Goal: Communication & Community: Answer question/provide support

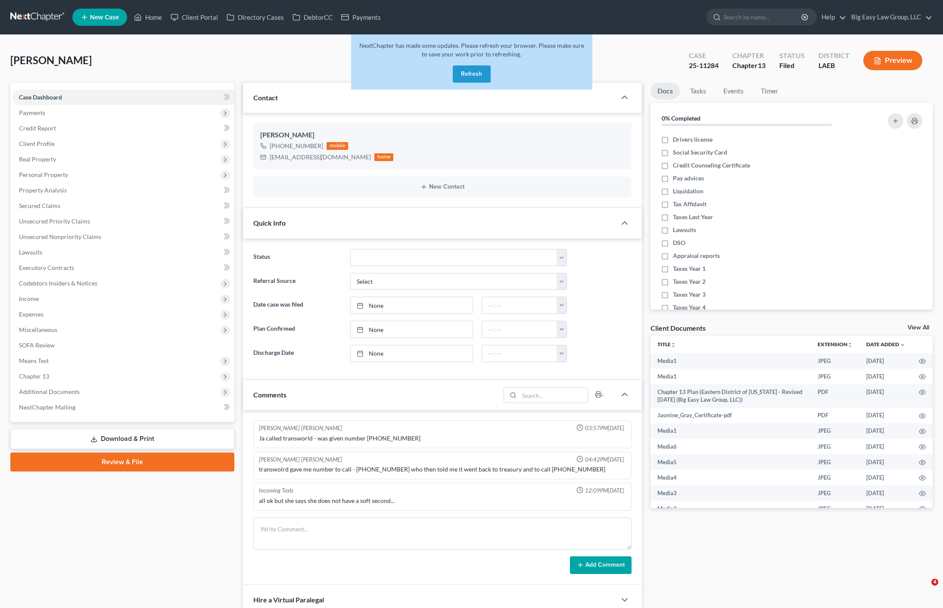
select select "0"
drag, startPoint x: 211, startPoint y: 60, endPoint x: 174, endPoint y: 47, distance: 38.8
click at [210, 60] on div "Gray, Jasmine Upgraded Case 25-11284 Chapter Chapter 13 Status Filed District L…" at bounding box center [471, 63] width 922 height 37
click at [153, 14] on link "Home" at bounding box center [148, 17] width 37 height 16
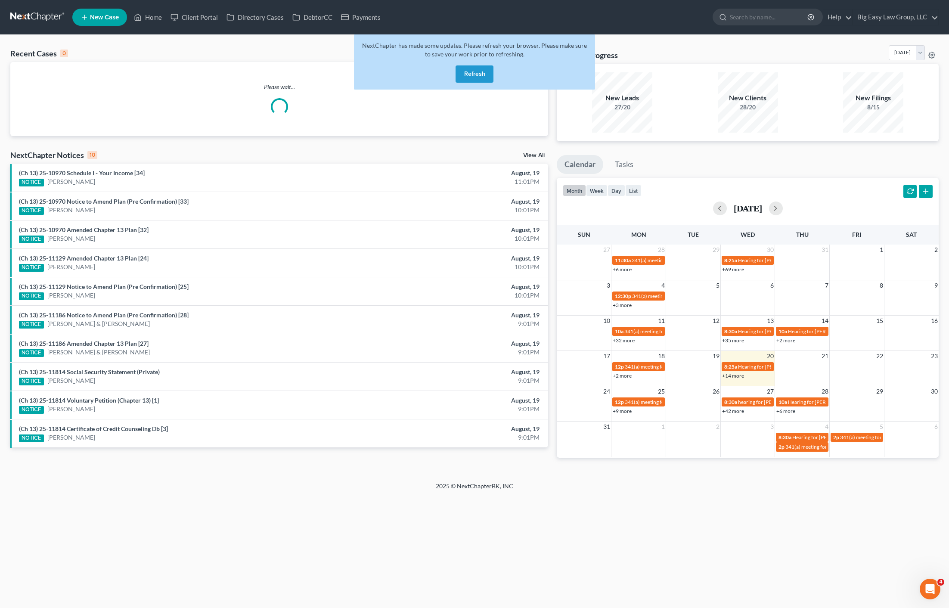
click at [469, 67] on button "Refresh" at bounding box center [475, 73] width 38 height 17
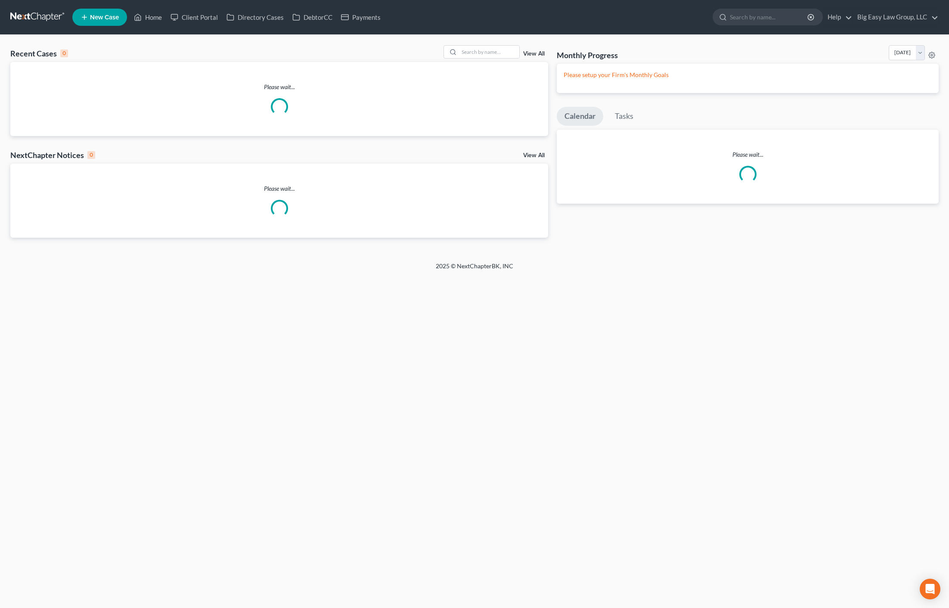
click at [435, 54] on div "Recent Cases 0 View All Please wait... NextChapter Notices 0 View All Please wa…" at bounding box center [474, 148] width 949 height 227
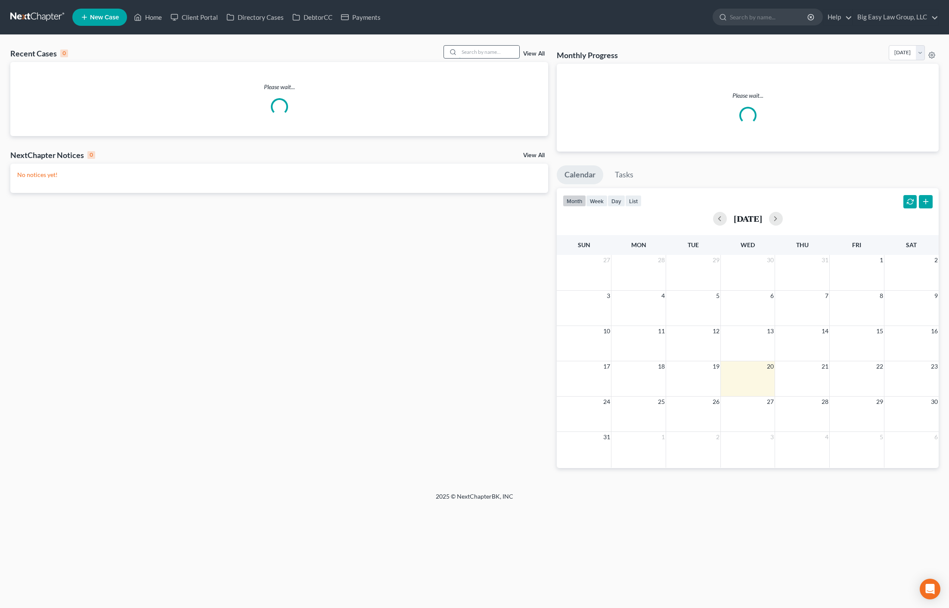
click at [500, 52] on input "search" at bounding box center [489, 52] width 60 height 12
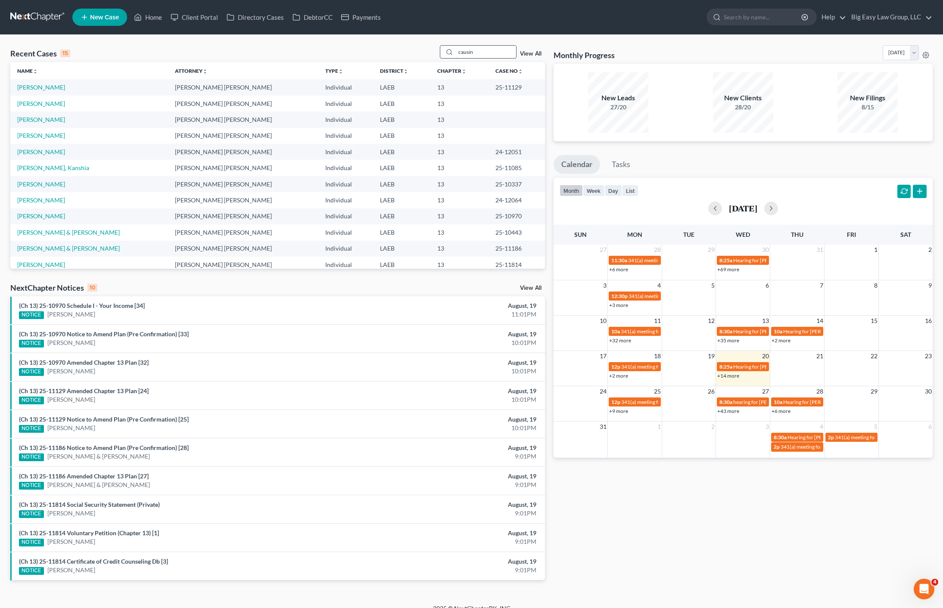
type input "causin"
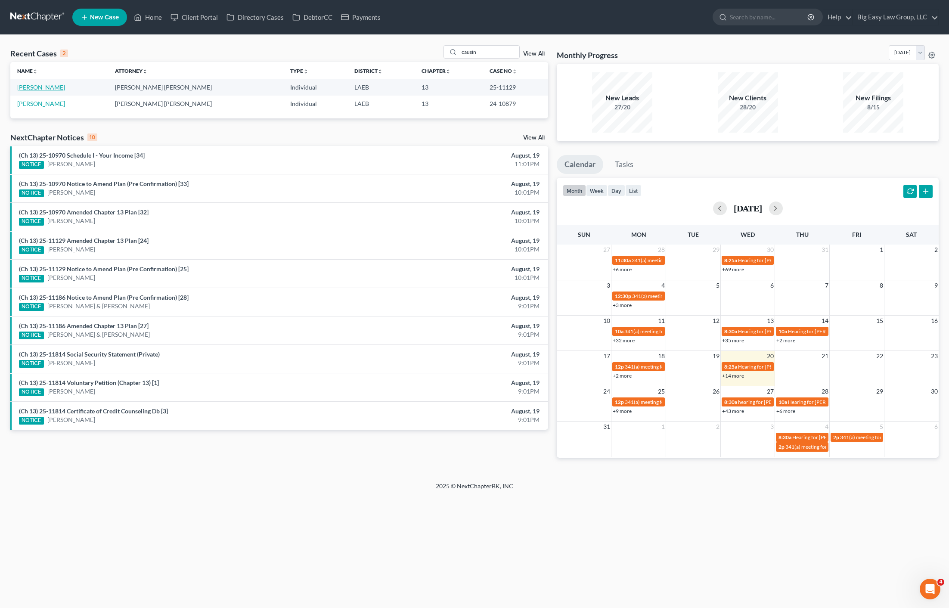
click at [39, 87] on link "Causin, Andrea" at bounding box center [41, 87] width 48 height 7
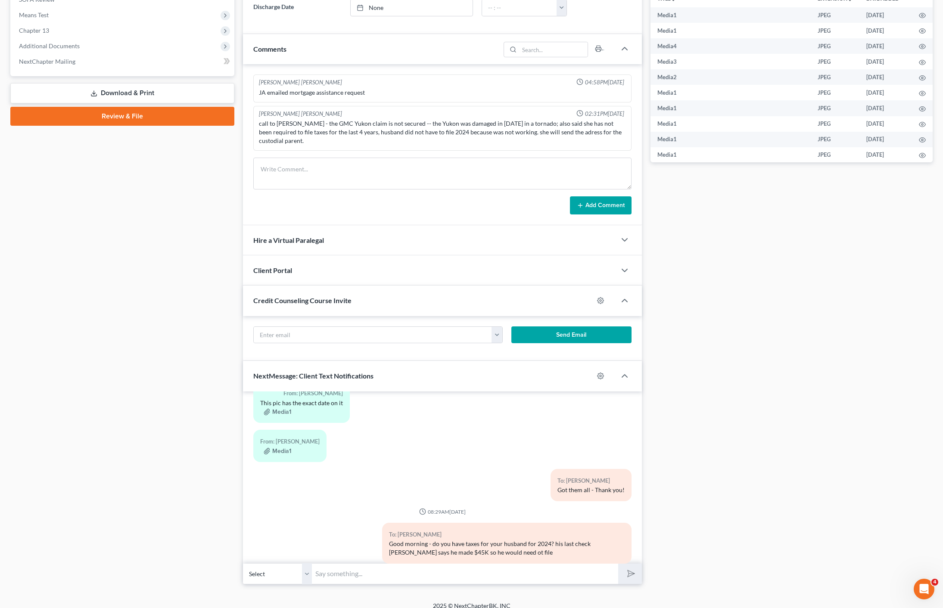
scroll to position [346, 0]
drag, startPoint x: 356, startPoint y: 533, endPoint x: 521, endPoint y: 525, distance: 164.7
click at [508, 529] on div "To: Andrea Causin Good morning - do you have taxes for your husband for 2024? h…" at bounding box center [442, 546] width 386 height 48
click at [522, 539] on div "Good morning - do you have taxes for your husband for 2024? his last check stub…" at bounding box center [506, 547] width 235 height 17
click at [516, 564] on input "text" at bounding box center [465, 573] width 306 height 21
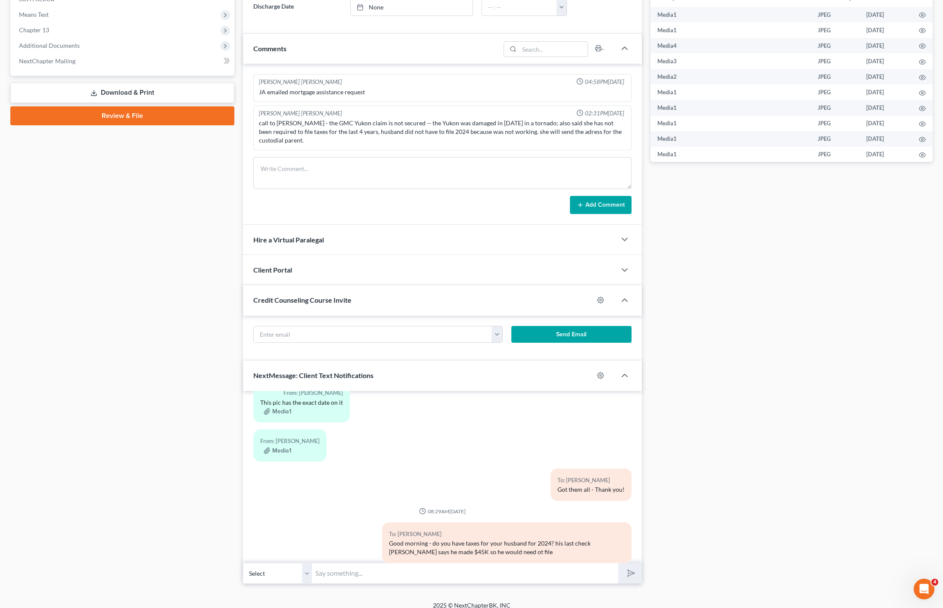
click at [573, 529] on div "To: Andrea Causin" at bounding box center [506, 534] width 235 height 10
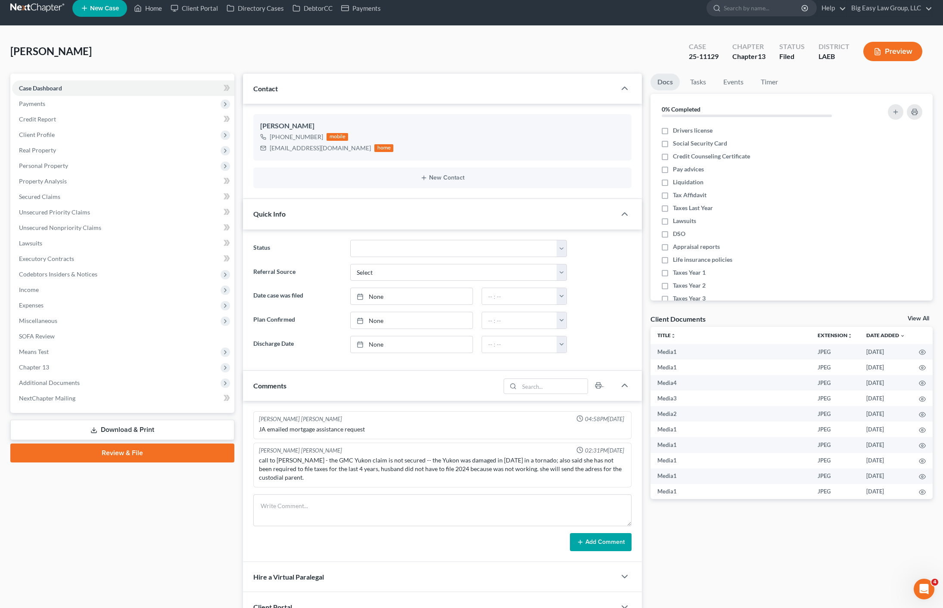
scroll to position [0, 0]
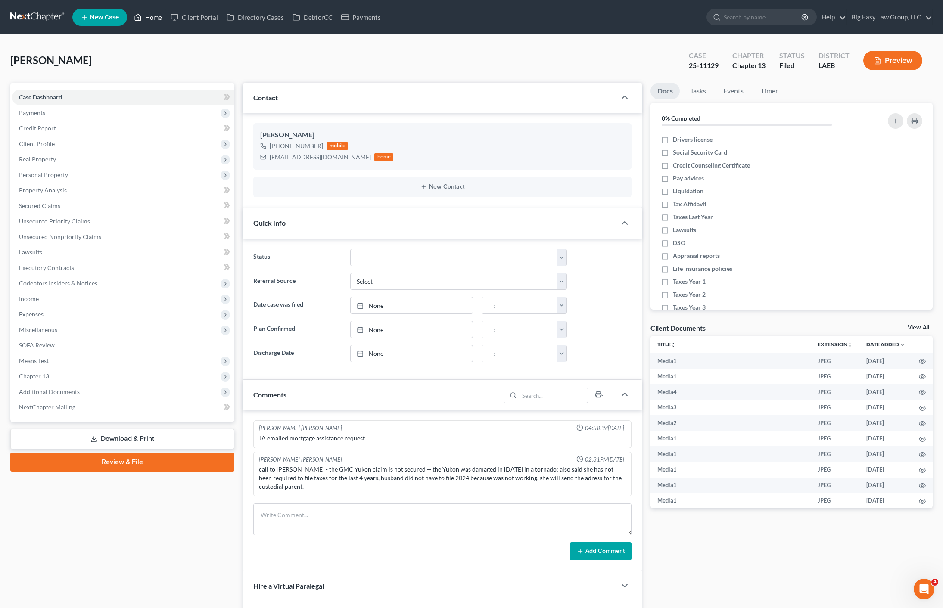
click at [140, 25] on link "Home" at bounding box center [148, 17] width 37 height 16
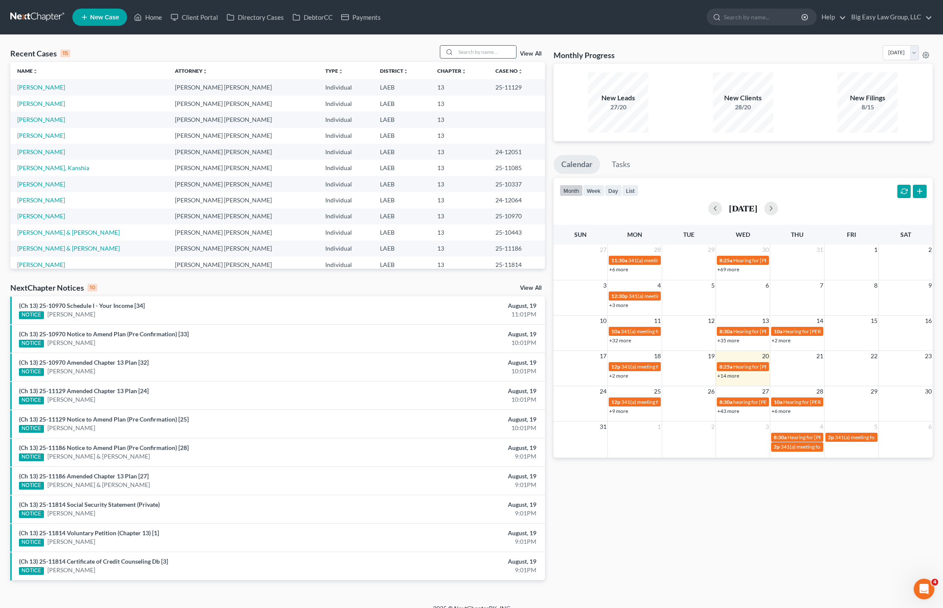
click at [467, 52] on input "search" at bounding box center [486, 52] width 60 height 12
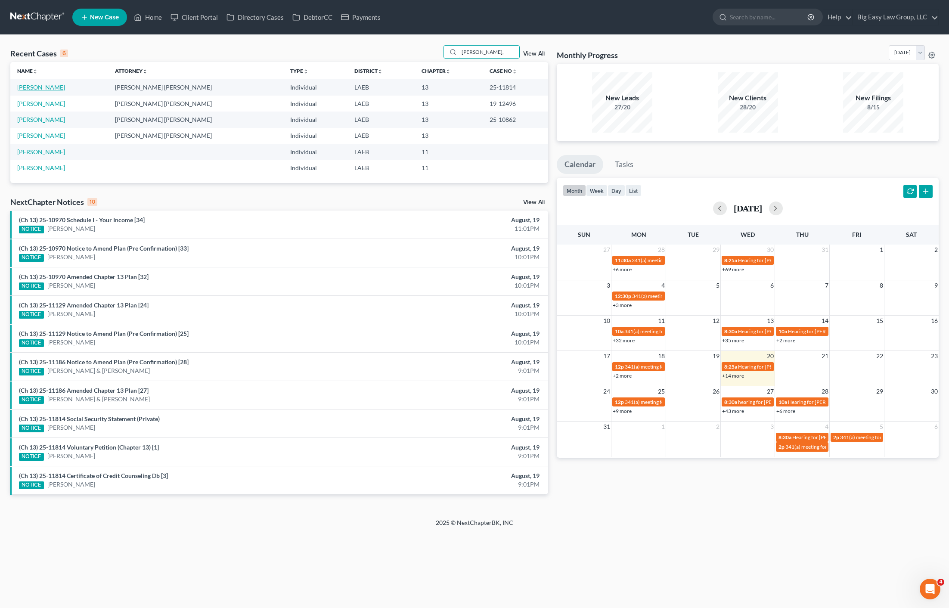
type input "adams,"
click at [33, 78] on th "Name unfold_more expand_more expand_less" at bounding box center [59, 70] width 98 height 17
click at [36, 85] on link "[PERSON_NAME]" at bounding box center [41, 87] width 48 height 7
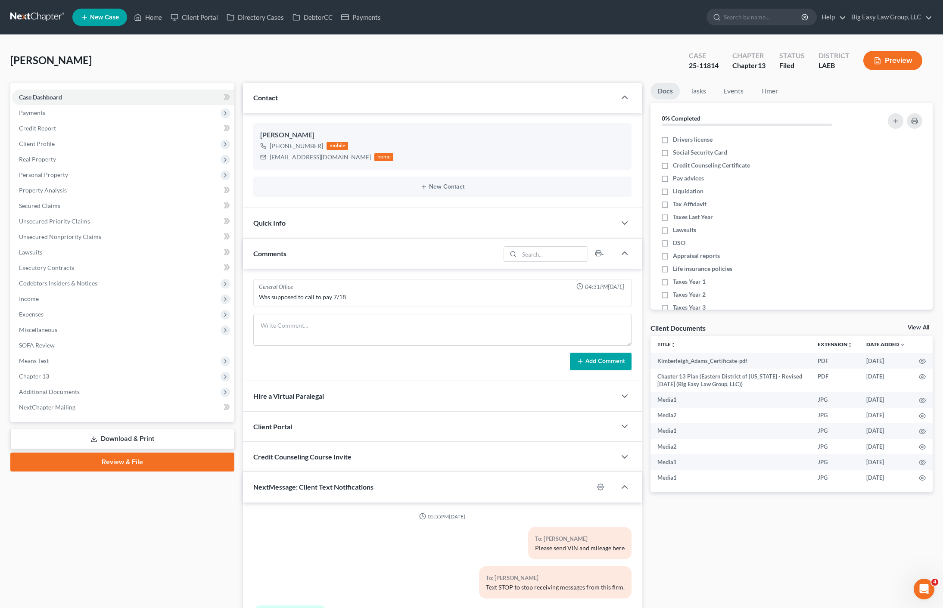
scroll to position [1666, 0]
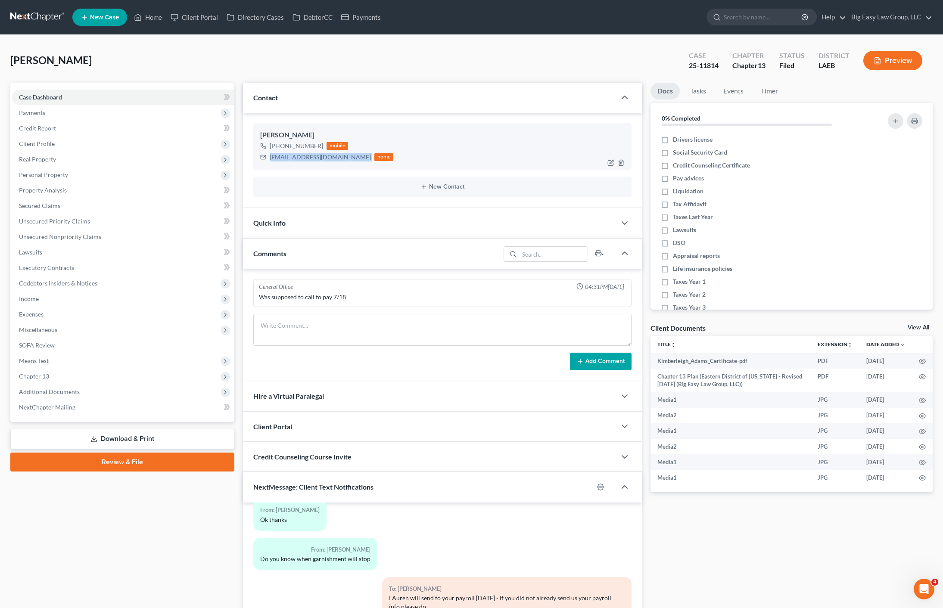
drag, startPoint x: 334, startPoint y: 158, endPoint x: 268, endPoint y: 159, distance: 66.3
click at [268, 159] on div "mpack0405@gmail.com home" at bounding box center [326, 157] width 133 height 11
copy div "mpack0405@gmail.com"
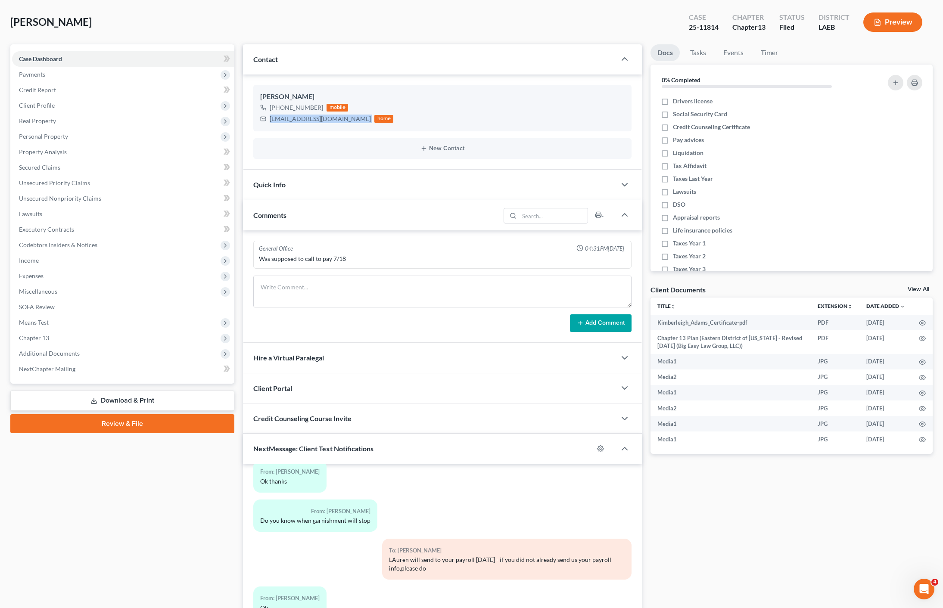
scroll to position [120, 0]
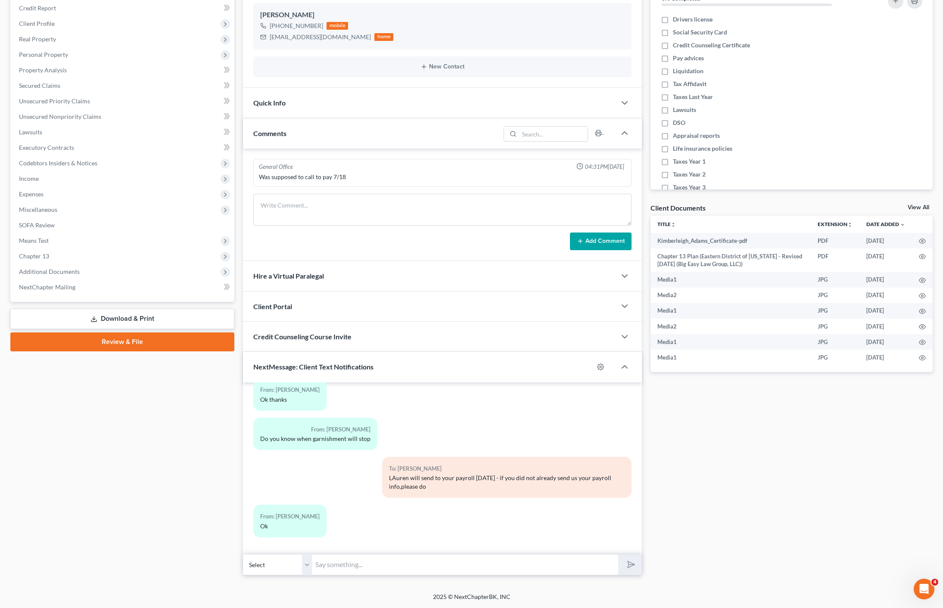
drag, startPoint x: 400, startPoint y: 558, endPoint x: 406, endPoint y: 563, distance: 7.7
click at [400, 558] on input "text" at bounding box center [465, 564] width 306 height 21
click at [549, 483] on div "LAuren will send to your payroll tomorrow - if you did not already send us your…" at bounding box center [506, 482] width 235 height 17
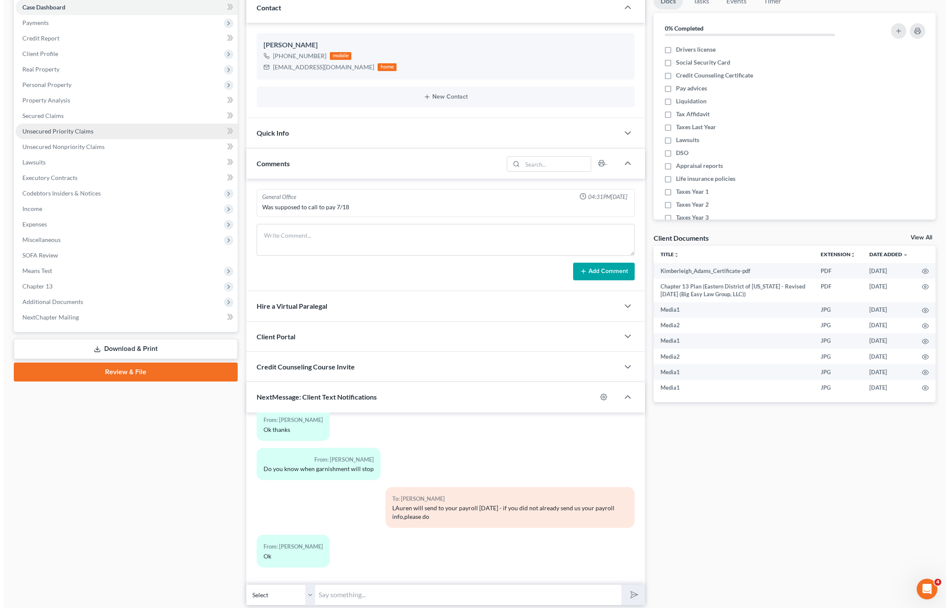
scroll to position [0, 0]
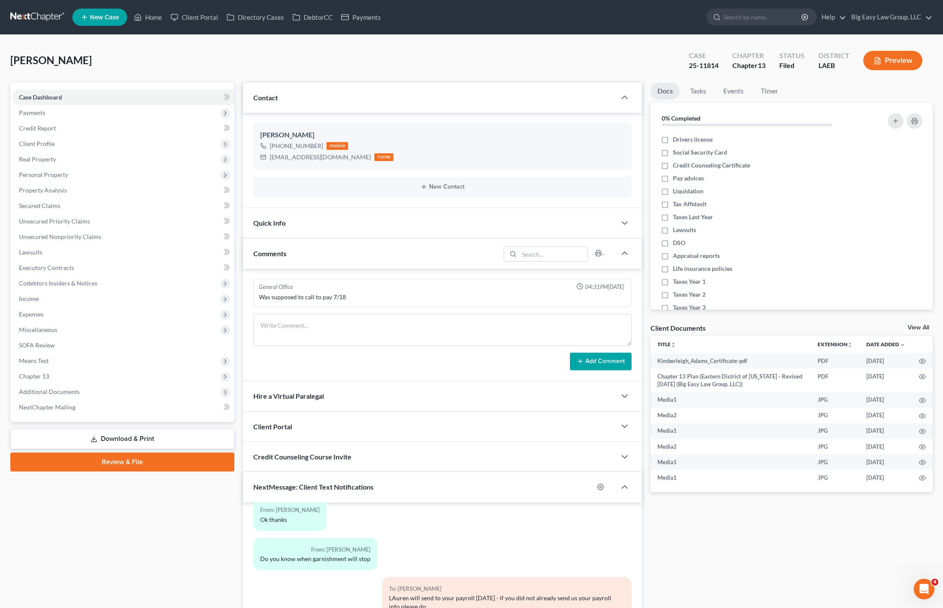
drag, startPoint x: 308, startPoint y: 190, endPoint x: 307, endPoint y: 239, distance: 48.3
click at [308, 190] on div "New Contact" at bounding box center [442, 187] width 378 height 21
click at [301, 263] on div "Comments" at bounding box center [371, 254] width 257 height 30
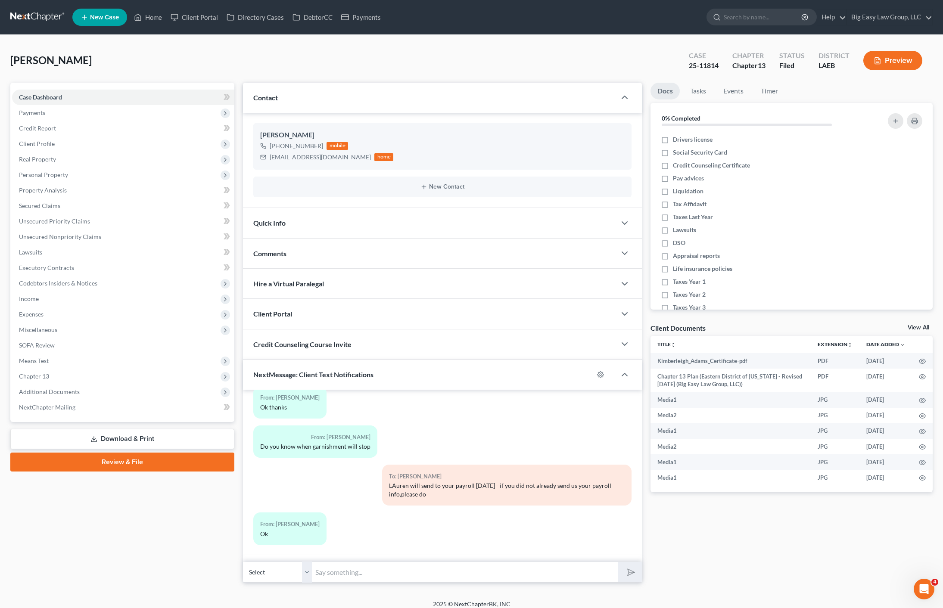
click at [138, 8] on ul "New Case Home Client Portal Directory Cases DebtorCC Payments - No Result - See…" at bounding box center [502, 17] width 860 height 22
click at [154, 24] on ul "New Case Home Client Portal Directory Cases DebtorCC Payments - No Result - See…" at bounding box center [502, 17] width 860 height 22
click at [154, 24] on link "Home" at bounding box center [148, 17] width 37 height 16
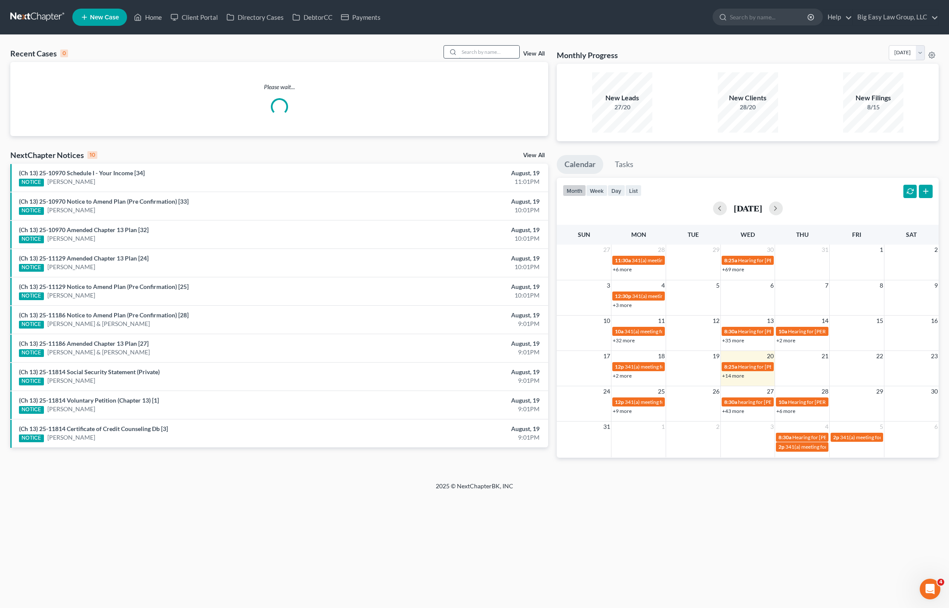
click at [494, 50] on input "search" at bounding box center [489, 52] width 60 height 12
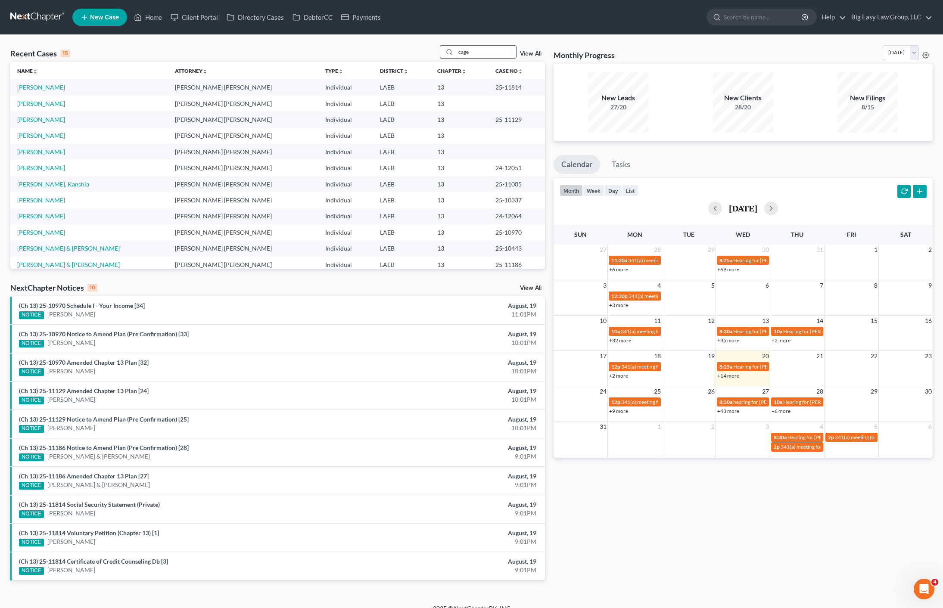
type input "cage"
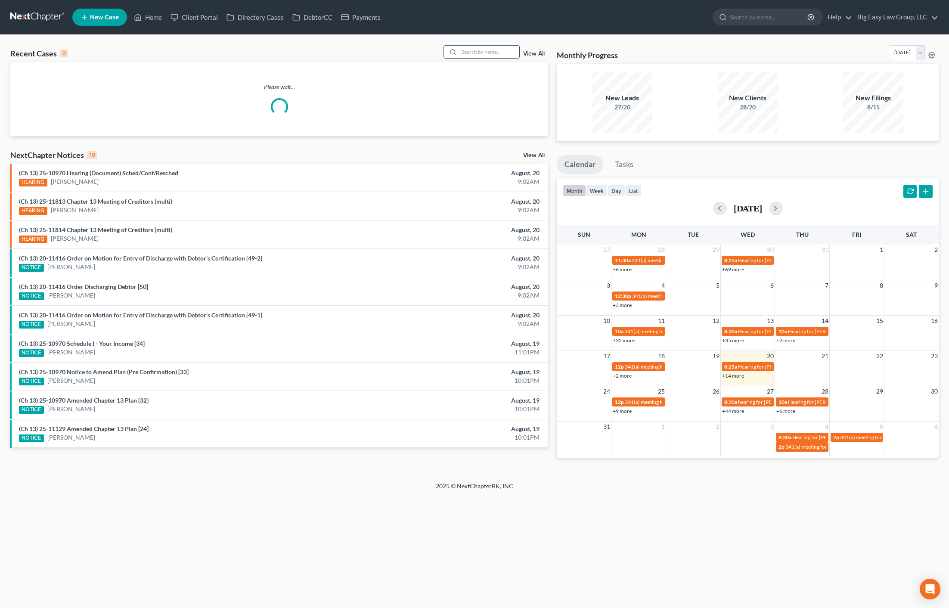
click at [499, 51] on input "search" at bounding box center [489, 52] width 60 height 12
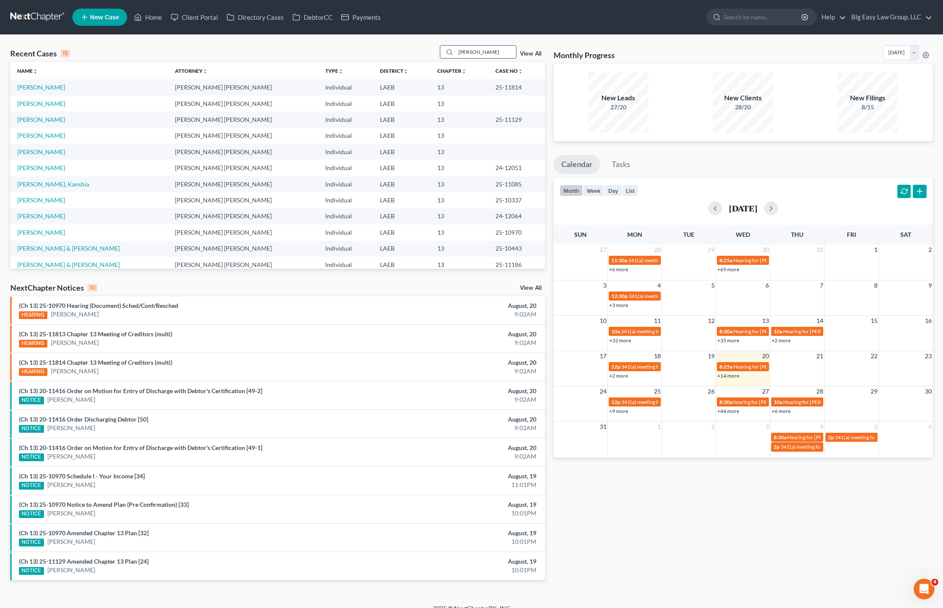
type input "kimberleigh"
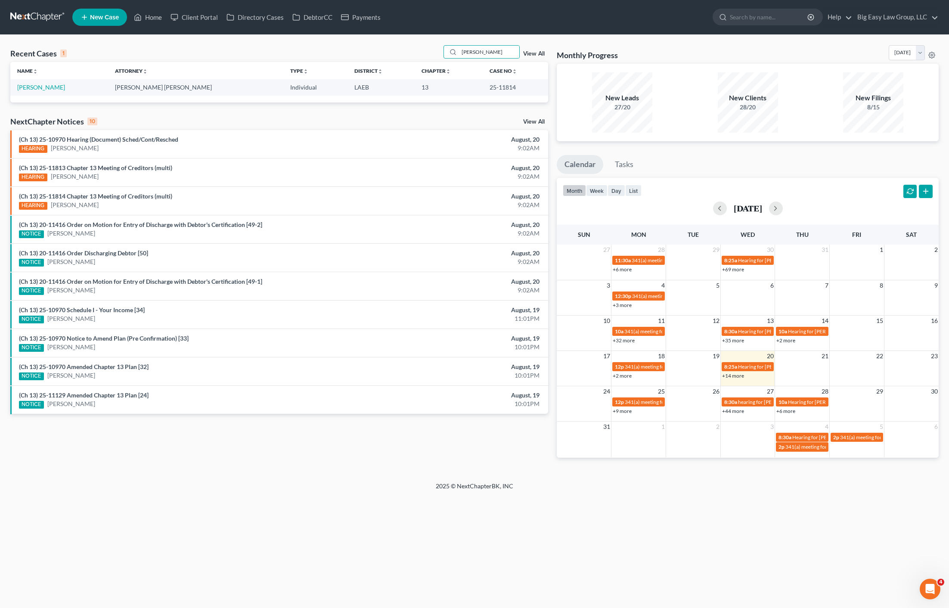
click at [36, 79] on th "Name unfold_more expand_more expand_less" at bounding box center [59, 70] width 98 height 17
drag, startPoint x: 34, startPoint y: 84, endPoint x: 123, endPoint y: 103, distance: 91.7
click at [34, 84] on link "Adams, Kimberleigh" at bounding box center [41, 87] width 48 height 7
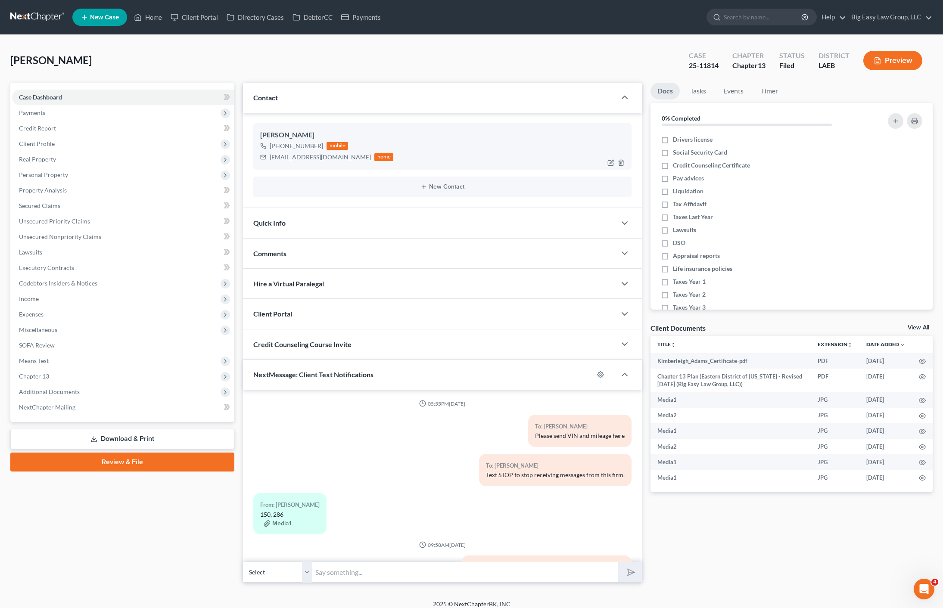
scroll to position [1666, 0]
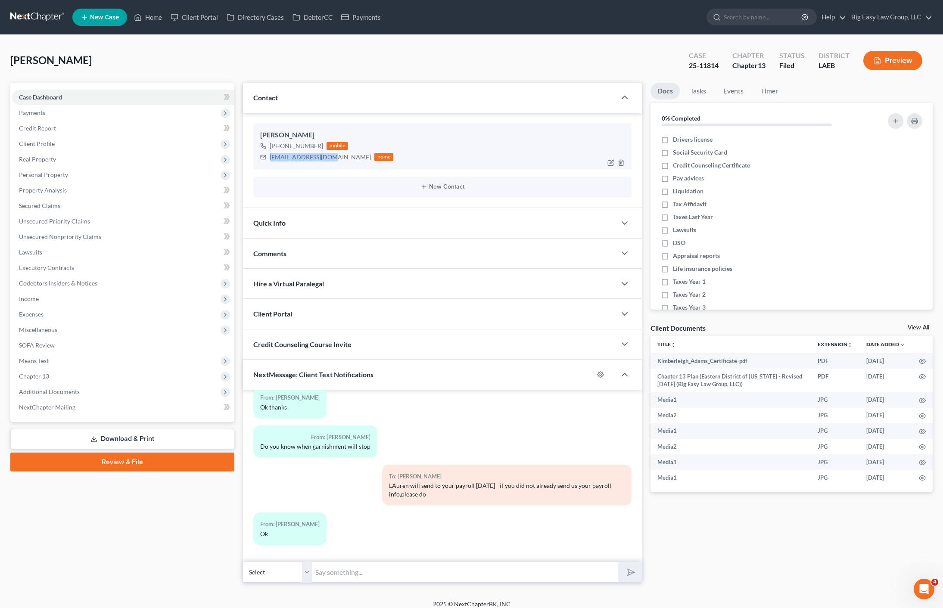
drag, startPoint x: 332, startPoint y: 157, endPoint x: 268, endPoint y: 153, distance: 64.3
click at [267, 153] on div "mpack0405@gmail.com home" at bounding box center [326, 157] width 133 height 11
copy div "mpack0405@gmail.com"
click at [143, 12] on link "Home" at bounding box center [148, 17] width 37 height 16
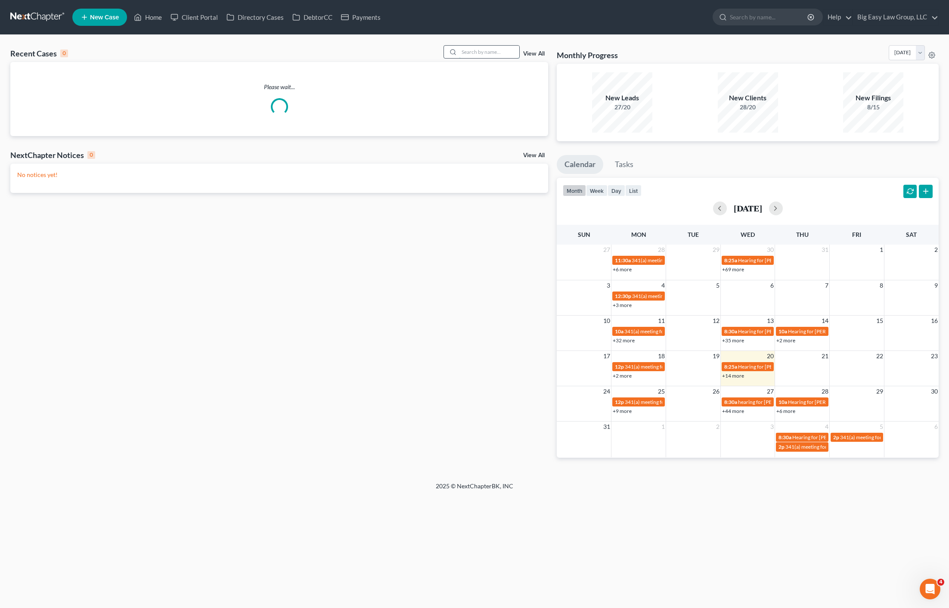
click at [502, 50] on input "search" at bounding box center [489, 52] width 60 height 12
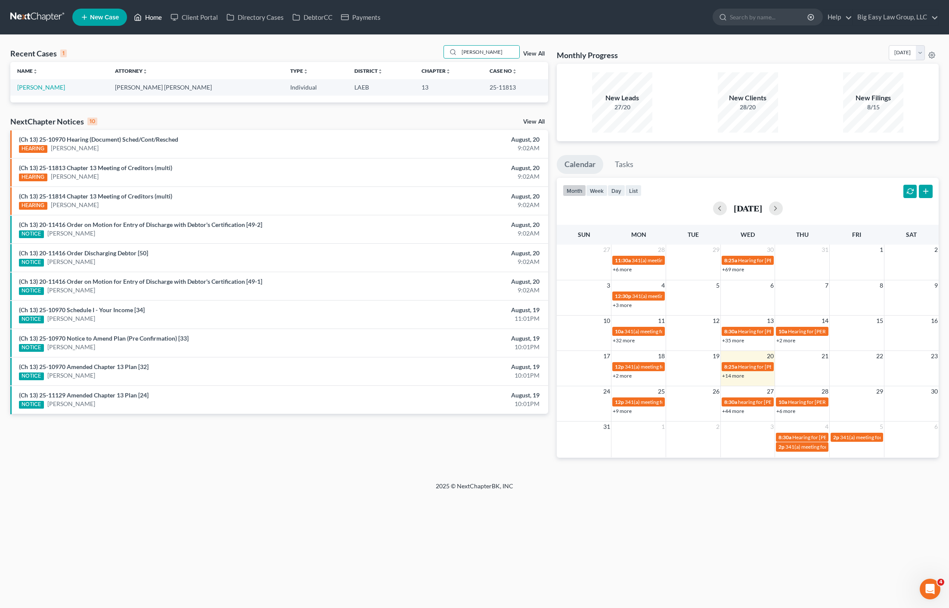
click at [150, 20] on link "Home" at bounding box center [148, 17] width 37 height 16
drag, startPoint x: 329, startPoint y: 149, endPoint x: 296, endPoint y: 142, distance: 33.1
click at [329, 149] on div "HEARING Jessie Robinson" at bounding box center [191, 148] width 345 height 9
drag, startPoint x: 473, startPoint y: 43, endPoint x: 461, endPoint y: 38, distance: 12.8
click at [461, 38] on div "Recent Cases 1 krautter View All Name unfold_more expand_more expand_less Attor…" at bounding box center [474, 258] width 949 height 447
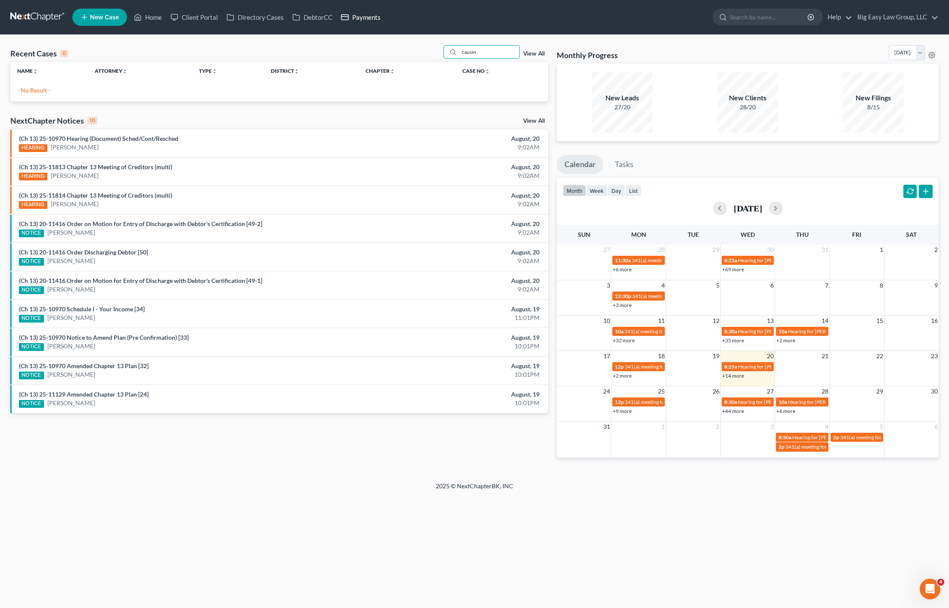
type input "causin"
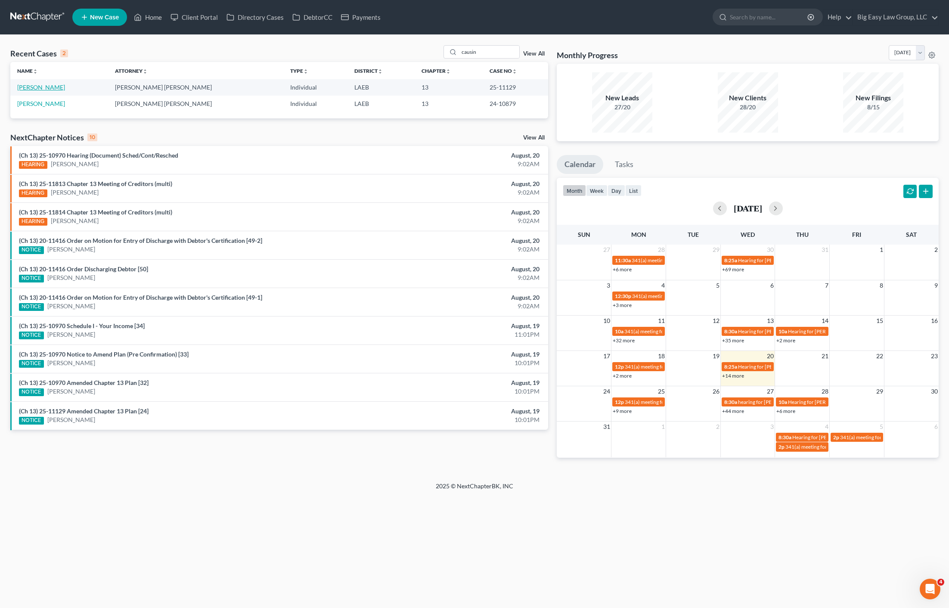
click at [38, 85] on link "[PERSON_NAME]" at bounding box center [41, 87] width 48 height 7
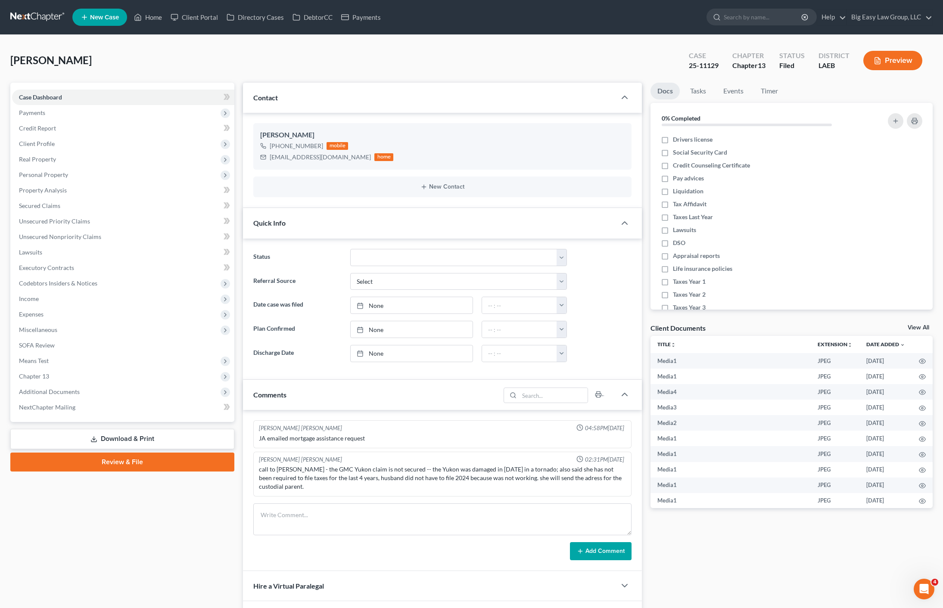
click at [438, 470] on div "call to andrea - the GMC Yukon claim is not secured -- the Yukon was damaged in…" at bounding box center [442, 478] width 367 height 26
drag, startPoint x: 448, startPoint y: 470, endPoint x: 491, endPoint y: 475, distance: 43.3
click at [472, 475] on div "call to andrea - the GMC Yukon claim is not secured -- the Yukon was damaged in…" at bounding box center [442, 478] width 367 height 26
click at [491, 475] on div "call to andrea - the GMC Yukon claim is not secured -- the Yukon was damaged in…" at bounding box center [442, 478] width 367 height 26
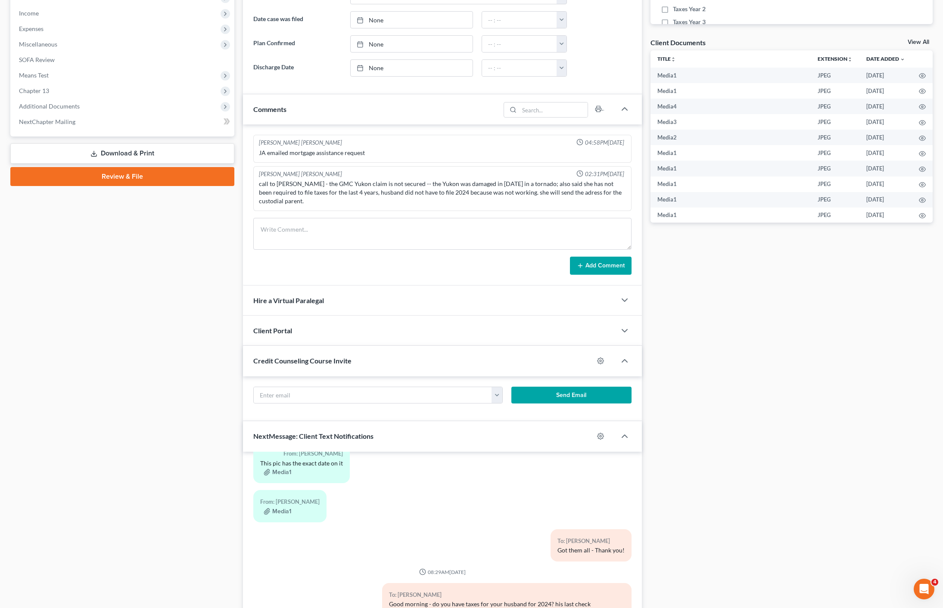
scroll to position [346, 0]
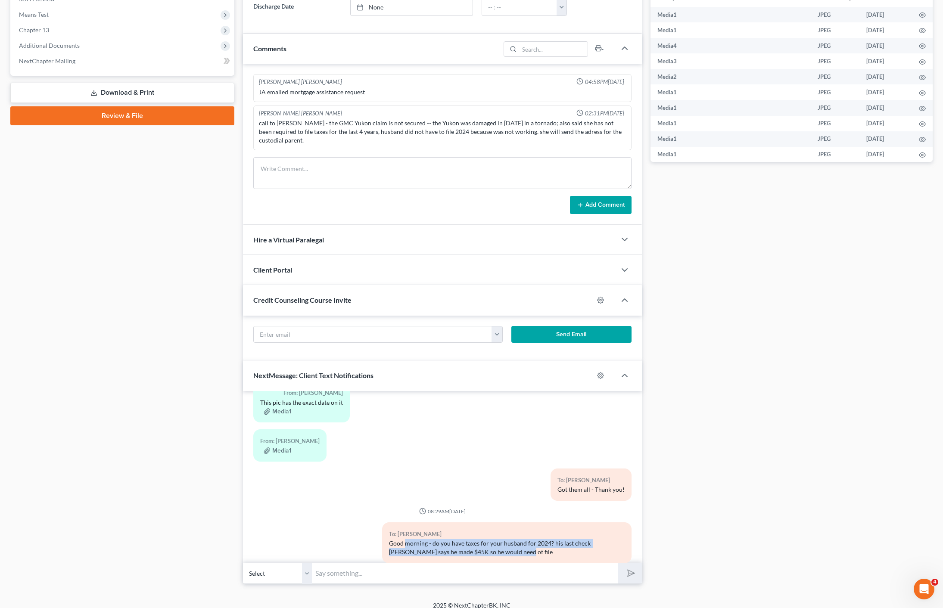
drag, startPoint x: 474, startPoint y: 547, endPoint x: 532, endPoint y: 544, distance: 58.6
click at [522, 556] on div "12:22PM, 05/03/2024 To: Andrea Causin Ms. Causin: You can set an appointment fo…" at bounding box center [442, 487] width 398 height 193
click at [530, 532] on div "To: Andrea Causin Good morning - do you have taxes for your husband for 2024? h…" at bounding box center [506, 542] width 249 height 41
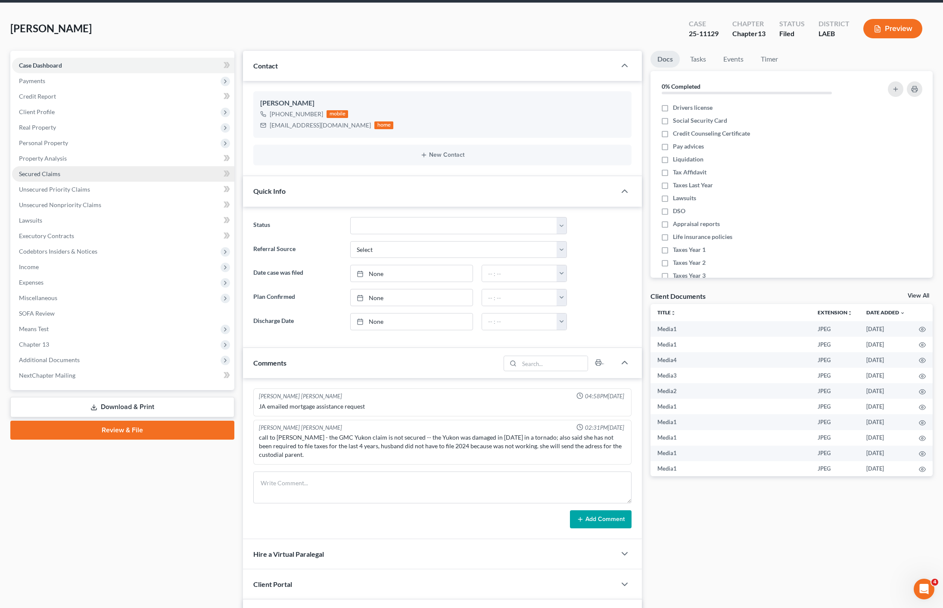
scroll to position [0, 0]
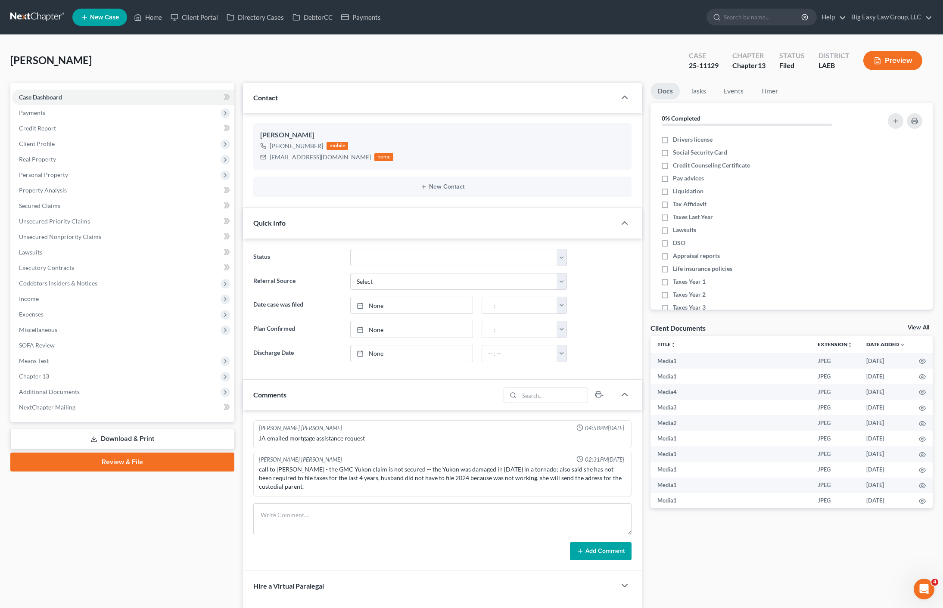
click at [119, 49] on div "Causin, Andrea Upgraded Case 25-11129 Chapter Chapter 13 Status Filed District …" at bounding box center [471, 63] width 922 height 37
click at [143, 25] on ul "New Case Home Client Portal Directory Cases DebtorCC Payments - No Result - See…" at bounding box center [502, 17] width 860 height 22
click at [159, 15] on link "Home" at bounding box center [148, 17] width 37 height 16
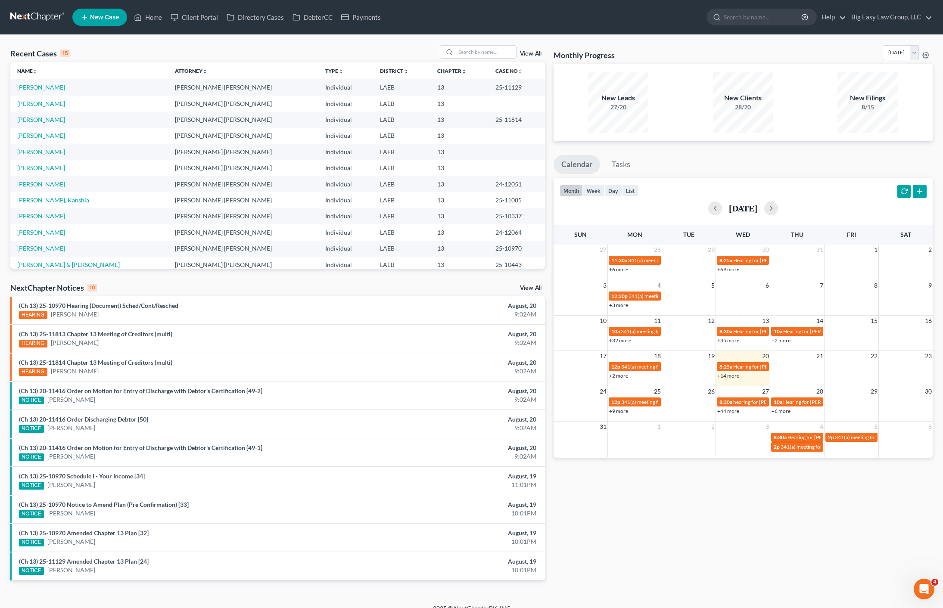
click at [103, 37] on div "Recent Cases 15 View All Name unfold_more expand_more expand_less Attorney unfo…" at bounding box center [471, 319] width 943 height 569
click at [468, 57] on input "search" at bounding box center [486, 52] width 60 height 12
type input "lewis"
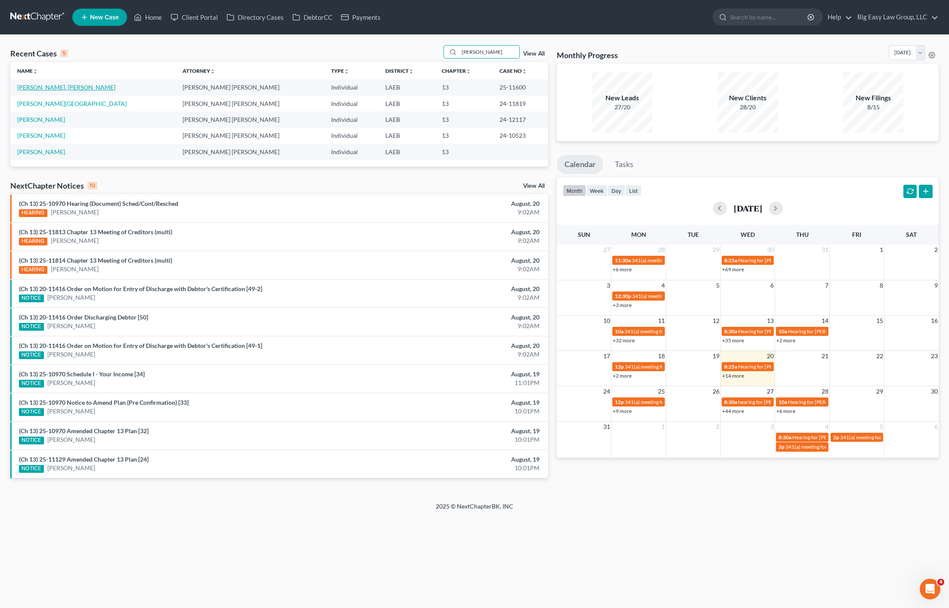
drag, startPoint x: 27, startPoint y: 91, endPoint x: 36, endPoint y: 87, distance: 10.2
click at [27, 91] on td "[PERSON_NAME], [PERSON_NAME]" at bounding box center [92, 87] width 165 height 16
click at [38, 86] on link "[PERSON_NAME], [PERSON_NAME]" at bounding box center [66, 87] width 98 height 7
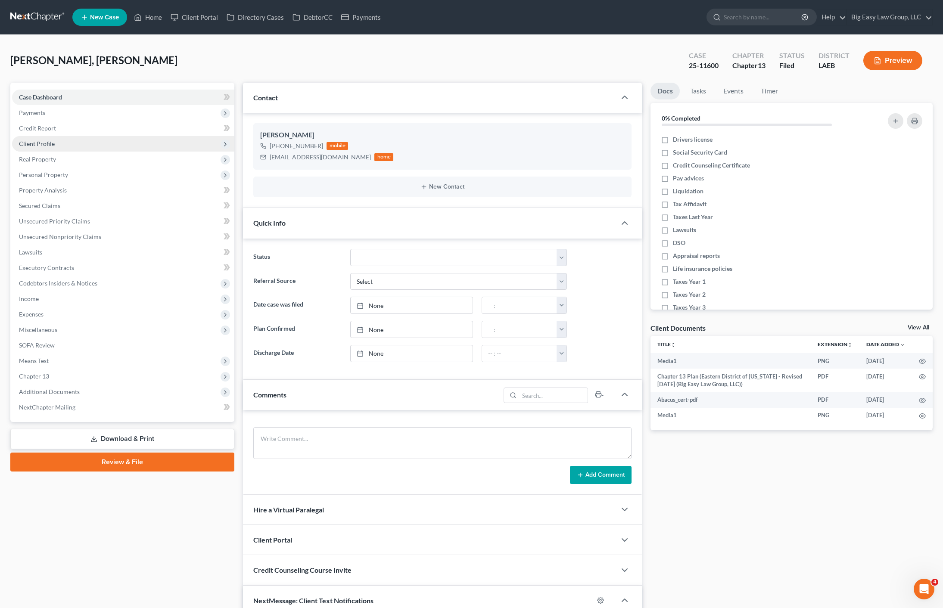
scroll to position [2954, 0]
click at [162, 17] on link "Home" at bounding box center [148, 17] width 37 height 16
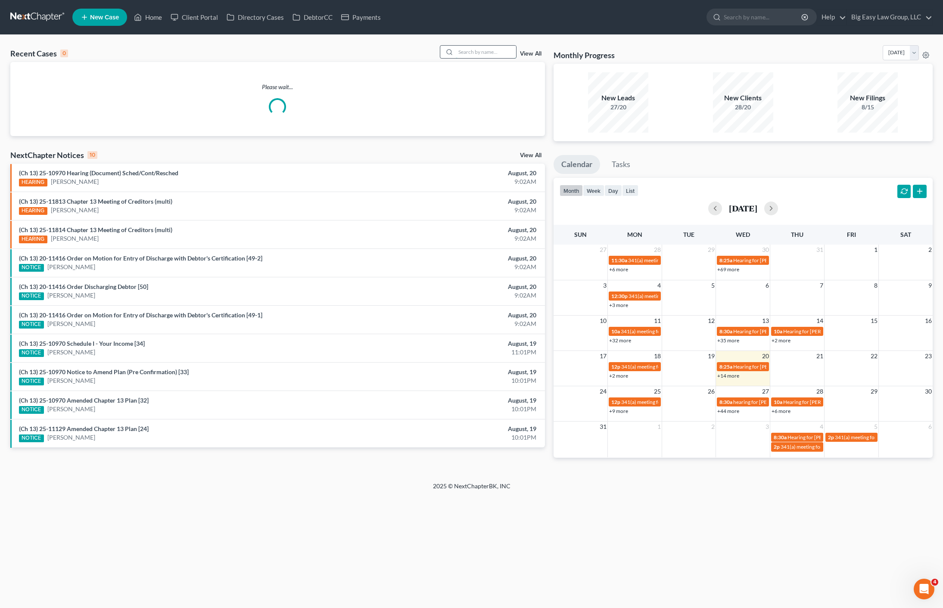
click at [497, 53] on input "search" at bounding box center [486, 52] width 60 height 12
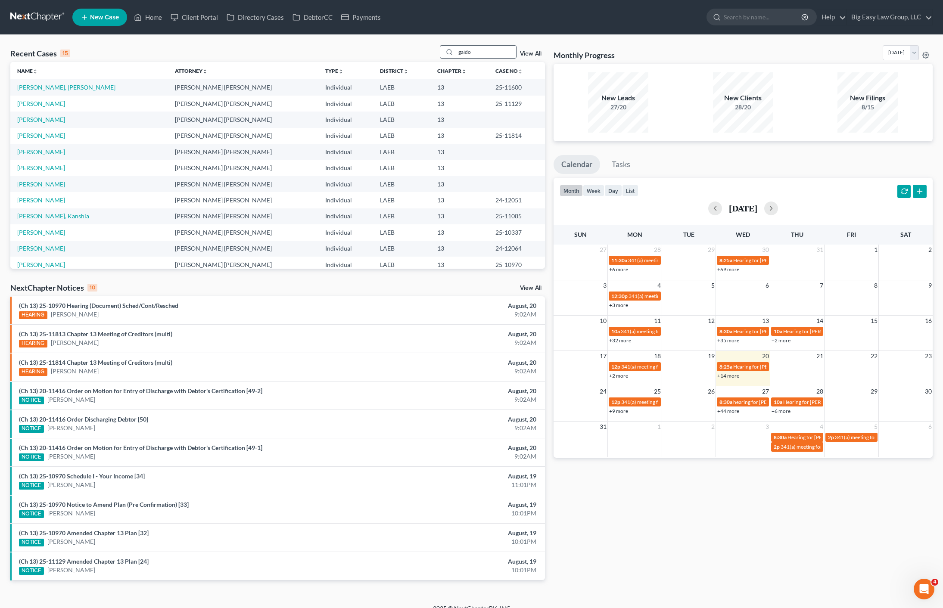
type input "gaido"
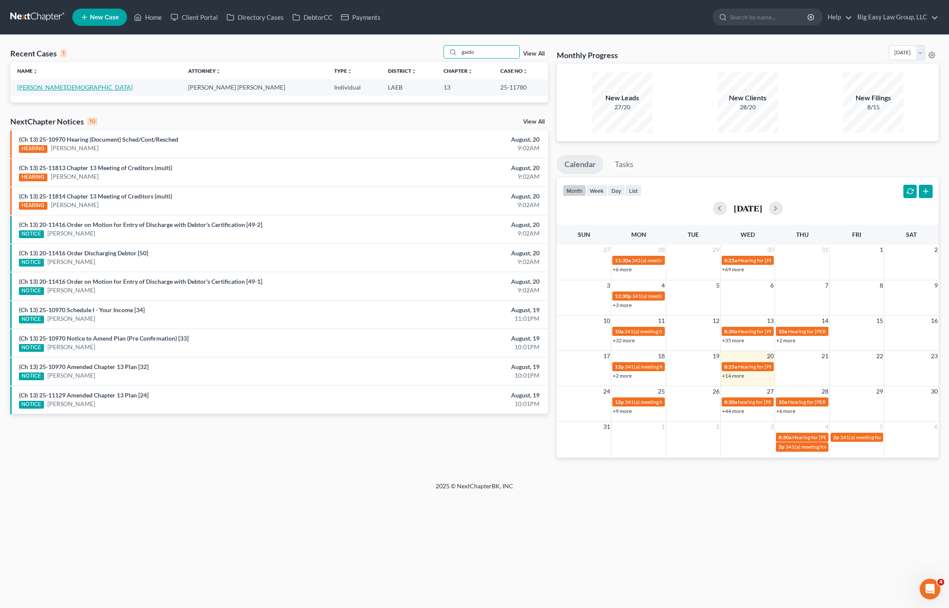
click at [41, 89] on link "[PERSON_NAME][DEMOGRAPHIC_DATA]" at bounding box center [74, 87] width 115 height 7
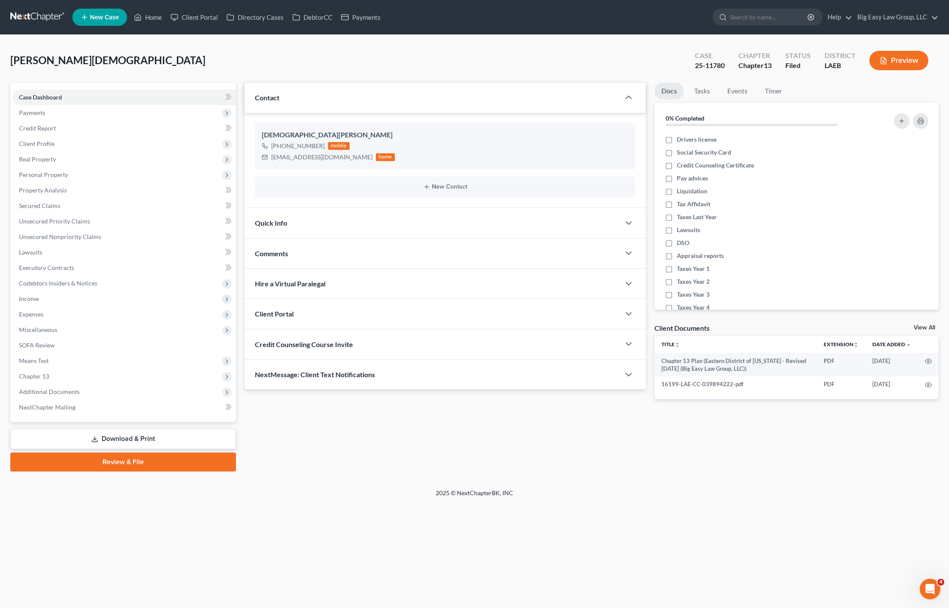
drag, startPoint x: 302, startPoint y: 237, endPoint x: 318, endPoint y: 258, distance: 27.0
click at [302, 237] on div "Quick Info" at bounding box center [433, 223] width 376 height 30
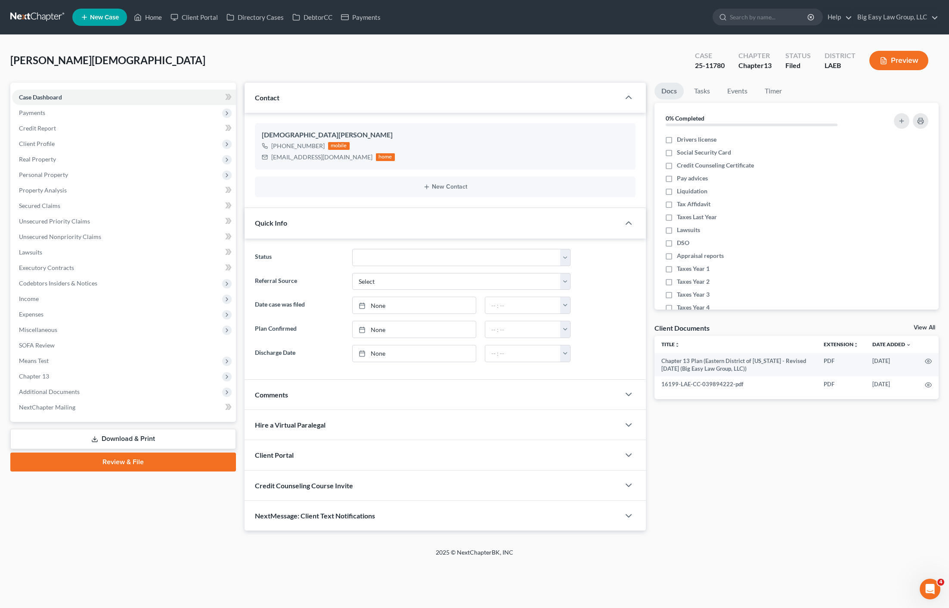
click at [340, 392] on div "Comments" at bounding box center [433, 395] width 376 height 30
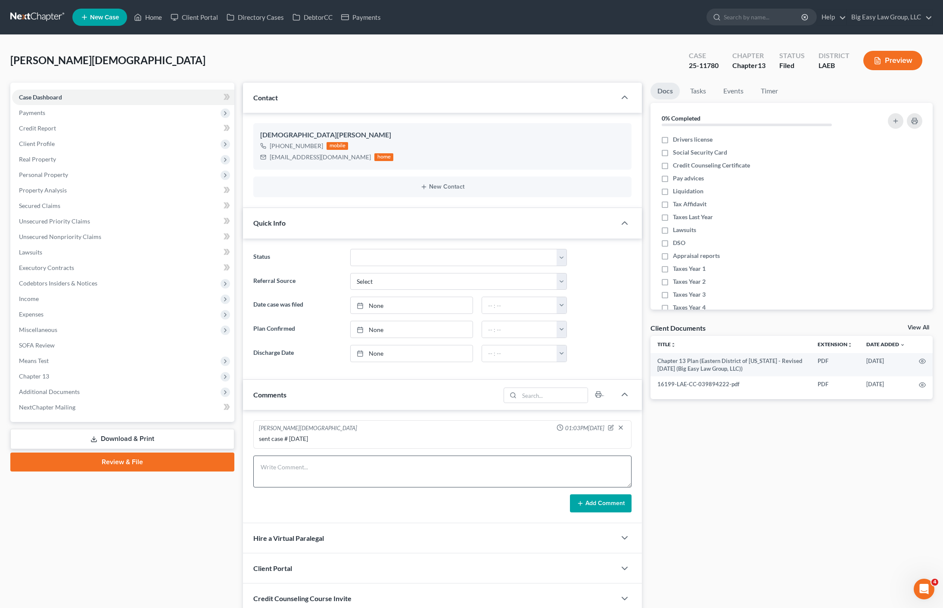
scroll to position [2, 0]
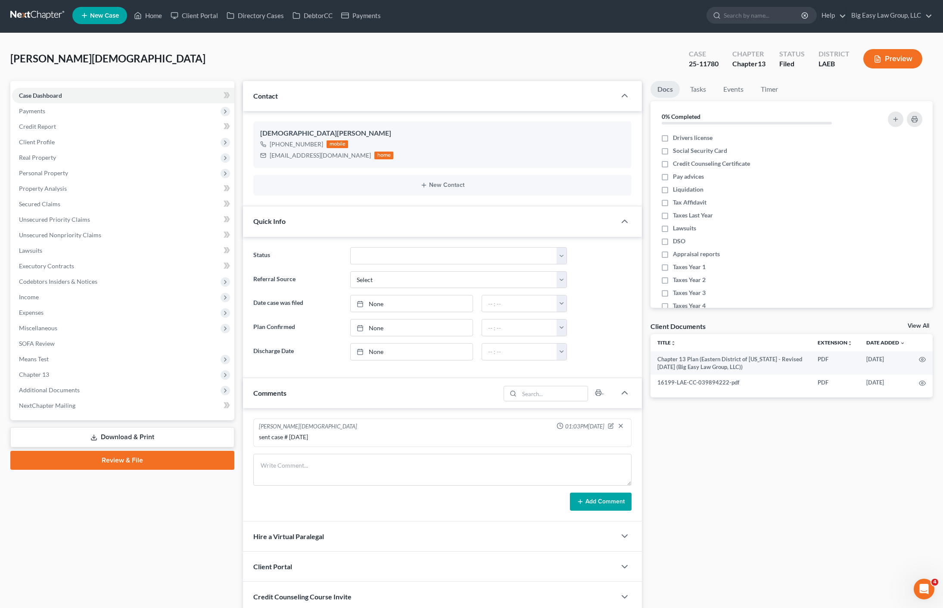
click at [437, 438] on div "sent case # 8/15/25" at bounding box center [442, 437] width 367 height 9
click at [336, 435] on div "sent case # 8/15/25" at bounding box center [442, 437] width 367 height 9
click at [611, 425] on icon "button" at bounding box center [610, 424] width 3 height 3
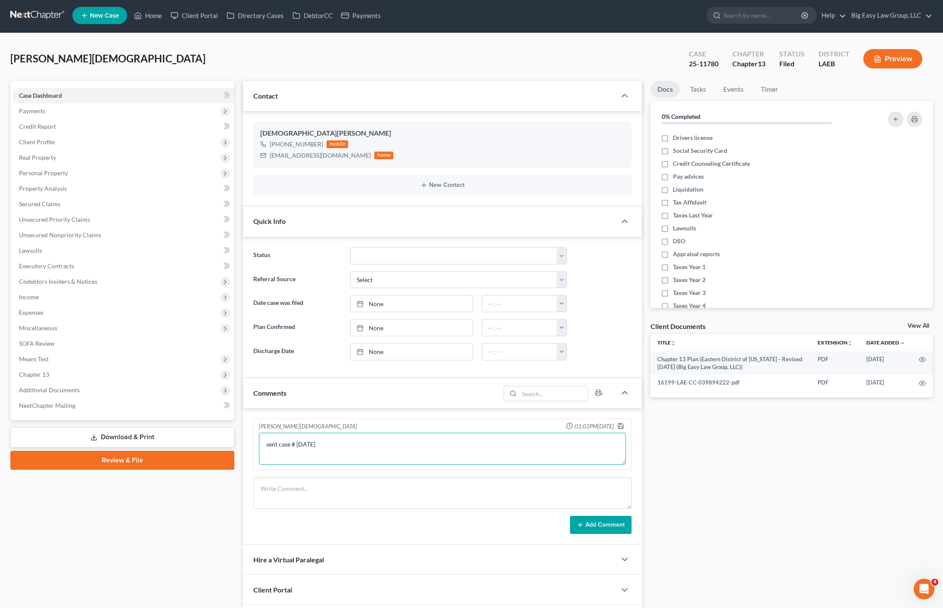
click at [367, 445] on textarea "sent case # 8/15/25" at bounding box center [442, 449] width 367 height 32
type textarea "sent case # 8/15/25 and hearing"
click at [621, 429] on icon "button" at bounding box center [620, 425] width 5 height 5
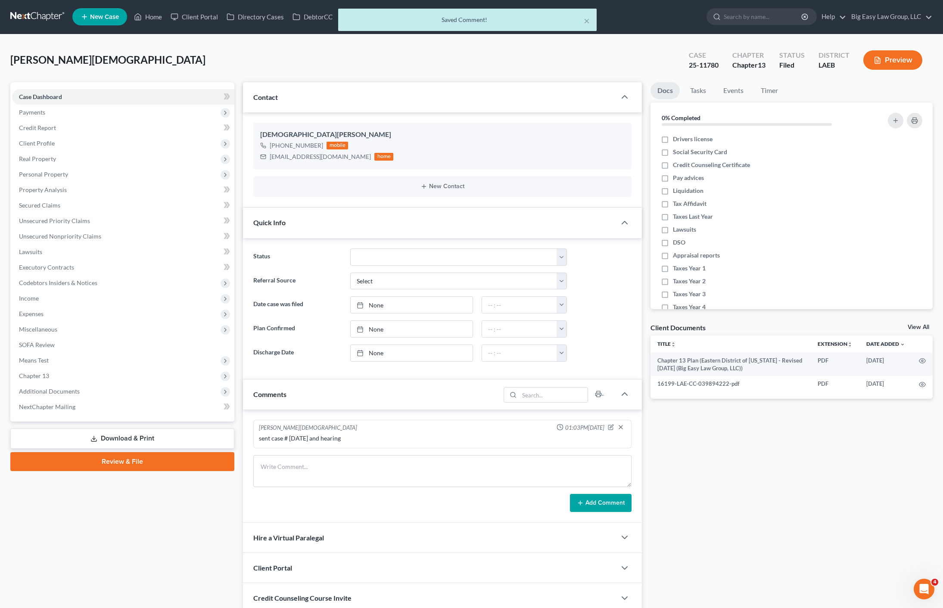
scroll to position [0, 0]
click at [152, 10] on div "× Saved Comment!" at bounding box center [467, 22] width 943 height 27
click at [152, 13] on div "× Saved Comment!" at bounding box center [467, 22] width 943 height 27
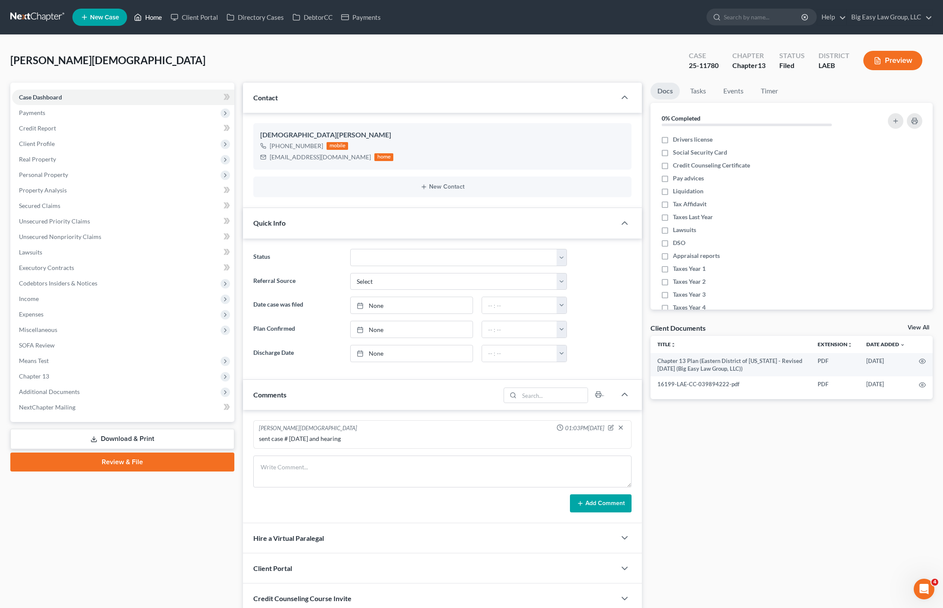
click at [150, 18] on link "Home" at bounding box center [148, 17] width 37 height 16
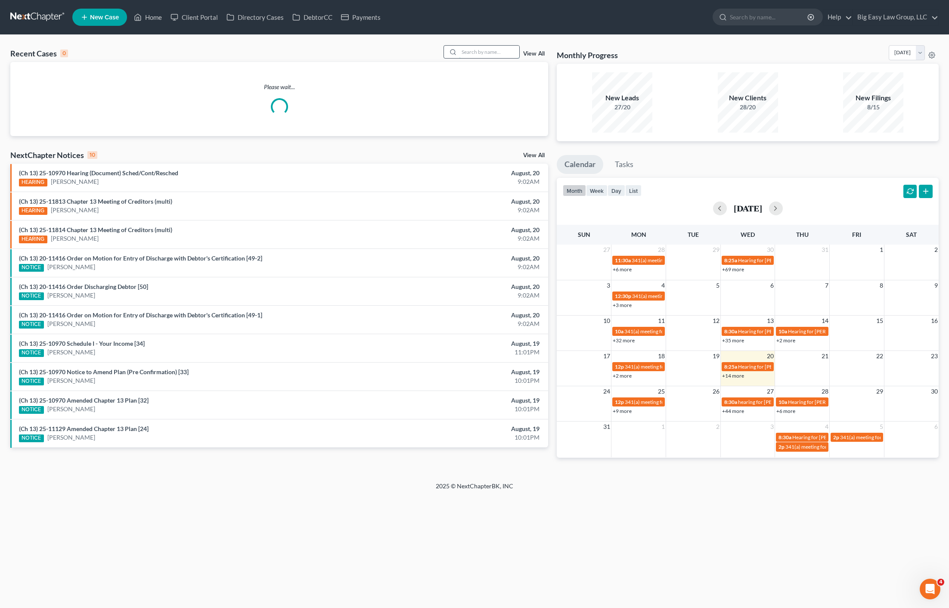
click at [493, 53] on input "search" at bounding box center [489, 52] width 60 height 12
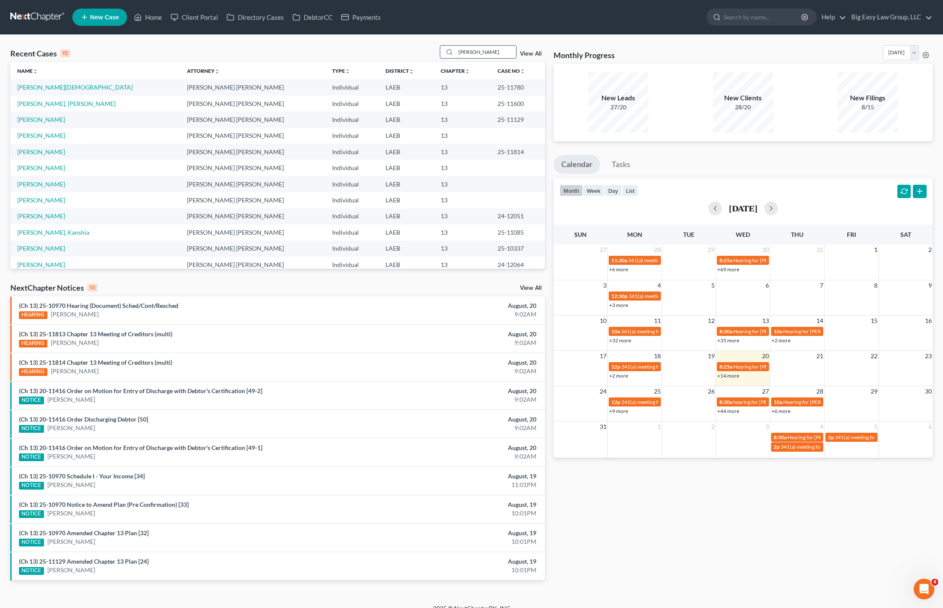
type input "kimberleigh"
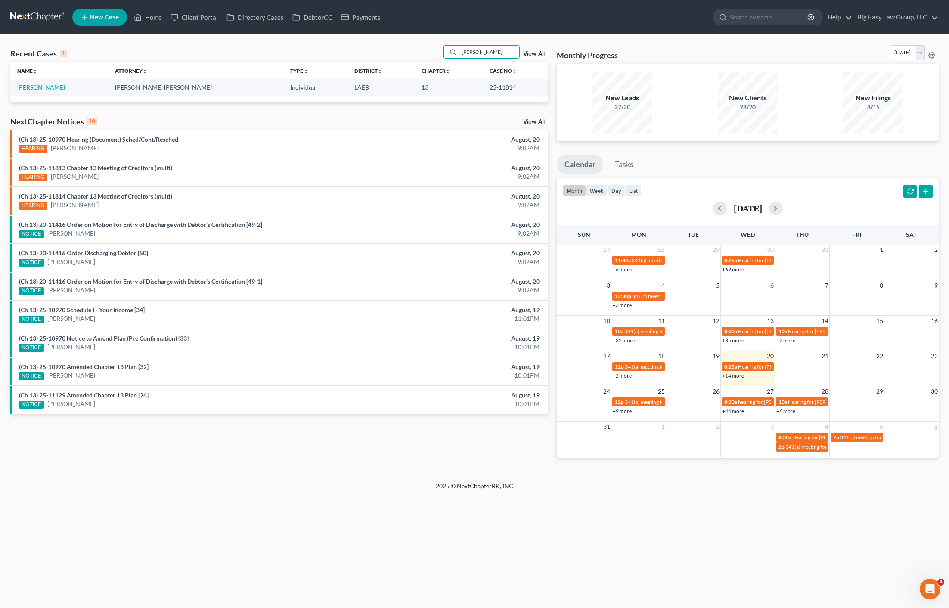
click at [33, 82] on td "[PERSON_NAME]" at bounding box center [59, 87] width 98 height 16
click at [35, 84] on link "[PERSON_NAME]" at bounding box center [41, 87] width 48 height 7
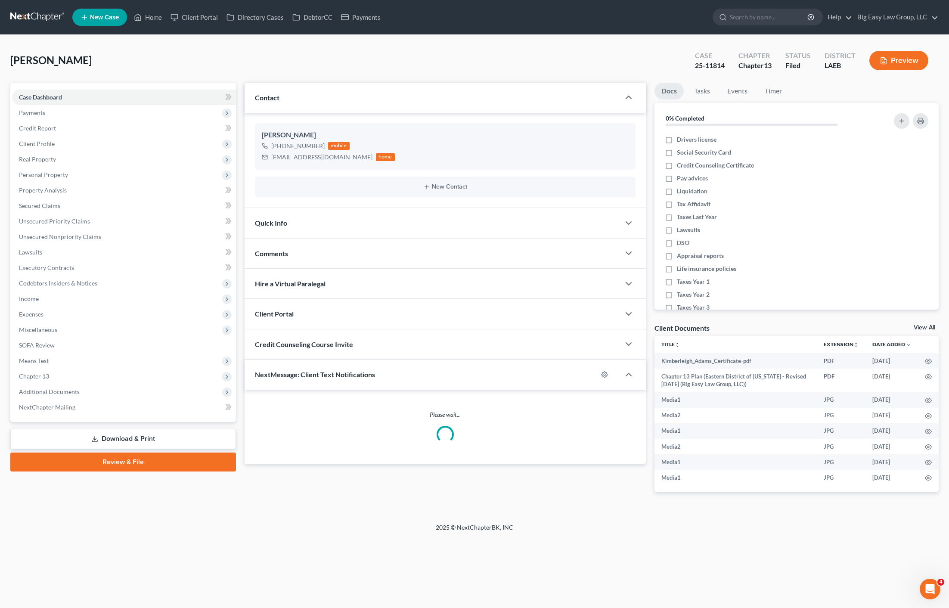
click at [314, 257] on div "Comments" at bounding box center [433, 254] width 376 height 30
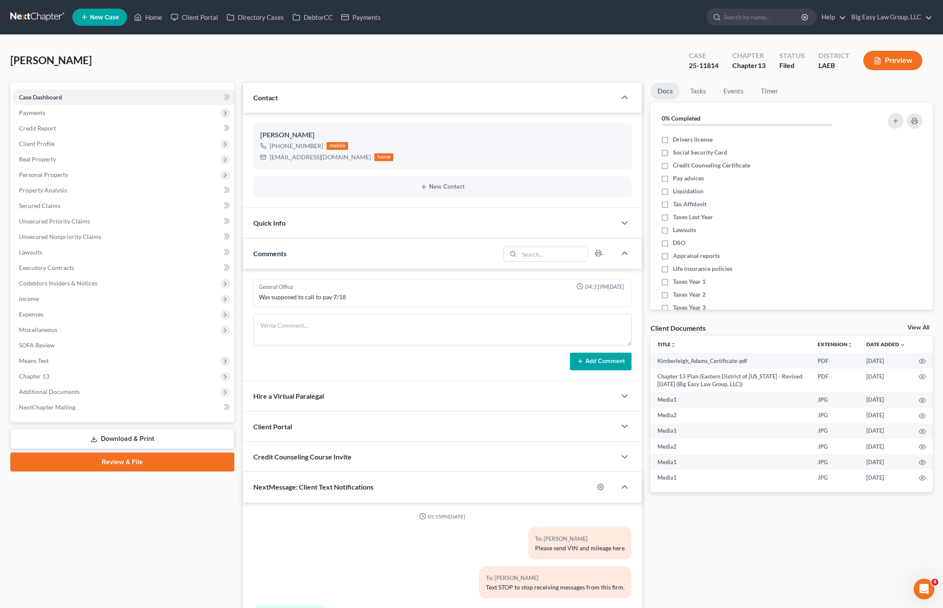
click at [404, 298] on div "Was supposed to call to pay 7/18" at bounding box center [442, 297] width 367 height 9
click at [401, 321] on textarea at bounding box center [442, 330] width 378 height 32
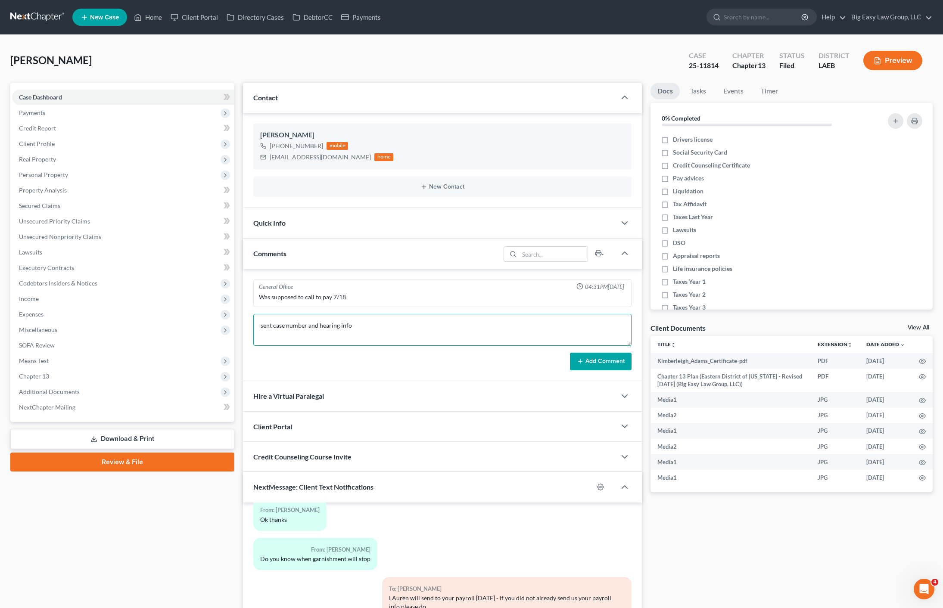
drag, startPoint x: 444, startPoint y: 336, endPoint x: 435, endPoint y: 327, distance: 12.5
click at [444, 335] on textarea "sent case number and hearing info" at bounding box center [442, 330] width 378 height 32
click at [432, 322] on textarea "sent case number and hearing info" at bounding box center [442, 330] width 378 height 32
drag, startPoint x: 395, startPoint y: 331, endPoint x: 216, endPoint y: 297, distance: 181.5
click at [206, 295] on div "Petition Navigation Case Dashboard Payments Invoices Payments Payments Credit R…" at bounding box center [471, 389] width 931 height 613
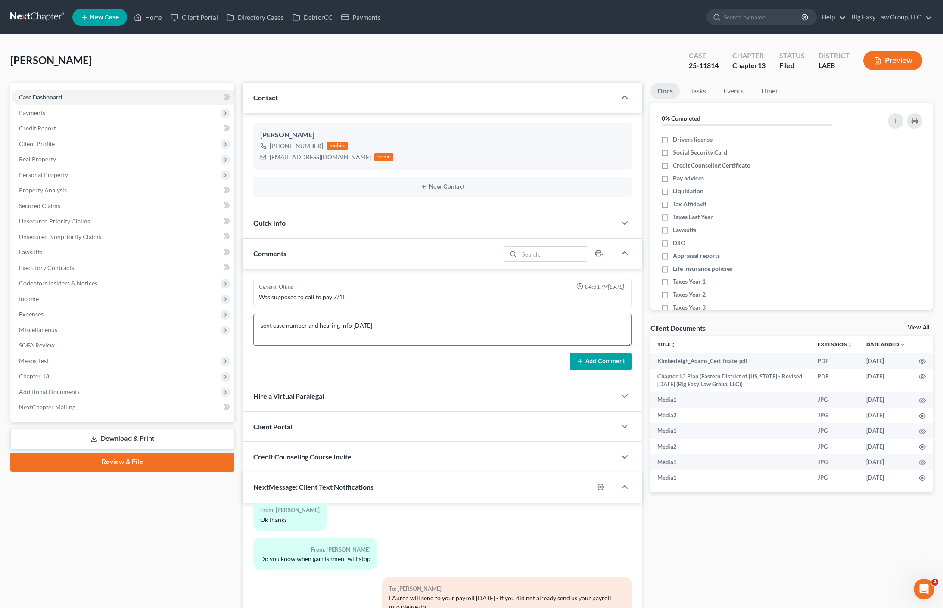
click at [431, 335] on textarea "sent case number and hearing info 8/20/25" at bounding box center [442, 330] width 378 height 32
type textarea "sent case number and hearing info 8/20/25"
click at [604, 367] on button "Add Comment" at bounding box center [601, 362] width 62 height 18
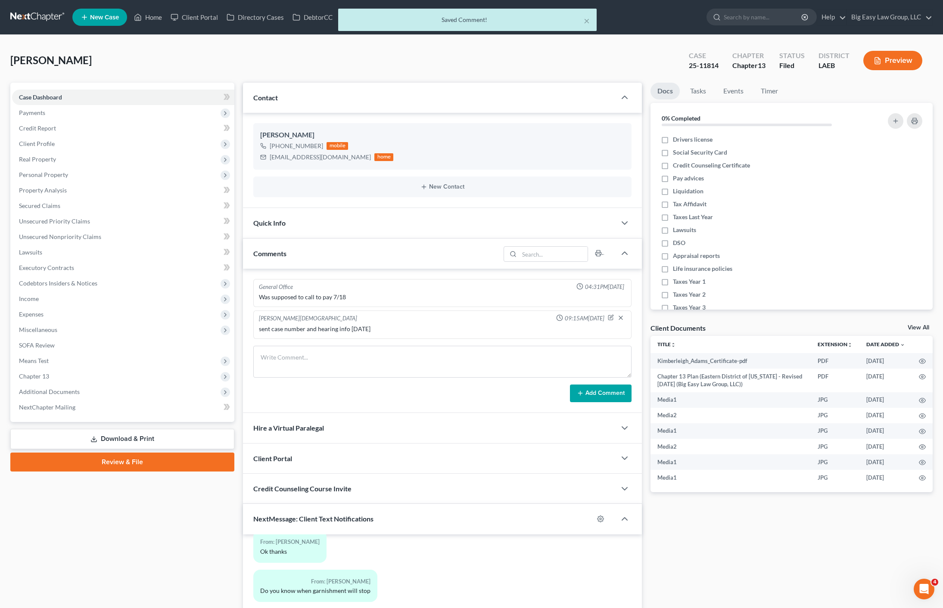
click at [148, 11] on div "× Saved Comment!" at bounding box center [467, 22] width 943 height 27
click at [149, 11] on div "× Saved Comment!" at bounding box center [467, 22] width 943 height 27
click at [153, 17] on div "× Saved Comment!" at bounding box center [467, 22] width 943 height 27
click at [151, 25] on div "× Saved Comment!" at bounding box center [467, 22] width 943 height 27
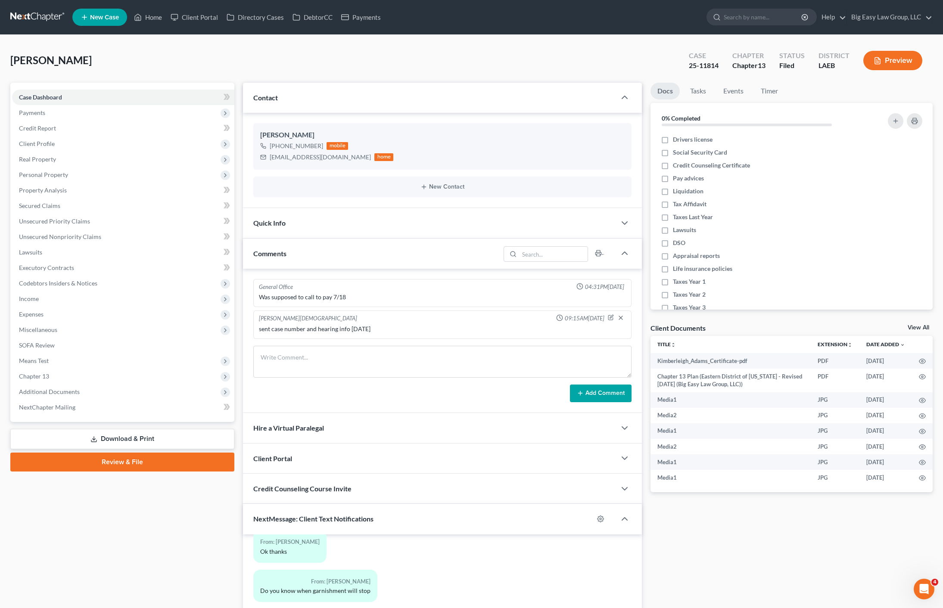
click at [154, 6] on ul "New Case Home Client Portal Directory Cases DebtorCC Payments - No Result - See…" at bounding box center [502, 17] width 860 height 22
click at [153, 10] on link "Home" at bounding box center [148, 17] width 37 height 16
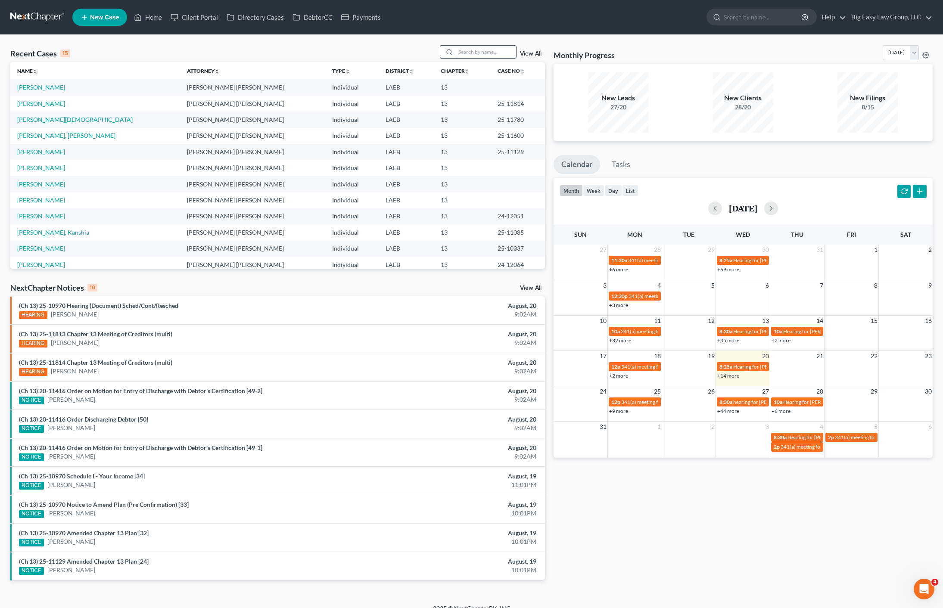
click at [468, 52] on input "search" at bounding box center [486, 52] width 60 height 12
type input "krautter"
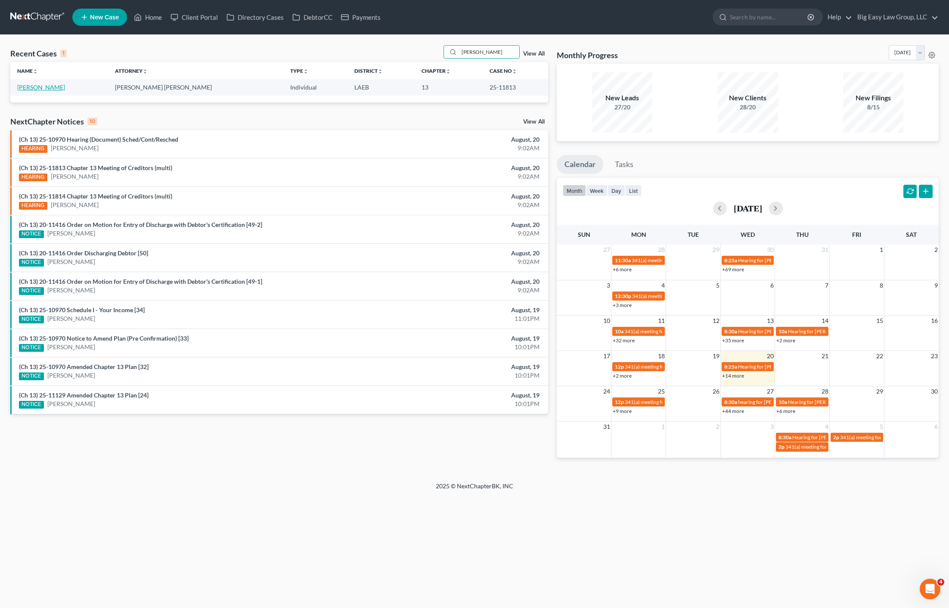
click at [41, 88] on link "[PERSON_NAME]" at bounding box center [41, 87] width 48 height 7
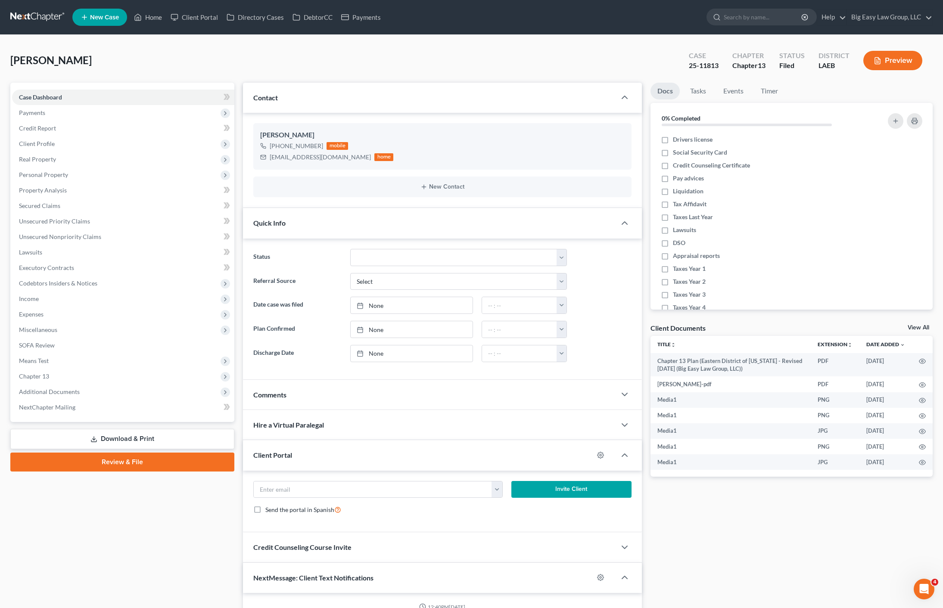
scroll to position [1209, 0]
click at [294, 393] on div "Comments" at bounding box center [429, 395] width 373 height 30
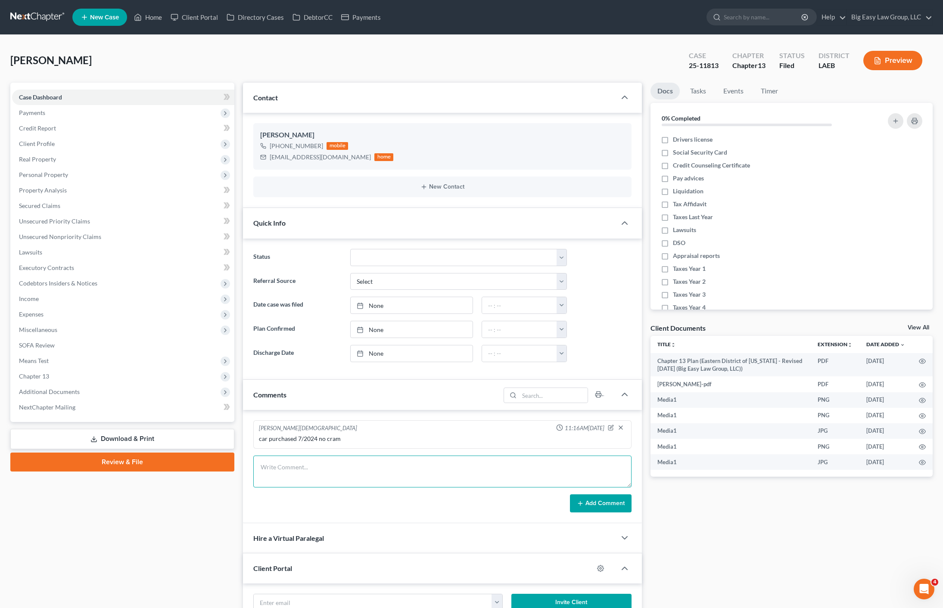
click at [322, 477] on textarea at bounding box center [442, 472] width 378 height 32
paste textarea "sent case number and hearing info 8/20/25"
type textarea "sent case number and hearing info 8/20/25"
click at [599, 510] on button "Add Comment" at bounding box center [601, 503] width 62 height 18
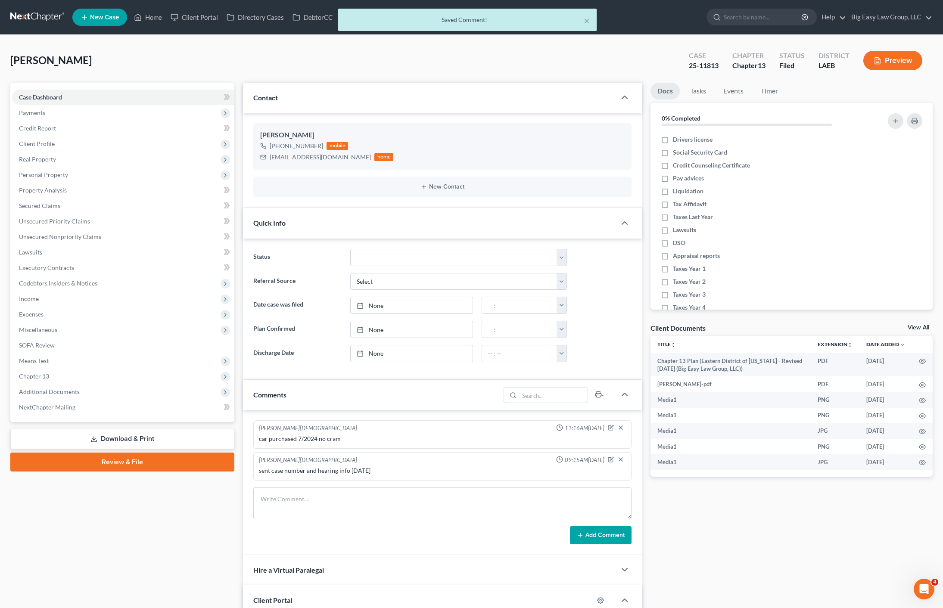
drag, startPoint x: 152, startPoint y: 26, endPoint x: 141, endPoint y: 16, distance: 15.6
click at [152, 26] on div "× Saved Comment!" at bounding box center [467, 22] width 943 height 27
click at [142, 16] on div "× Saved Comment!" at bounding box center [467, 22] width 943 height 27
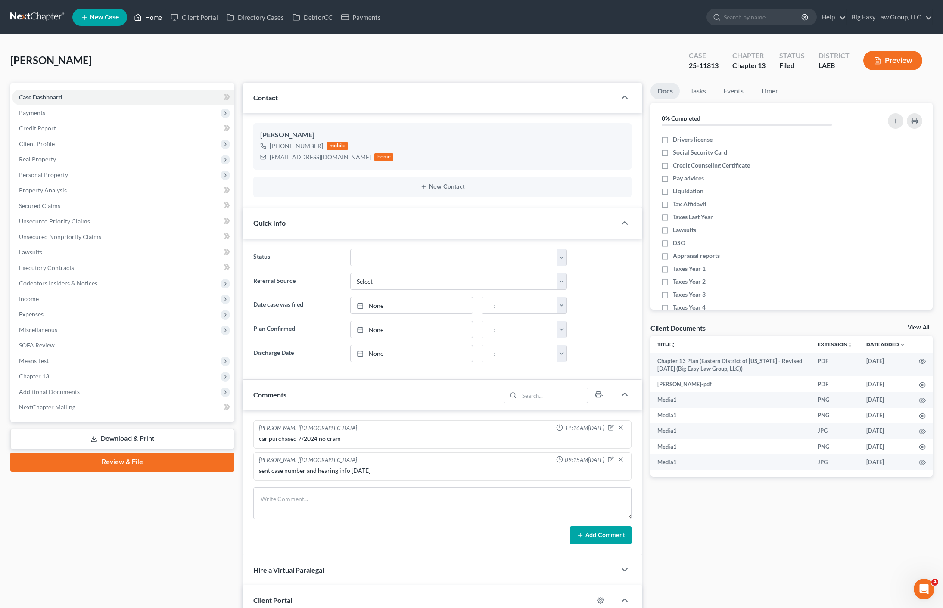
click at [160, 19] on link "Home" at bounding box center [148, 17] width 37 height 16
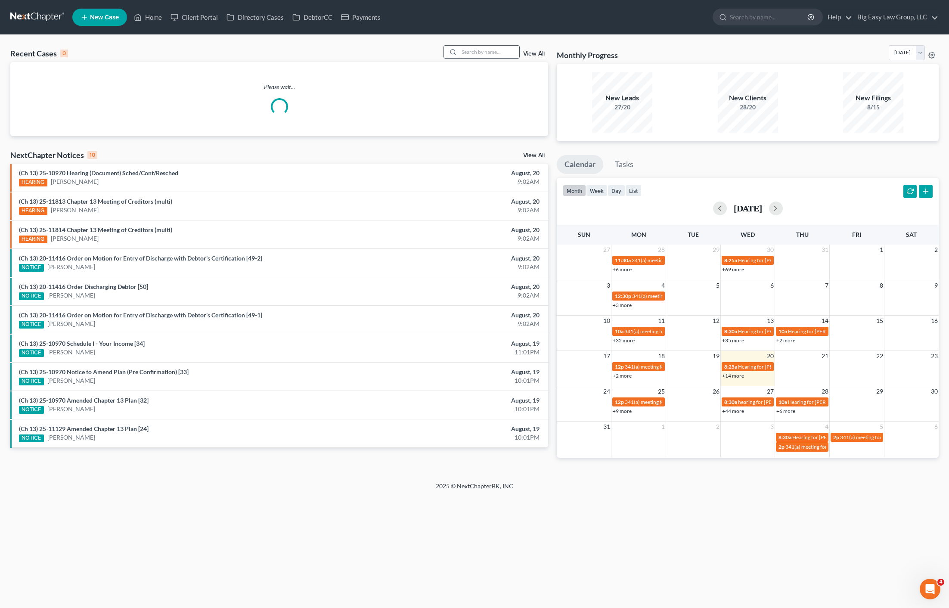
drag, startPoint x: 476, startPoint y: 42, endPoint x: 479, endPoint y: 47, distance: 6.0
click at [476, 42] on div "Recent Cases 0 View All Please wait... NextChapter Notices 10 View All (Ch 13) …" at bounding box center [474, 258] width 949 height 447
click at [479, 47] on input "search" at bounding box center [489, 52] width 60 height 12
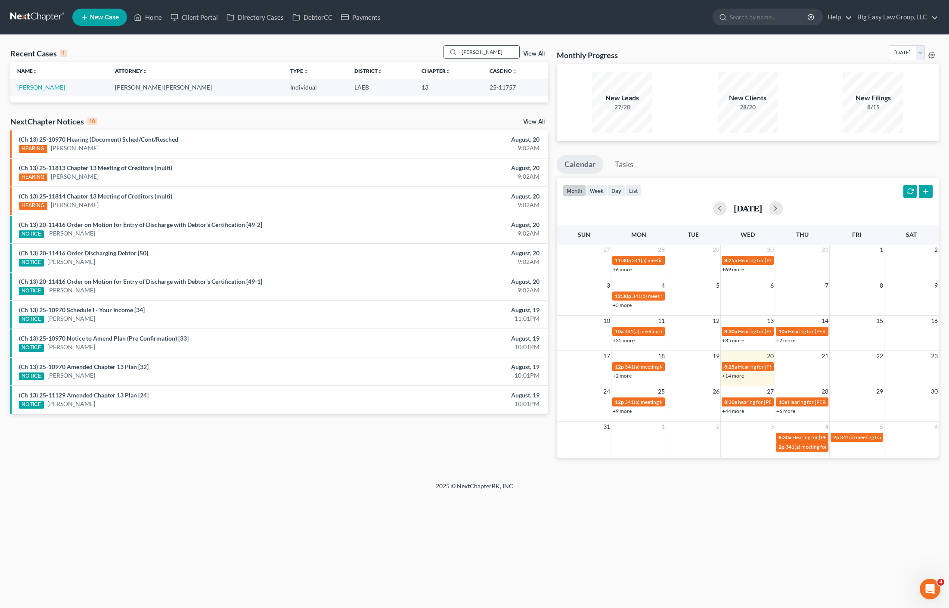
drag, startPoint x: 486, startPoint y: 45, endPoint x: 476, endPoint y: 46, distance: 9.5
click at [477, 46] on input "menne" at bounding box center [489, 52] width 60 height 12
drag, startPoint x: 466, startPoint y: 47, endPoint x: 436, endPoint y: 43, distance: 30.0
click at [445, 44] on div "Recent Cases 1 menne View All Name unfold_more expand_more expand_less Attorney…" at bounding box center [474, 258] width 949 height 447
type input "rednour"
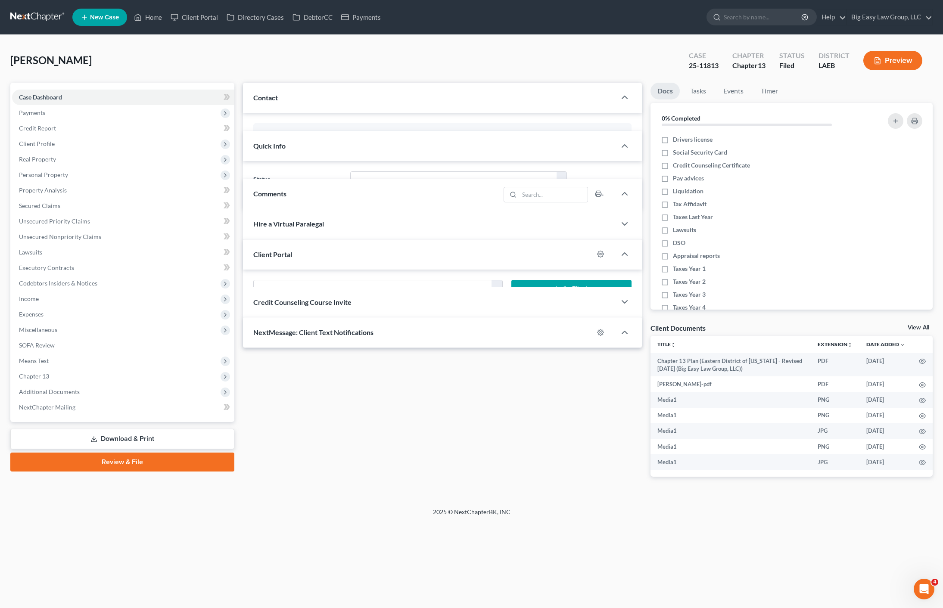
click at [493, 56] on div "Krautter, Stephanie Upgraded Case 25-11813 Chapter Chapter 13 Status Filed Dist…" at bounding box center [471, 63] width 922 height 37
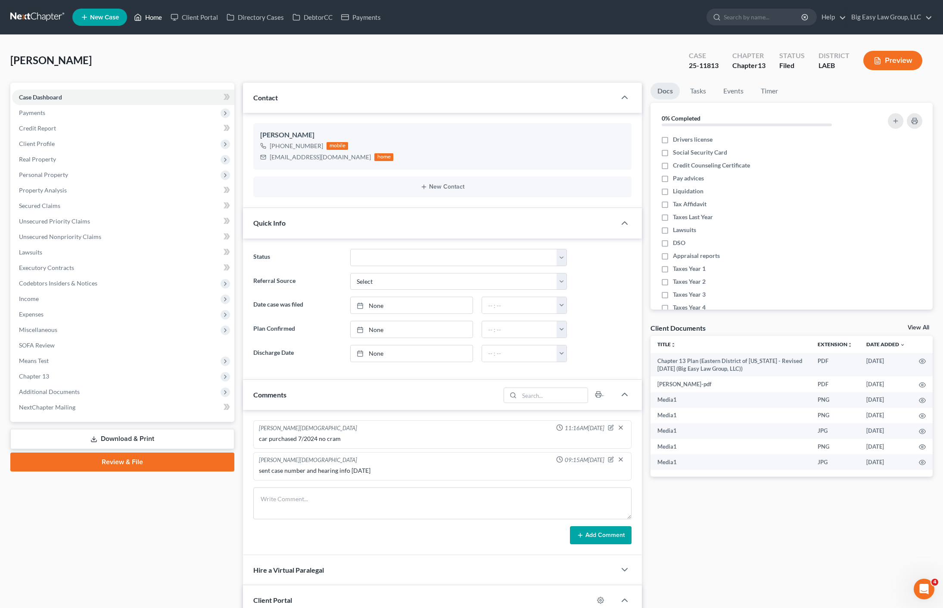
scroll to position [1209, 0]
click at [144, 20] on link "Home" at bounding box center [148, 17] width 37 height 16
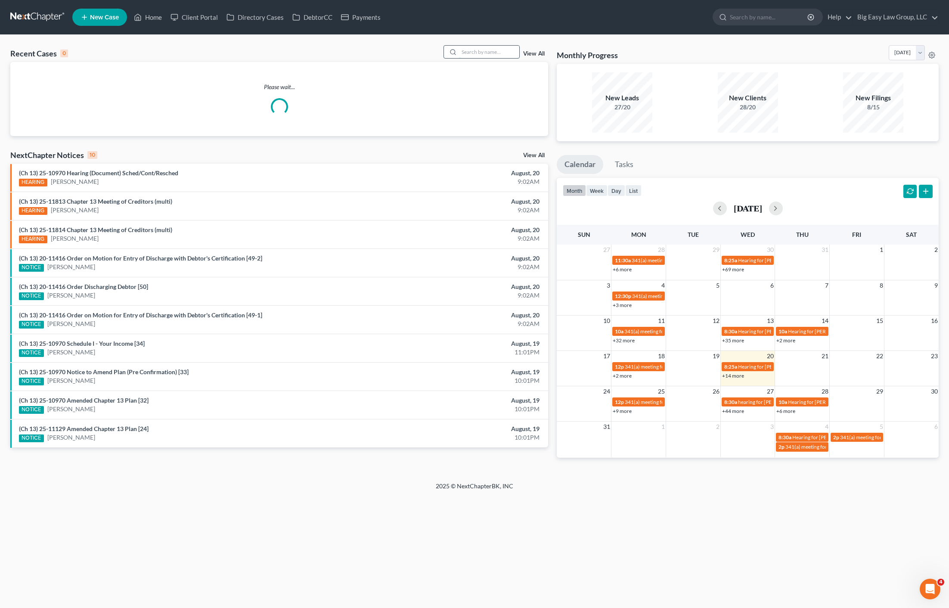
click at [486, 54] on input "search" at bounding box center [489, 52] width 60 height 12
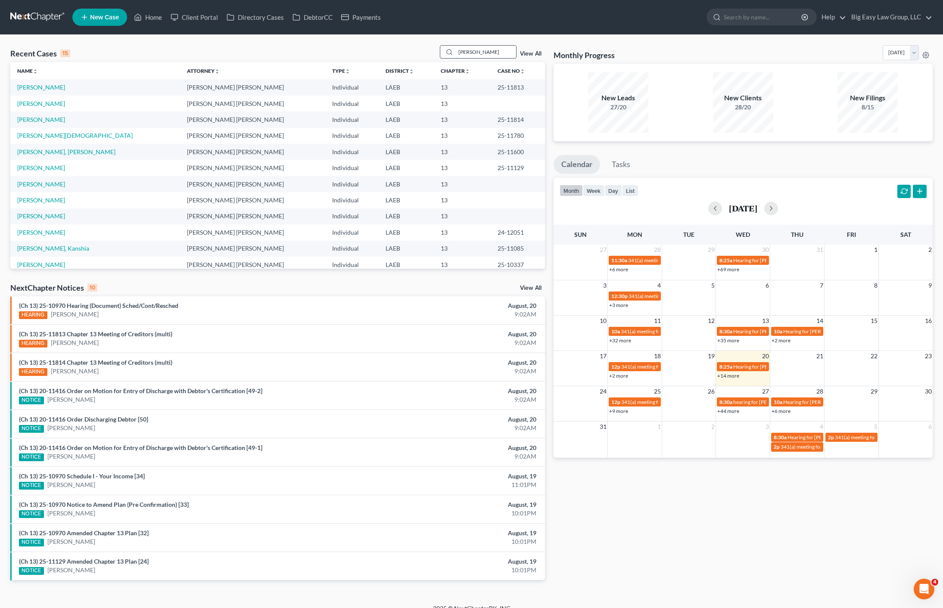
type input "rushing"
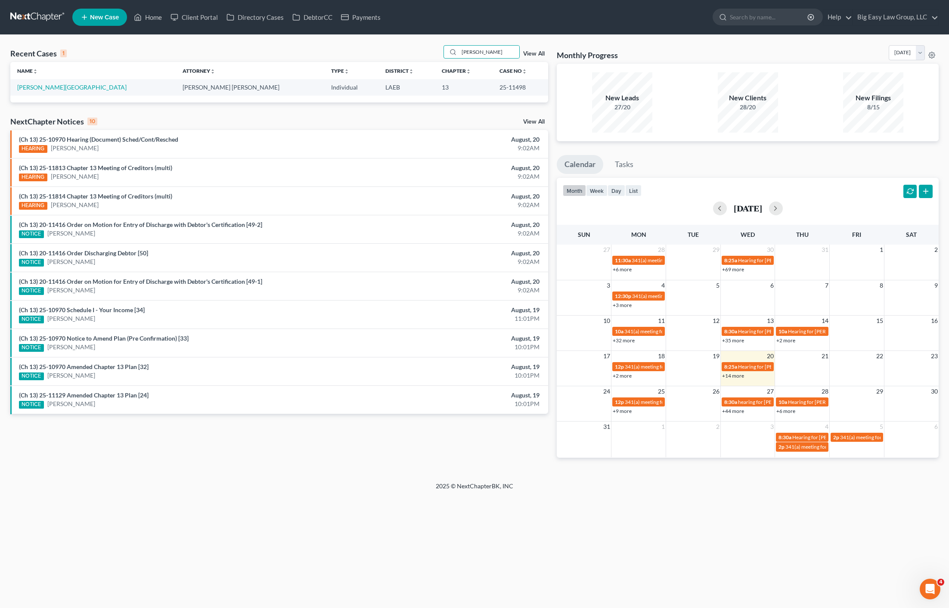
click at [38, 79] on table "Name unfold_more expand_more expand_less Attorney unfold_more expand_more expan…" at bounding box center [279, 78] width 538 height 33
click at [40, 89] on link "[PERSON_NAME][GEOGRAPHIC_DATA]" at bounding box center [71, 87] width 109 height 7
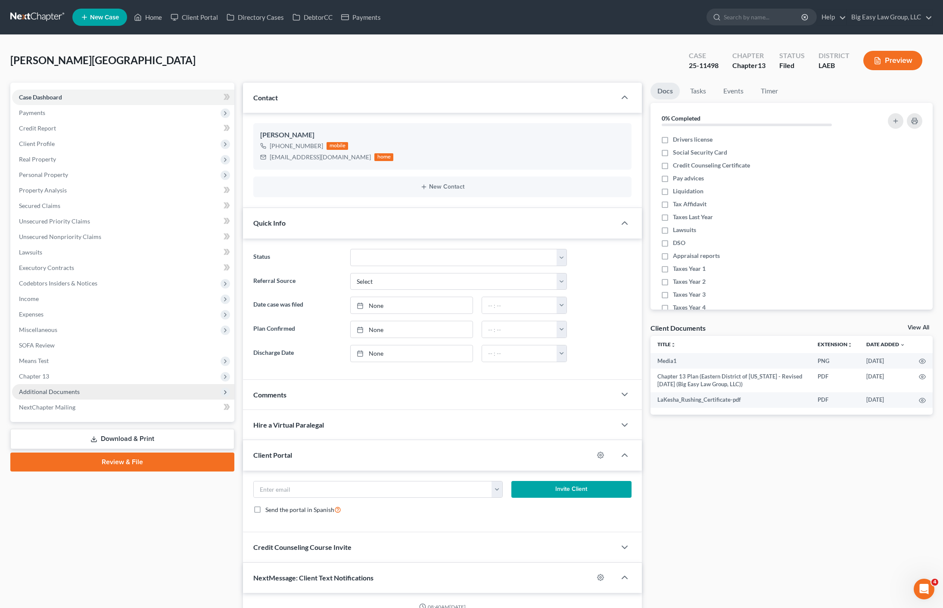
click at [58, 393] on span "Additional Documents" at bounding box center [49, 391] width 61 height 7
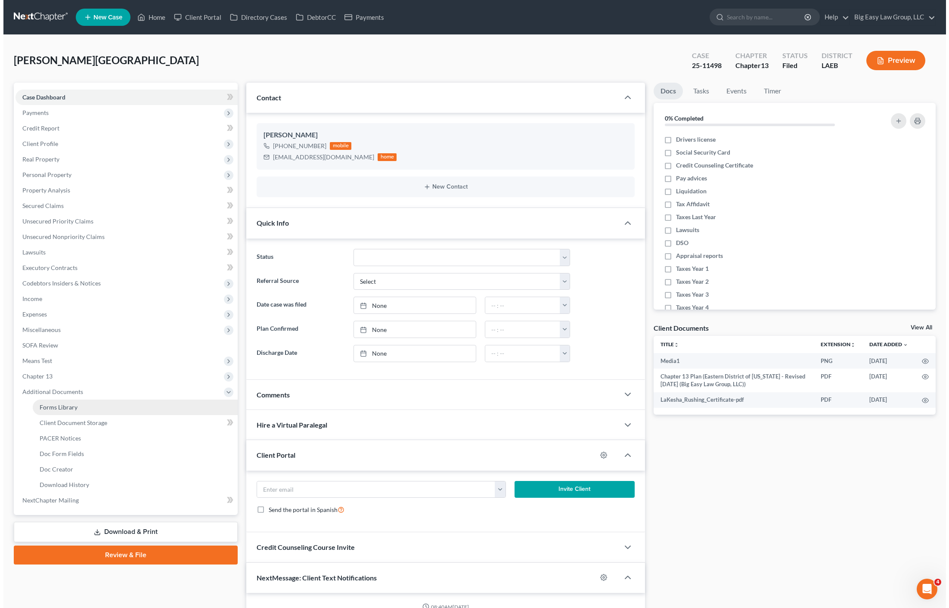
scroll to position [1216, 0]
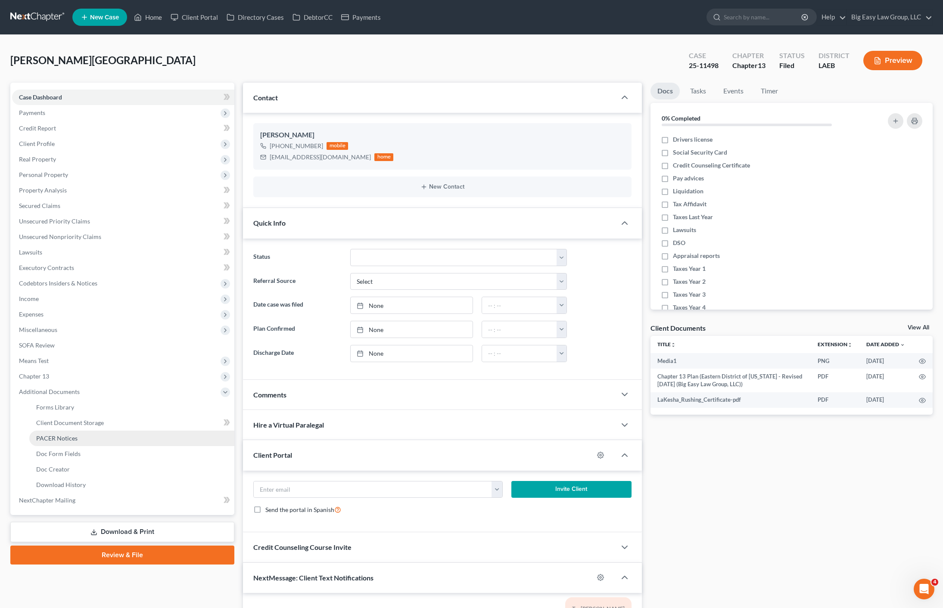
click at [69, 435] on span "PACER Notices" at bounding box center [56, 438] width 41 height 7
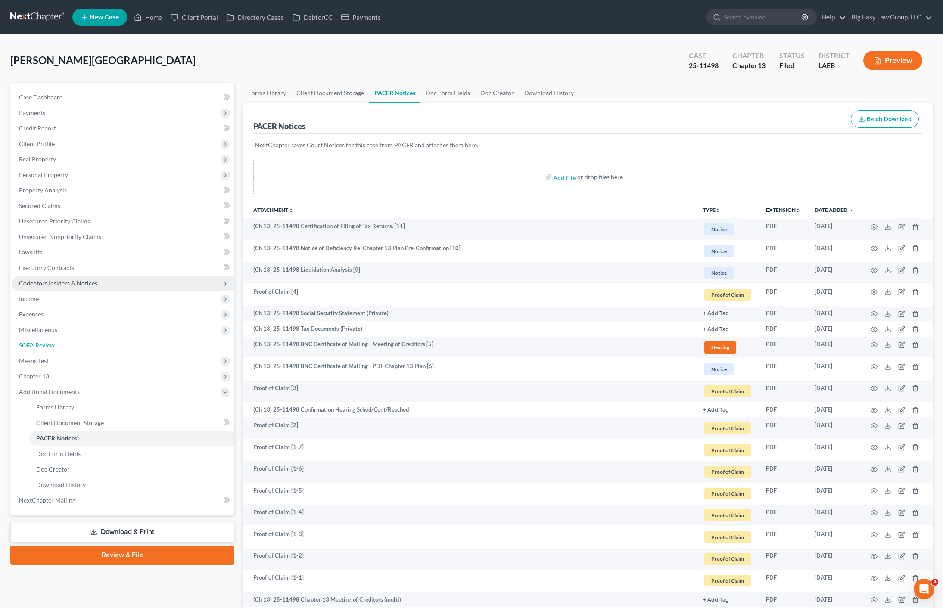
drag, startPoint x: 122, startPoint y: 339, endPoint x: 172, endPoint y: 289, distance: 70.4
click at [122, 339] on link "SOFA Review" at bounding box center [123, 346] width 222 height 16
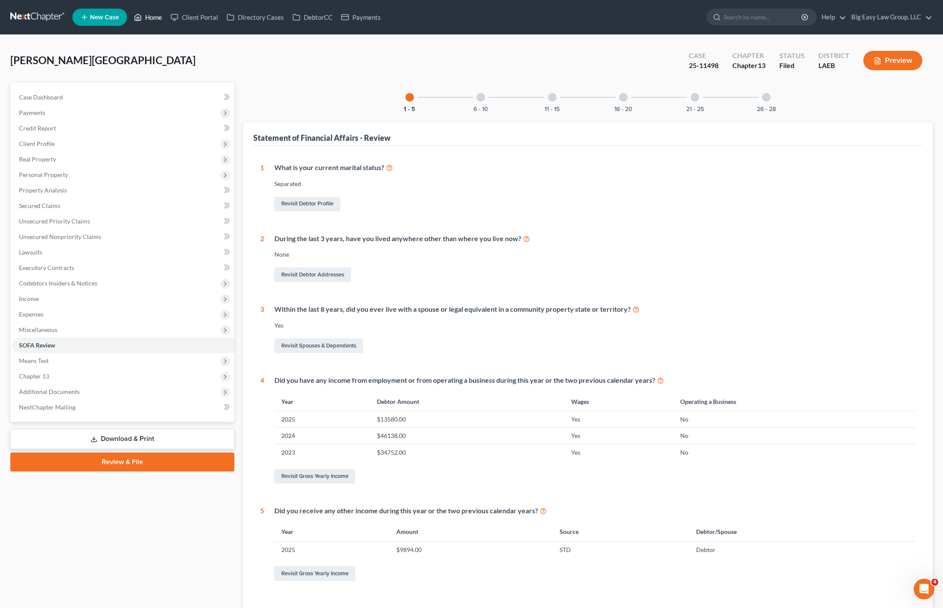
click at [142, 6] on ul "New Case Home Client Portal Directory Cases DebtorCC Payments - No Result - See…" at bounding box center [502, 17] width 860 height 22
click at [155, 18] on link "Home" at bounding box center [148, 17] width 37 height 16
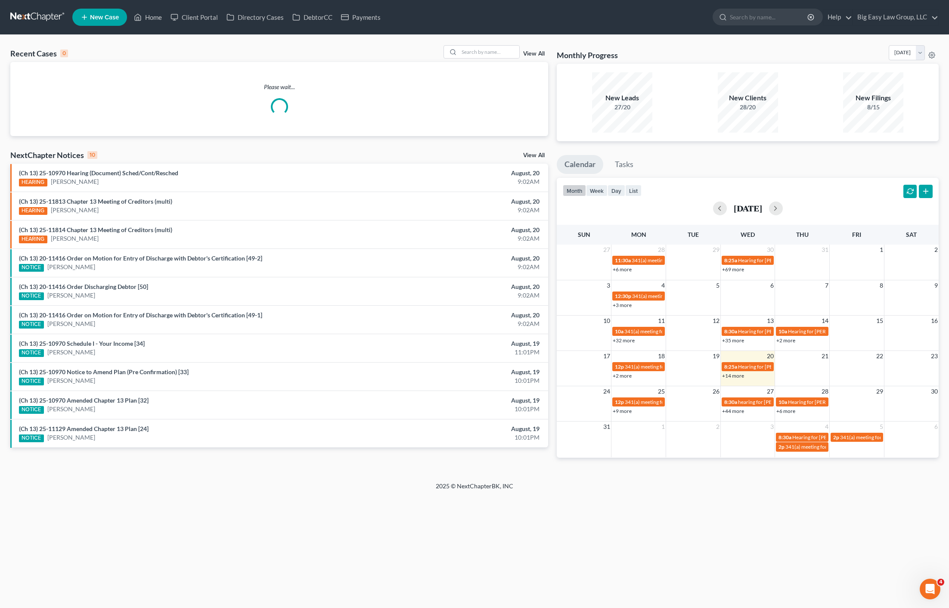
click at [482, 59] on div "Recent Cases 0 View All" at bounding box center [279, 53] width 538 height 17
click at [484, 53] on input "search" at bounding box center [489, 52] width 60 height 12
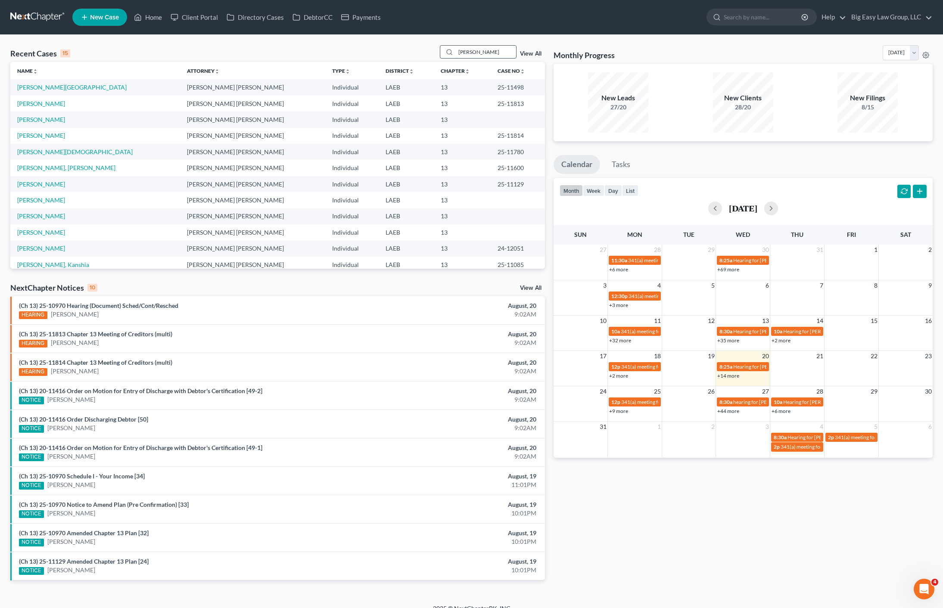
type input "tyrone"
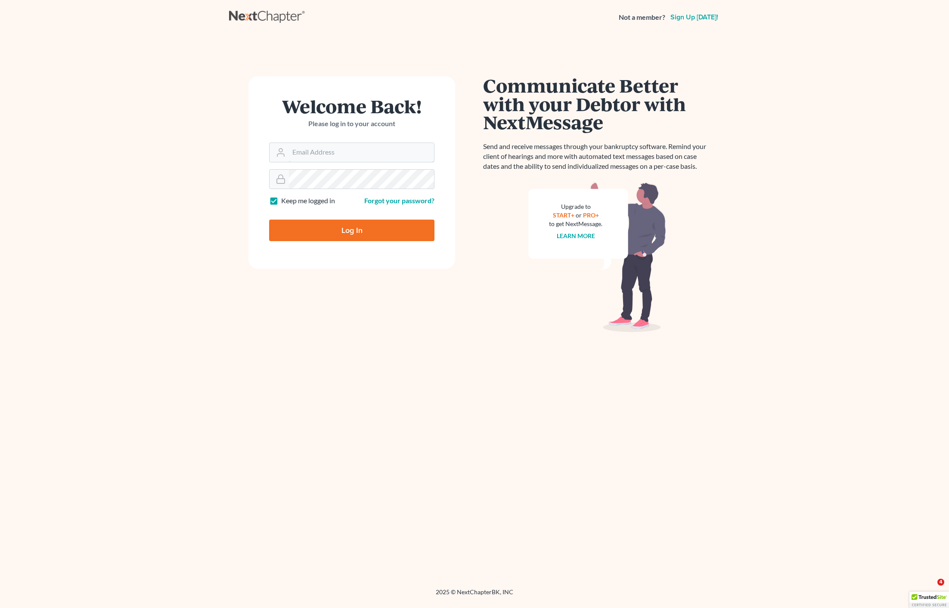
type input "[EMAIL_ADDRESS][DOMAIN_NAME]"
click at [345, 226] on input "Log In" at bounding box center [351, 231] width 165 height 22
type input "Thinking..."
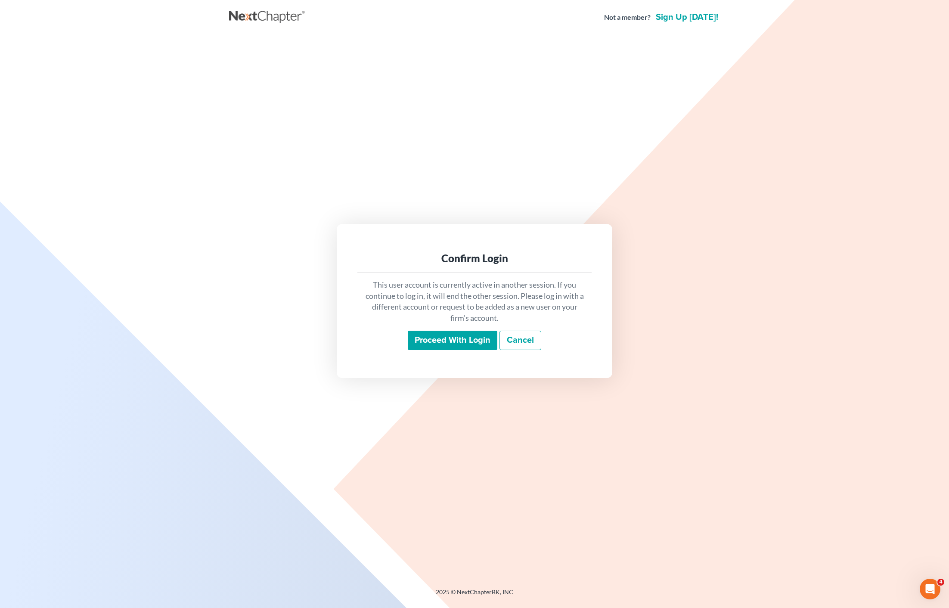
click at [458, 334] on input "Proceed with login" at bounding box center [453, 341] width 90 height 20
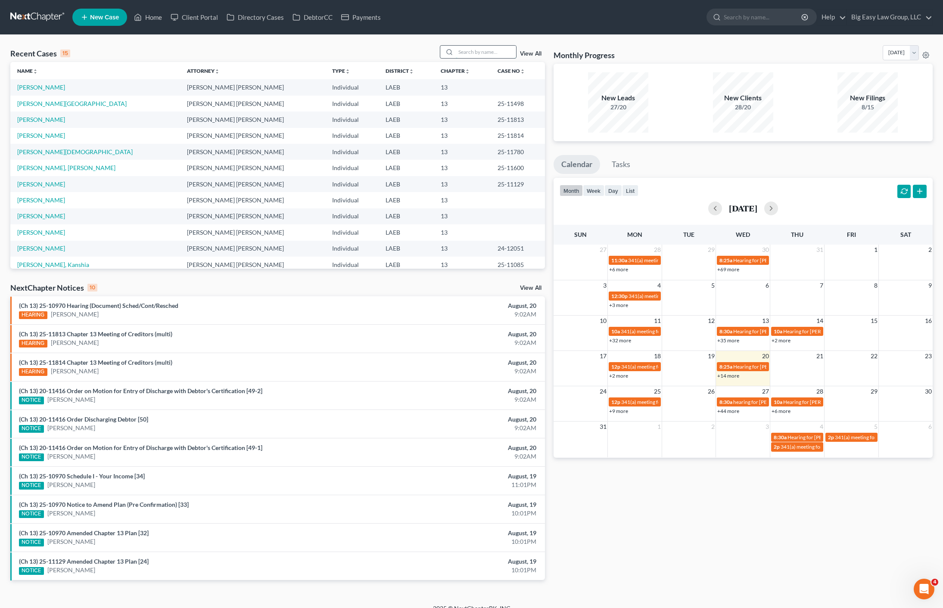
click at [485, 52] on input "search" at bounding box center [486, 52] width 60 height 12
type input "[PERSON_NAME]"
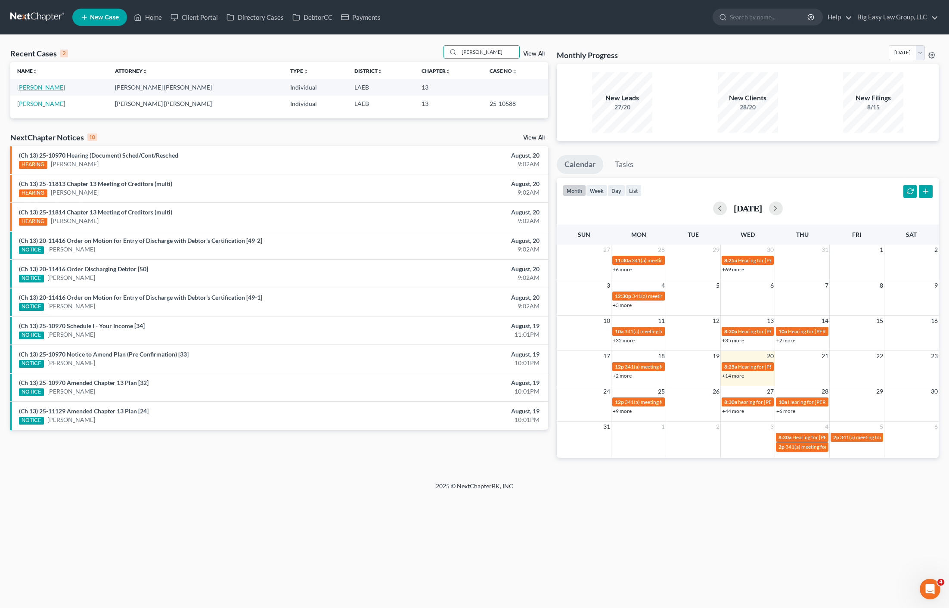
click at [40, 85] on link "[PERSON_NAME]" at bounding box center [41, 87] width 48 height 7
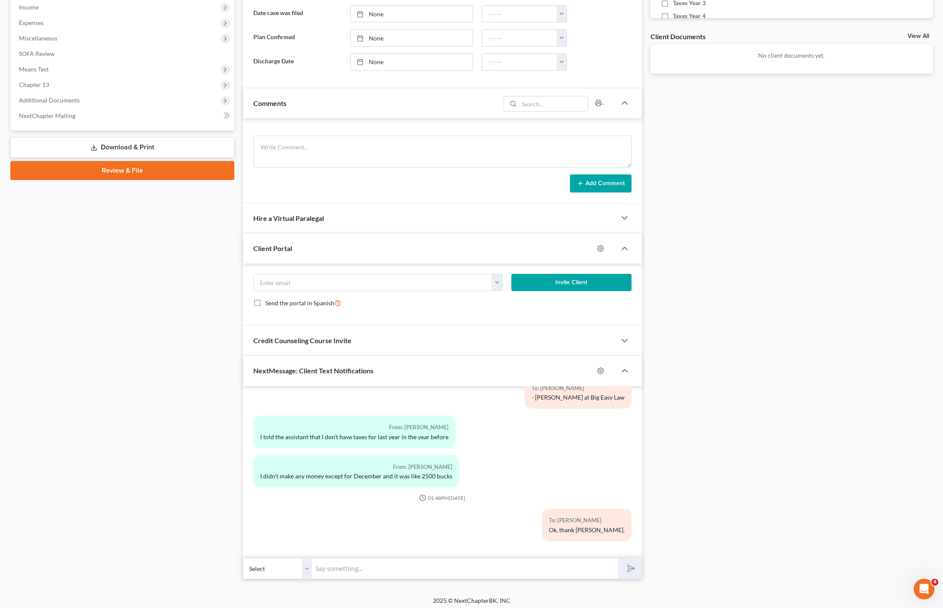
scroll to position [295, 0]
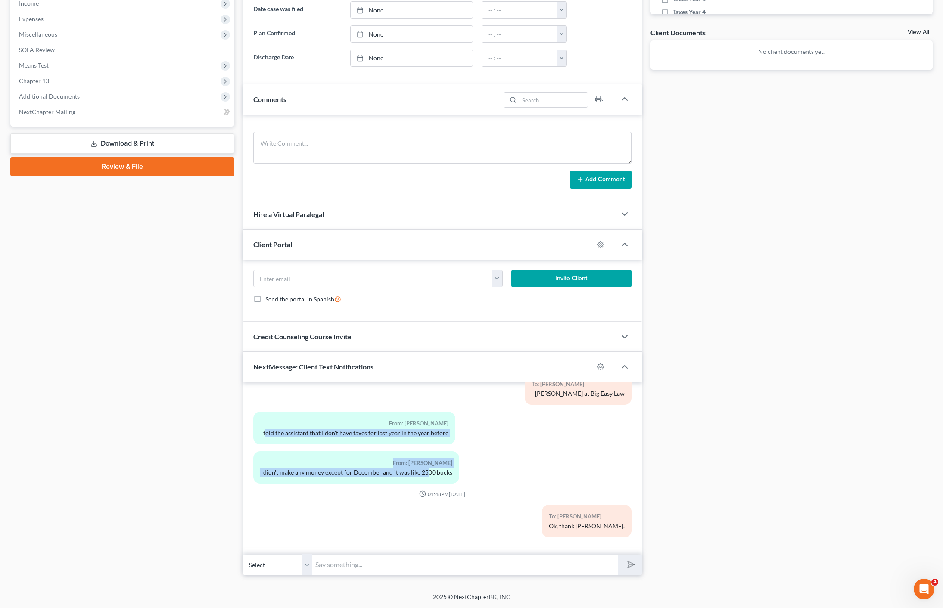
drag, startPoint x: 267, startPoint y: 432, endPoint x: 426, endPoint y: 470, distance: 163.5
click at [426, 470] on div "09:41AM[DATE] To: [PERSON_NAME] send email for payroll here To: [PERSON_NAME] T…" at bounding box center [442, 385] width 378 height 318
click at [426, 470] on div "I didn't make any money except for December and it was like 2500 bucks" at bounding box center [356, 472] width 192 height 9
click at [501, 488] on div "From: [PERSON_NAME] I didn't make any money except for December and it was like…" at bounding box center [378, 470] width 258 height 39
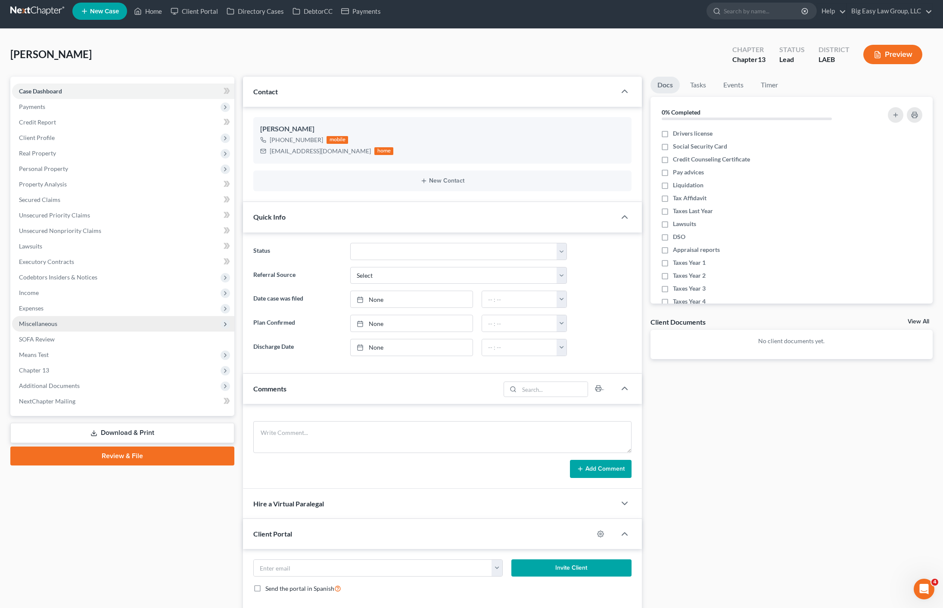
scroll to position [0, 0]
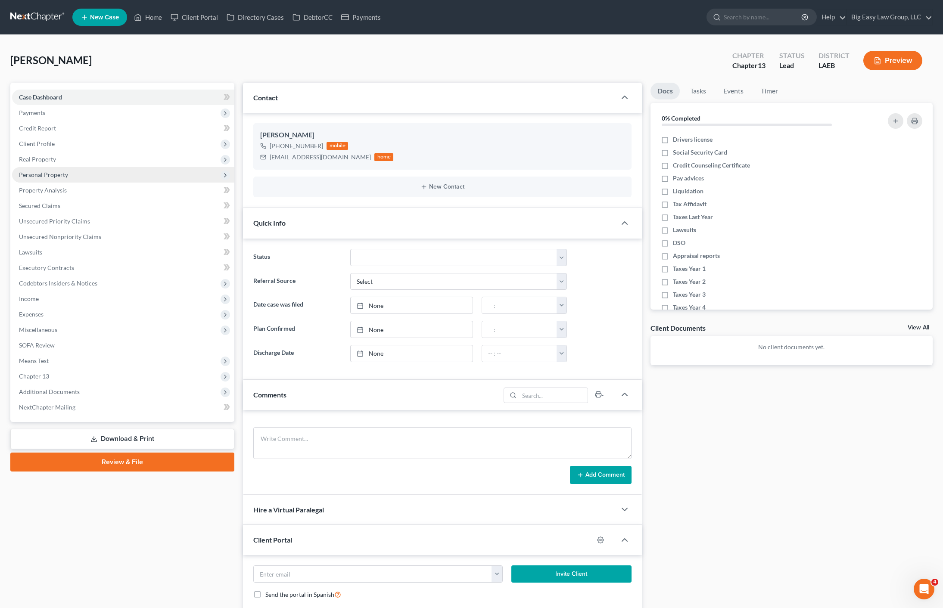
click at [60, 177] on span "Personal Property" at bounding box center [43, 174] width 49 height 7
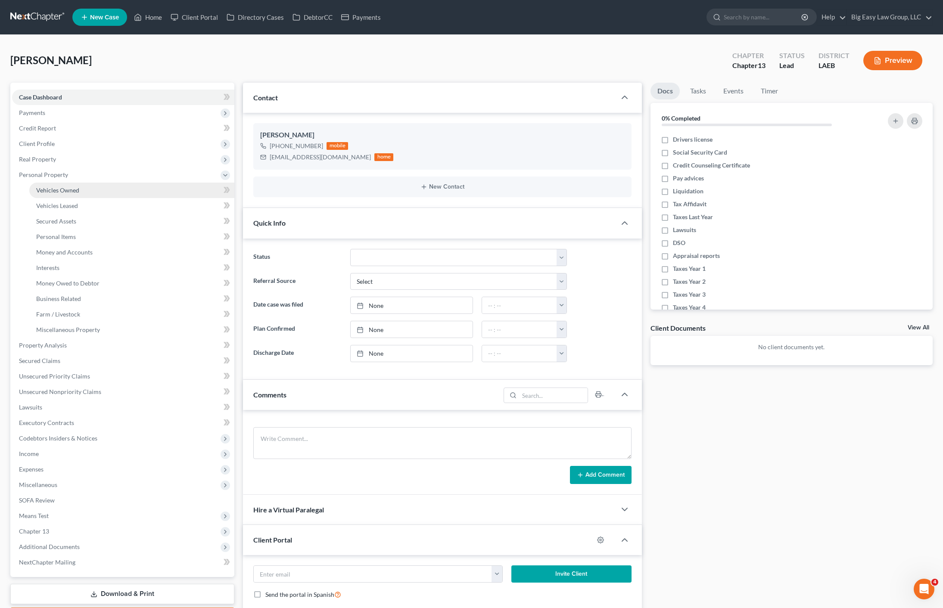
drag, startPoint x: 67, startPoint y: 183, endPoint x: 83, endPoint y: 183, distance: 15.9
click at [67, 184] on link "Vehicles Owned" at bounding box center [131, 191] width 205 height 16
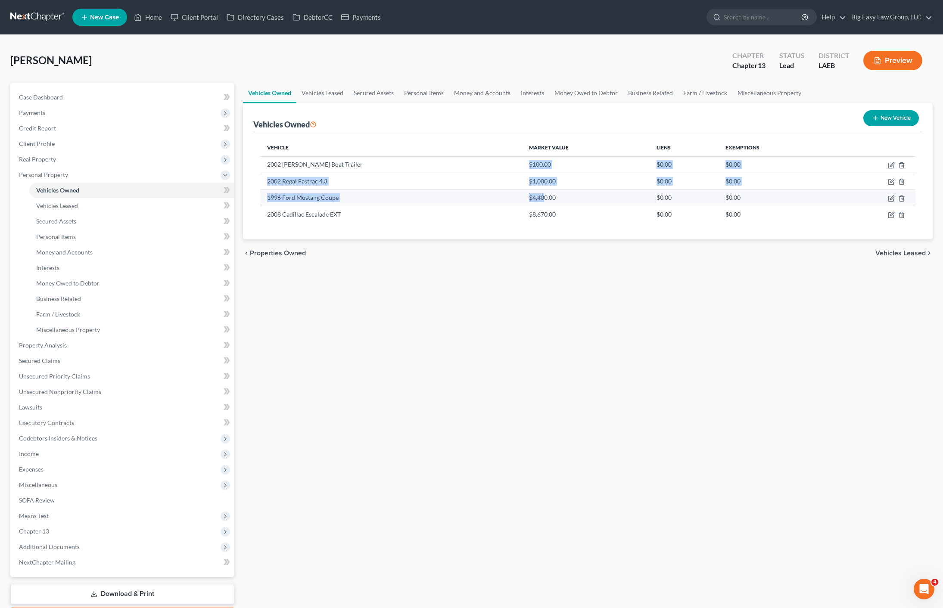
drag, startPoint x: 494, startPoint y: 162, endPoint x: 513, endPoint y: 202, distance: 44.7
click at [510, 200] on tbody "2002 [PERSON_NAME] Boat Trailer $100.00 $0.00 $0.00 2002 Regal Fastrac 4.3 $1,0…" at bounding box center [587, 189] width 655 height 66
click at [558, 221] on td "$8,670.00" at bounding box center [585, 214] width 127 height 16
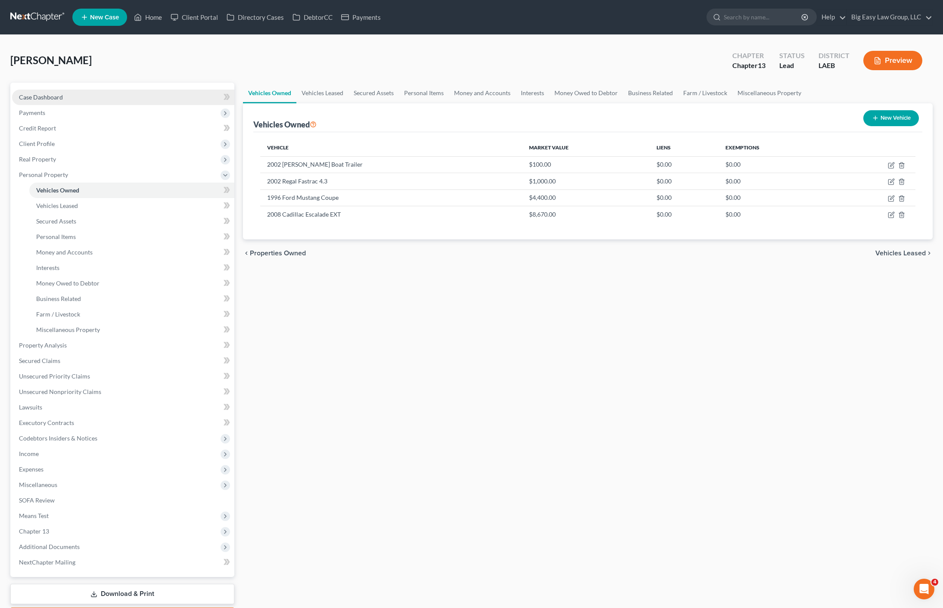
click at [57, 101] on link "Case Dashboard" at bounding box center [123, 98] width 222 height 16
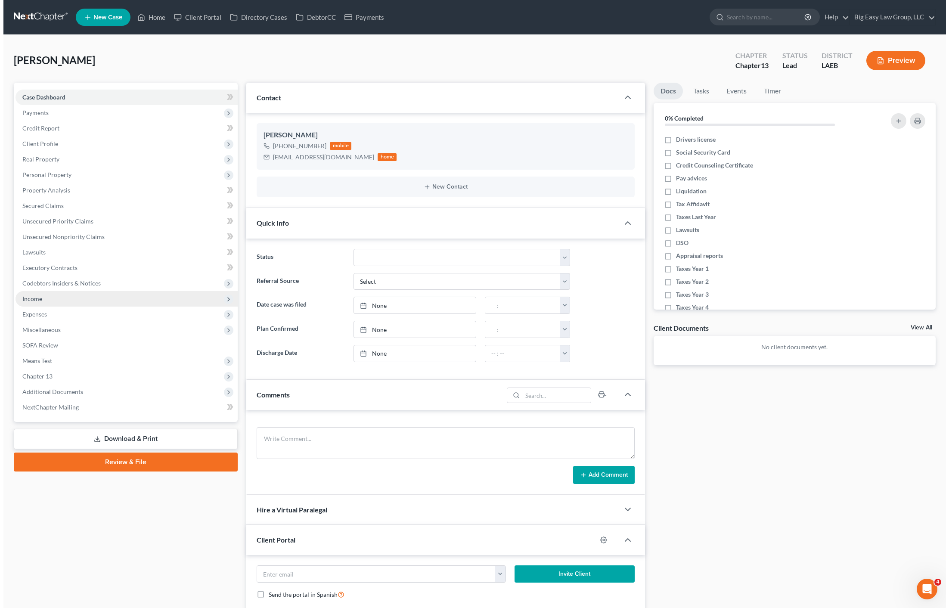
scroll to position [167, 0]
click at [69, 303] on span "Income" at bounding box center [123, 299] width 222 height 16
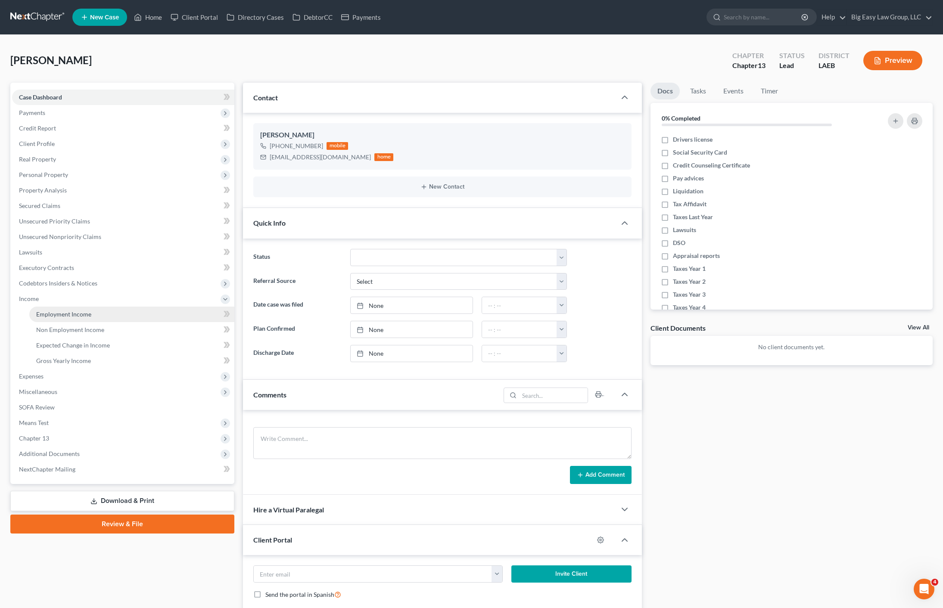
click at [71, 312] on span "Employment Income" at bounding box center [63, 314] width 55 height 7
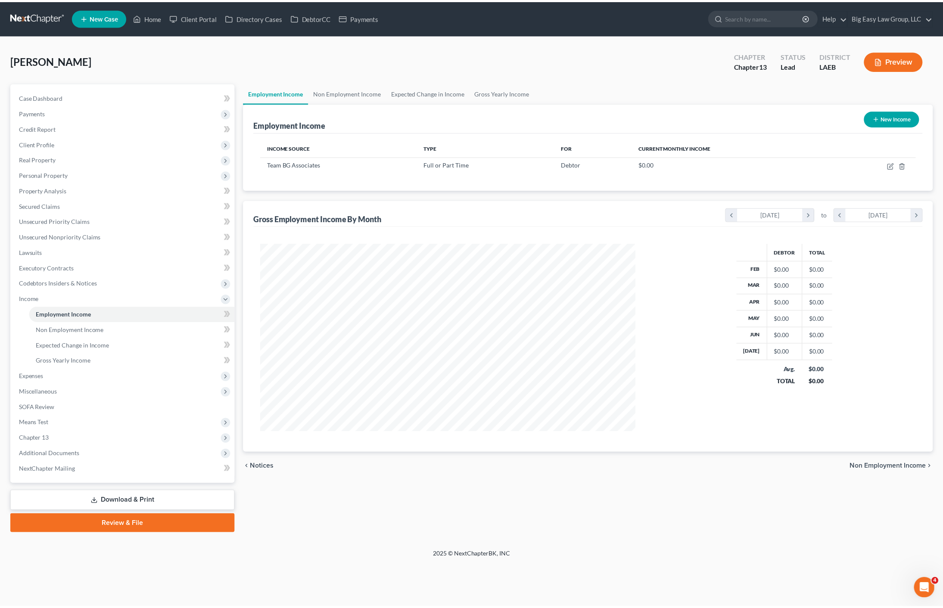
scroll to position [189, 395]
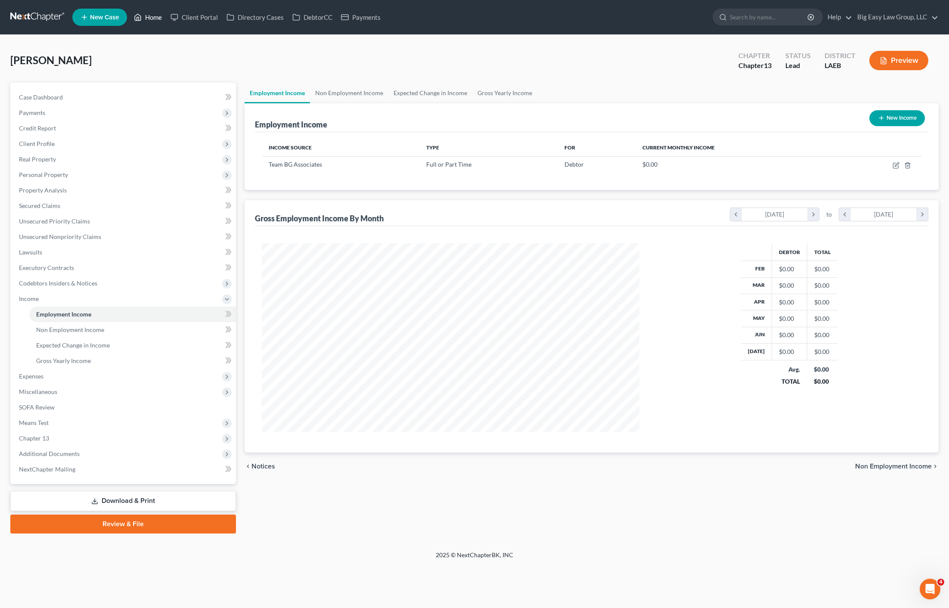
click at [148, 22] on link "Home" at bounding box center [148, 17] width 37 height 16
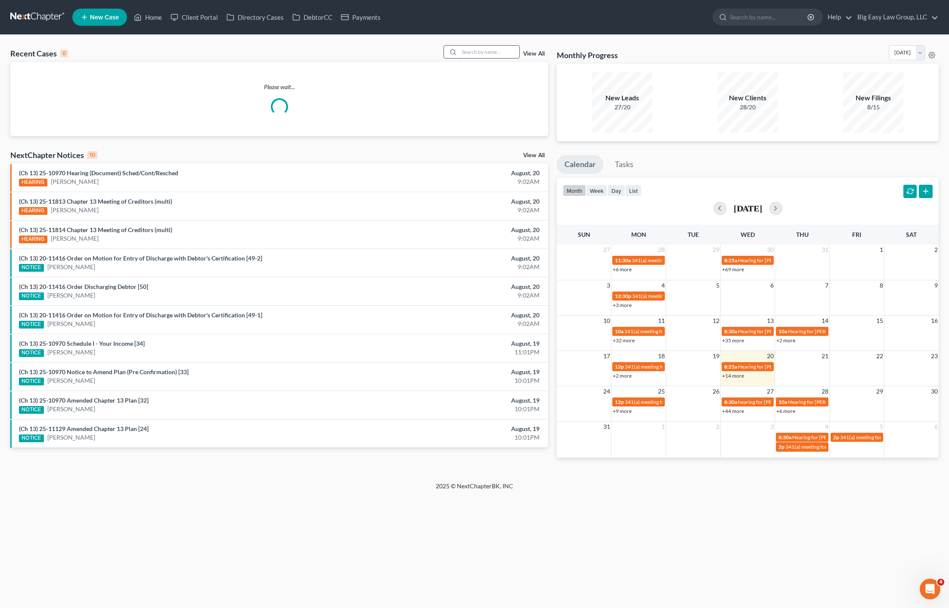
click at [507, 54] on input "search" at bounding box center [489, 52] width 60 height 12
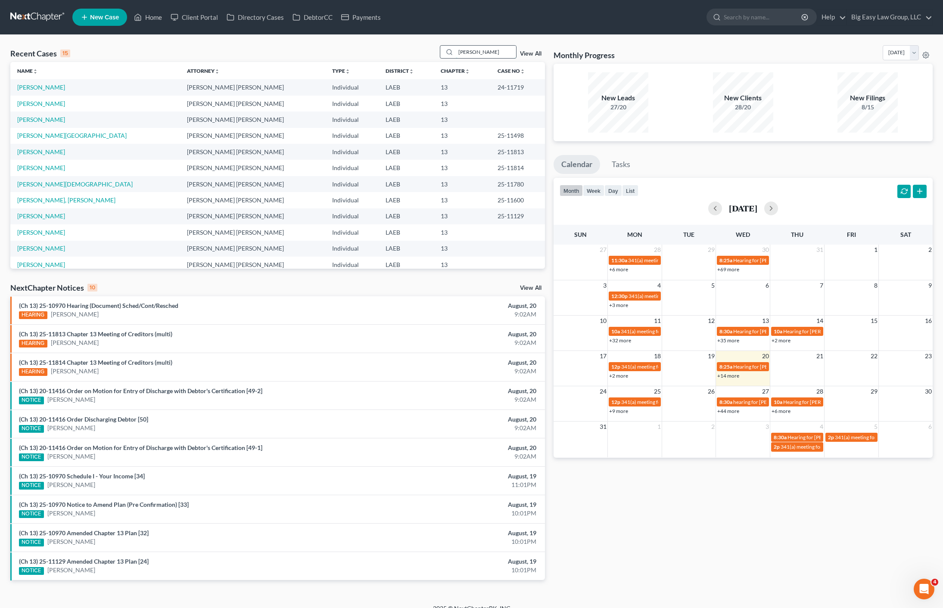
type input "[PERSON_NAME]"
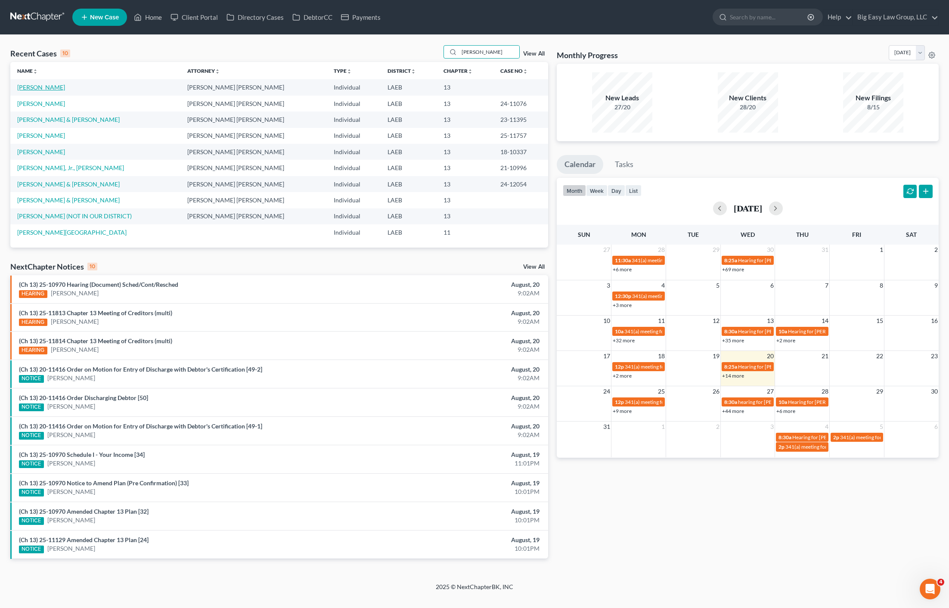
click at [24, 90] on link "[PERSON_NAME]" at bounding box center [41, 87] width 48 height 7
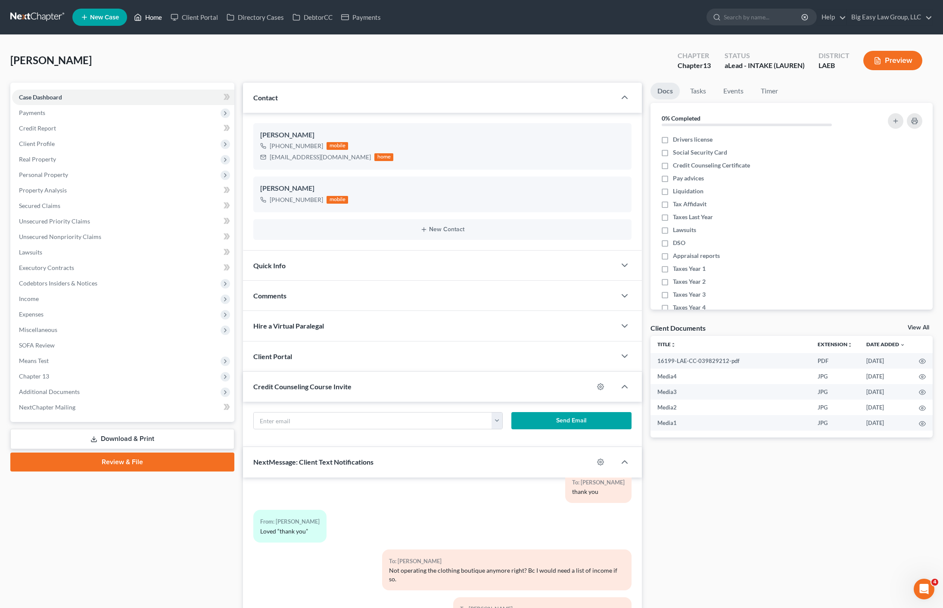
click at [155, 14] on link "Home" at bounding box center [148, 17] width 37 height 16
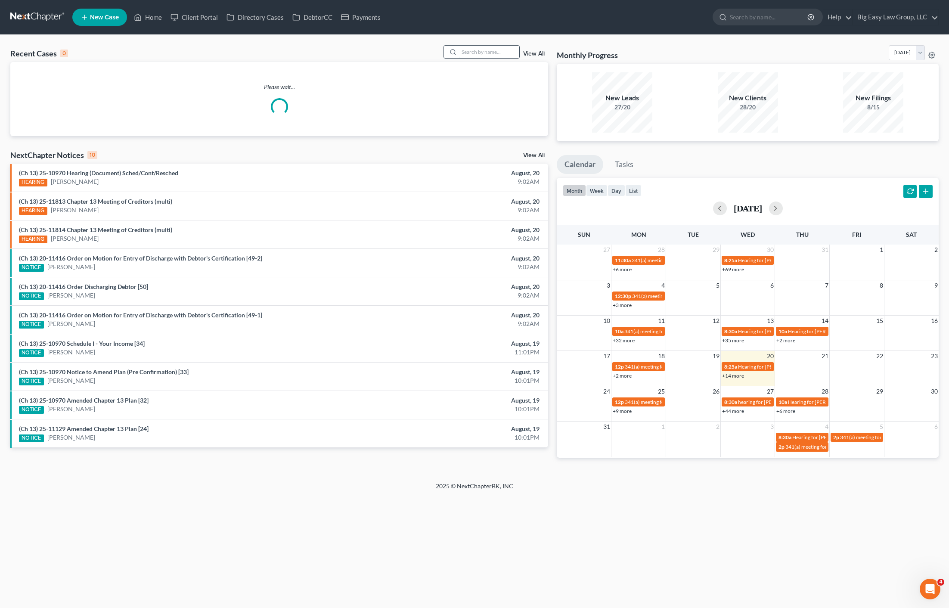
click at [497, 56] on input "search" at bounding box center [489, 52] width 60 height 12
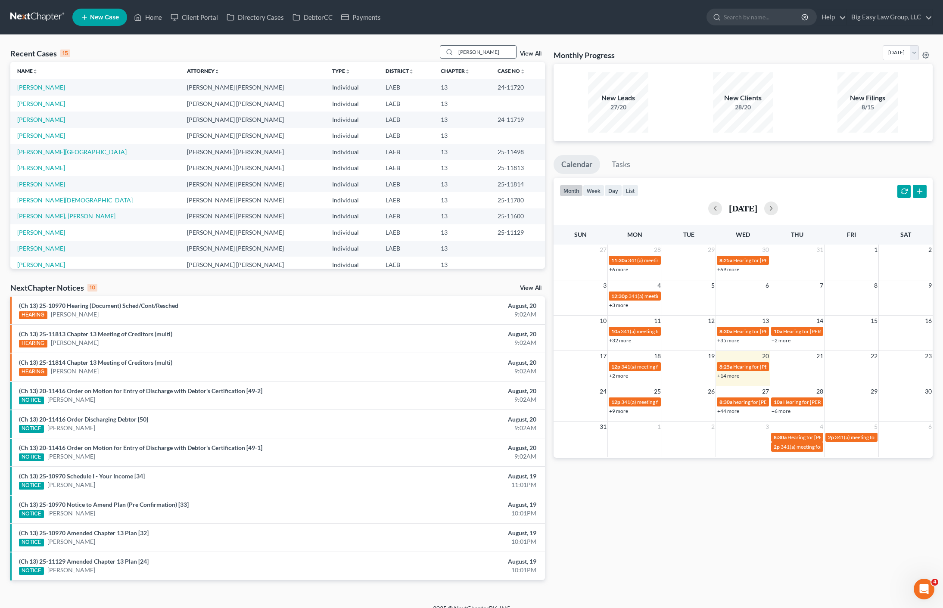
type input "[PERSON_NAME]"
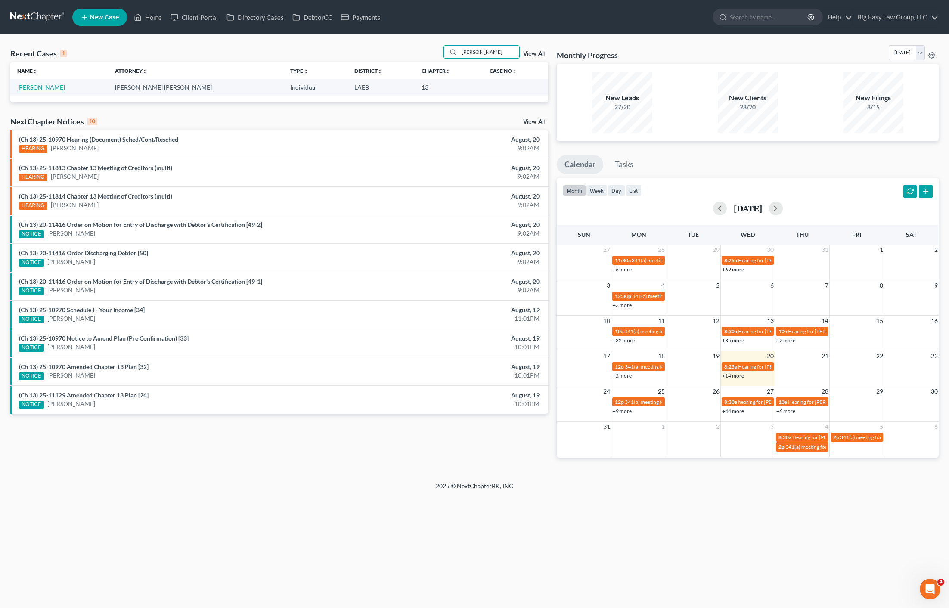
click at [56, 89] on link "[PERSON_NAME]" at bounding box center [41, 87] width 48 height 7
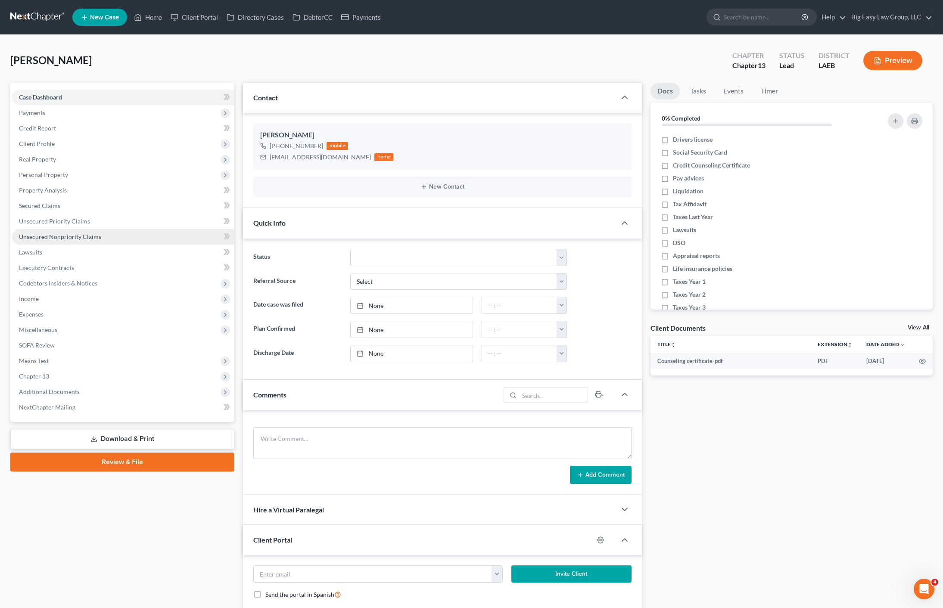
click at [56, 238] on span "Unsecured Nonpriority Claims" at bounding box center [60, 236] width 82 height 7
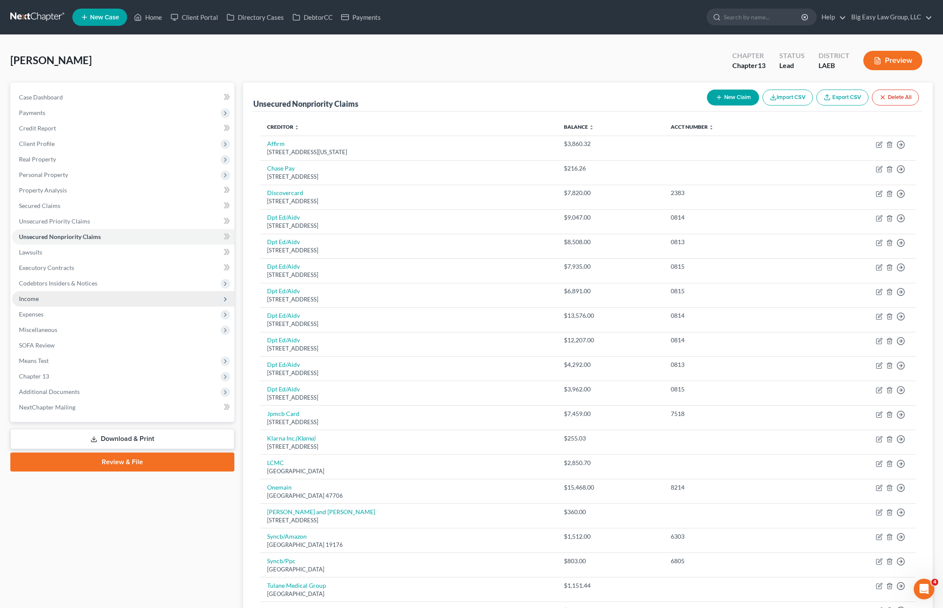
click at [54, 300] on span "Income" at bounding box center [123, 299] width 222 height 16
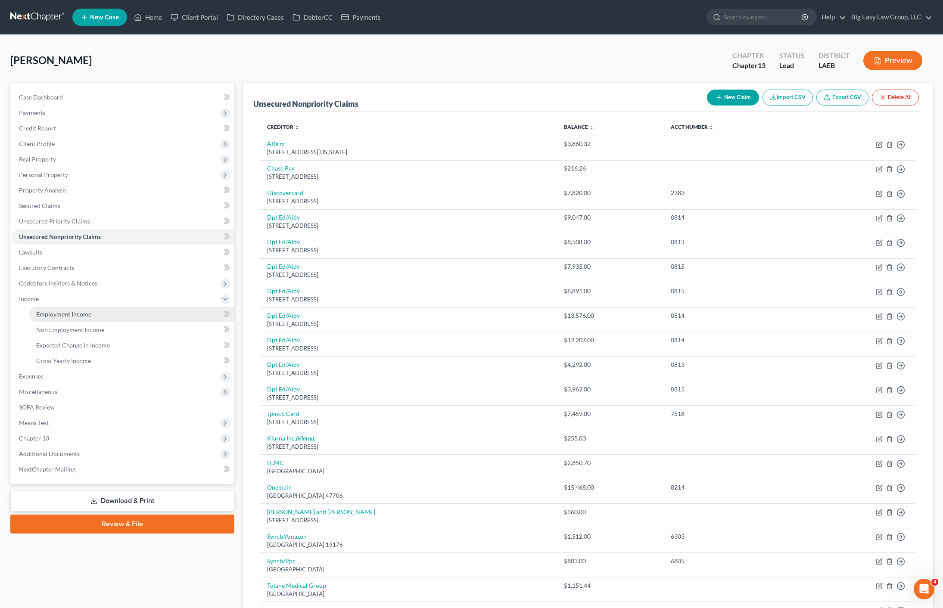
click at [66, 311] on span "Employment Income" at bounding box center [63, 314] width 55 height 7
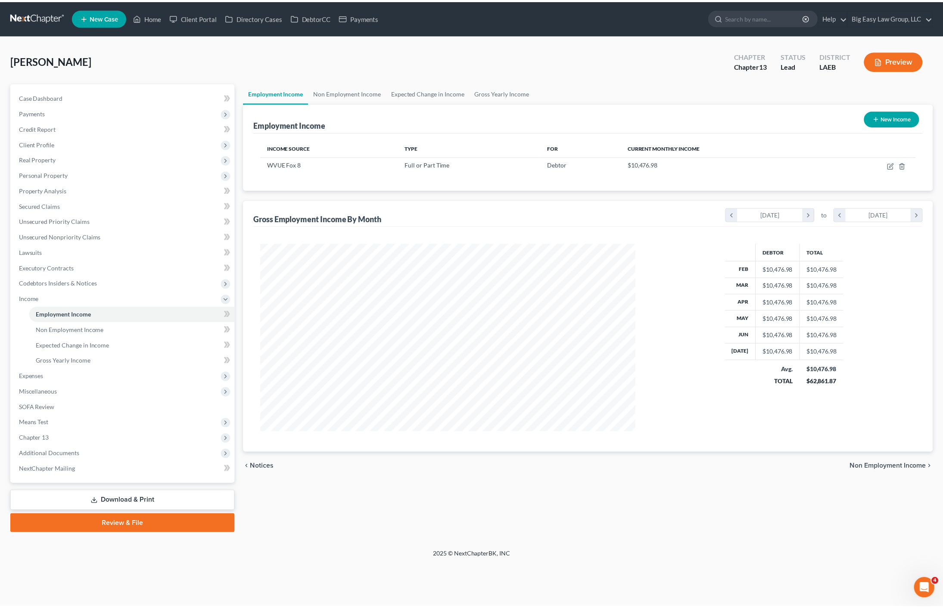
scroll to position [189, 395]
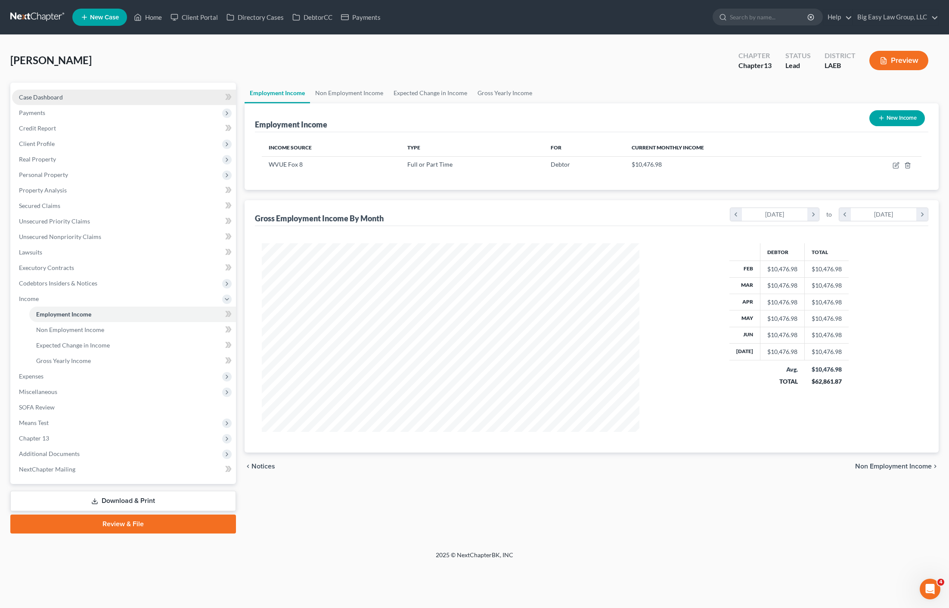
drag, startPoint x: 34, startPoint y: 96, endPoint x: 60, endPoint y: 178, distance: 86.1
click at [34, 96] on span "Case Dashboard" at bounding box center [41, 96] width 44 height 7
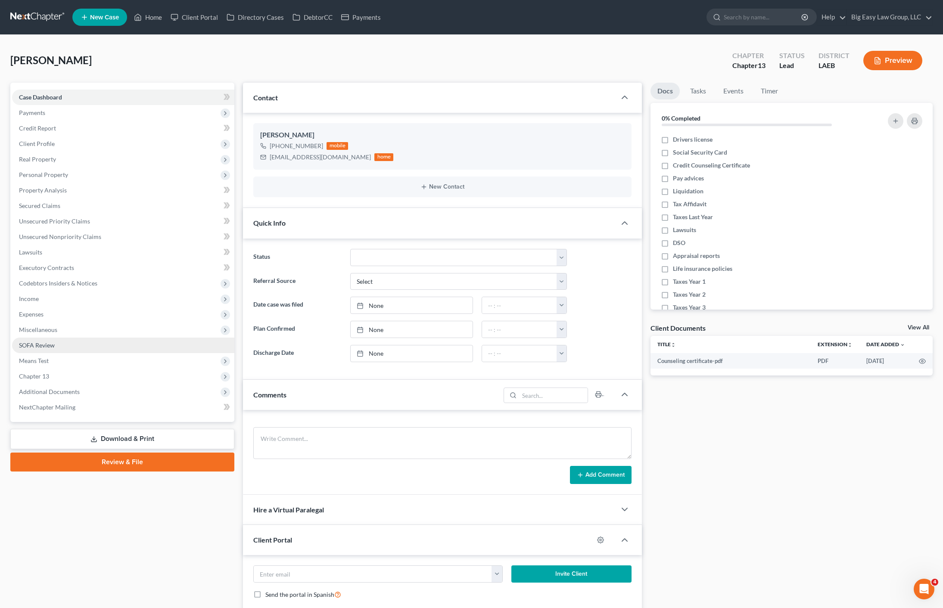
click at [52, 349] on link "SOFA Review" at bounding box center [123, 346] width 222 height 16
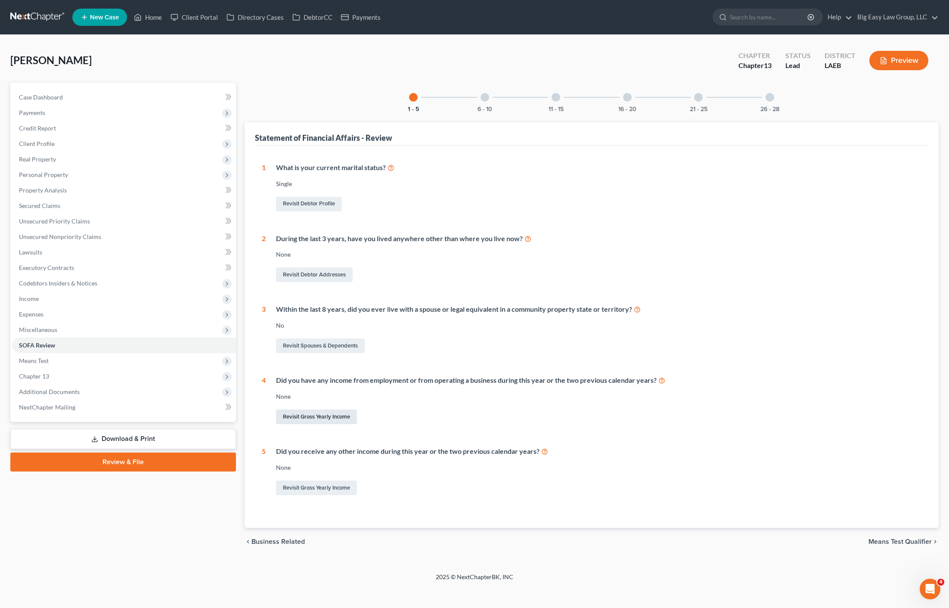
drag, startPoint x: 308, startPoint y: 430, endPoint x: 320, endPoint y: 421, distance: 15.3
click at [308, 430] on div "1 What is your current marital status? [DEMOGRAPHIC_DATA] Revisit Debtor Profil…" at bounding box center [592, 330] width 660 height 334
click at [320, 420] on link "Revisit Gross Yearly Income" at bounding box center [316, 417] width 81 height 15
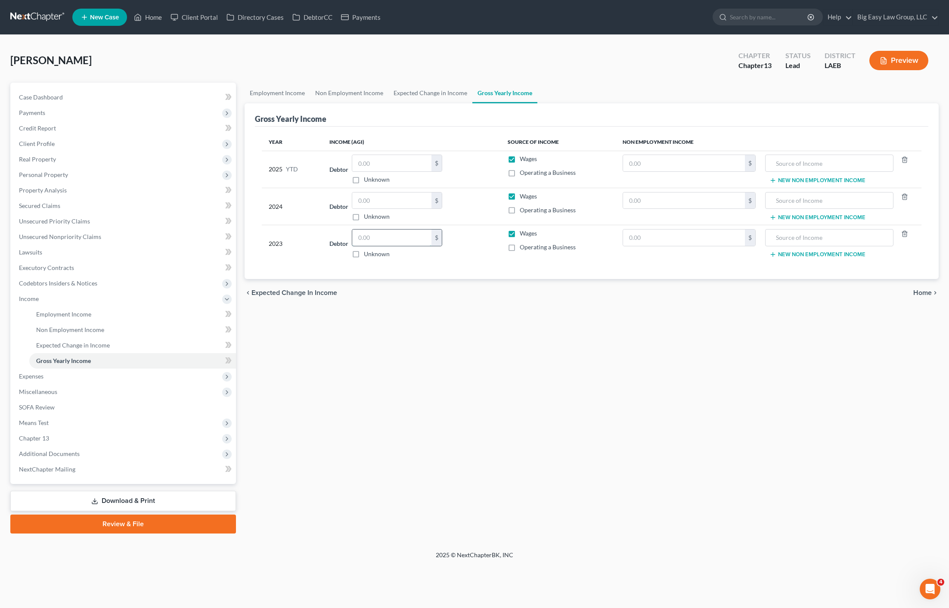
click at [392, 240] on input "text" at bounding box center [391, 238] width 79 height 16
click at [418, 248] on div "114,422. $ Unknown" at bounding box center [397, 243] width 90 height 29
click at [416, 242] on input "114,422." at bounding box center [391, 238] width 79 height 16
click at [417, 233] on input "114,422." at bounding box center [391, 238] width 79 height 16
click at [402, 242] on input "114,422." at bounding box center [391, 238] width 79 height 16
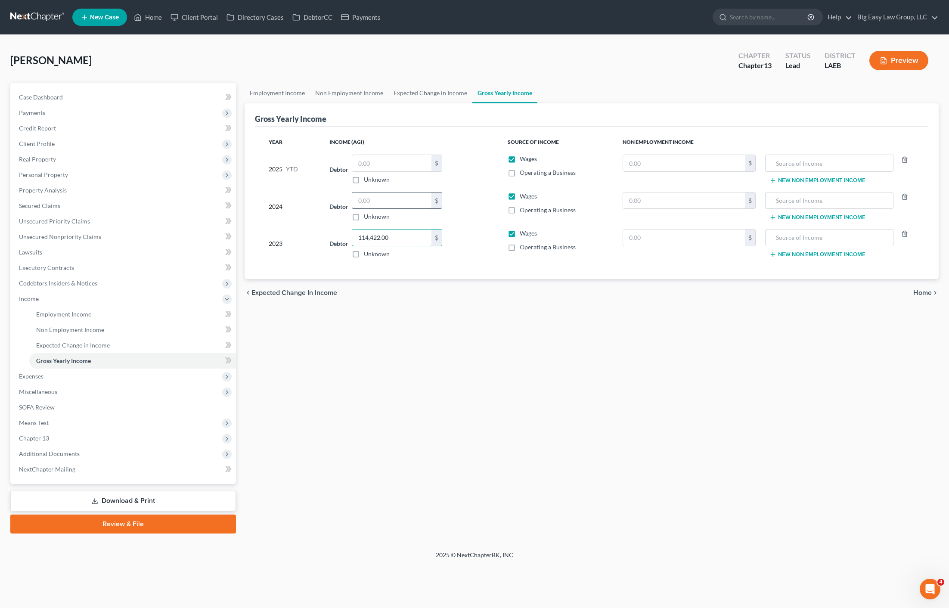
type input "114,422.00"
click at [379, 205] on input "text" at bounding box center [391, 201] width 79 height 16
type input "119,187.00"
drag, startPoint x: 398, startPoint y: 168, endPoint x: 220, endPoint y: 151, distance: 178.3
click at [398, 168] on input "text" at bounding box center [391, 163] width 79 height 16
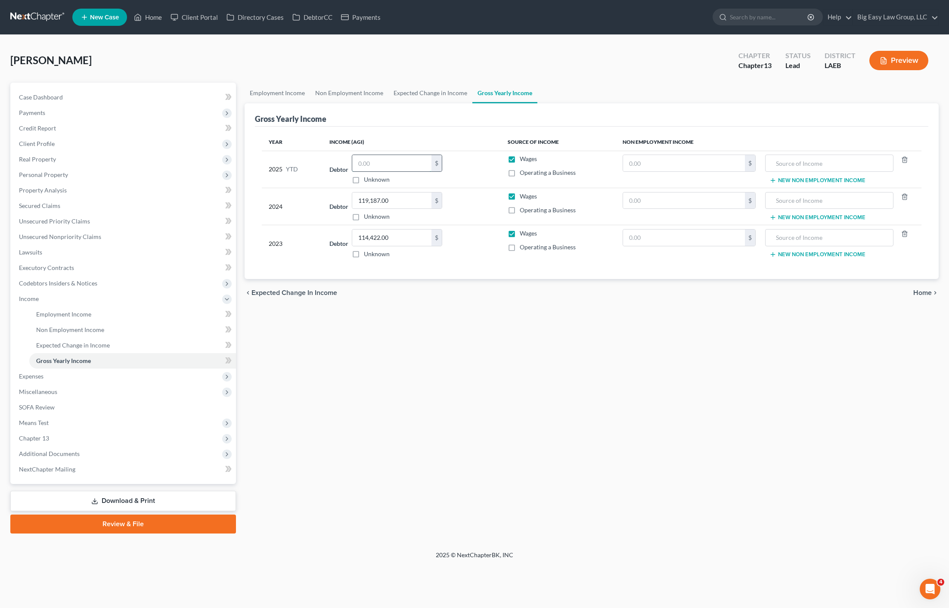
click at [392, 159] on input "text" at bounding box center [391, 163] width 79 height 16
type input "75,000.00"
click at [883, 62] on icon "button" at bounding box center [884, 61] width 8 height 8
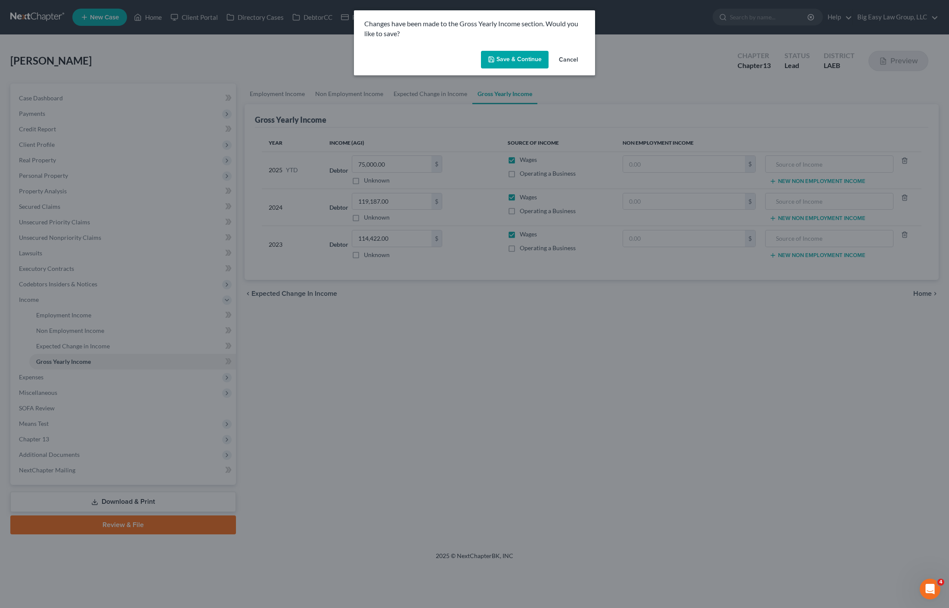
click at [512, 73] on div "Save & Continue Cancel" at bounding box center [474, 61] width 241 height 28
click at [525, 60] on button "Save & Continue" at bounding box center [515, 60] width 68 height 18
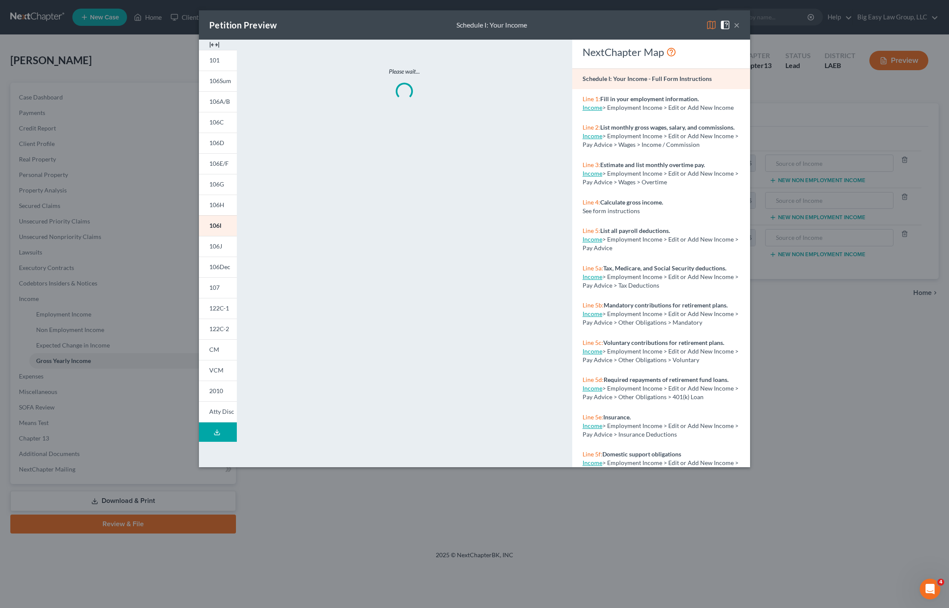
click at [737, 26] on button "×" at bounding box center [737, 25] width 6 height 10
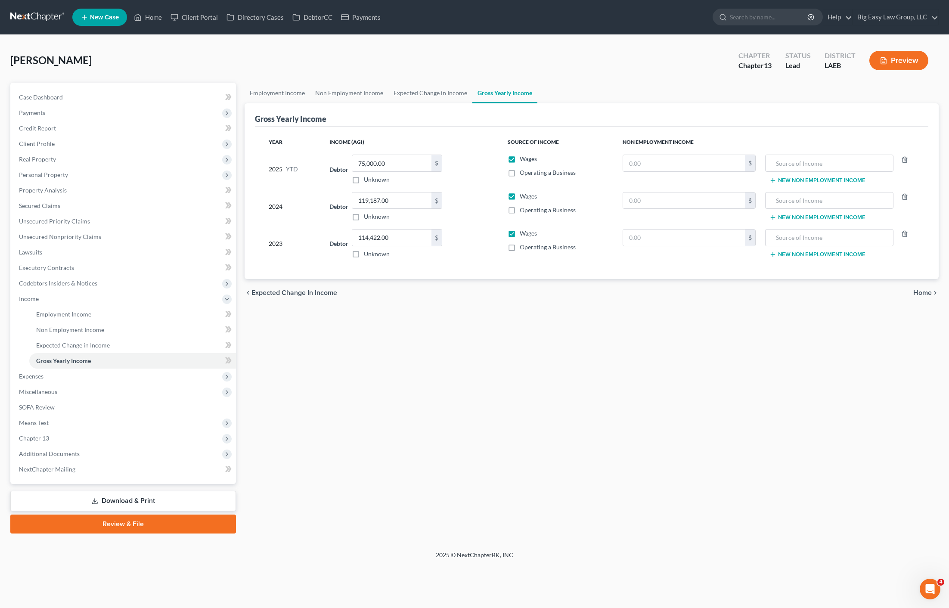
click at [143, 30] on nav "Home New Case Client Portal Directory Cases DebtorCC Payments Big Easy Law Grou…" at bounding box center [474, 17] width 949 height 34
drag, startPoint x: 156, startPoint y: 17, endPoint x: 165, endPoint y: 22, distance: 10.4
click at [156, 18] on link "Home" at bounding box center [148, 17] width 37 height 16
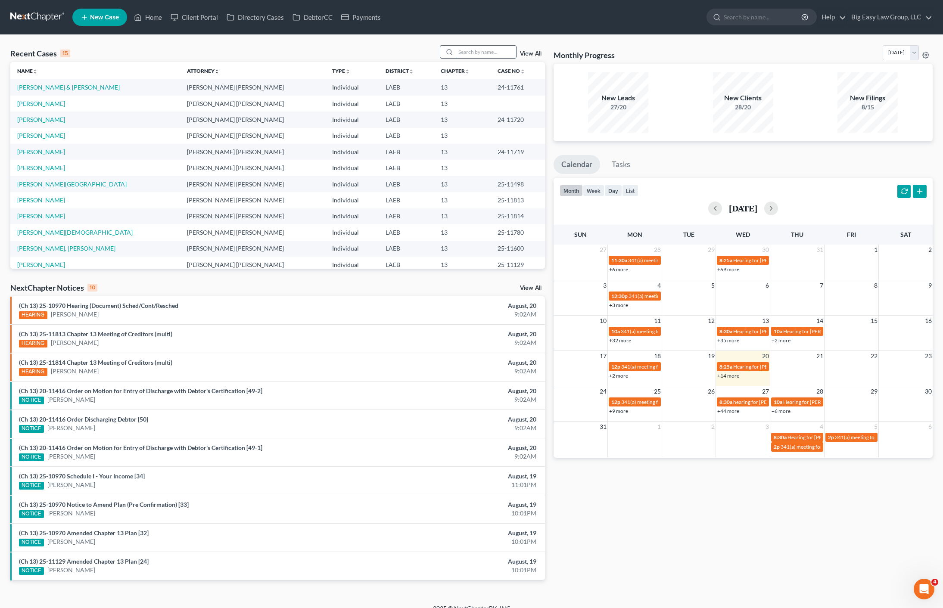
click at [509, 56] on input "search" at bounding box center [486, 52] width 60 height 12
type input "[PERSON_NAME]"
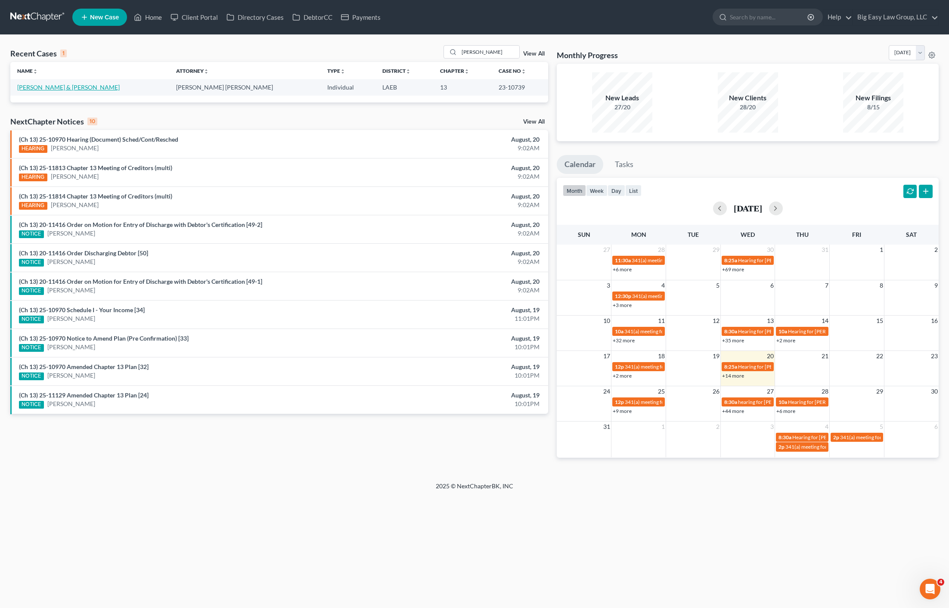
click at [60, 85] on link "[PERSON_NAME] & [PERSON_NAME]" at bounding box center [68, 87] width 103 height 7
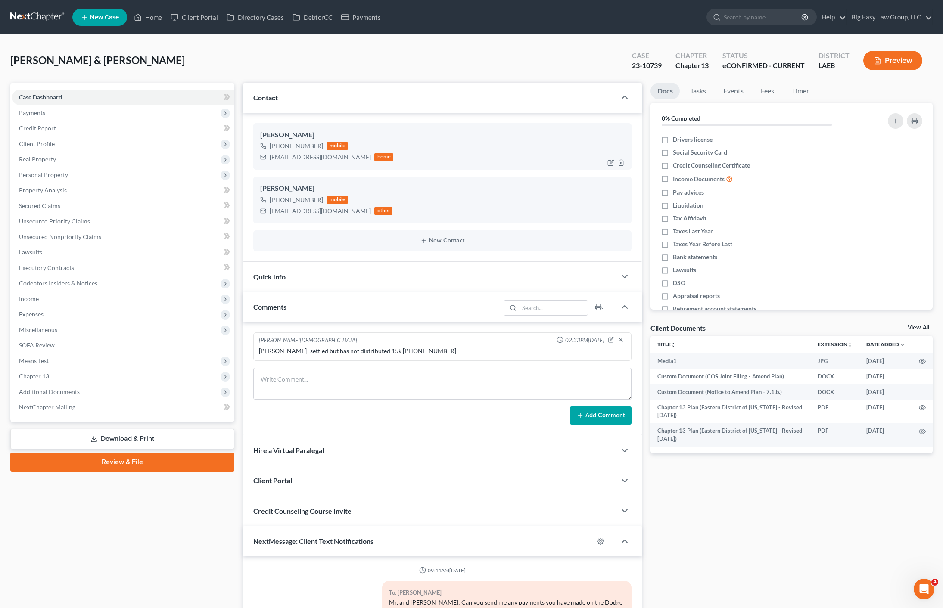
scroll to position [583, 0]
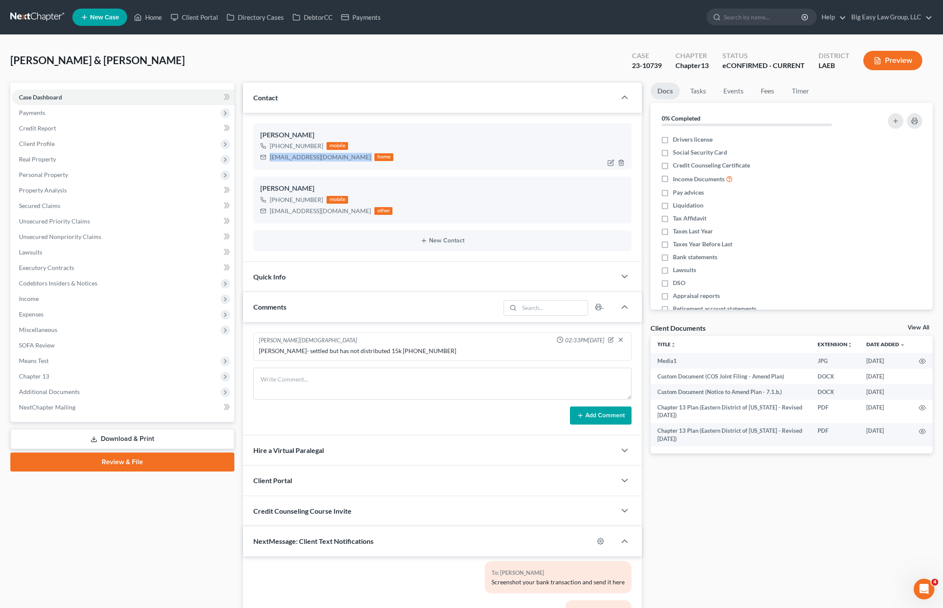
drag, startPoint x: 311, startPoint y: 155, endPoint x: 274, endPoint y: 156, distance: 37.9
click at [269, 155] on div "[EMAIL_ADDRESS][DOMAIN_NAME] home" at bounding box center [326, 157] width 133 height 11
copy div "[EMAIL_ADDRESS][DOMAIN_NAME]"
click at [162, 16] on link "Home" at bounding box center [148, 17] width 37 height 16
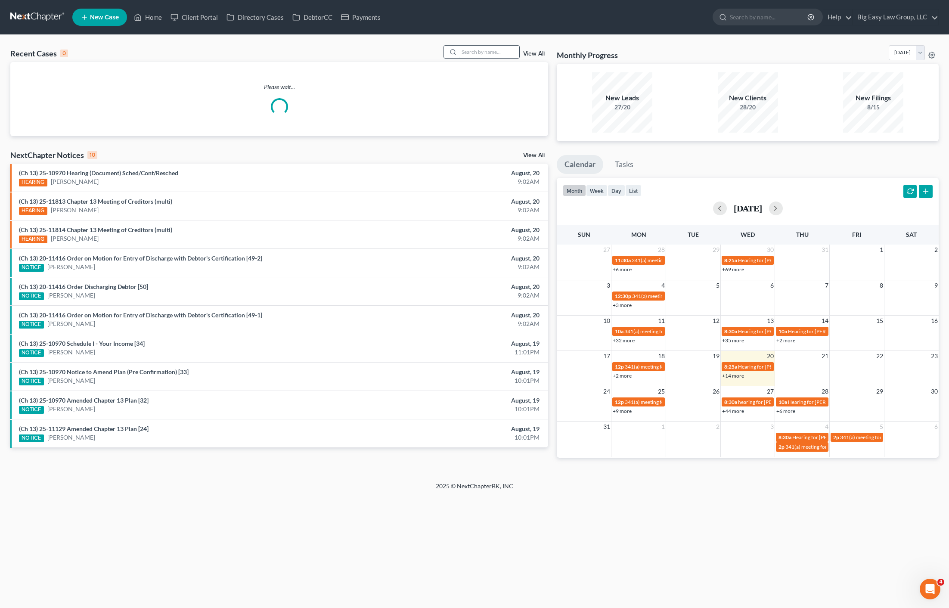
click at [470, 50] on input "search" at bounding box center [489, 52] width 60 height 12
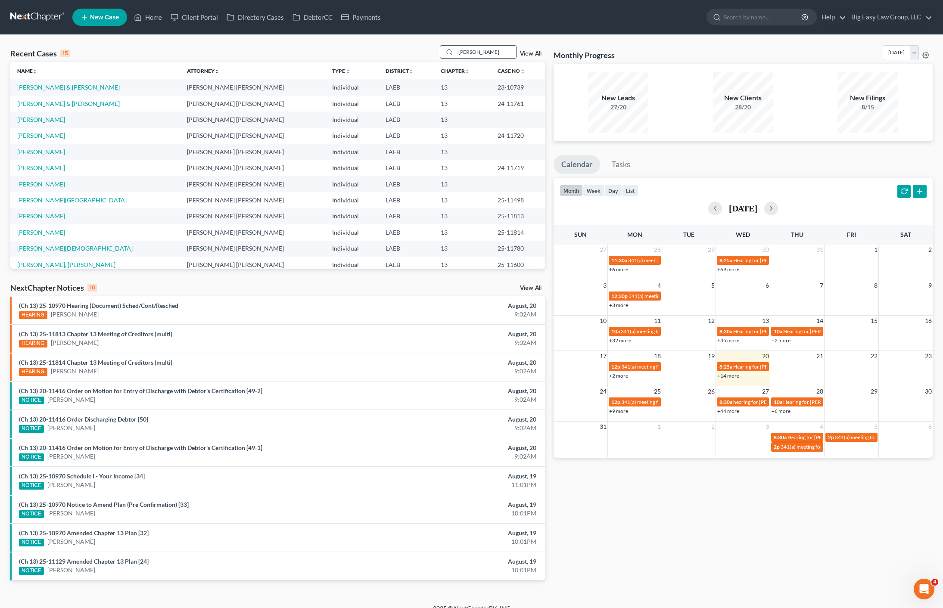
type input "[PERSON_NAME]"
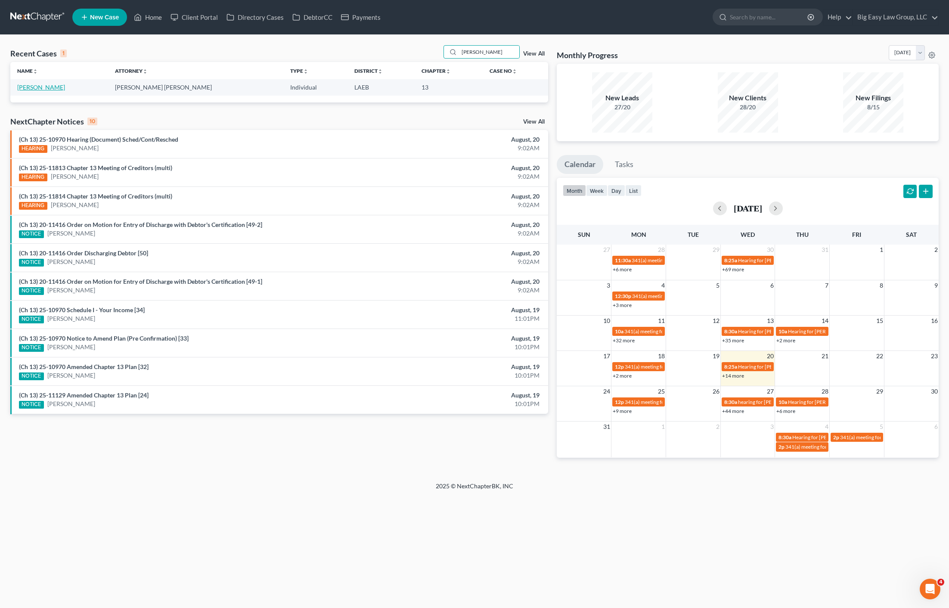
click at [37, 84] on link "[PERSON_NAME]" at bounding box center [41, 87] width 48 height 7
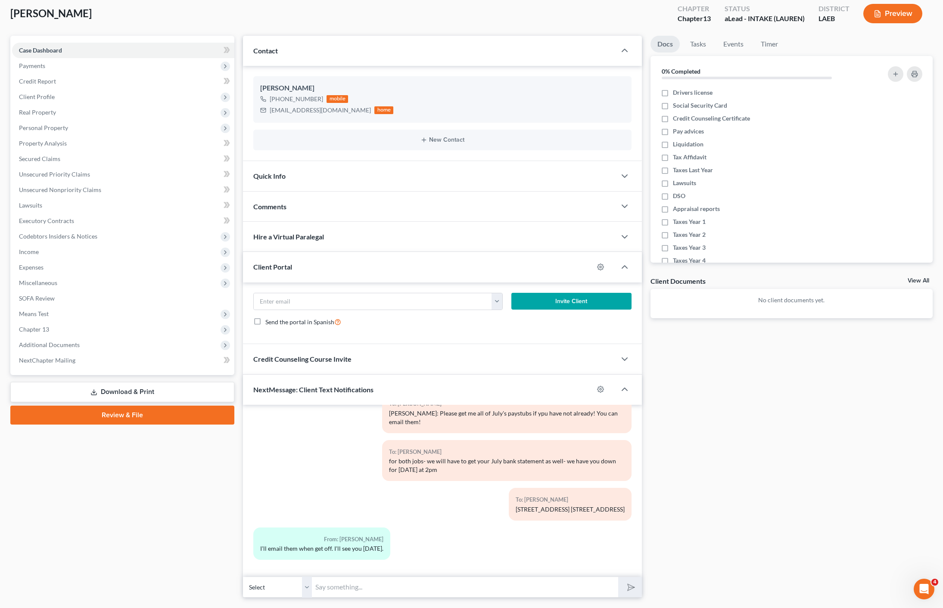
scroll to position [69, 0]
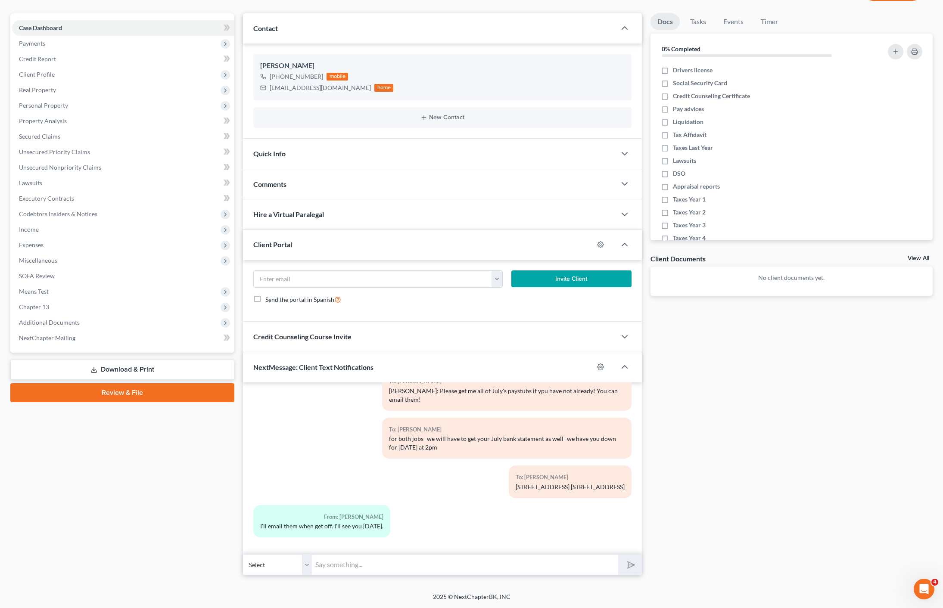
click at [393, 566] on input "text" at bounding box center [465, 564] width 306 height 21
click at [448, 570] on input "text" at bounding box center [465, 564] width 306 height 21
click at [455, 567] on input "text" at bounding box center [465, 564] width 306 height 21
click at [498, 570] on input "text" at bounding box center [465, 564] width 306 height 21
type input "[PERSON_NAME]: Please remember to do your credit cpunseling!"
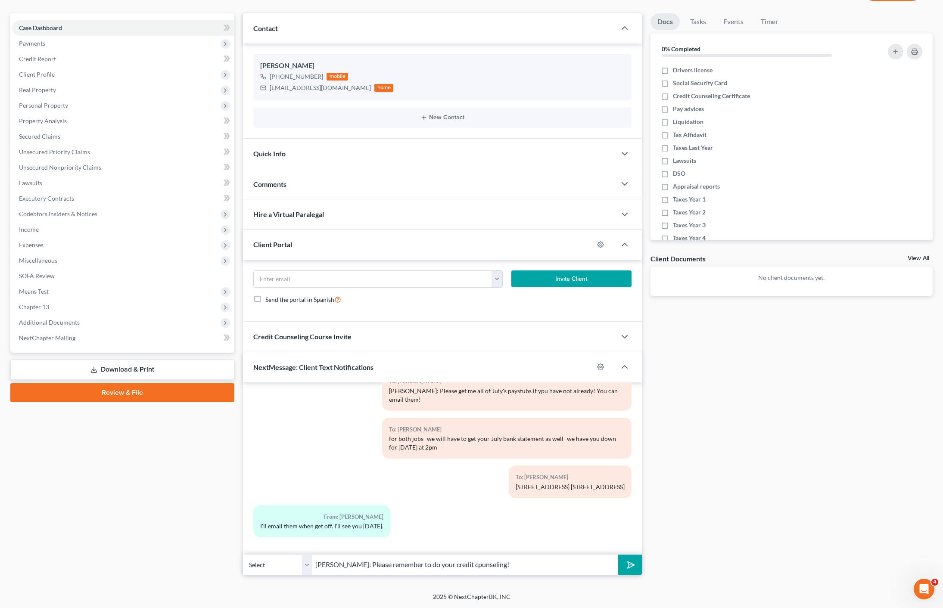
click at [618, 555] on button "submit" at bounding box center [630, 565] width 24 height 20
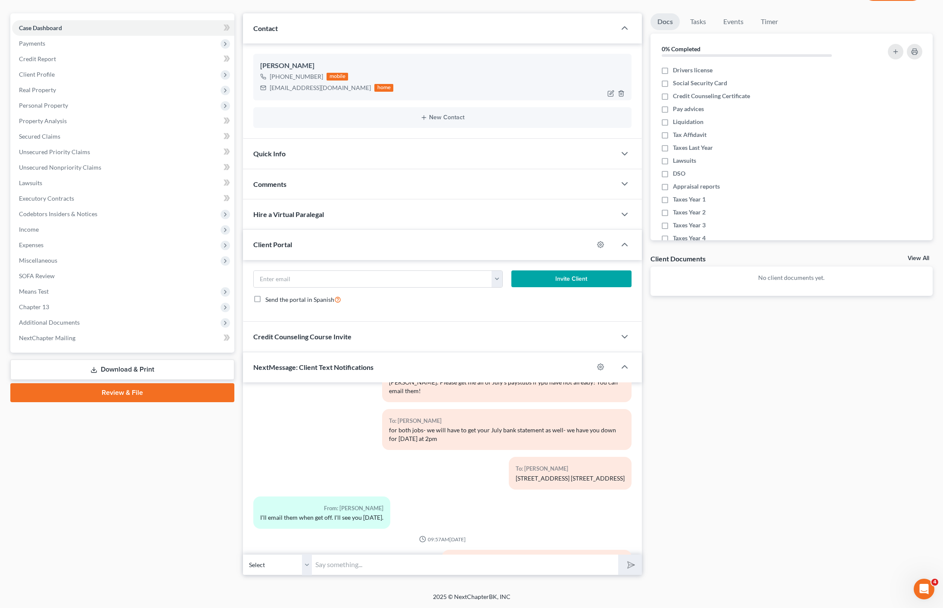
scroll to position [748, 0]
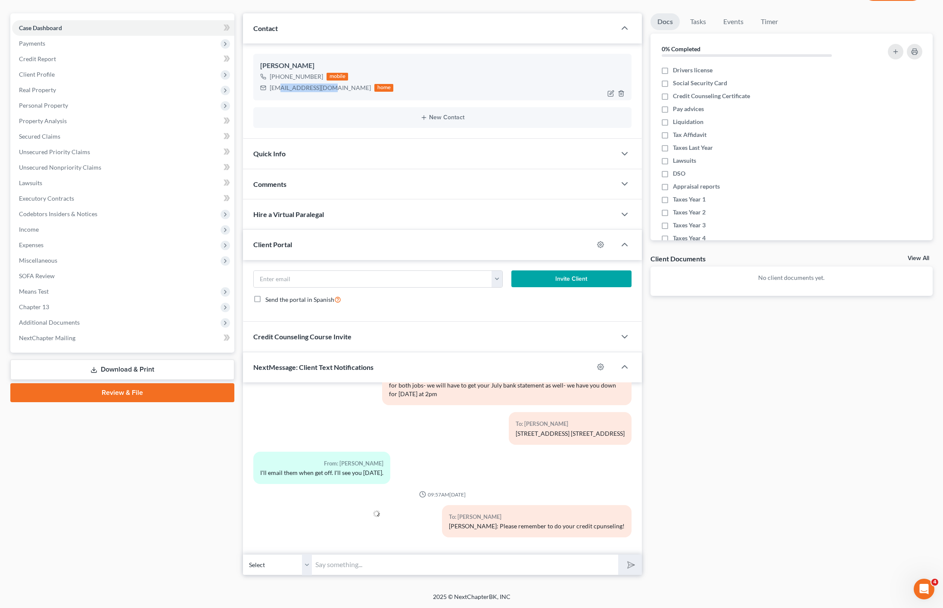
drag, startPoint x: 332, startPoint y: 88, endPoint x: 329, endPoint y: 96, distance: 8.3
click at [279, 90] on div "[EMAIL_ADDRESS][DOMAIN_NAME]" at bounding box center [320, 88] width 101 height 9
click at [329, 95] on div "[PERSON_NAME] [PHONE_NUMBER] mobile [EMAIL_ADDRESS][DOMAIN_NAME] home" at bounding box center [442, 77] width 378 height 47
drag, startPoint x: 336, startPoint y: 88, endPoint x: 270, endPoint y: 84, distance: 65.6
click at [270, 84] on div "[EMAIL_ADDRESS][DOMAIN_NAME] home" at bounding box center [326, 87] width 133 height 11
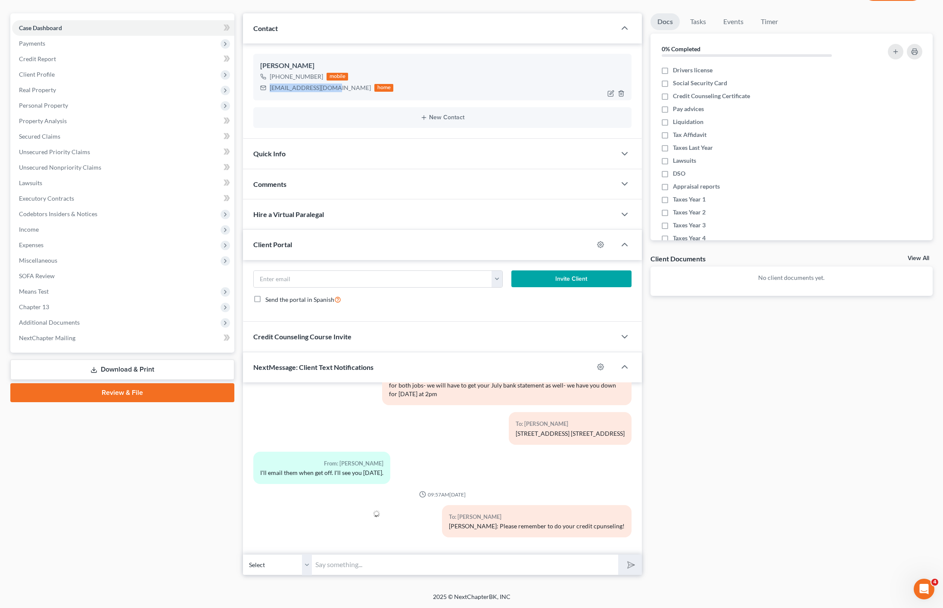
copy div "[EMAIL_ADDRESS][DOMAIN_NAME]"
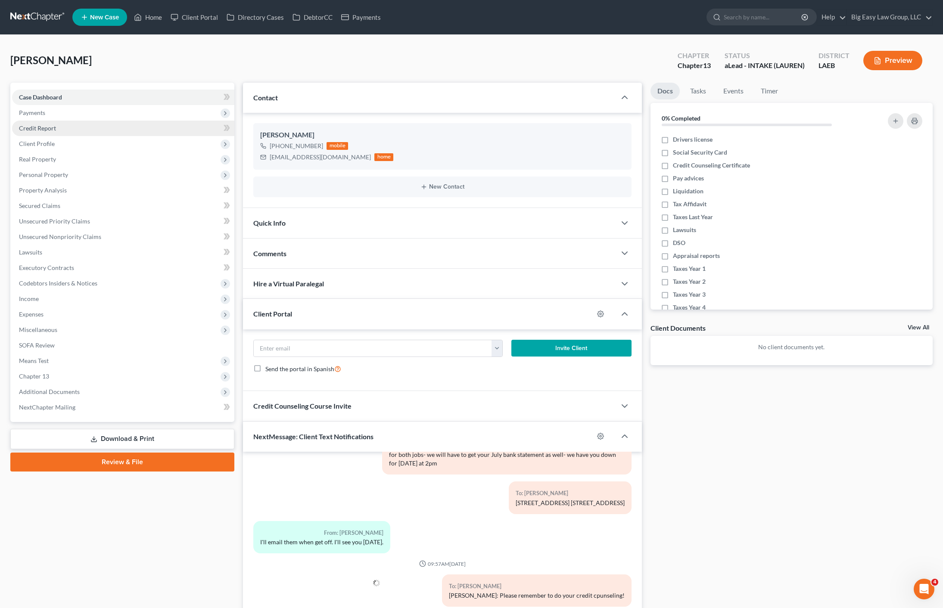
drag, startPoint x: 41, startPoint y: 114, endPoint x: 59, endPoint y: 126, distance: 21.5
click at [41, 114] on span "Payments" at bounding box center [32, 112] width 26 height 7
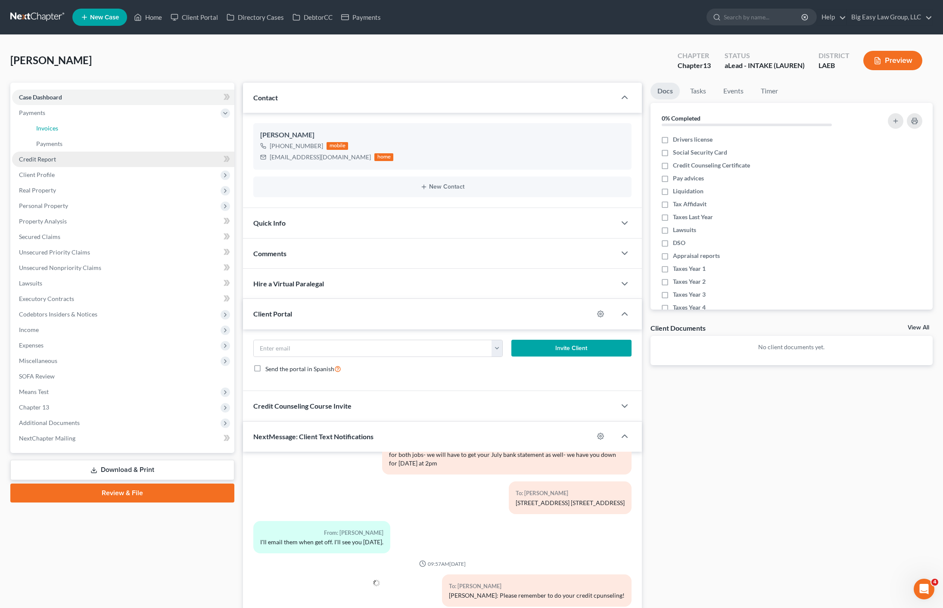
drag, startPoint x: 67, startPoint y: 128, endPoint x: 219, endPoint y: 158, distance: 155.3
click at [67, 128] on link "Invoices" at bounding box center [131, 129] width 205 height 16
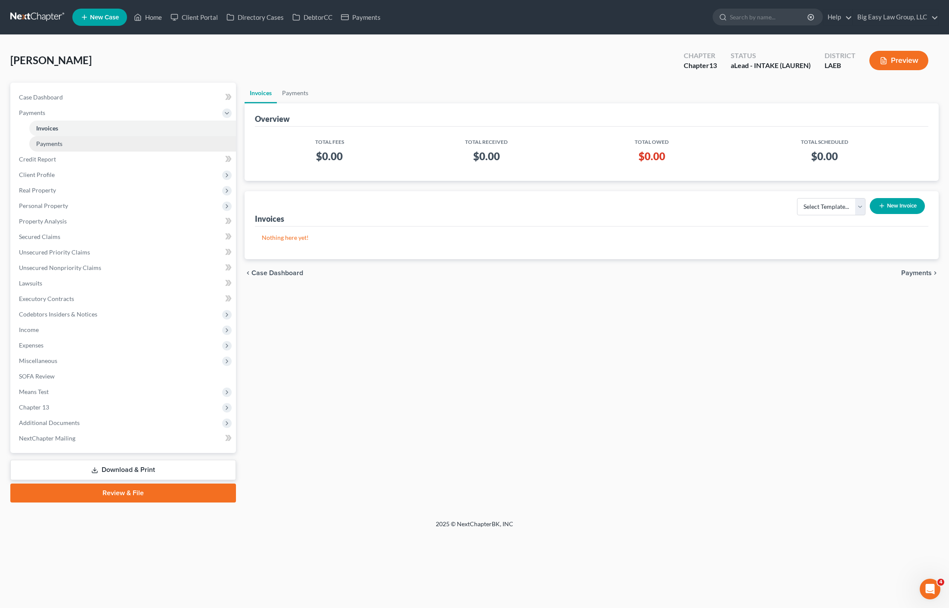
click at [56, 146] on span "Payments" at bounding box center [49, 143] width 26 height 7
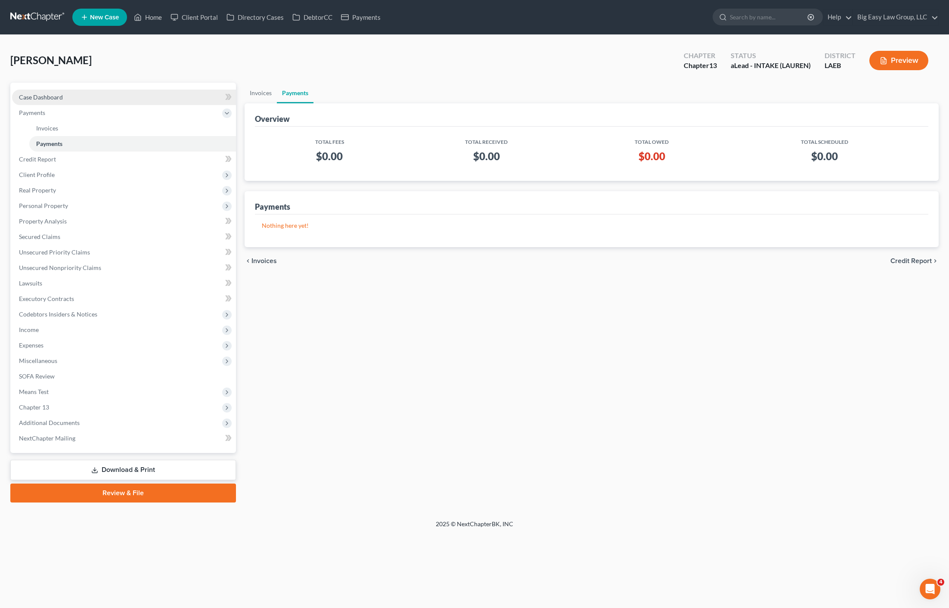
click at [41, 98] on span "Case Dashboard" at bounding box center [41, 96] width 44 height 7
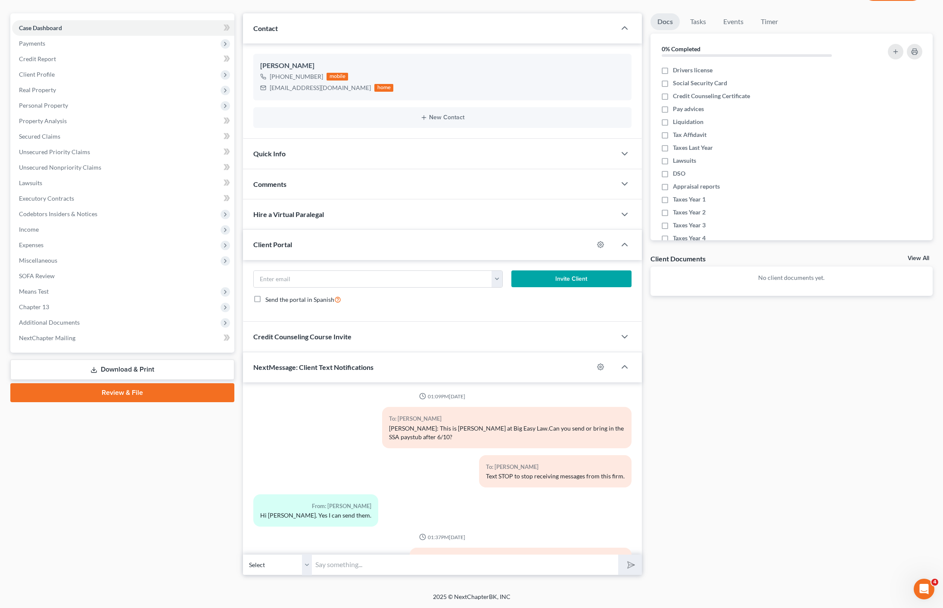
scroll to position [748, 0]
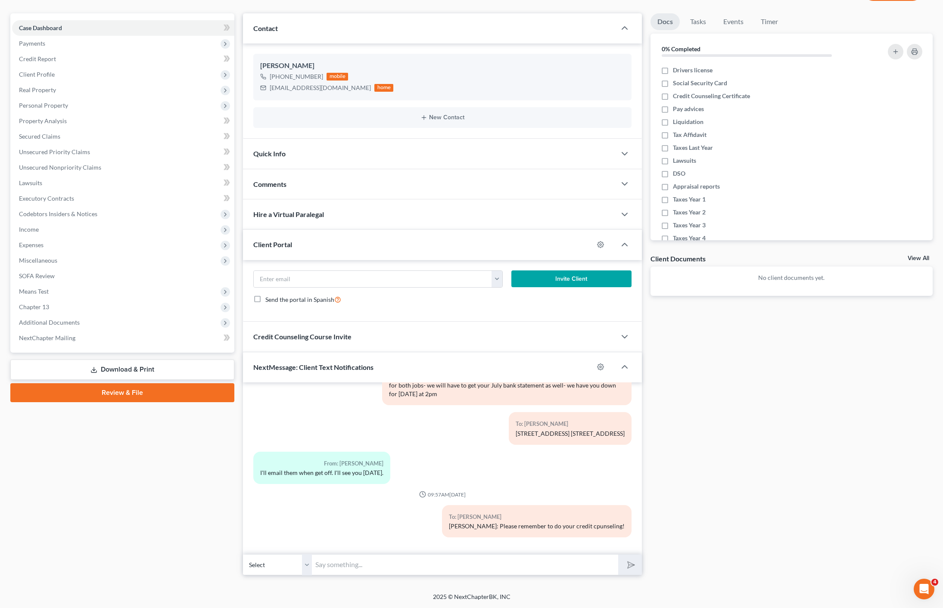
click at [430, 567] on input "text" at bounding box center [465, 564] width 306 height 21
type input "You will need to call in your $350.00 as well when you are ready to file."
click at [618, 555] on button "submit" at bounding box center [630, 565] width 24 height 20
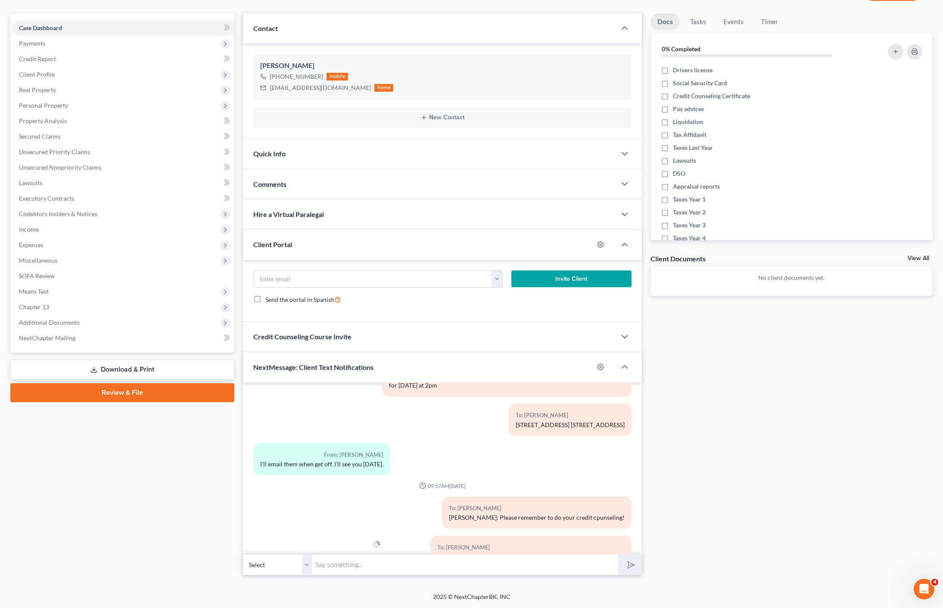
scroll to position [787, 0]
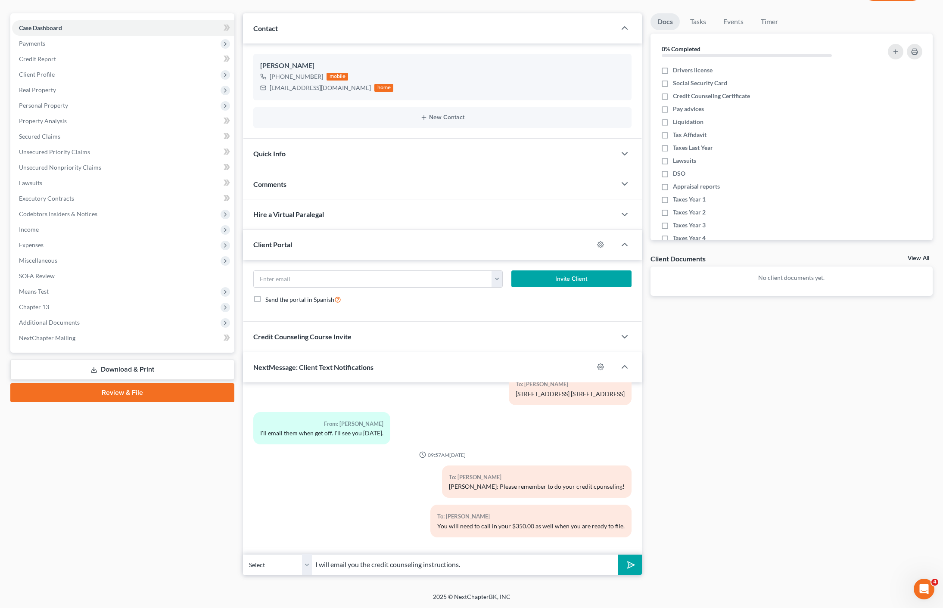
type input "I will email you the credit counseling instructions."
click at [618, 555] on button "submit" at bounding box center [630, 565] width 24 height 20
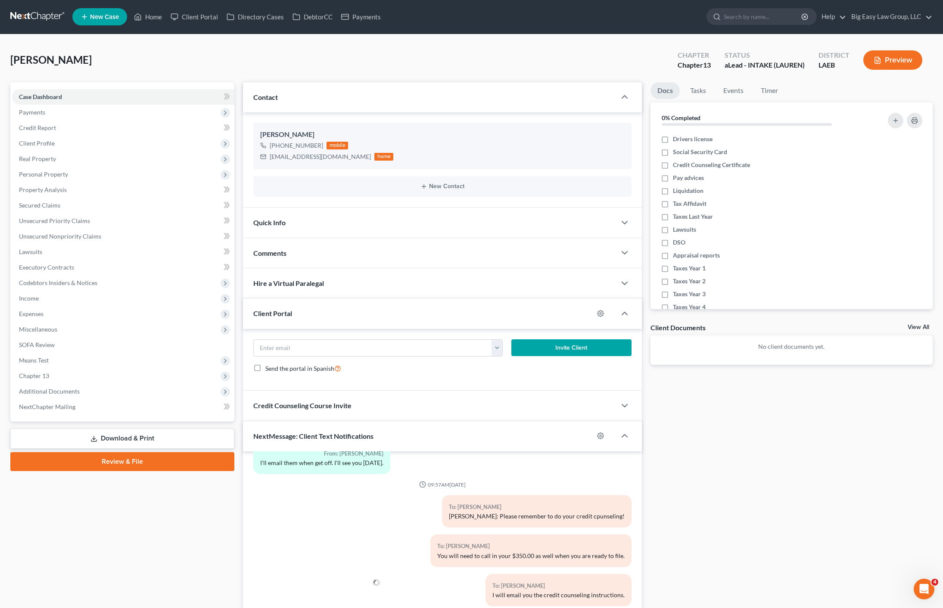
scroll to position [0, 0]
click at [157, 19] on link "Home" at bounding box center [148, 17] width 37 height 16
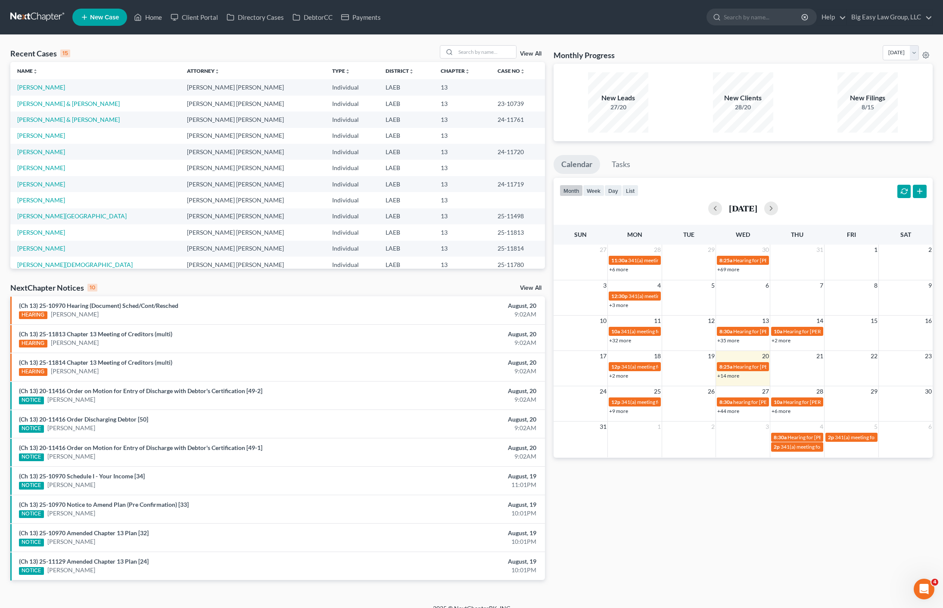
click at [34, 82] on td "[PERSON_NAME]" at bounding box center [95, 87] width 170 height 16
click at [36, 85] on link "[PERSON_NAME]" at bounding box center [41, 87] width 48 height 7
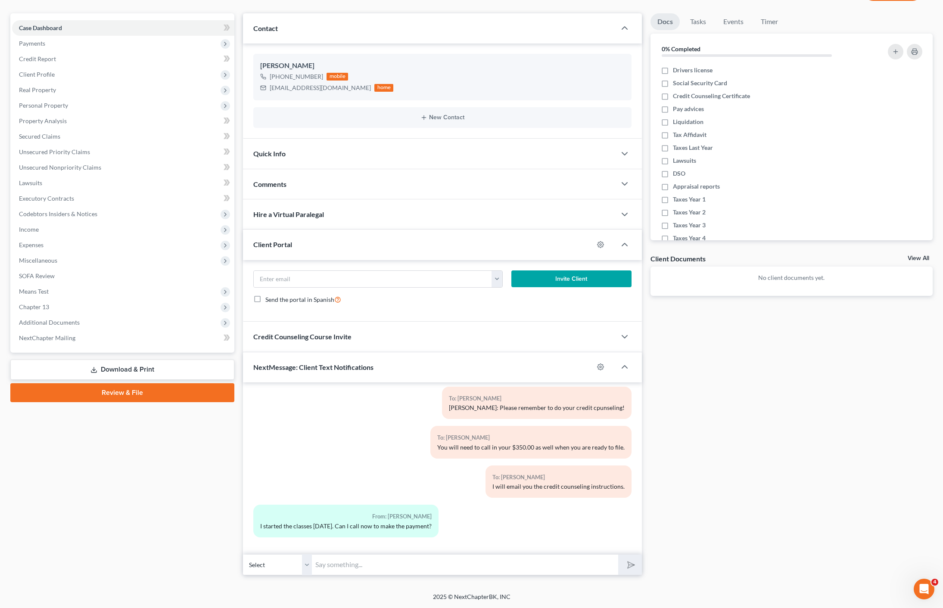
scroll to position [68, 0]
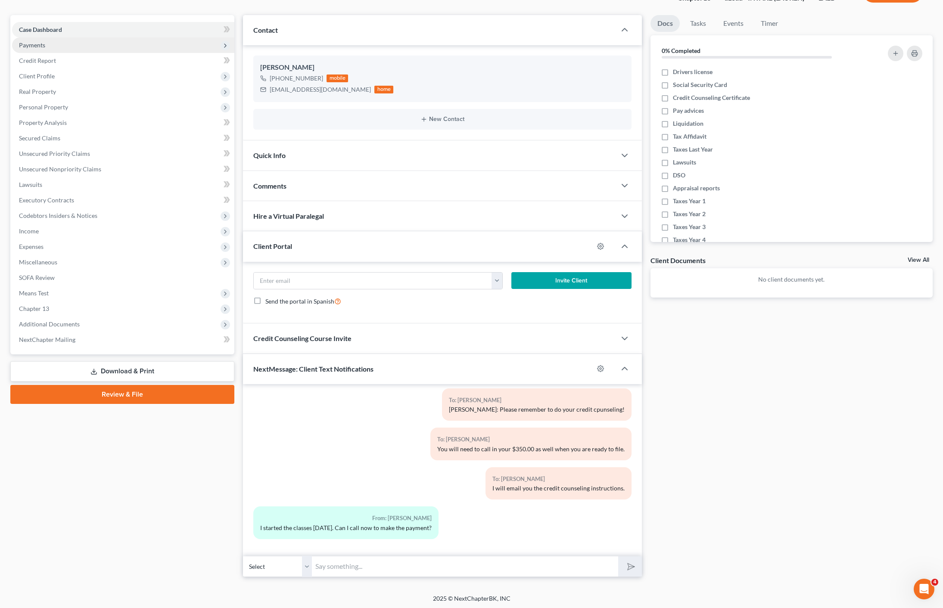
drag, startPoint x: 49, startPoint y: 46, endPoint x: 79, endPoint y: 50, distance: 30.0
click at [49, 46] on span "Payments" at bounding box center [123, 45] width 222 height 16
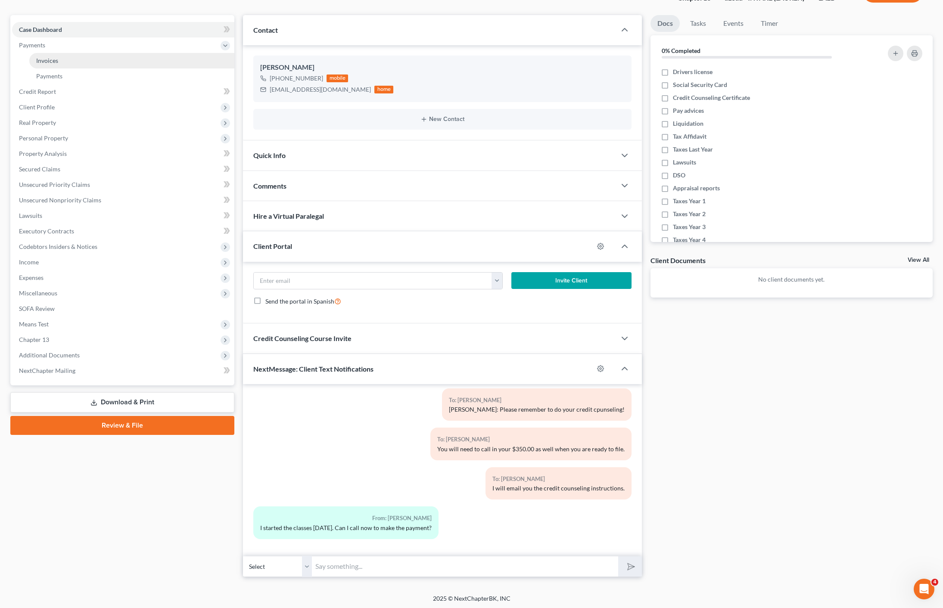
click at [63, 63] on link "Invoices" at bounding box center [131, 61] width 205 height 16
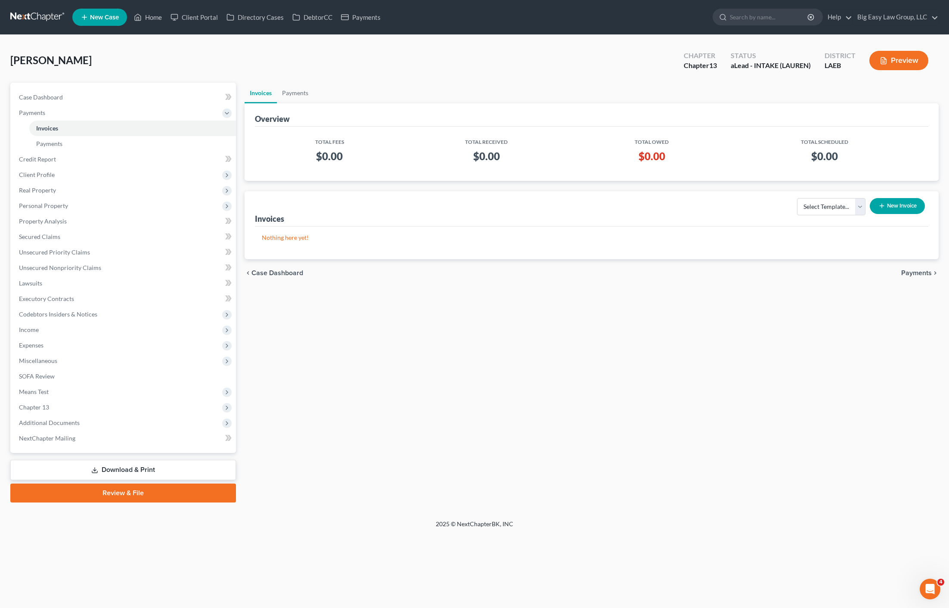
click at [894, 211] on button "New Invoice" at bounding box center [897, 206] width 55 height 16
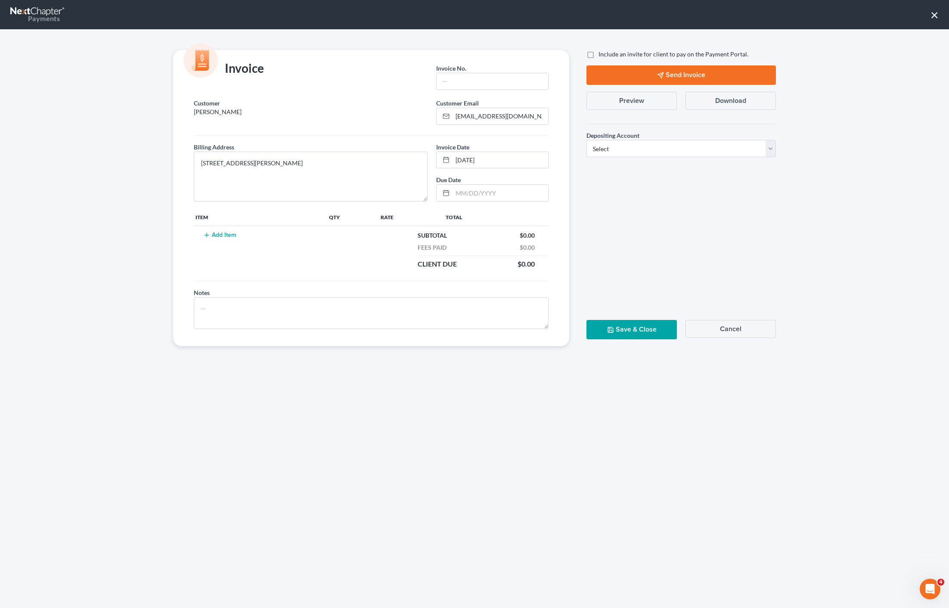
click at [218, 232] on button "Add Item" at bounding box center [220, 235] width 38 height 7
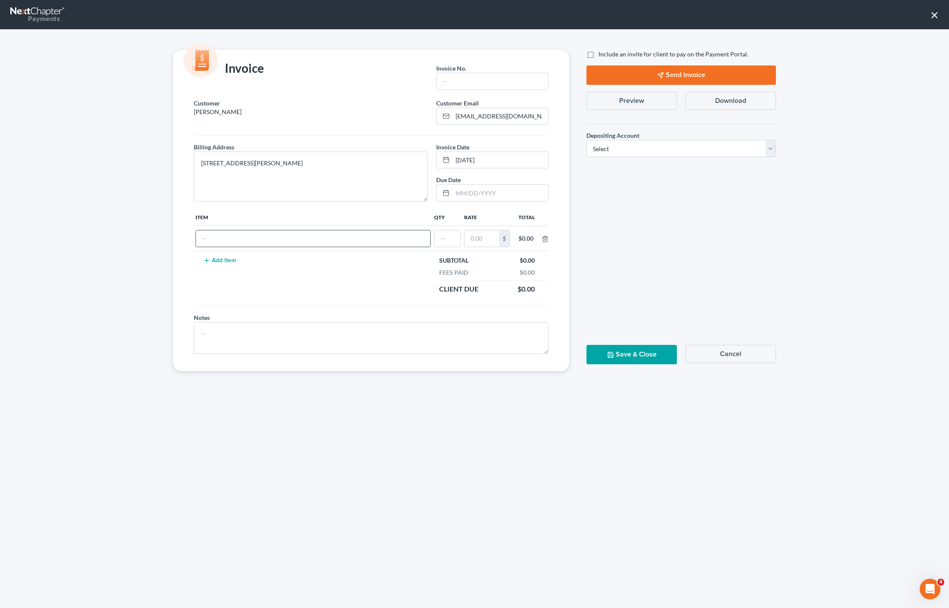
click at [241, 246] on input "text" at bounding box center [313, 238] width 234 height 16
type input "Chapter 13"
type input "01"
type input "350.00"
click at [502, 78] on input "text" at bounding box center [493, 81] width 112 height 16
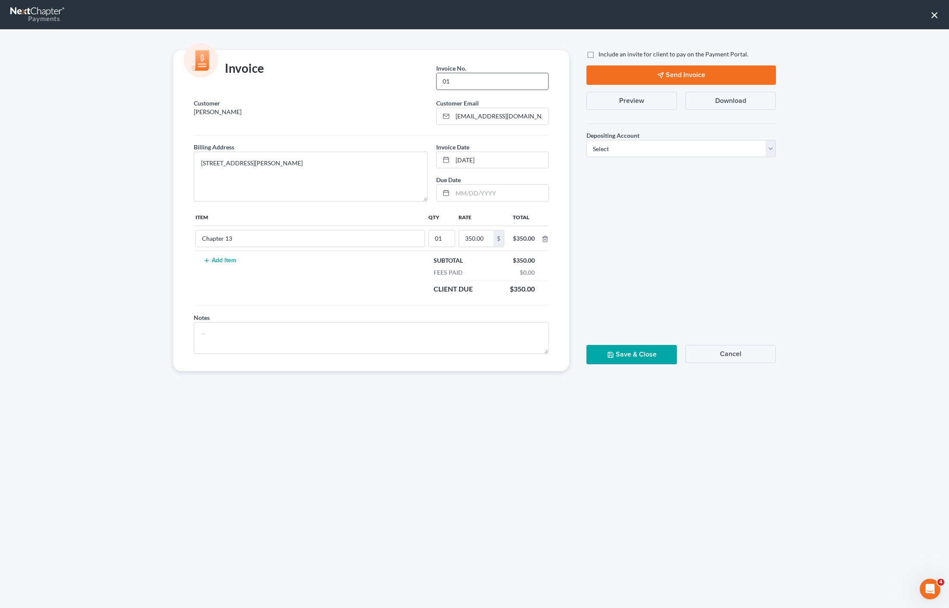
type input "01"
click at [686, 157] on div "Depositing Account * Select Operation Trust" at bounding box center [681, 140] width 198 height 47
click at [684, 149] on select "Select Operation Trust" at bounding box center [682, 148] width 190 height 17
select select "0"
click at [626, 354] on button "Save & Close" at bounding box center [632, 354] width 90 height 19
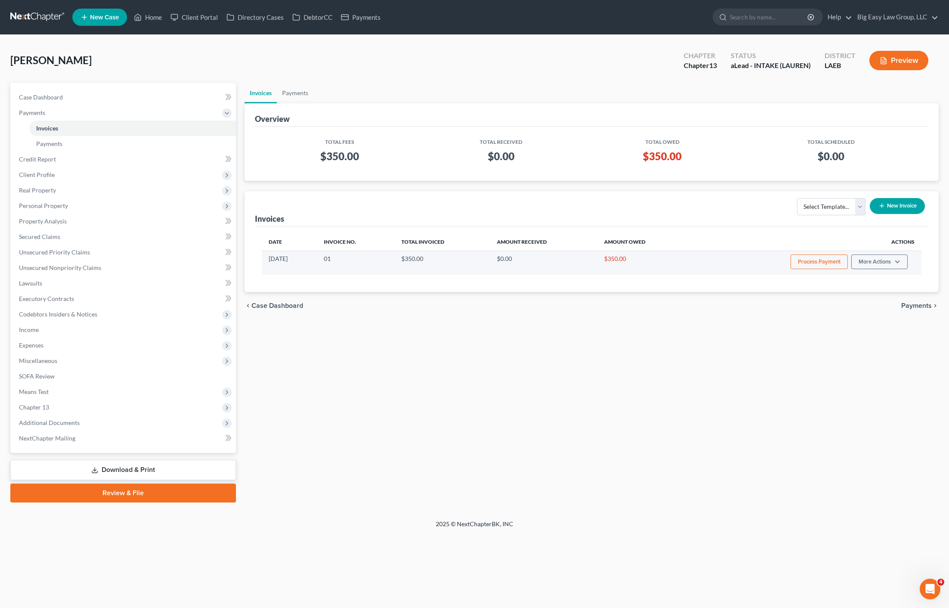
click at [827, 261] on button "Process Payment" at bounding box center [819, 262] width 57 height 15
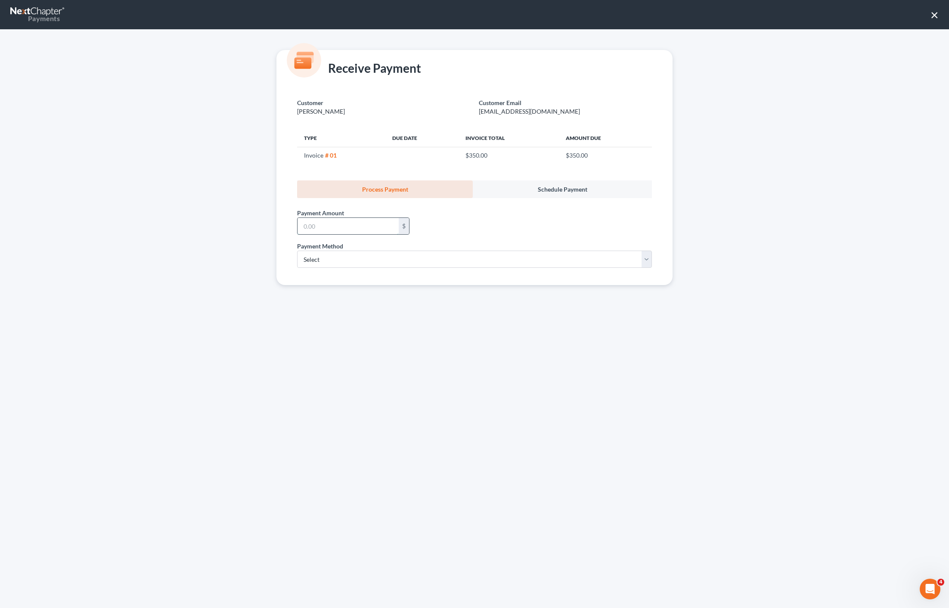
click at [369, 230] on input "text" at bounding box center [348, 226] width 101 height 16
type input "350.00"
click at [472, 284] on div "Customer [PERSON_NAME] Customer Email [EMAIL_ADDRESS][DOMAIN_NAME] Type Due Dat…" at bounding box center [475, 186] width 396 height 197
click at [458, 257] on select "Select ACH Credit Card" at bounding box center [474, 259] width 355 height 17
select select "1"
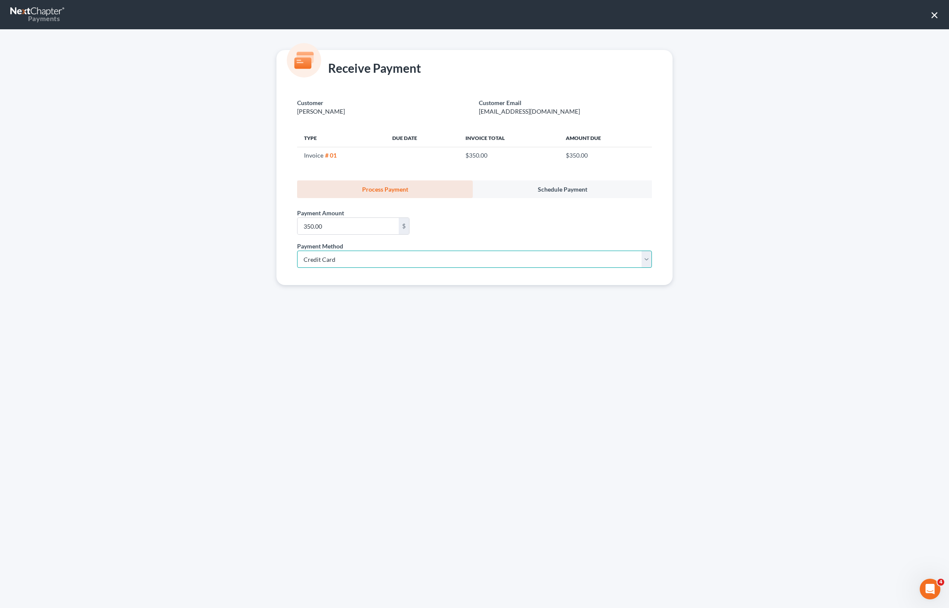
select select "19"
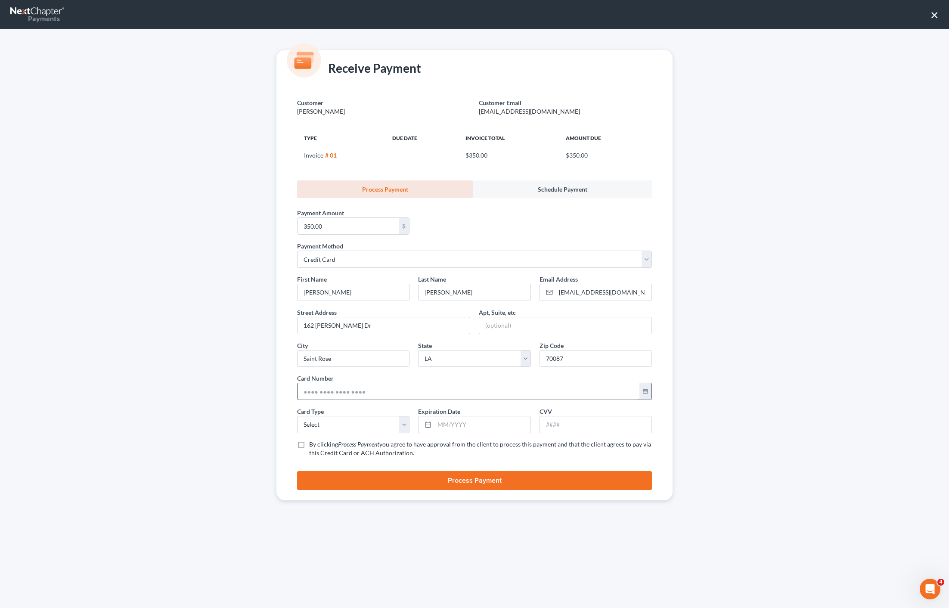
click at [342, 385] on input "text" at bounding box center [469, 391] width 342 height 16
click at [344, 385] on input "text" at bounding box center [469, 391] width 342 height 16
type input "[CREDIT_CARD_NUMBER]"
type input "01/2028"
type input "951"
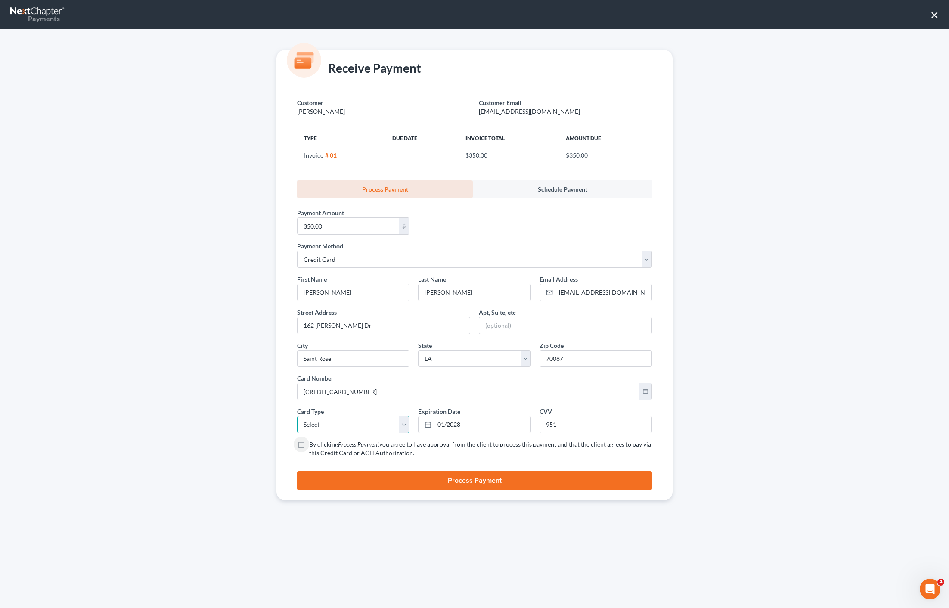
click at [346, 426] on select "Select Visa MasterCard Discover American Express" at bounding box center [353, 424] width 112 height 17
select select "0"
click at [309, 441] on label "By clicking Process Payment you agree to have approval from the client to proce…" at bounding box center [480, 448] width 343 height 17
click at [313, 441] on input "By clicking Process Payment you agree to have approval from the client to proce…" at bounding box center [316, 443] width 6 height 6
checkbox input "true"
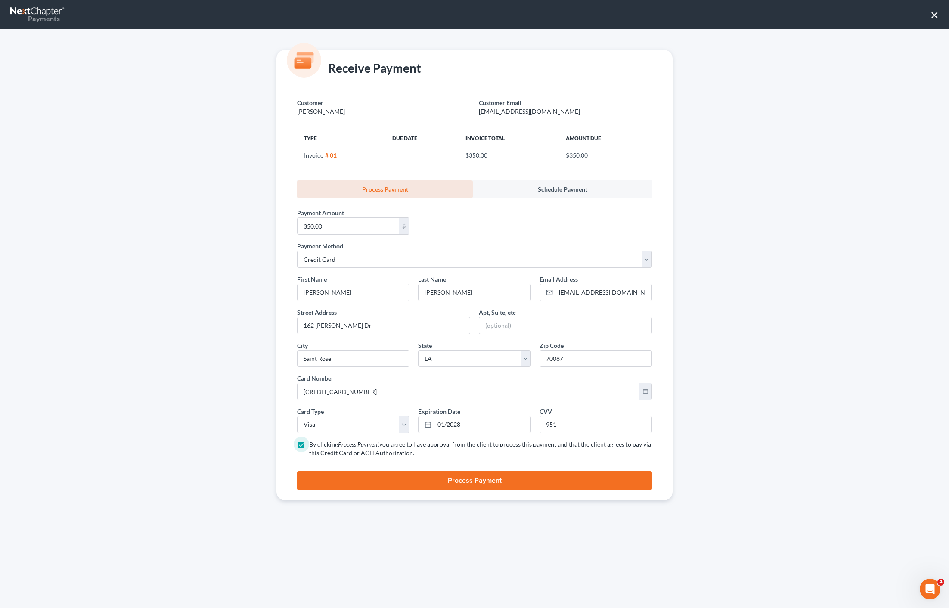
click at [357, 475] on button "Process Payment" at bounding box center [474, 480] width 355 height 19
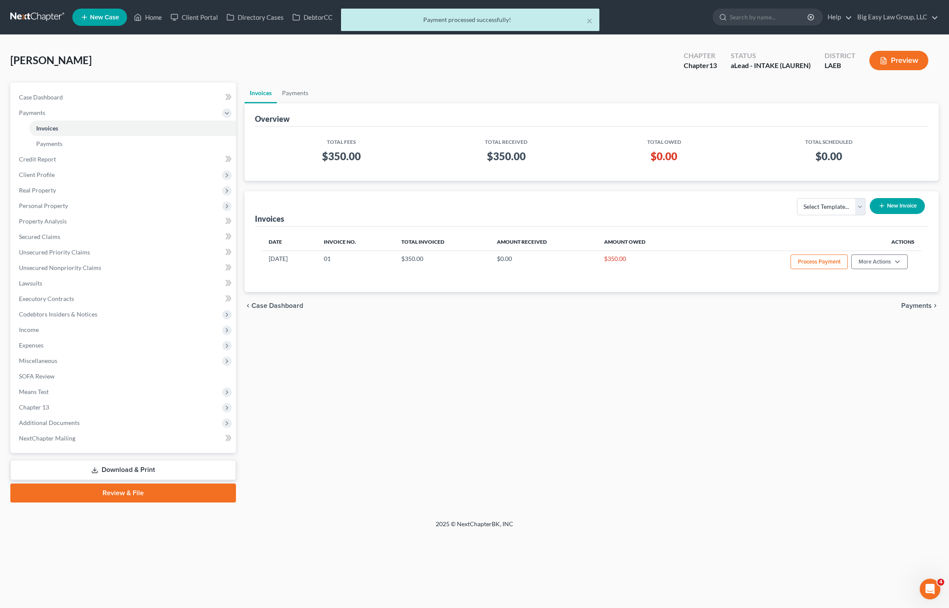
click at [887, 277] on div "Date Invoice No. Total Invoiced Amount Received Amount Owed Actions [DATE] 01 $…" at bounding box center [592, 259] width 674 height 65
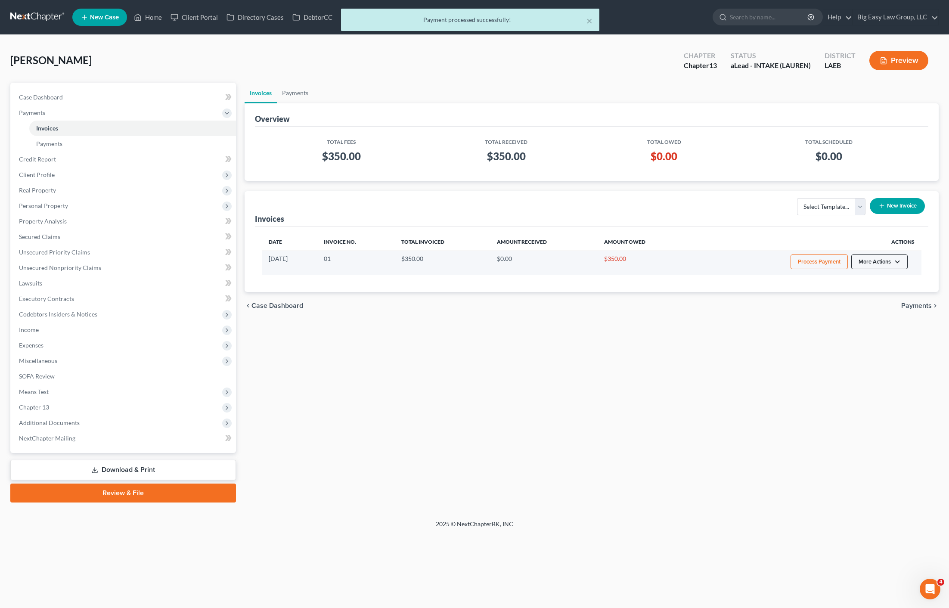
click at [887, 265] on button "More Actions" at bounding box center [880, 262] width 56 height 15
click at [898, 284] on link "View/Edit" at bounding box center [891, 280] width 101 height 15
select select "0"
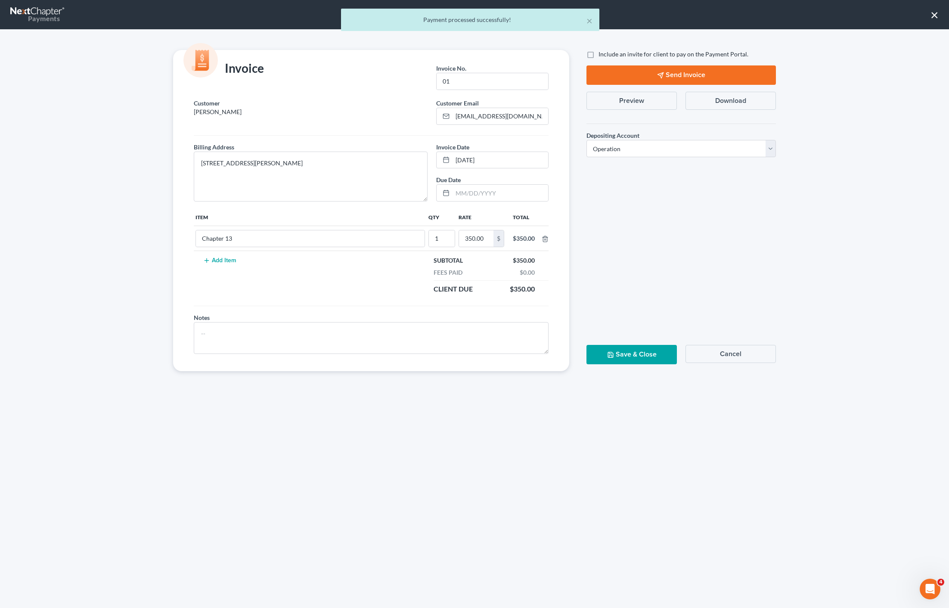
click at [689, 226] on div "Include an invite for client to pay on the Payment Portal. Send Invoice Preview…" at bounding box center [681, 210] width 207 height 321
drag, startPoint x: 525, startPoint y: 121, endPoint x: 467, endPoint y: 115, distance: 58.9
click at [433, 113] on div "Customer Email * [EMAIL_ADDRESS][DOMAIN_NAME]" at bounding box center [492, 112] width 121 height 26
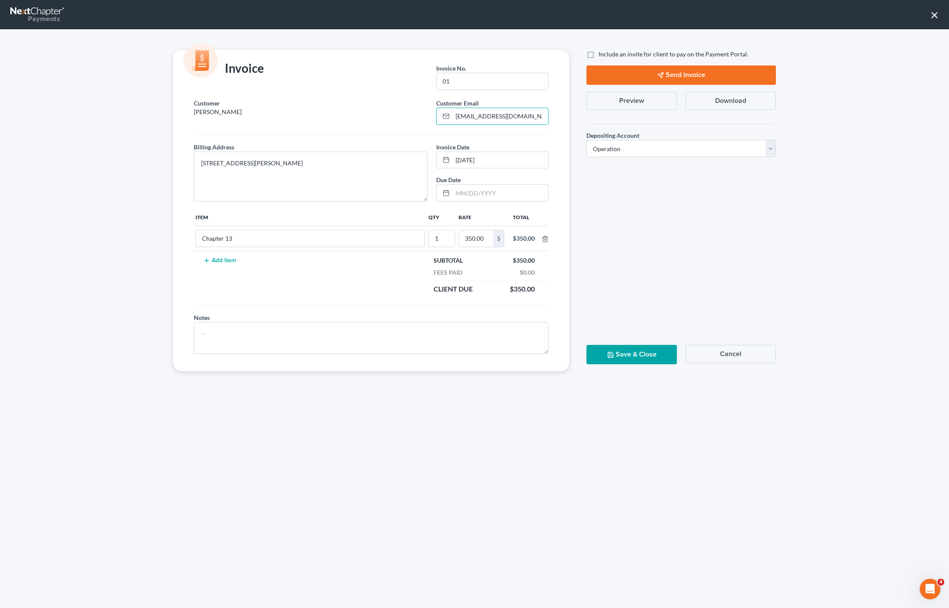
click at [290, 129] on div "Customer [PERSON_NAME] Customer Email * [EMAIL_ADDRESS][DOMAIN_NAME]" at bounding box center [372, 115] width 364 height 33
click at [654, 354] on button "Save & Close" at bounding box center [632, 354] width 90 height 19
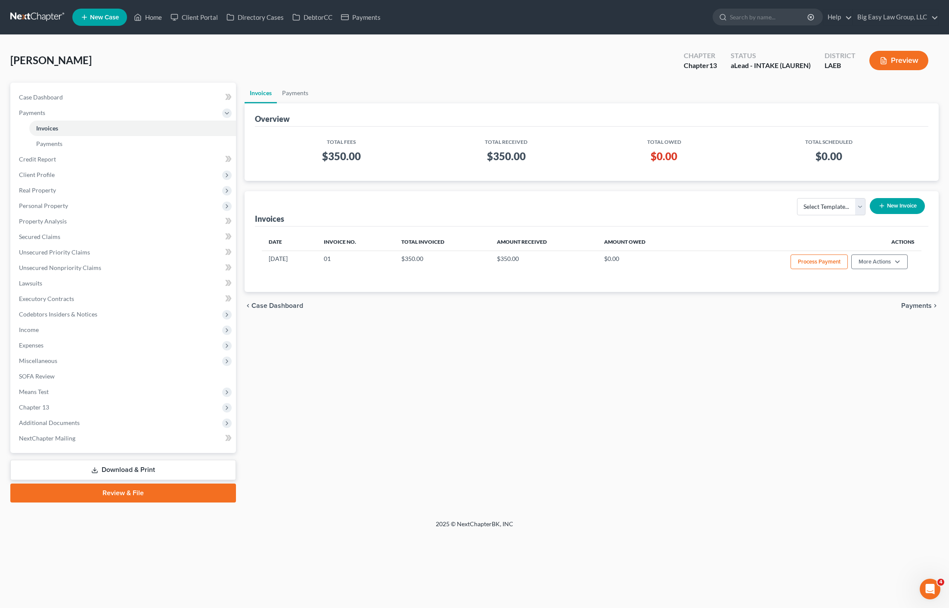
click at [366, 155] on h3 "$350.00" at bounding box center [341, 156] width 145 height 14
click at [306, 90] on link "Payments" at bounding box center [295, 93] width 37 height 21
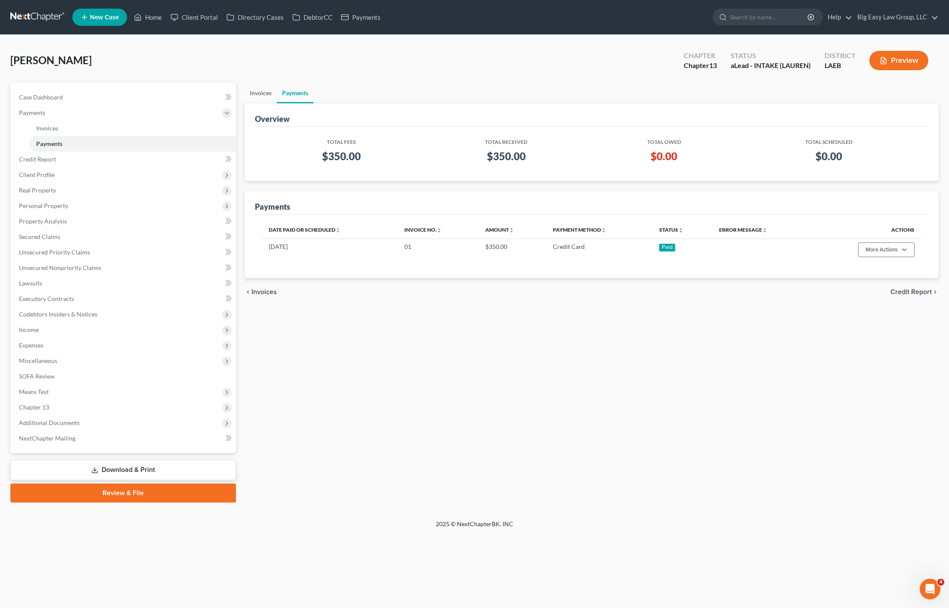
click at [271, 97] on link "Invoices" at bounding box center [261, 93] width 32 height 21
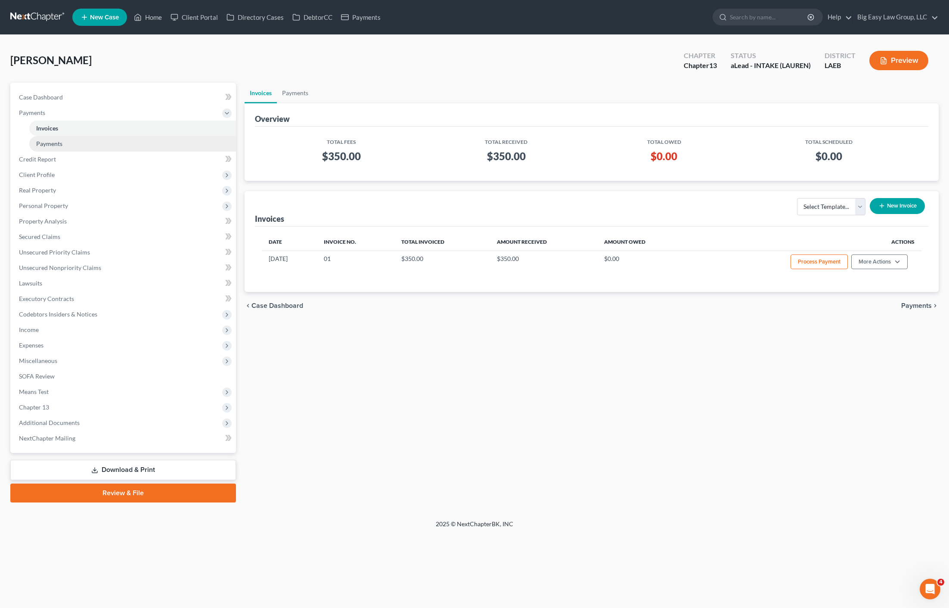
click at [57, 149] on link "Payments" at bounding box center [132, 144] width 207 height 16
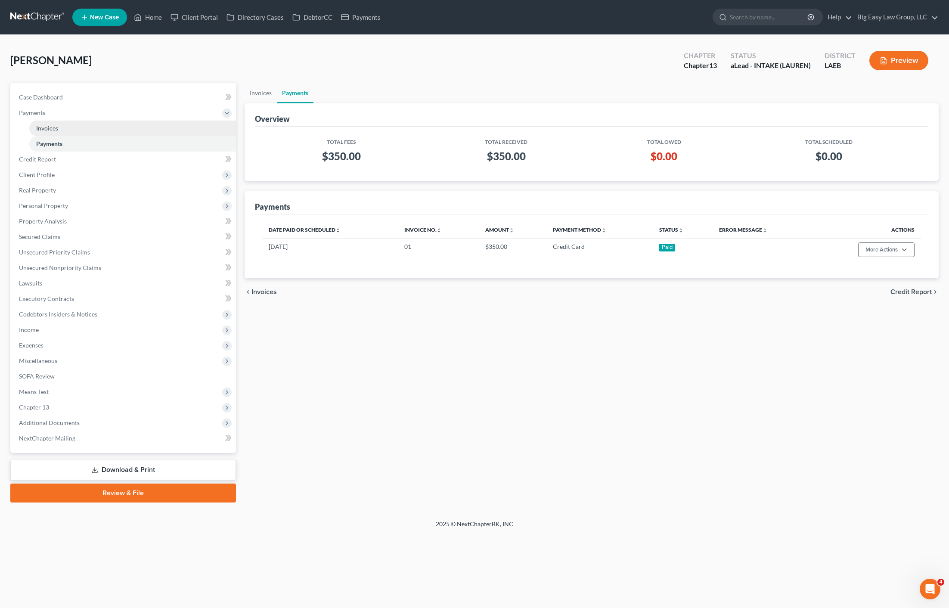
click at [50, 127] on span "Invoices" at bounding box center [47, 127] width 22 height 7
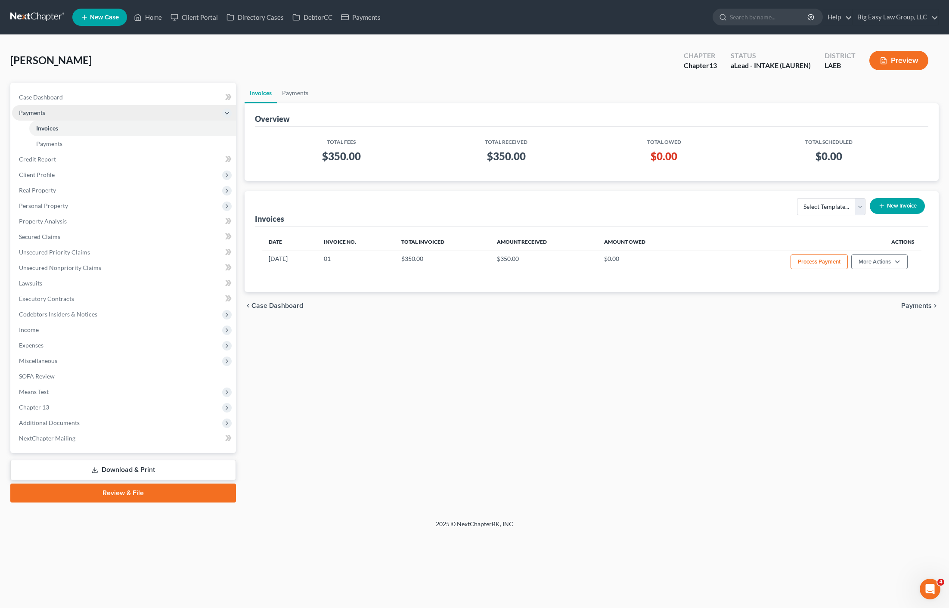
click at [53, 118] on span "Payments" at bounding box center [124, 113] width 224 height 16
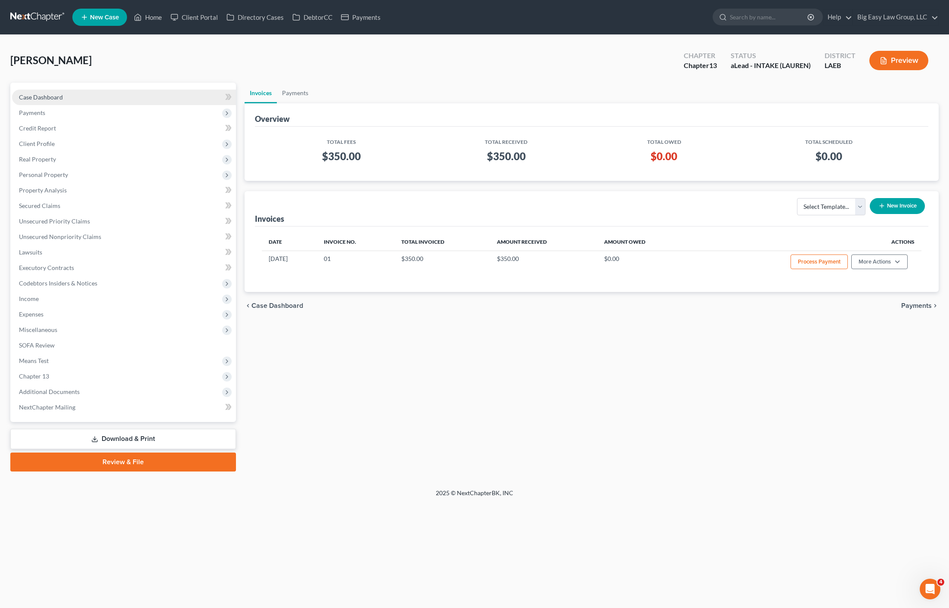
click at [58, 100] on span "Case Dashboard" at bounding box center [41, 96] width 44 height 7
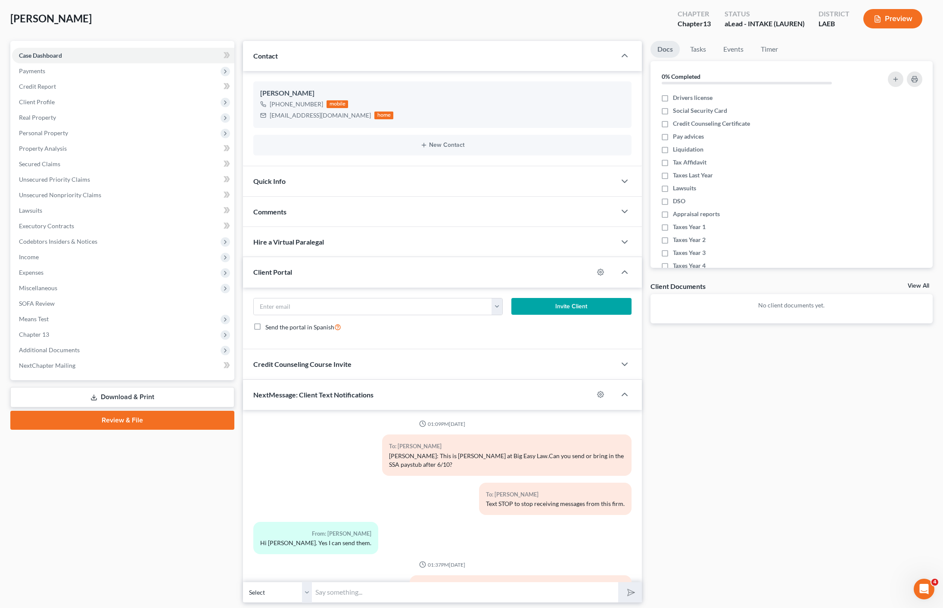
scroll to position [69, 0]
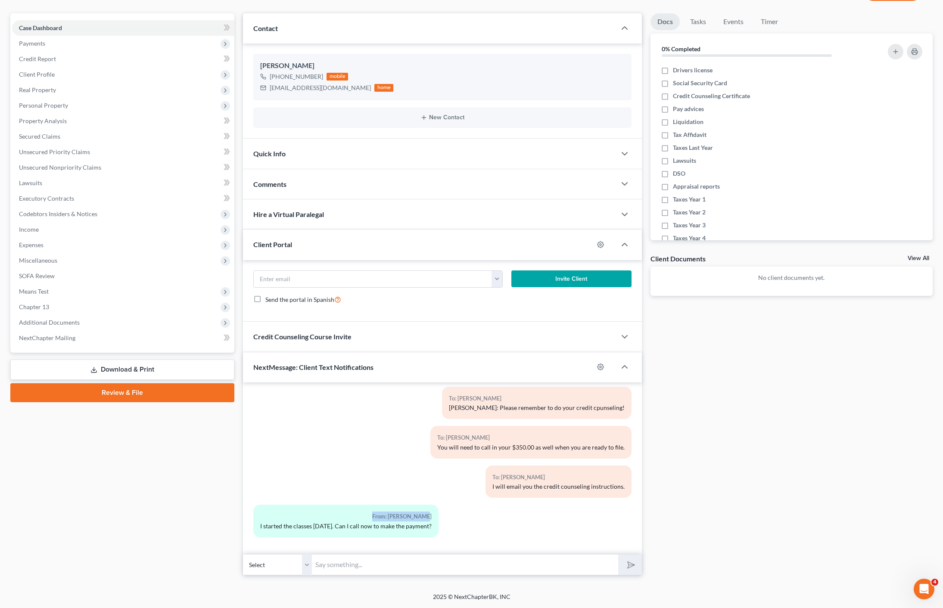
drag, startPoint x: 367, startPoint y: 497, endPoint x: 460, endPoint y: 528, distance: 98.1
click at [440, 522] on div "01:09PM[DATE] To: [PERSON_NAME] [PERSON_NAME]: This is [PERSON_NAME] at Big Eas…" at bounding box center [442, 39] width 378 height 1009
click at [461, 528] on div "From: [PERSON_NAME] I started the classes [DATE]. Can I call now to make the pa…" at bounding box center [378, 524] width 258 height 39
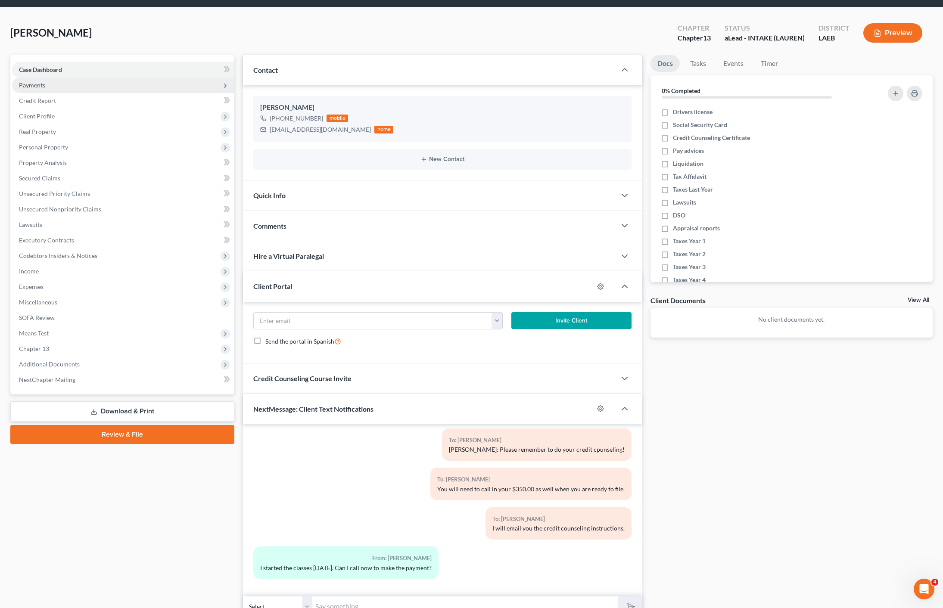
scroll to position [0, 0]
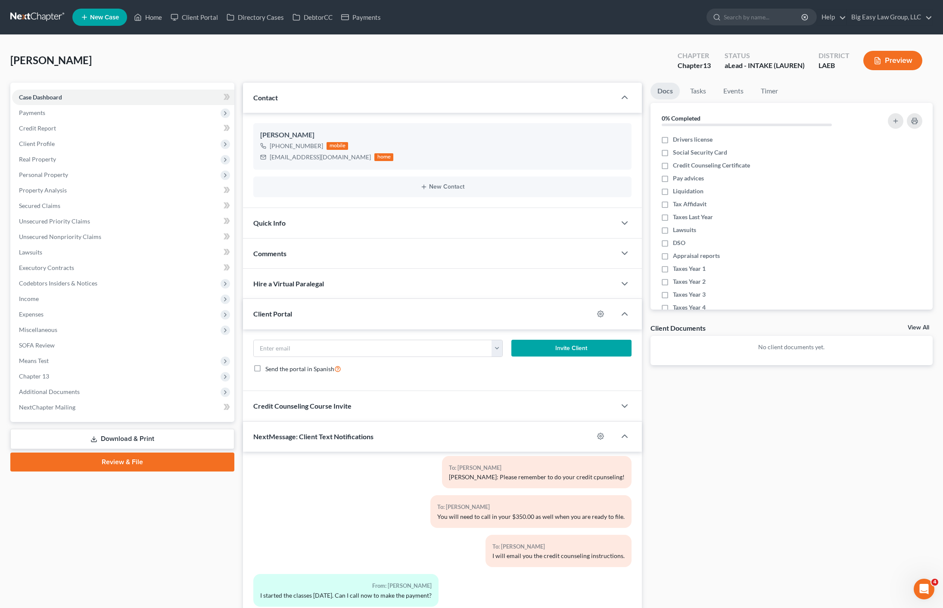
click at [417, 242] on div "Comments" at bounding box center [429, 254] width 373 height 30
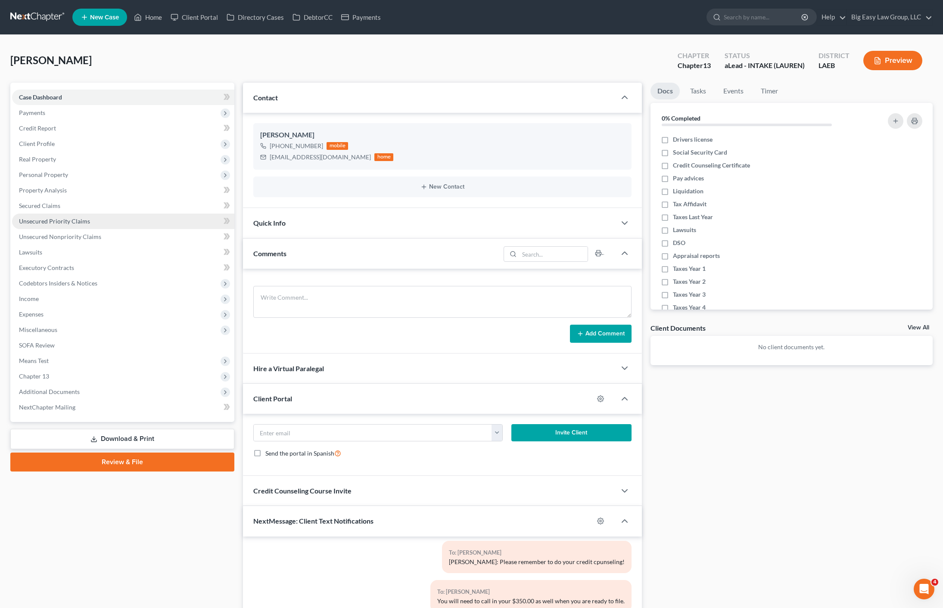
drag, startPoint x: 345, startPoint y: 182, endPoint x: 34, endPoint y: 222, distance: 313.1
click at [345, 182] on div "New Contact" at bounding box center [442, 187] width 378 height 21
click at [344, 177] on div "New Contact" at bounding box center [442, 187] width 378 height 21
click at [325, 72] on div "[PERSON_NAME] Upgraded Chapter Chapter 13 Status aLead - INTAKE (LAUREN) Distri…" at bounding box center [471, 63] width 922 height 37
click at [51, 94] on span "Case Dashboard" at bounding box center [40, 96] width 43 height 7
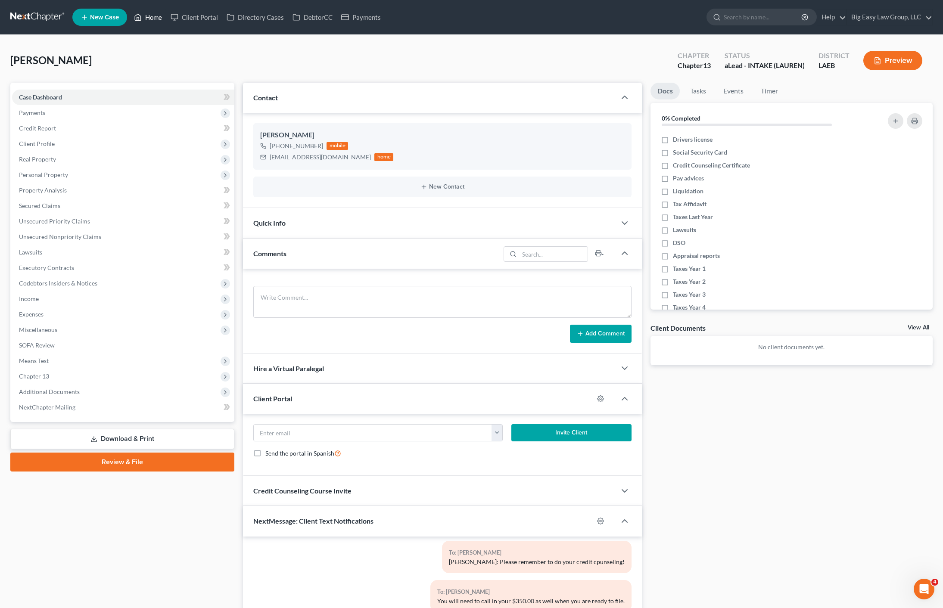
click at [145, 19] on link "Home" at bounding box center [148, 17] width 37 height 16
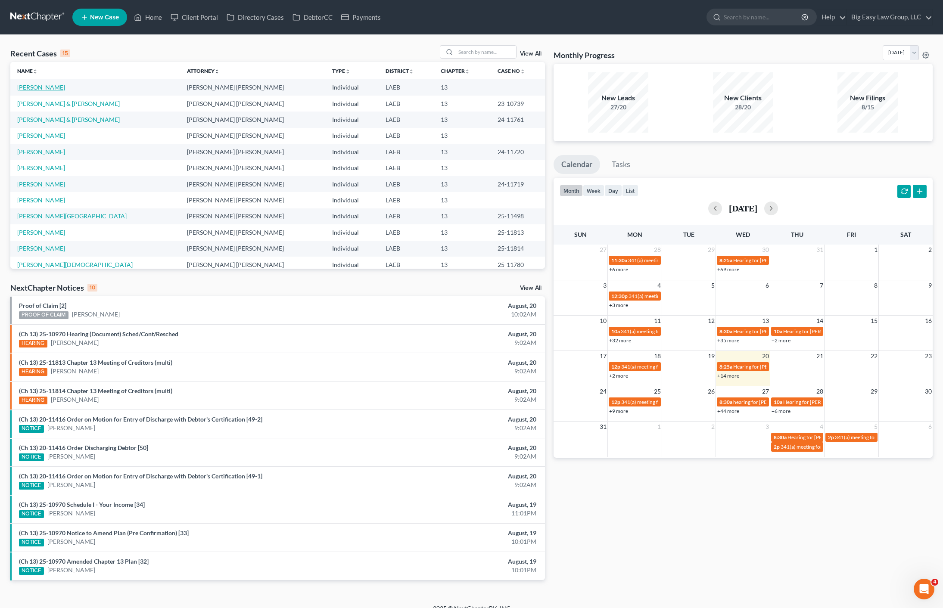
click at [48, 89] on link "[PERSON_NAME]" at bounding box center [41, 87] width 48 height 7
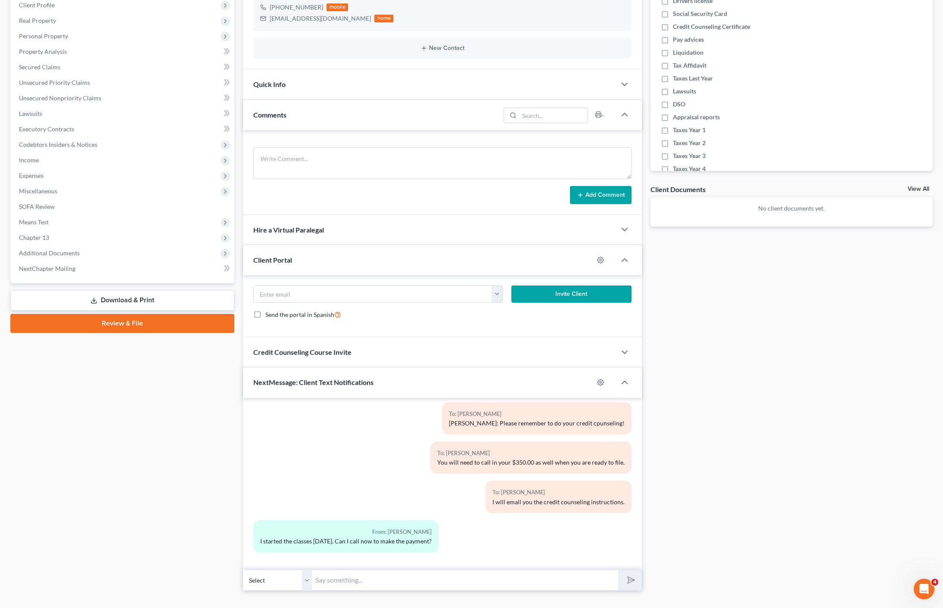
scroll to position [154, 0]
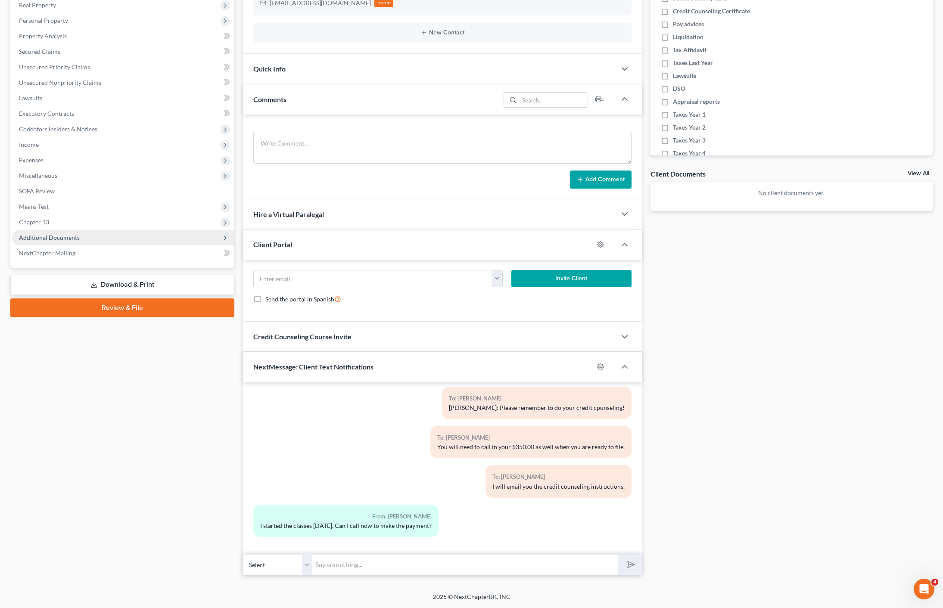
click at [90, 244] on span "Additional Documents" at bounding box center [123, 238] width 222 height 16
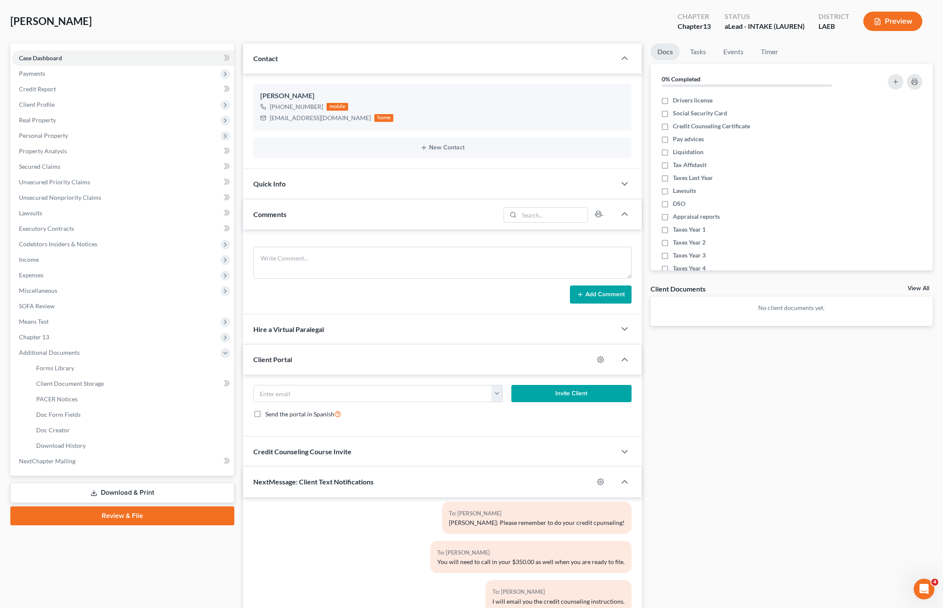
scroll to position [0, 0]
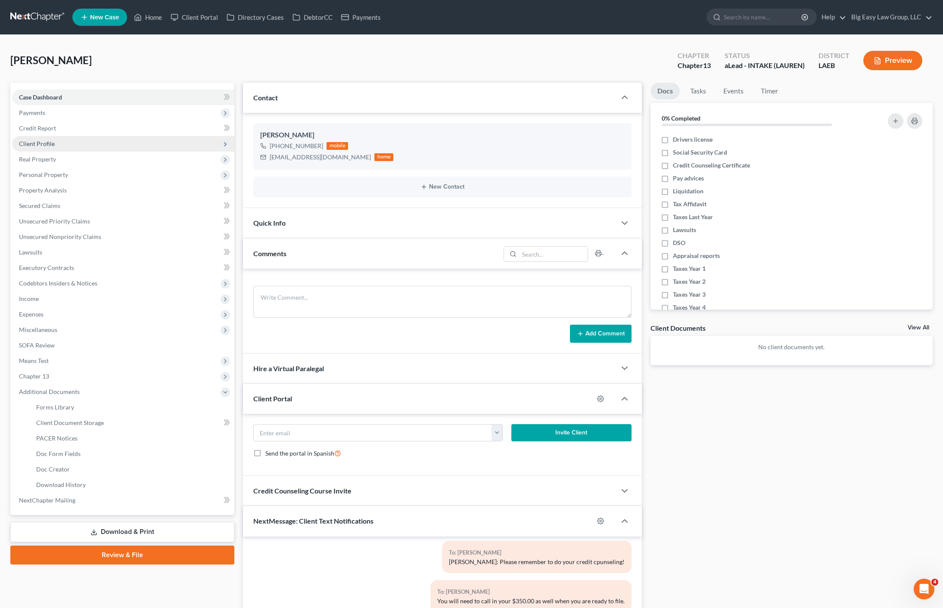
click at [55, 138] on span "Client Profile" at bounding box center [123, 144] width 222 height 16
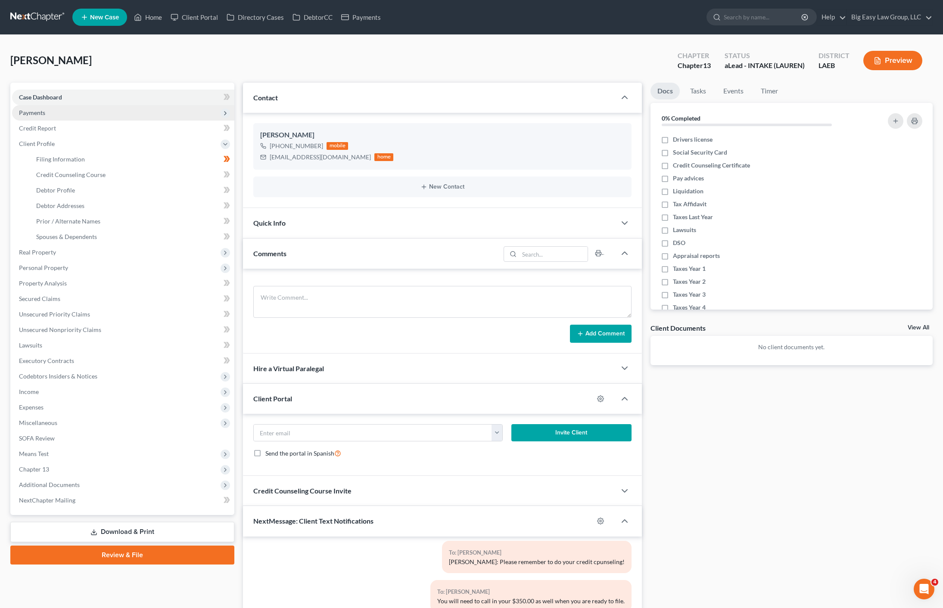
click at [62, 109] on span "Payments" at bounding box center [123, 113] width 222 height 16
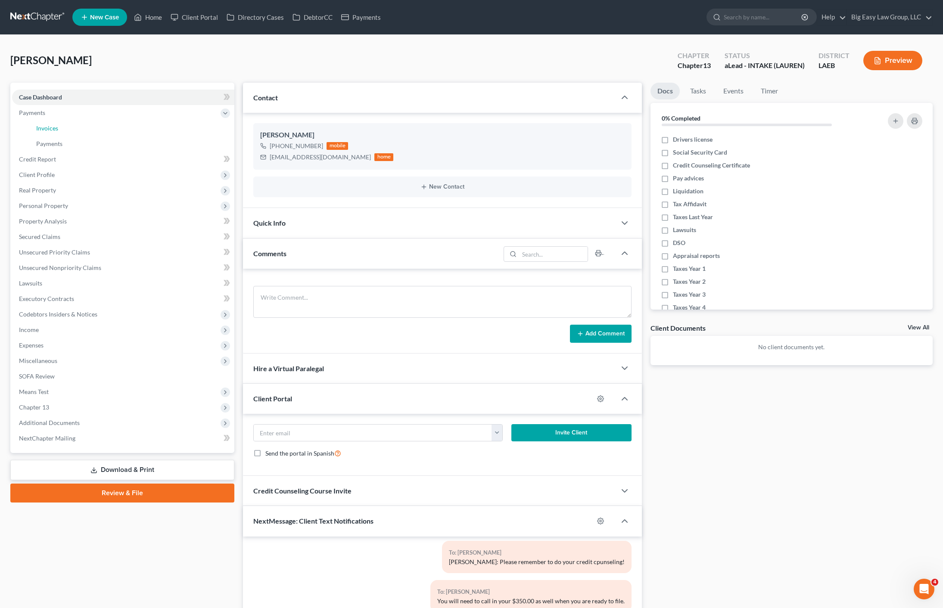
drag, startPoint x: 112, startPoint y: 125, endPoint x: 236, endPoint y: 145, distance: 125.7
click at [112, 125] on link "Invoices" at bounding box center [131, 129] width 205 height 16
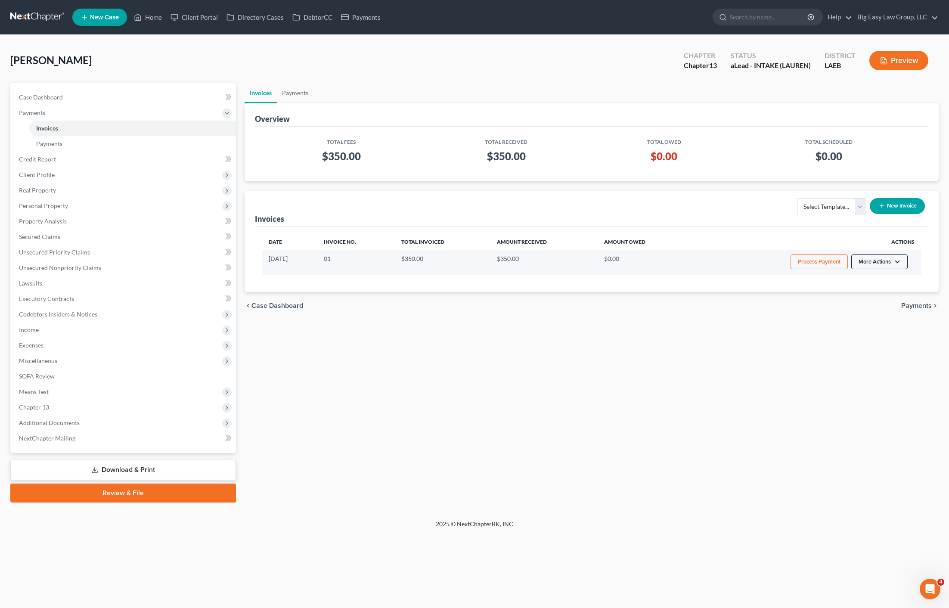
click at [884, 263] on button "More Actions" at bounding box center [880, 262] width 56 height 15
click at [889, 280] on link "View/Edit" at bounding box center [891, 280] width 101 height 15
select select "0"
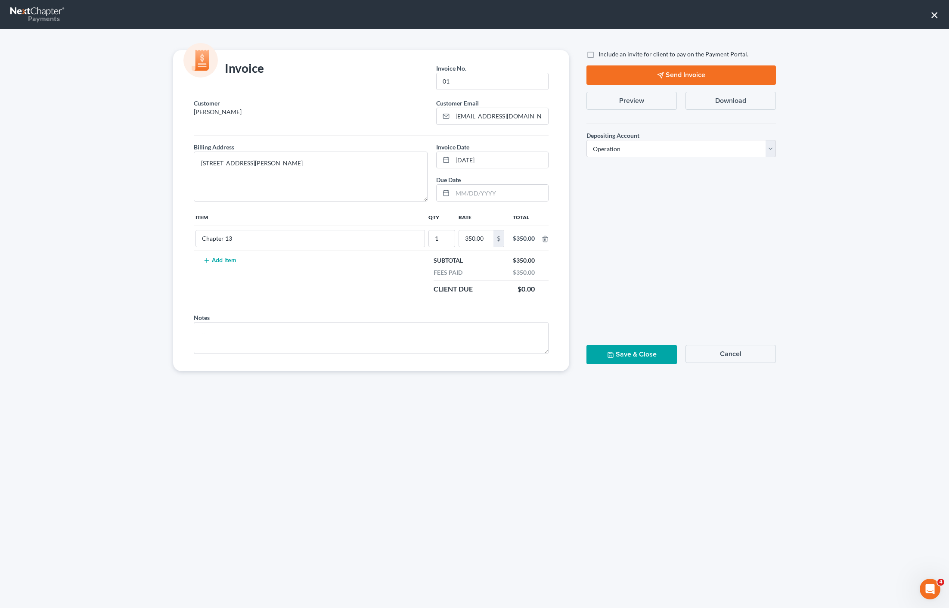
click at [718, 103] on button "Download" at bounding box center [731, 101] width 90 height 18
drag, startPoint x: 631, startPoint y: 103, endPoint x: 635, endPoint y: 101, distance: 4.5
click at [631, 103] on button "Preview" at bounding box center [632, 101] width 90 height 18
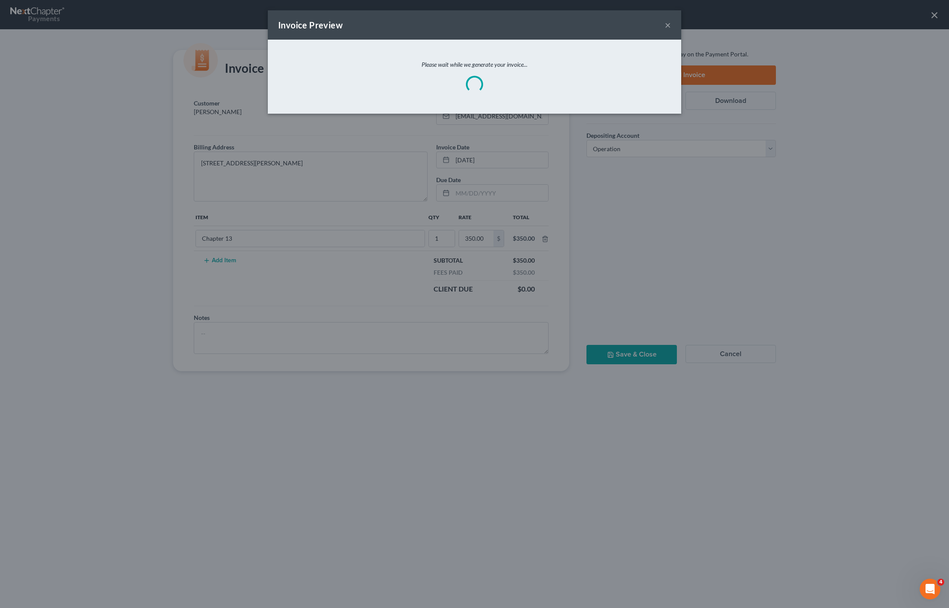
drag, startPoint x: 657, startPoint y: 17, endPoint x: 662, endPoint y: 23, distance: 7.4
click at [659, 19] on div "Invoice Preview ×" at bounding box center [474, 24] width 413 height 29
click at [666, 25] on button "×" at bounding box center [668, 25] width 6 height 10
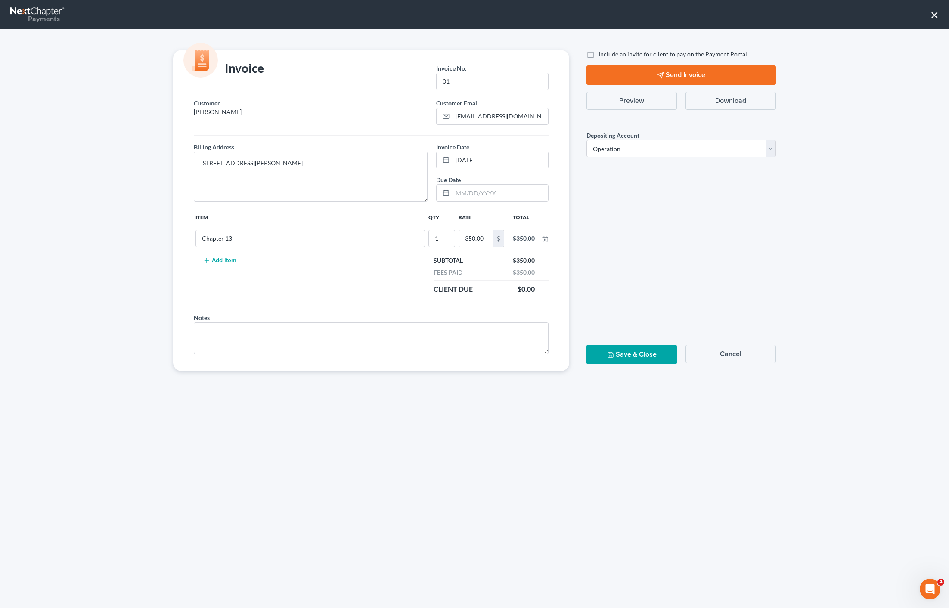
drag, startPoint x: 677, startPoint y: 159, endPoint x: 689, endPoint y: 103, distance: 58.0
click at [678, 155] on div "Depositing Account * Select Operation Trust" at bounding box center [681, 140] width 198 height 47
click at [132, 106] on div "Invoice Invoice No. * 01 Customer [PERSON_NAME] Customer Email * [EMAIL_ADDRESS…" at bounding box center [474, 318] width 949 height 579
click at [660, 359] on button "Save & Close" at bounding box center [632, 354] width 90 height 19
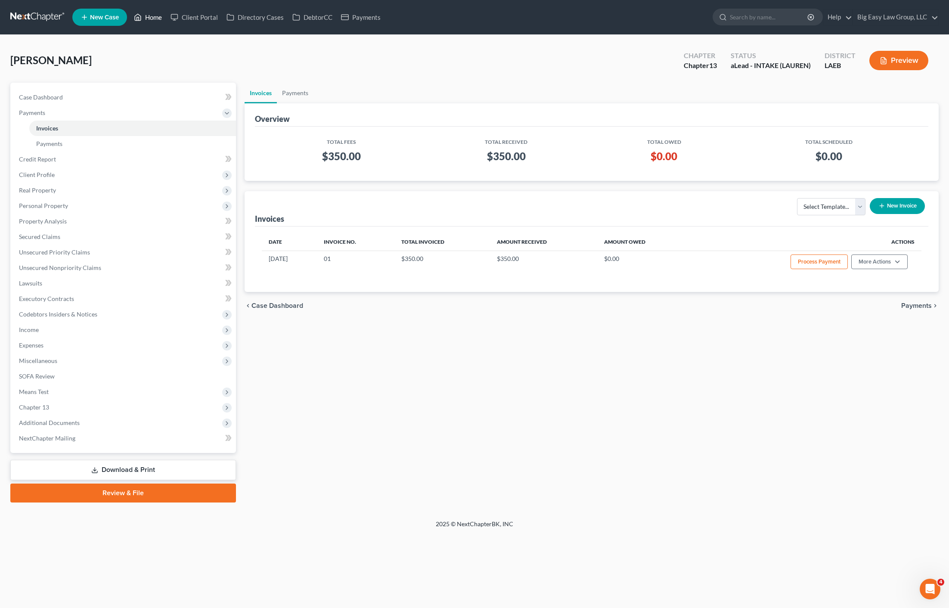
click at [158, 16] on link "Home" at bounding box center [148, 17] width 37 height 16
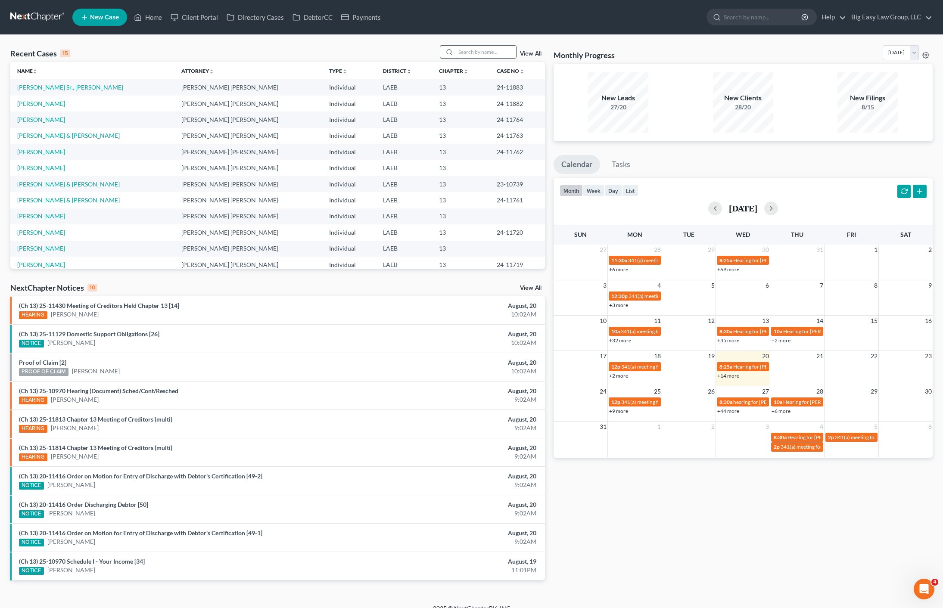
drag, startPoint x: 469, startPoint y: 46, endPoint x: 474, endPoint y: 51, distance: 7.6
click at [469, 46] on input "search" at bounding box center [486, 52] width 60 height 12
type input "[PERSON_NAME]"
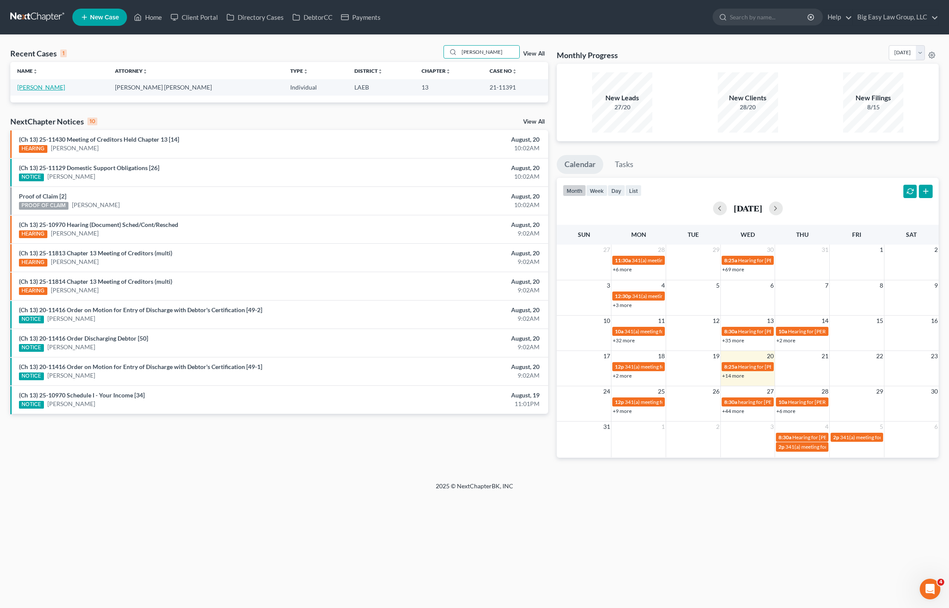
click at [35, 85] on link "[PERSON_NAME]" at bounding box center [41, 87] width 48 height 7
select select "6"
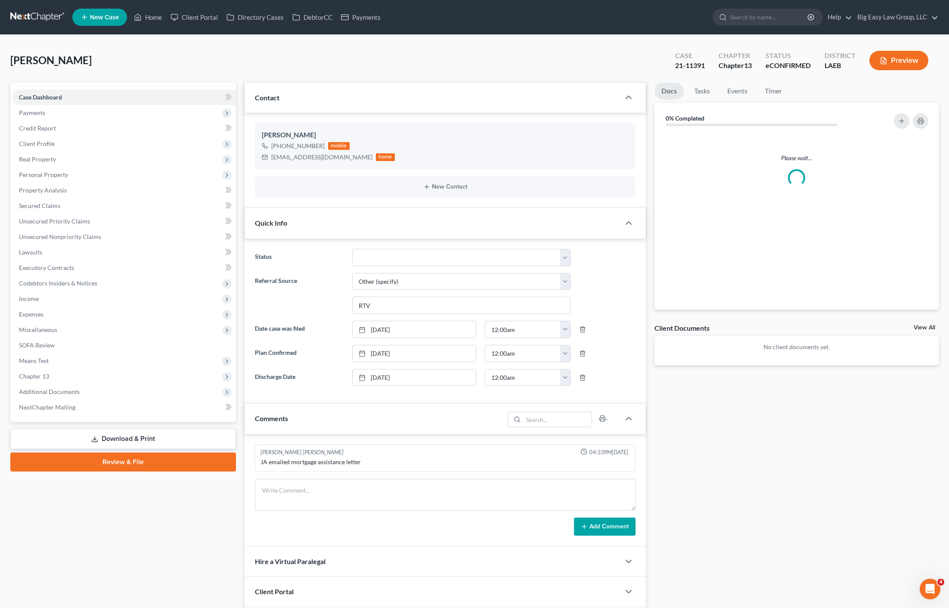
drag, startPoint x: 301, startPoint y: 95, endPoint x: 143, endPoint y: 56, distance: 162.9
click at [301, 95] on div "Contact" at bounding box center [433, 98] width 376 height 30
click at [142, 56] on div "[PERSON_NAME] Upgraded Case 21-11391 Chapter Chapter 13 Status eCONFIRMED Distr…" at bounding box center [474, 63] width 929 height 37
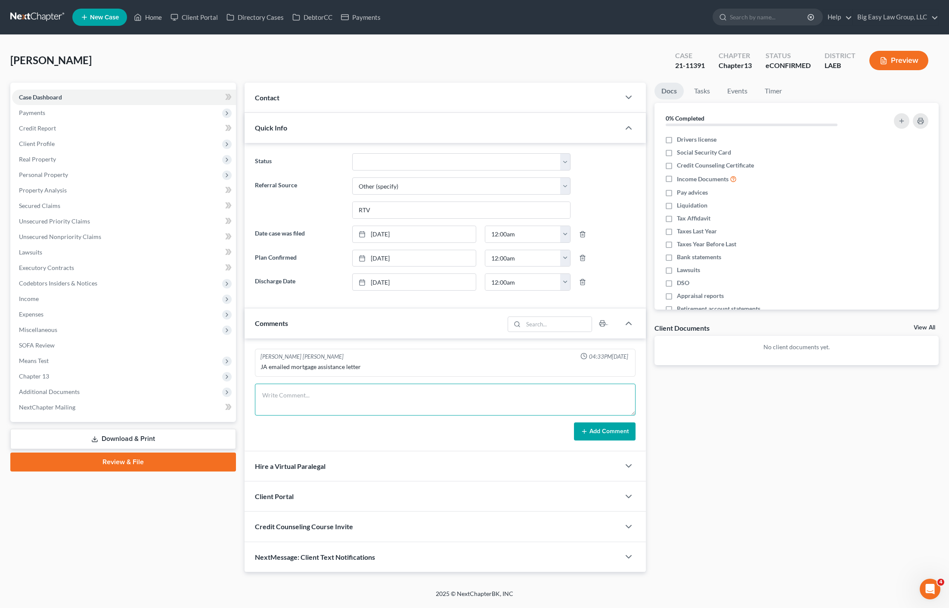
click at [296, 396] on textarea at bounding box center [445, 400] width 381 height 32
drag, startPoint x: 321, startPoint y: 372, endPoint x: 267, endPoint y: 370, distance: 53.4
click at [267, 370] on div "JA emailed mortgage assistance letter" at bounding box center [446, 367] width 370 height 9
click at [272, 368] on div "JA emailed mortgage assistance letter" at bounding box center [446, 367] width 370 height 9
click at [341, 397] on textarea at bounding box center [445, 400] width 381 height 32
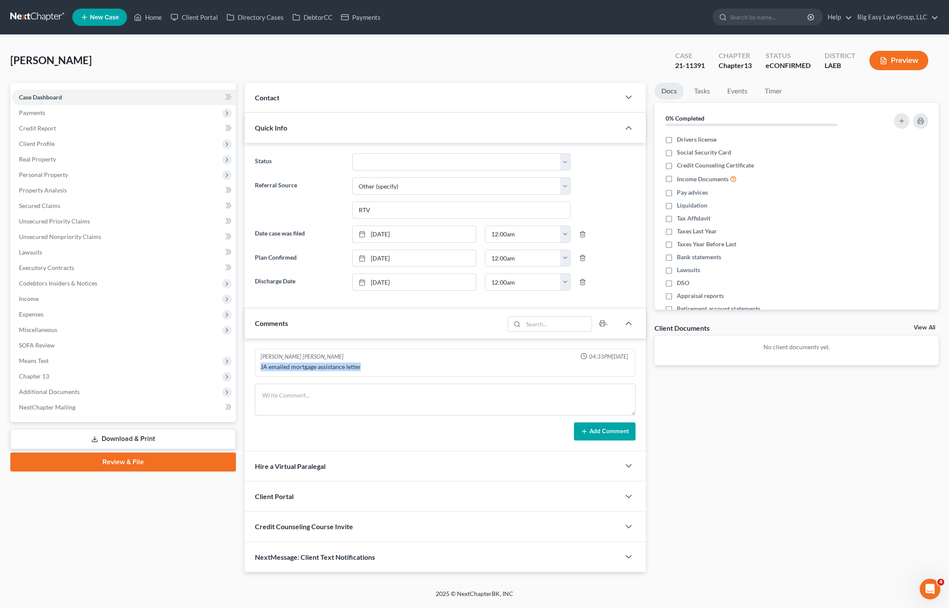
drag, startPoint x: 373, startPoint y: 367, endPoint x: 291, endPoint y: 368, distance: 81.4
click at [240, 361] on div "Updates & News × [US_STATE] [GEOGRAPHIC_DATA] Notes: Take a look at NextChapter…" at bounding box center [445, 328] width 410 height 490
copy div "JA emailed mortgage assistance letter"
paste textarea "JA emailed mortgage assistance letter"
click at [278, 401] on textarea "JA emailed mortgage assistance letter" at bounding box center [445, 400] width 381 height 32
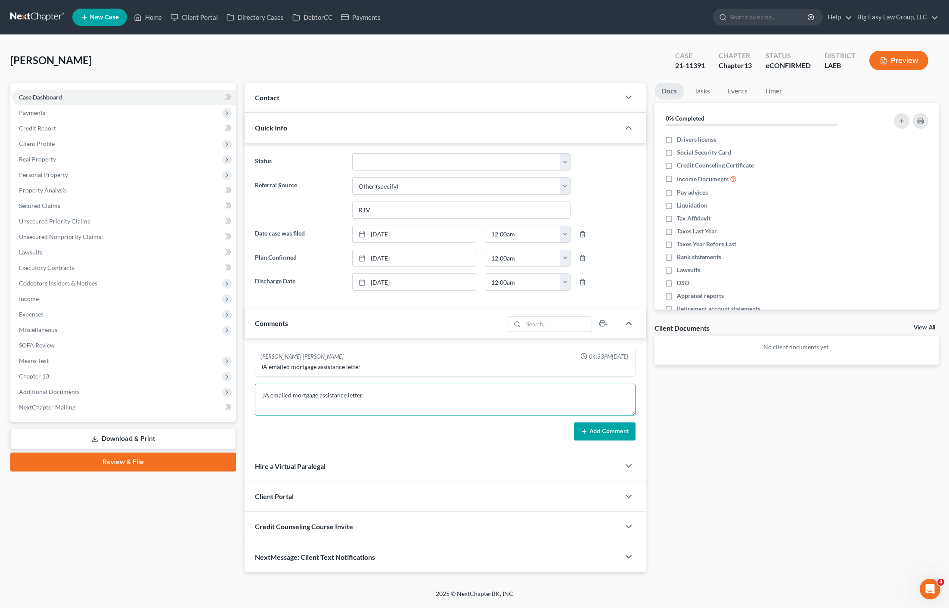
drag, startPoint x: 273, startPoint y: 397, endPoint x: 269, endPoint y: 389, distance: 8.5
click at [241, 389] on div "Updates & News × [US_STATE] [GEOGRAPHIC_DATA] Notes: Take a look at NextChapter…" at bounding box center [445, 328] width 410 height 490
click at [271, 389] on textarea "JA emailed mortgage assistance letter" at bounding box center [445, 400] width 381 height 32
drag, startPoint x: 258, startPoint y: 394, endPoint x: 240, endPoint y: 382, distance: 22.3
click at [251, 390] on div "[PERSON_NAME] [PERSON_NAME] 04:33PM[DATE] JA emailed mortgage assistance letter…" at bounding box center [445, 395] width 401 height 112
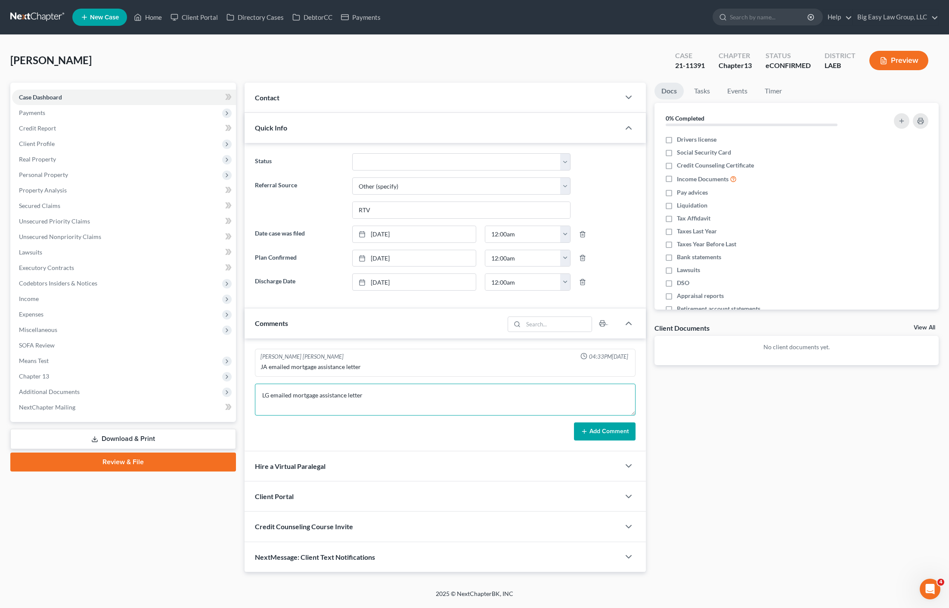
type textarea "LG emailed mortgage assistance letter"
click at [603, 441] on div "[PERSON_NAME] [PERSON_NAME] 04:33PM[DATE] JA emailed mortgage assistance letter…" at bounding box center [445, 395] width 401 height 112
click at [603, 433] on button "Add Comment" at bounding box center [605, 432] width 62 height 18
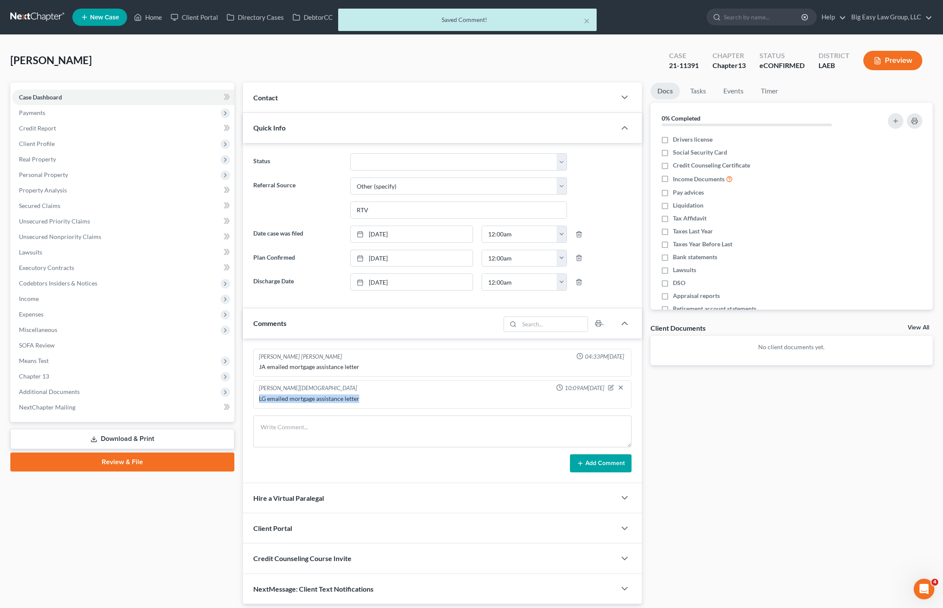
drag, startPoint x: 421, startPoint y: 403, endPoint x: 268, endPoint y: 398, distance: 153.0
click at [255, 398] on div "[PERSON_NAME][DEMOGRAPHIC_DATA] 10:09AM[DATE] LG emailed mortgage assistance le…" at bounding box center [442, 394] width 378 height 28
copy div "LG emailed mortgage assistance letter"
click at [149, 20] on div "× Saved Comment!" at bounding box center [467, 22] width 943 height 27
click at [154, 16] on div "× Saved Comment!" at bounding box center [467, 22] width 943 height 27
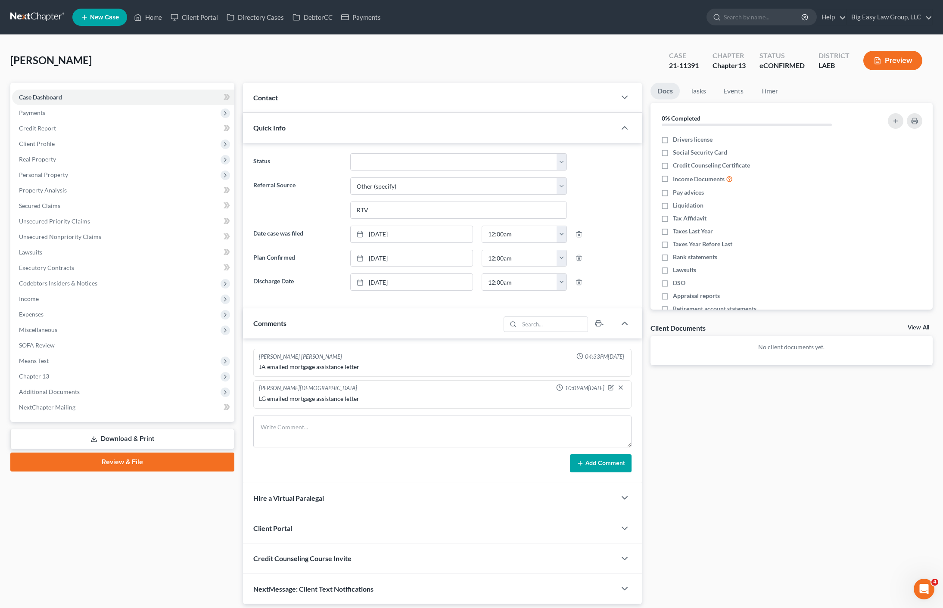
click at [318, 97] on div "Contact" at bounding box center [429, 98] width 373 height 30
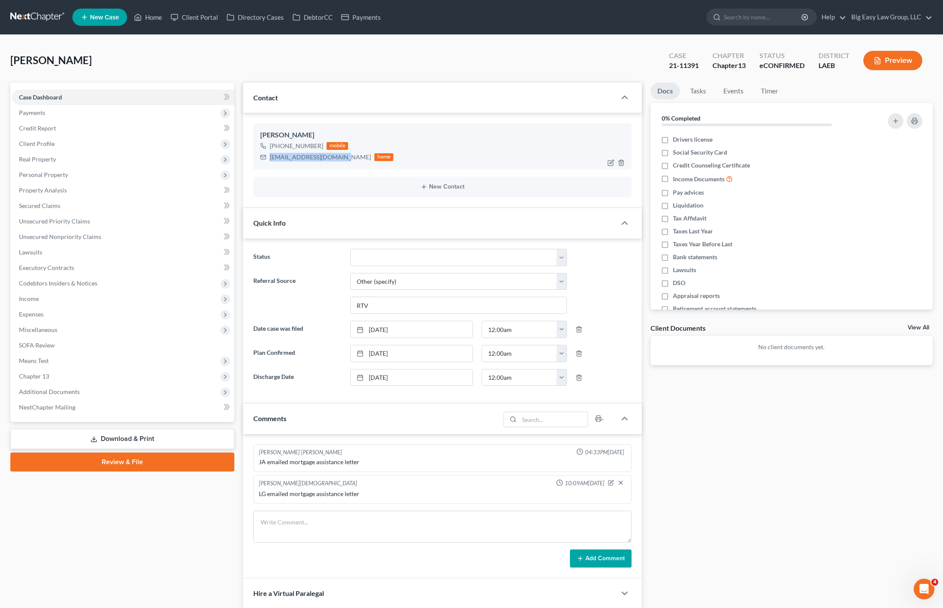
drag, startPoint x: 331, startPoint y: 158, endPoint x: 277, endPoint y: 157, distance: 54.7
click at [264, 159] on div "[EMAIL_ADDRESS][DOMAIN_NAME] home" at bounding box center [326, 157] width 133 height 11
copy div "[EMAIL_ADDRESS][DOMAIN_NAME]"
click at [242, 485] on div "Updates & News × [US_STATE] [GEOGRAPHIC_DATA] Notes: Take a look at NextChapter…" at bounding box center [442, 391] width 407 height 617
click at [308, 497] on div "LG emailed mortgage assistance letter" at bounding box center [442, 494] width 367 height 9
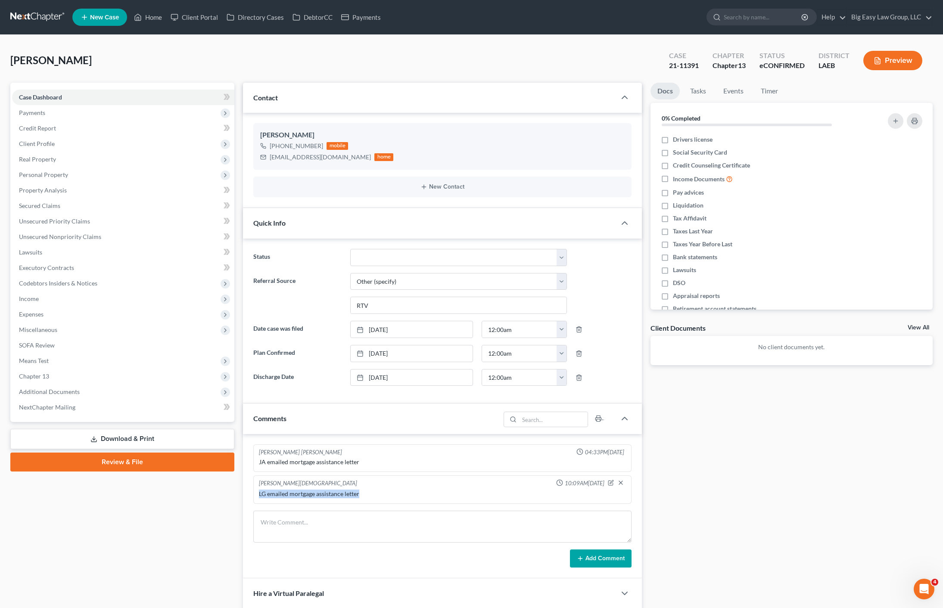
drag, startPoint x: 299, startPoint y: 501, endPoint x: 258, endPoint y: 494, distance: 42.0
click at [258, 494] on div "LG emailed mortgage assistance letter" at bounding box center [442, 494] width 370 height 12
copy div "LG emailed mortgage assistance letter"
click at [164, 16] on link "Home" at bounding box center [148, 17] width 37 height 16
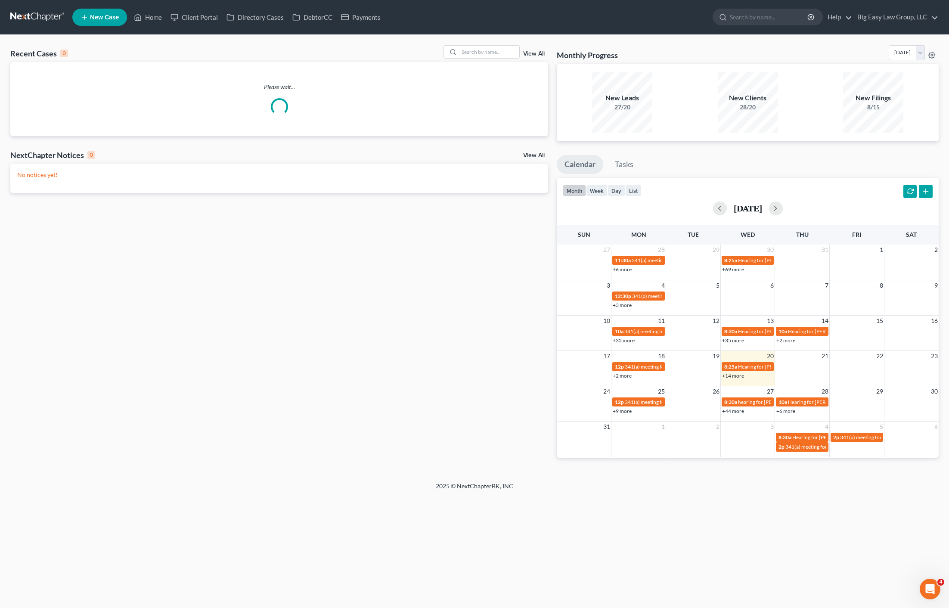
click at [482, 43] on div "Recent Cases 0 View All Please wait... NextChapter Notices 0 View All No notice…" at bounding box center [474, 258] width 949 height 447
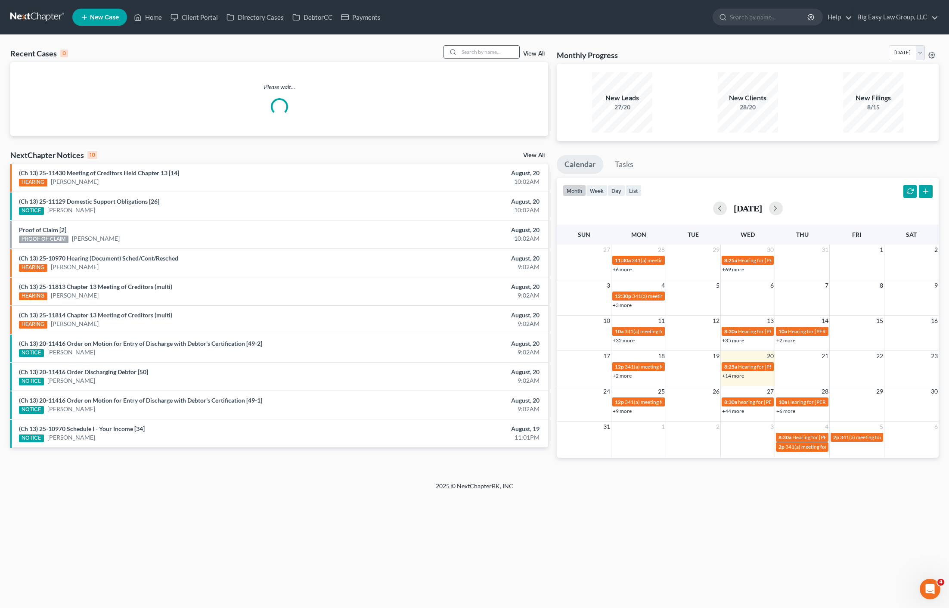
click at [482, 47] on input "search" at bounding box center [489, 52] width 60 height 12
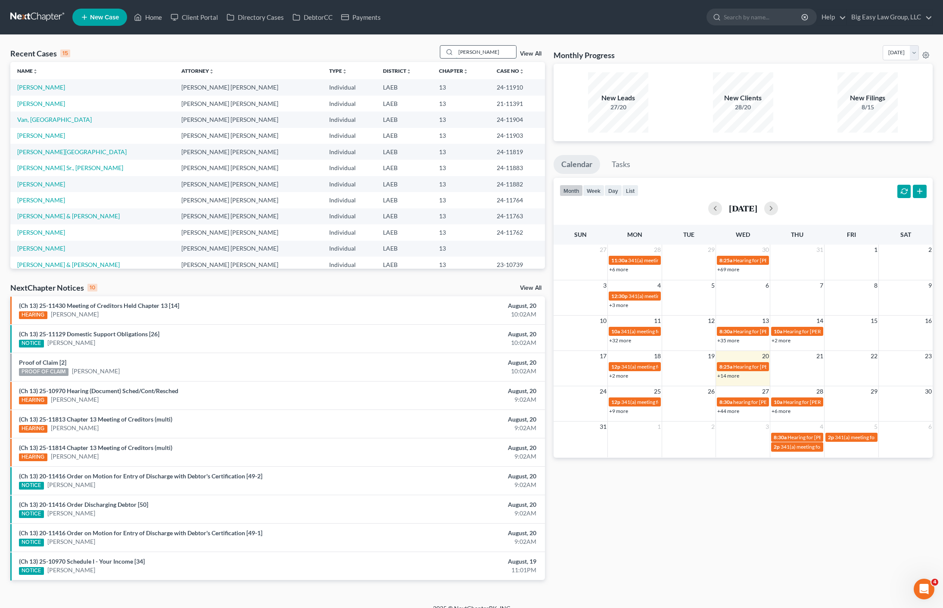
type input "[PERSON_NAME]"
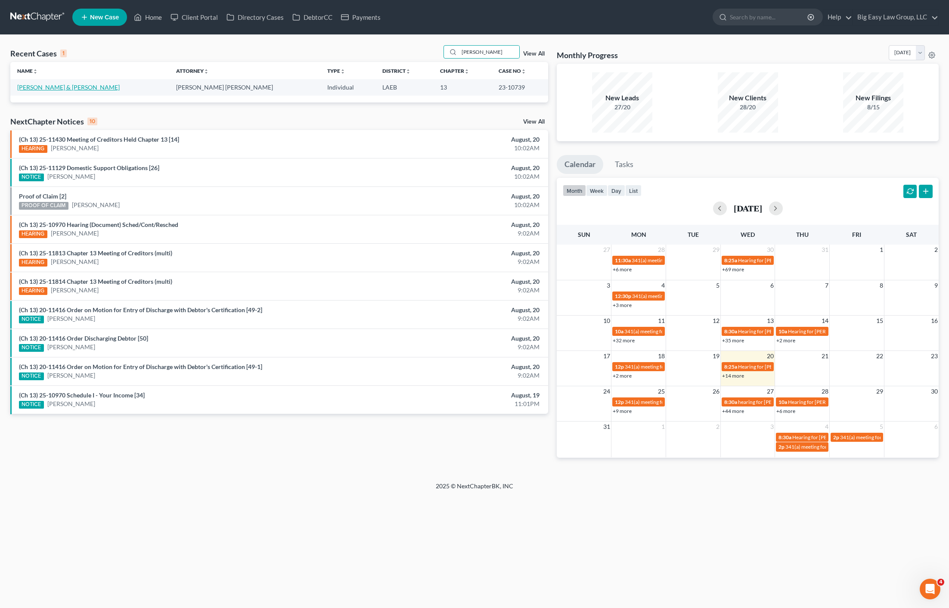
click at [37, 88] on link "[PERSON_NAME] & [PERSON_NAME]" at bounding box center [68, 87] width 103 height 7
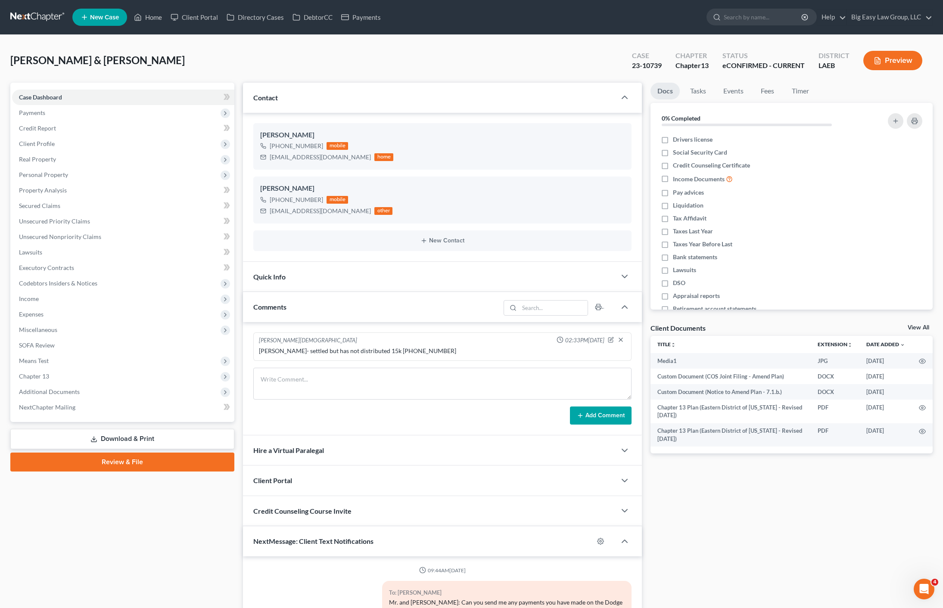
click at [300, 313] on div "Comments" at bounding box center [371, 307] width 257 height 30
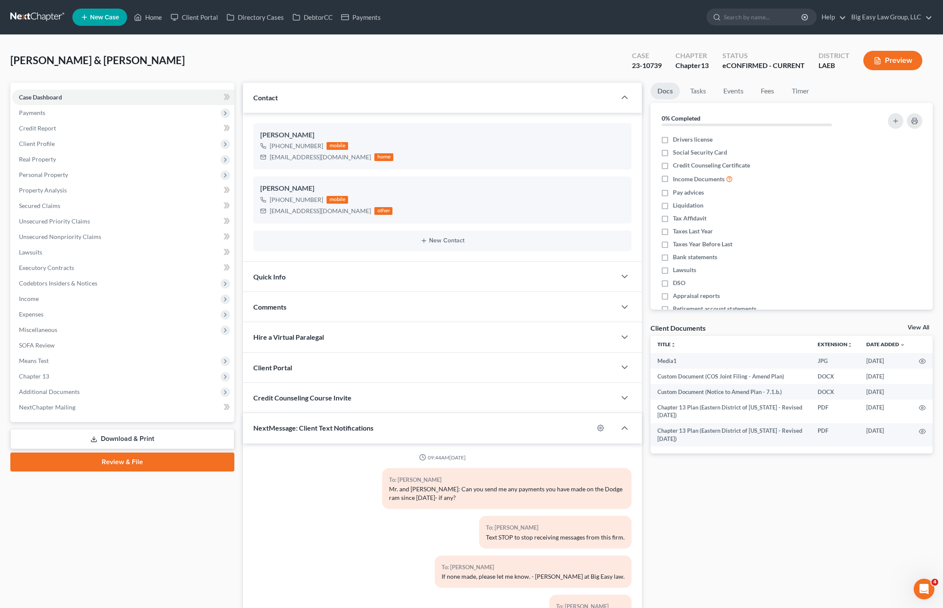
scroll to position [583, 0]
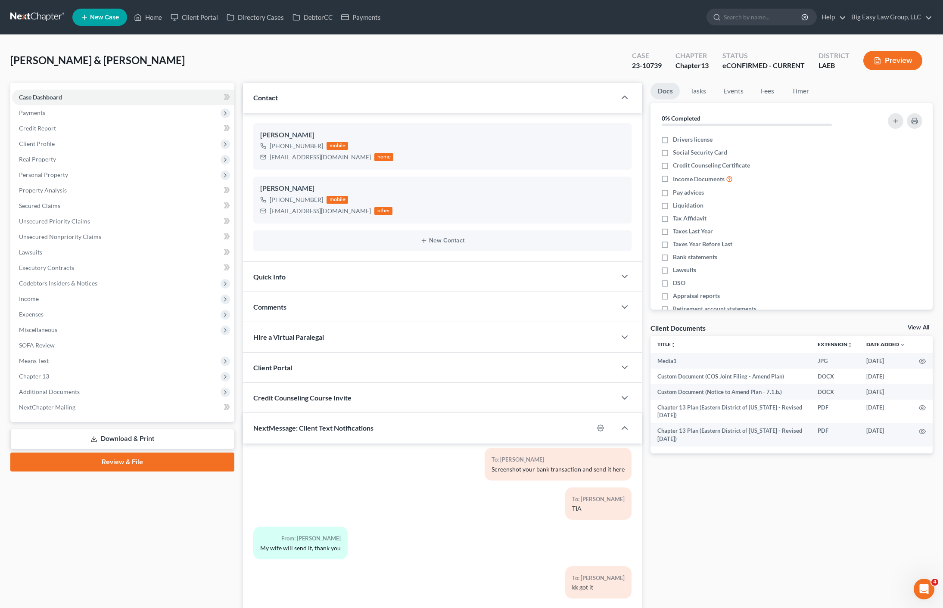
click at [331, 390] on div "Credit Counseling Course Invite" at bounding box center [429, 398] width 373 height 30
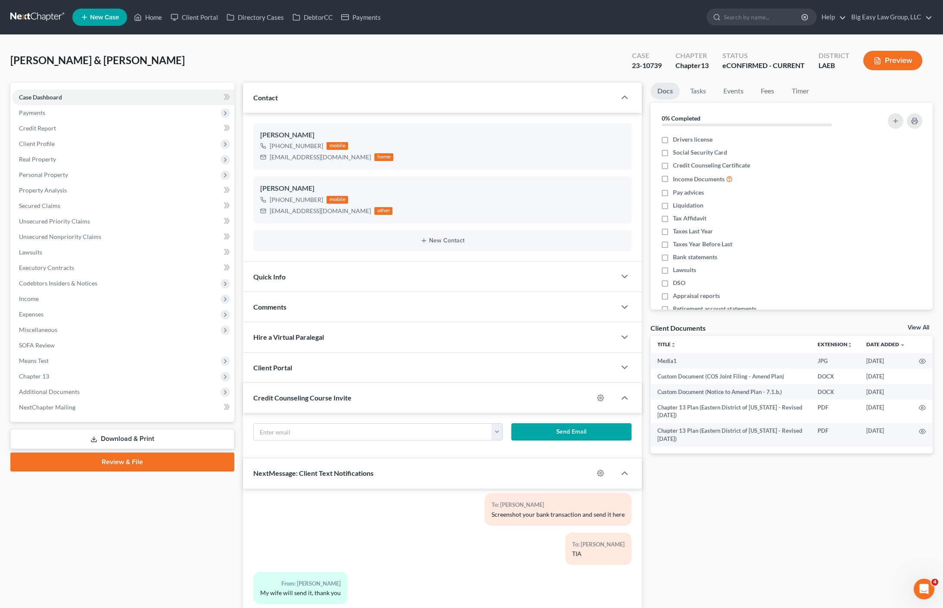
click at [299, 323] on div "Hire a Virtual Paralegal" at bounding box center [429, 337] width 373 height 30
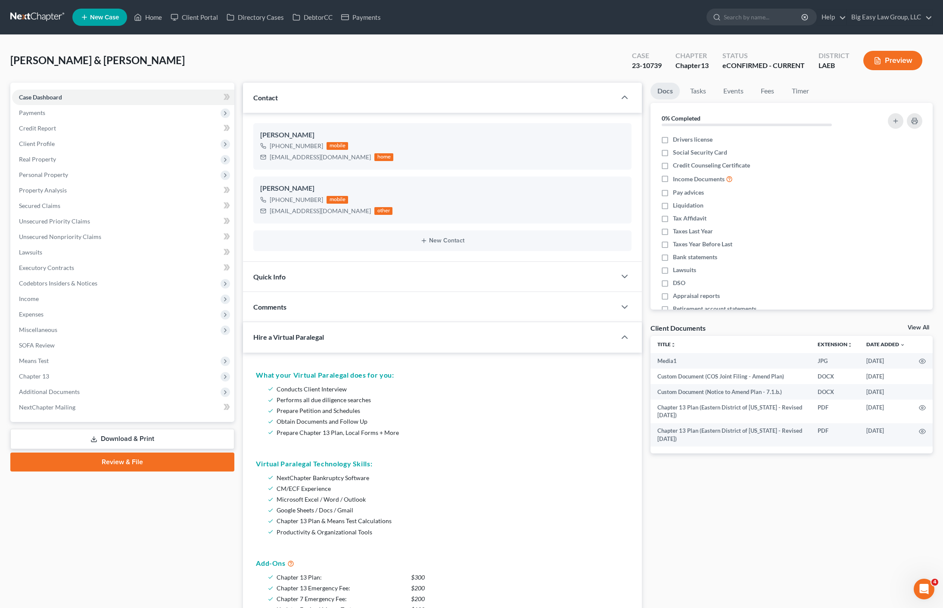
click at [312, 310] on div "Comments" at bounding box center [429, 307] width 373 height 30
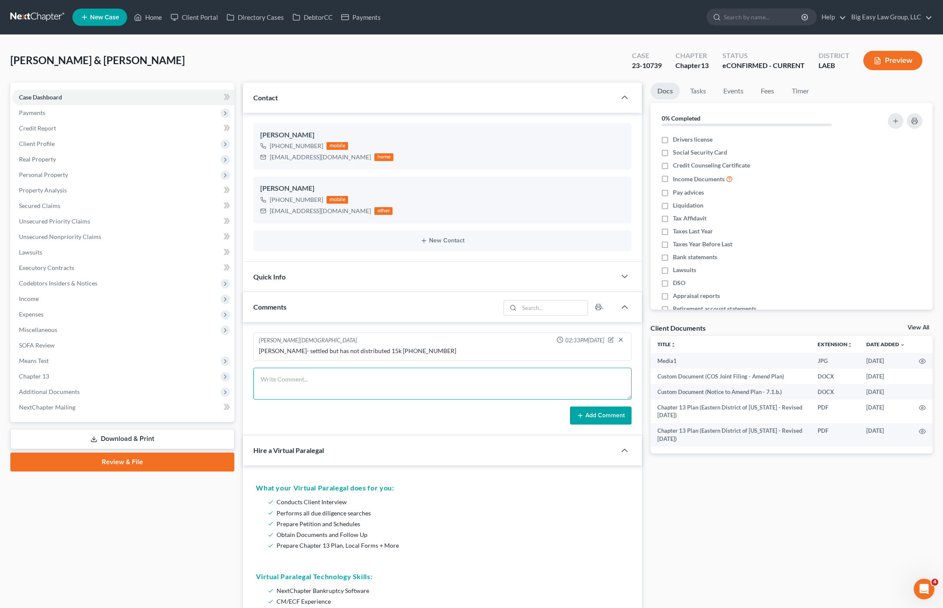
click at [326, 376] on textarea at bounding box center [442, 384] width 378 height 32
paste textarea "LG emailed mortgage assistance letter"
type textarea "LG emailed mortgage assistance letter"
click at [615, 413] on button "Add Comment" at bounding box center [601, 416] width 62 height 18
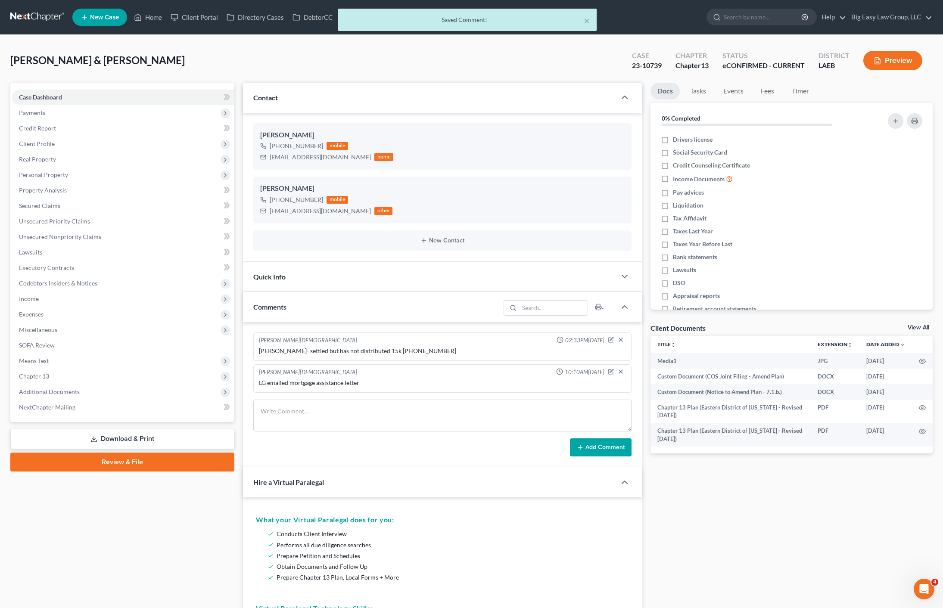
click at [149, 25] on div "× Saved Comment!" at bounding box center [467, 22] width 943 height 27
click at [149, 12] on div "× Saved Comment!" at bounding box center [467, 22] width 943 height 27
drag, startPoint x: 148, startPoint y: 15, endPoint x: 171, endPoint y: 36, distance: 31.1
click at [148, 15] on div "× Saved Comment!" at bounding box center [467, 22] width 943 height 27
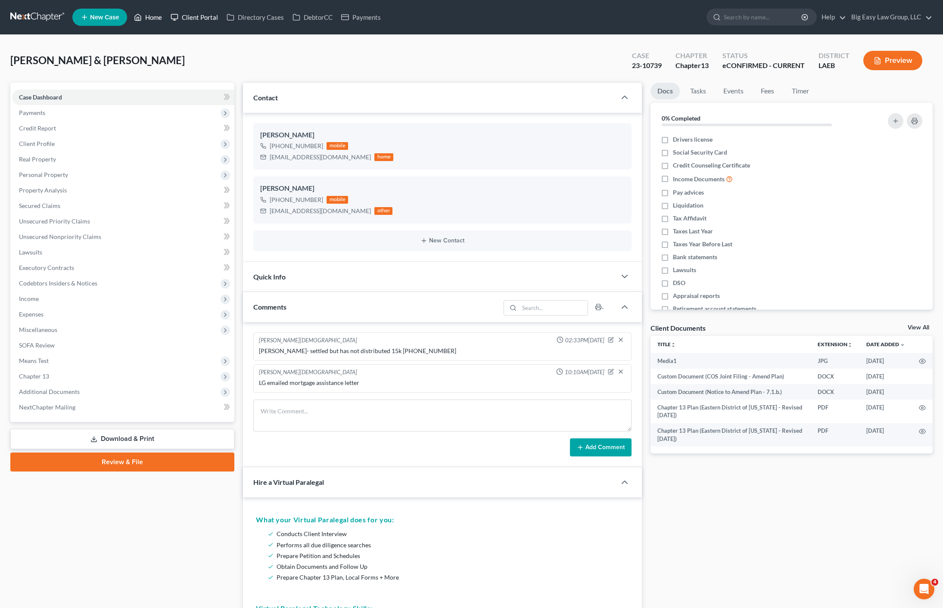
click at [157, 20] on link "Home" at bounding box center [148, 17] width 37 height 16
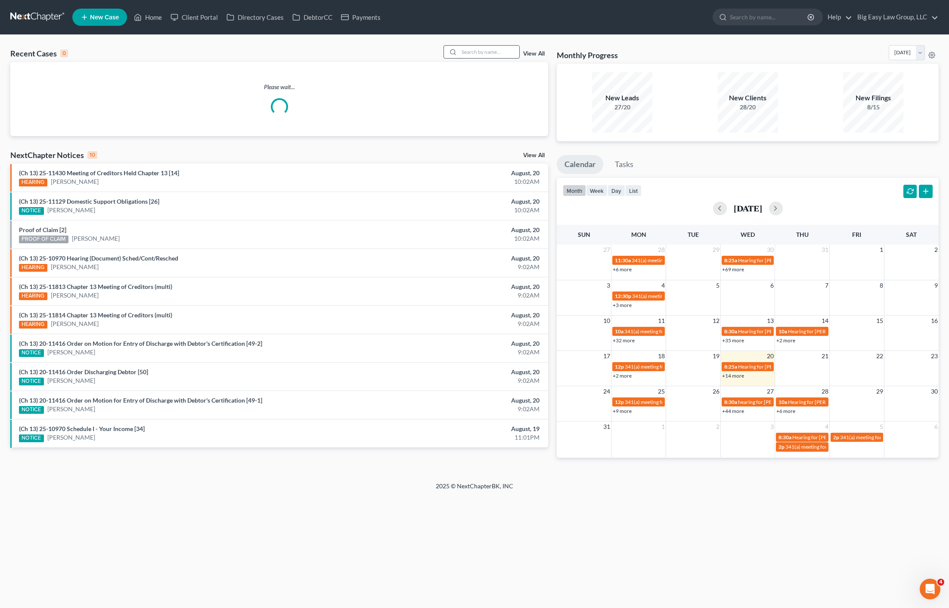
click at [484, 53] on input "search" at bounding box center [489, 52] width 60 height 12
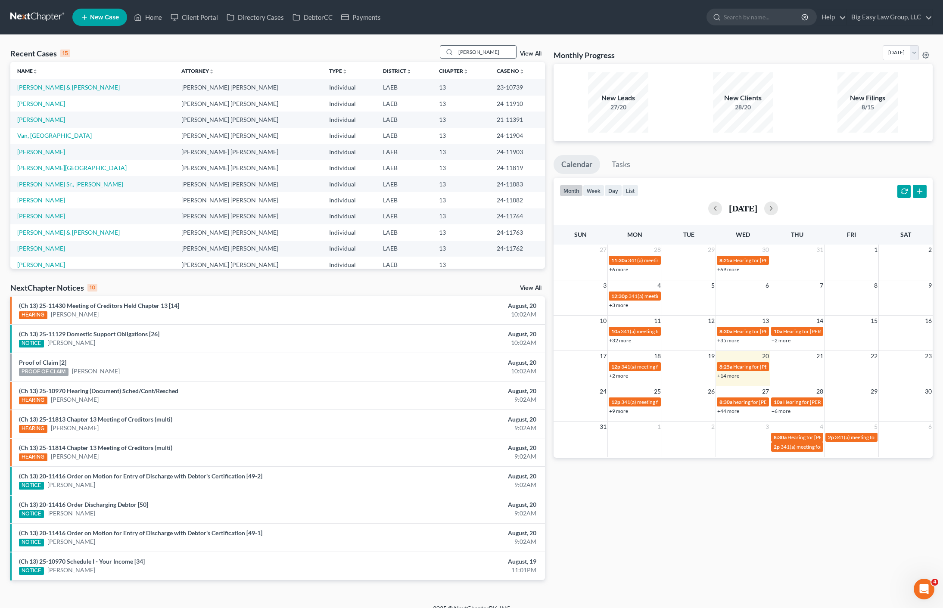
type input "[PERSON_NAME]"
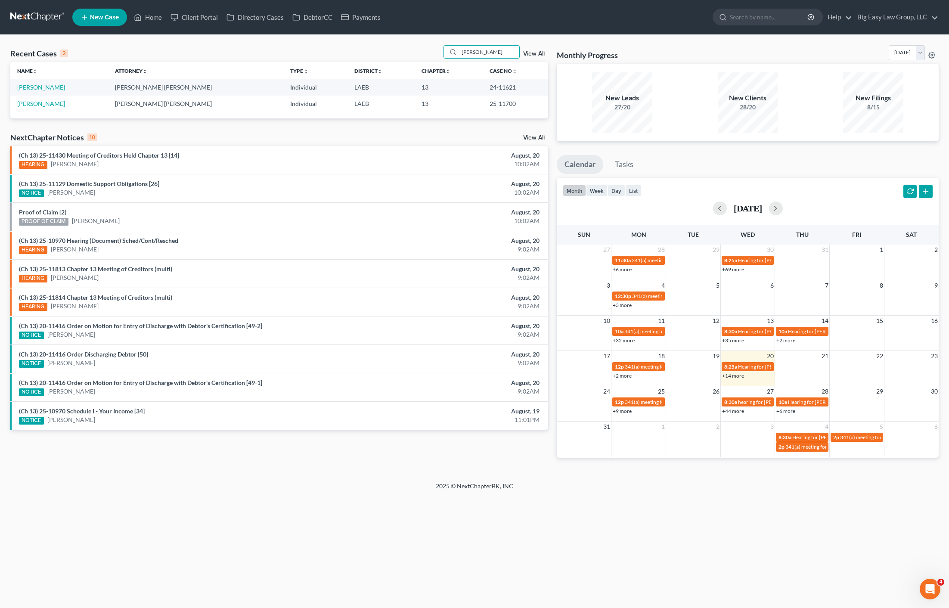
click at [53, 91] on td "[PERSON_NAME]" at bounding box center [59, 87] width 98 height 16
click at [51, 88] on link "[PERSON_NAME]" at bounding box center [41, 87] width 48 height 7
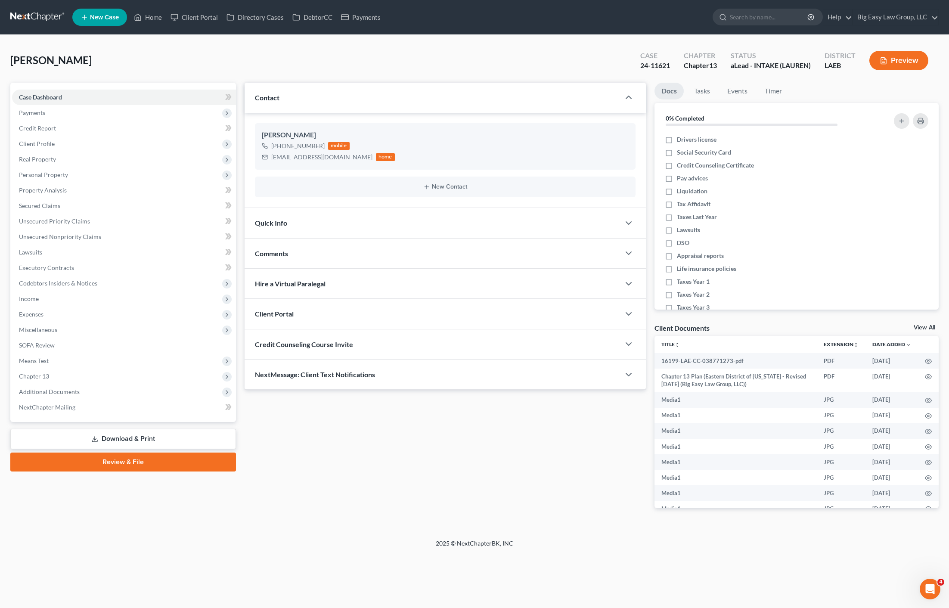
click at [379, 217] on div "Quick Info" at bounding box center [433, 223] width 376 height 30
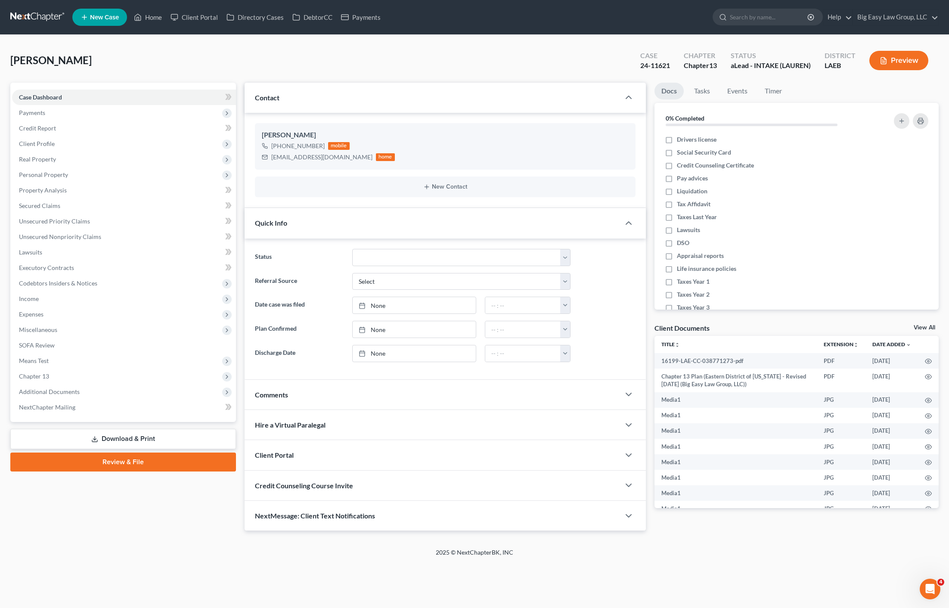
click at [389, 213] on div "Quick Info" at bounding box center [433, 223] width 376 height 30
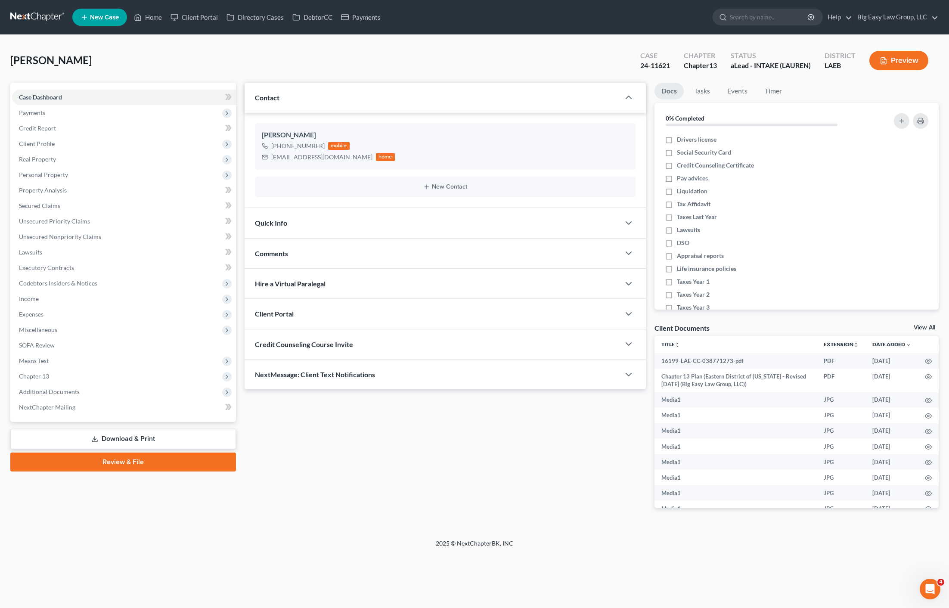
click at [335, 257] on div "Comments" at bounding box center [433, 254] width 376 height 30
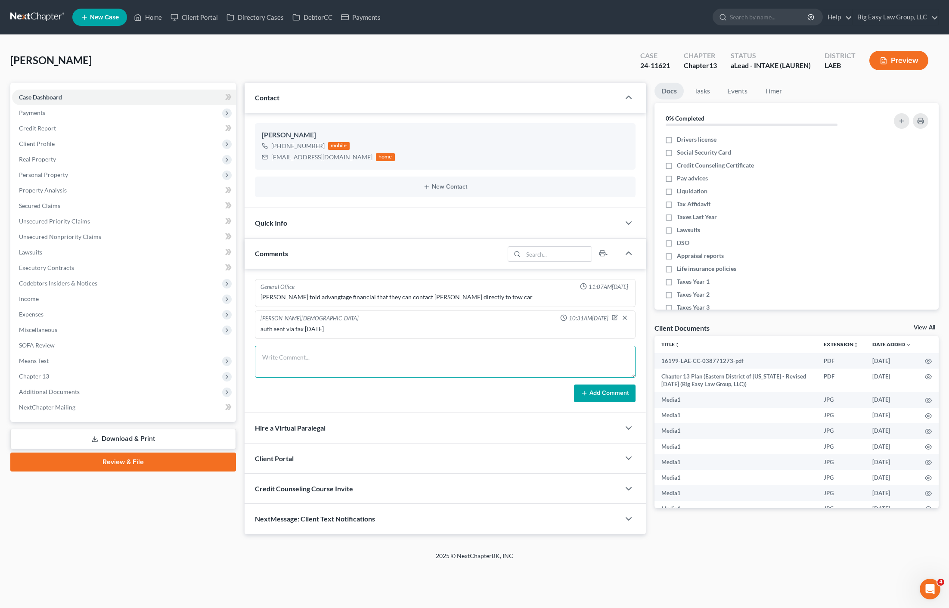
click at [295, 358] on textarea at bounding box center [445, 362] width 381 height 32
paste textarea "LG emailed mortgage assistance letter"
type textarea "LG emailed mortgage assistance letter"
drag, startPoint x: 612, startPoint y: 395, endPoint x: 435, endPoint y: 227, distance: 244.9
click at [612, 395] on button "Add Comment" at bounding box center [605, 394] width 62 height 18
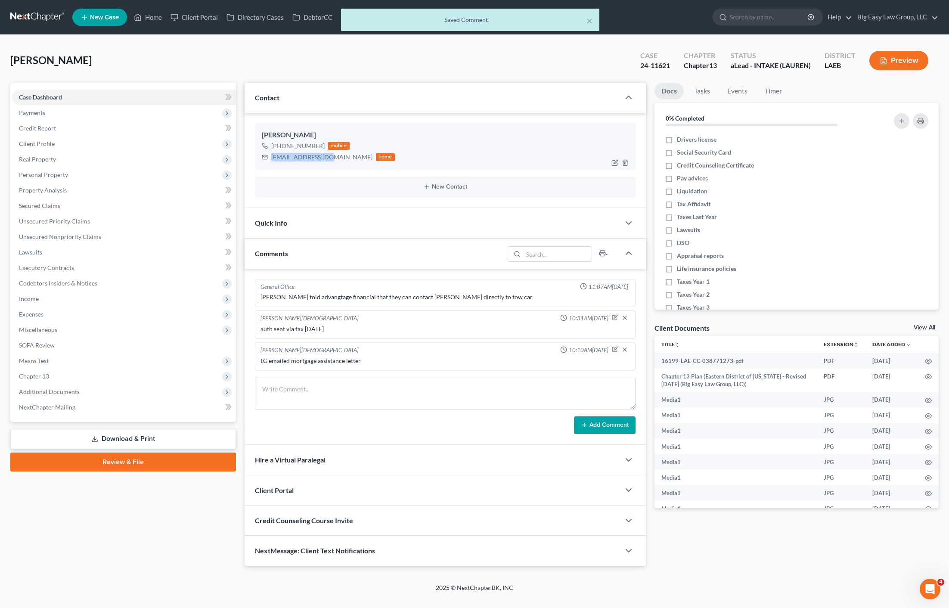
drag, startPoint x: 333, startPoint y: 157, endPoint x: 269, endPoint y: 159, distance: 63.8
click at [269, 159] on div "[EMAIL_ADDRESS][DOMAIN_NAME] home" at bounding box center [328, 157] width 133 height 11
copy div "[EMAIL_ADDRESS][DOMAIN_NAME]"
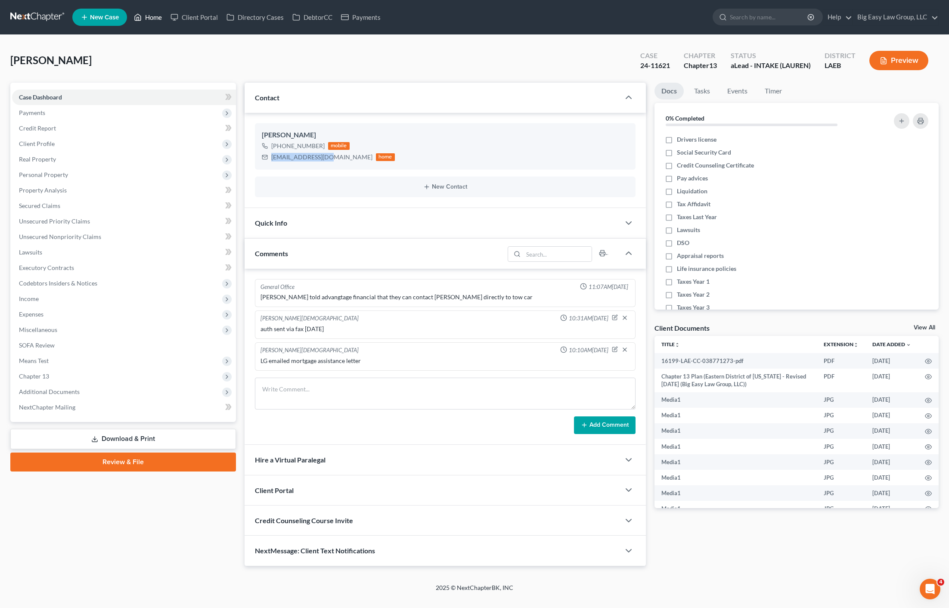
click at [137, 17] on icon at bounding box center [138, 17] width 8 height 10
click at [140, 17] on icon at bounding box center [138, 17] width 8 height 10
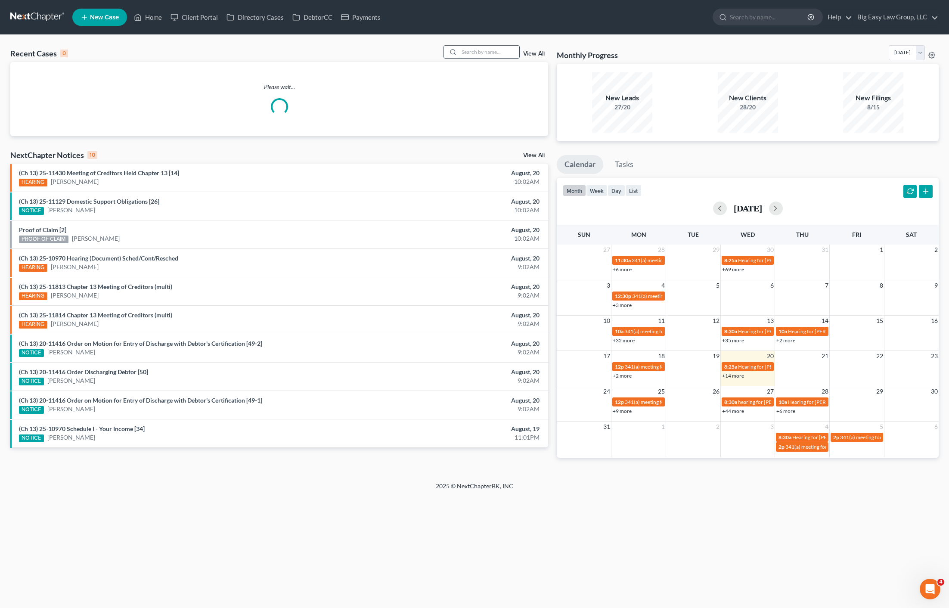
drag, startPoint x: 487, startPoint y: 52, endPoint x: 496, endPoint y: 48, distance: 9.8
click at [487, 52] on input "search" at bounding box center [489, 52] width 60 height 12
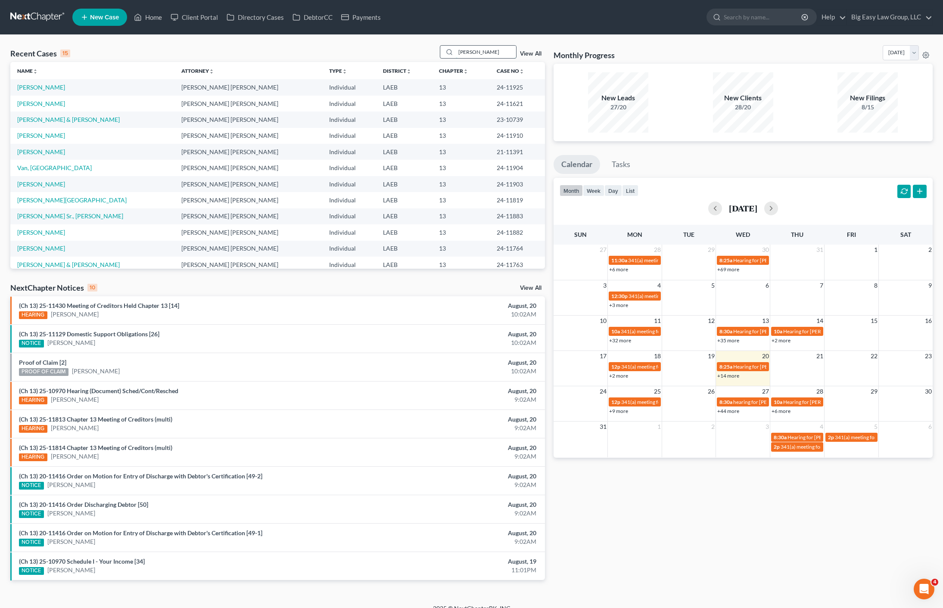
type input "[PERSON_NAME]"
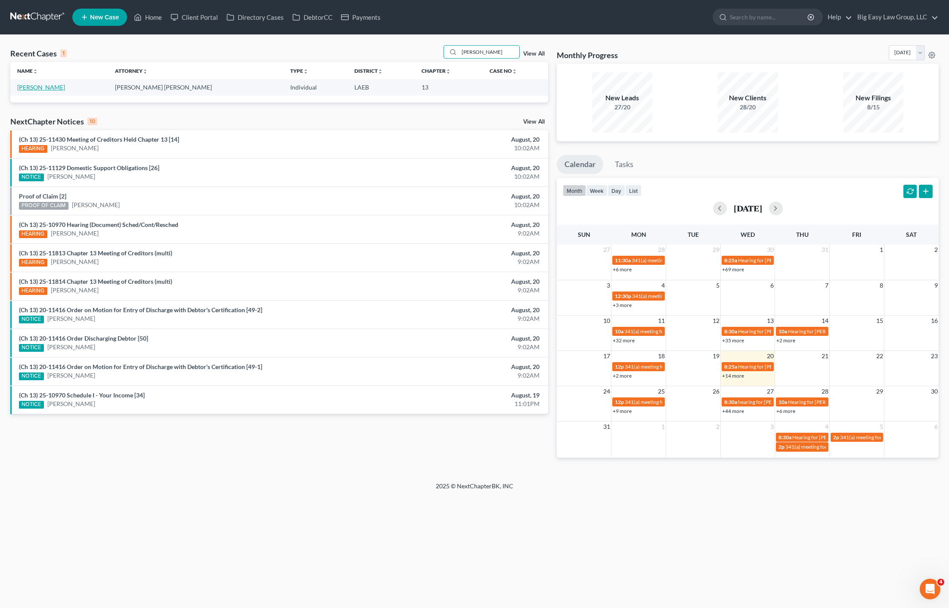
click at [43, 88] on link "[PERSON_NAME]" at bounding box center [41, 87] width 48 height 7
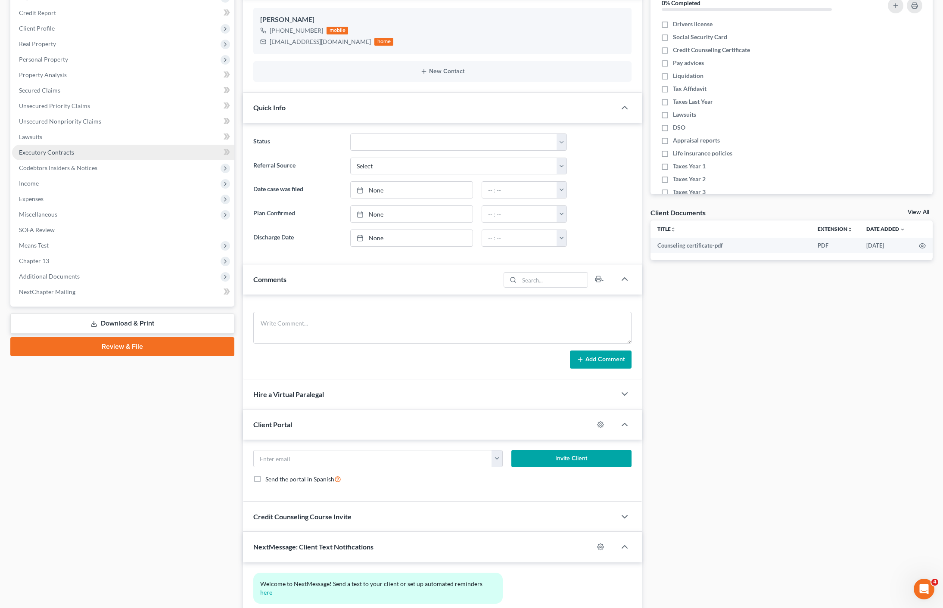
scroll to position [85, 0]
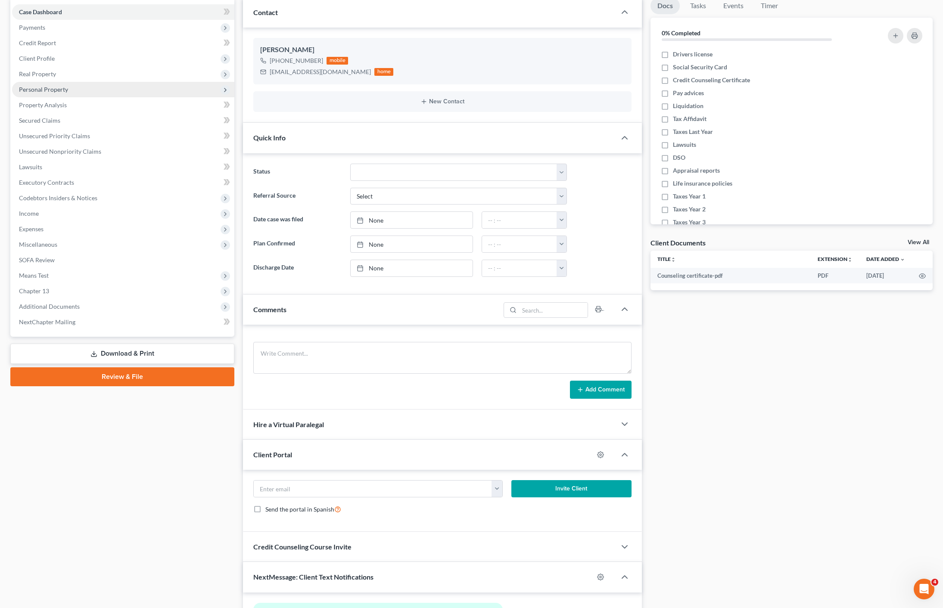
click at [62, 90] on span "Personal Property" at bounding box center [43, 89] width 49 height 7
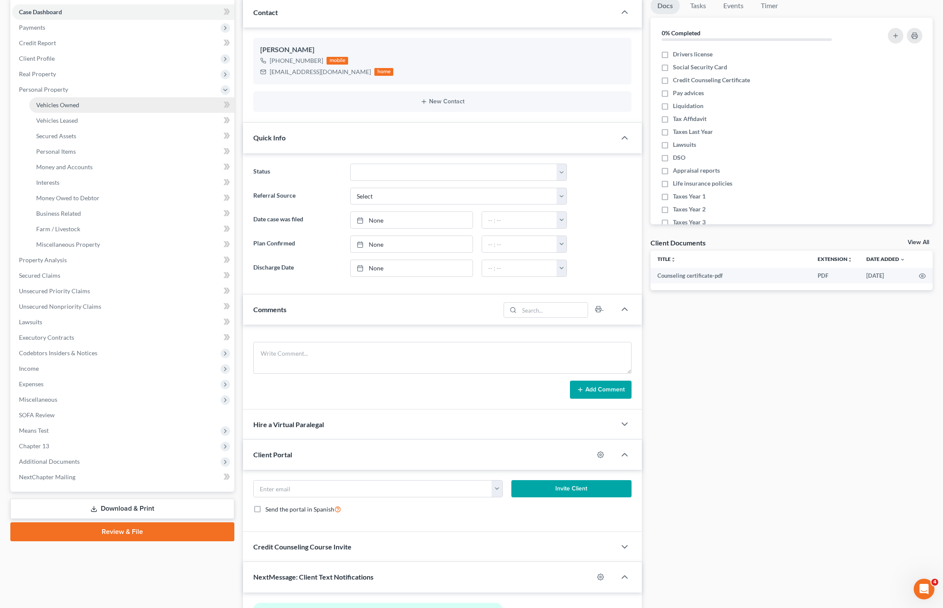
click at [87, 105] on link "Vehicles Owned" at bounding box center [131, 105] width 205 height 16
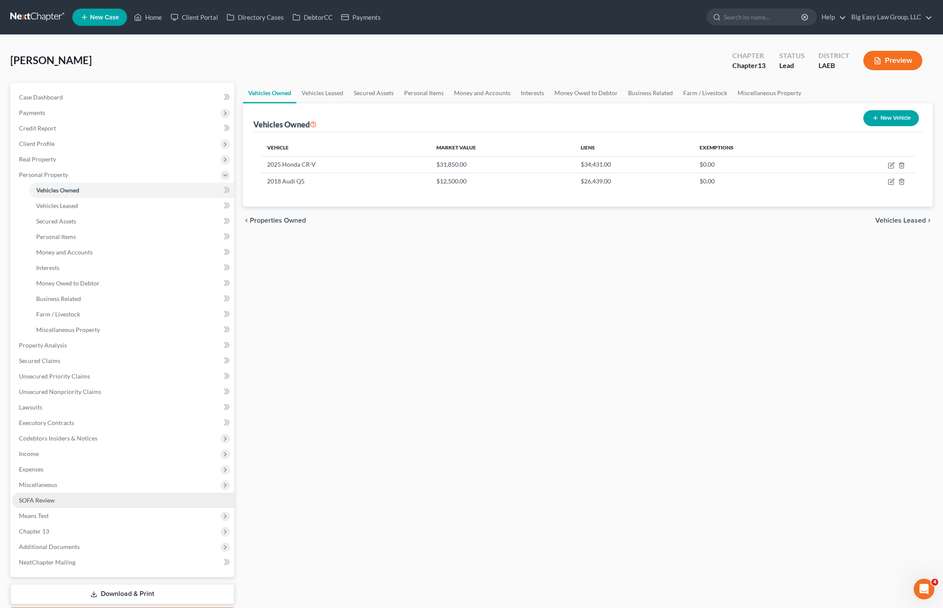
click at [101, 501] on link "SOFA Review" at bounding box center [123, 501] width 222 height 16
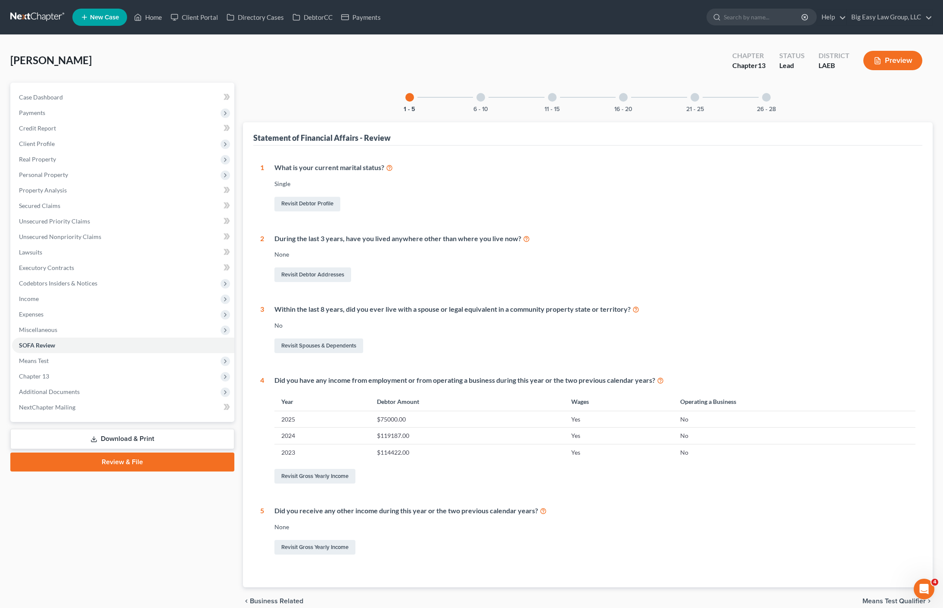
scroll to position [2, 0]
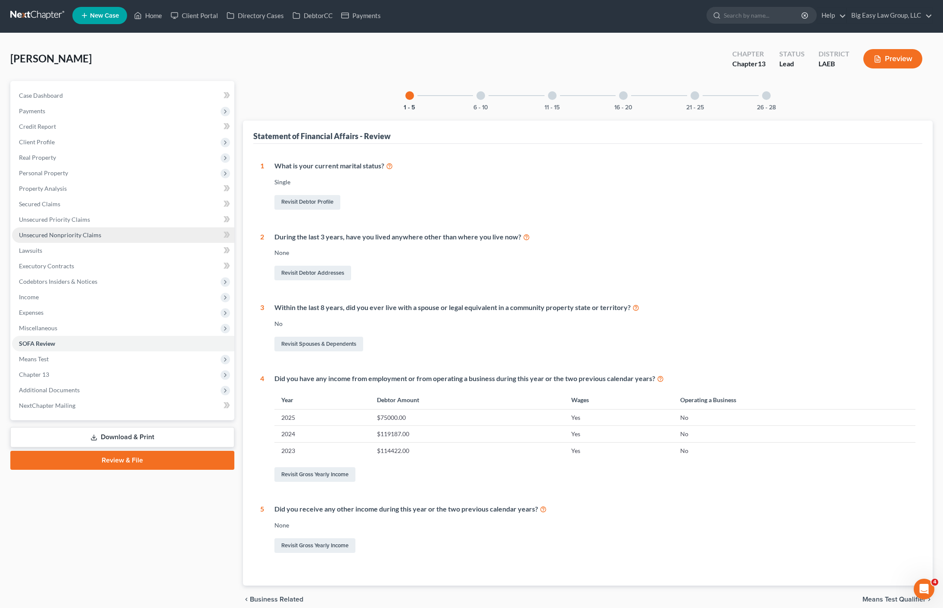
click at [40, 233] on span "Unsecured Nonpriority Claims" at bounding box center [60, 234] width 82 height 7
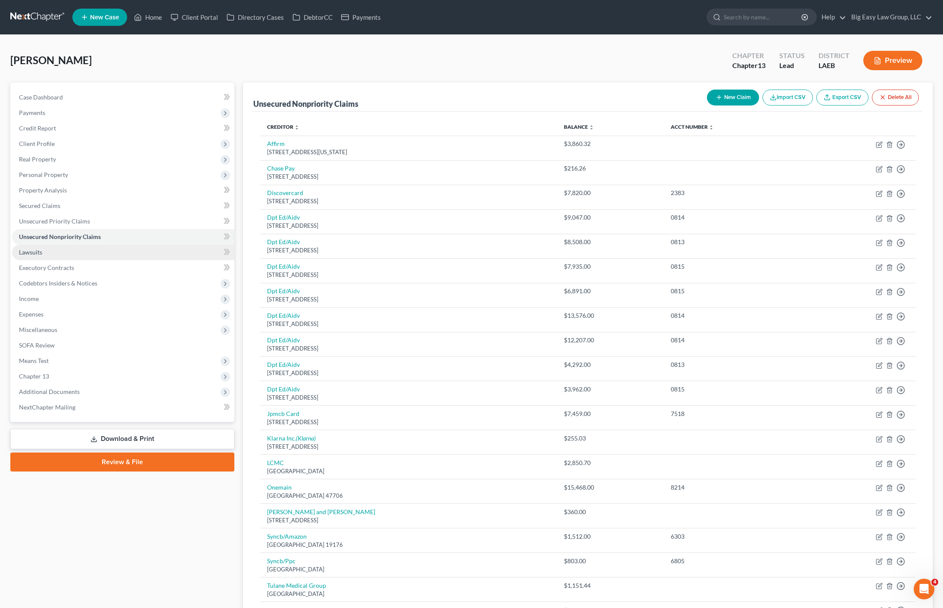
click at [50, 257] on link "Lawsuits" at bounding box center [123, 253] width 222 height 16
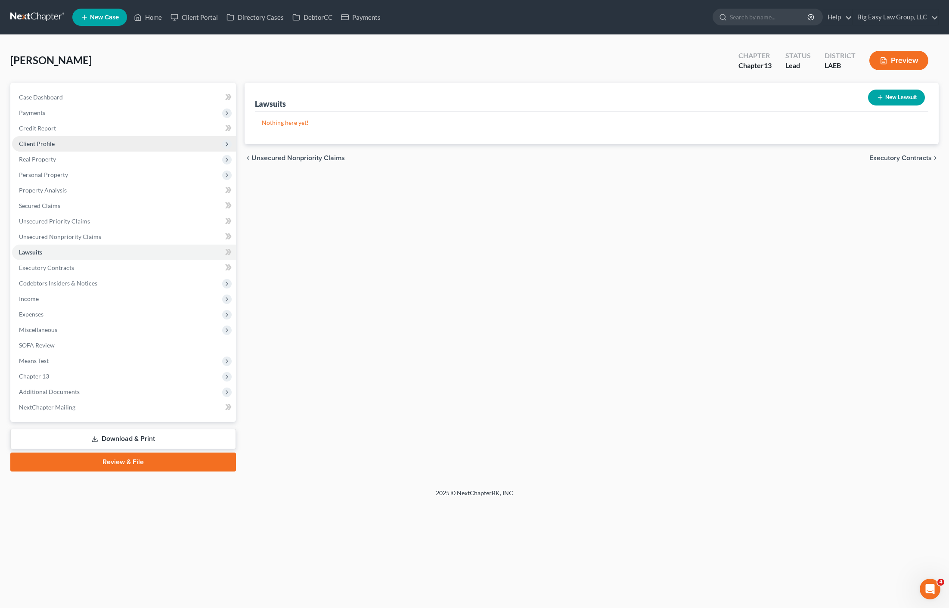
click at [53, 139] on span "Client Profile" at bounding box center [124, 144] width 224 height 16
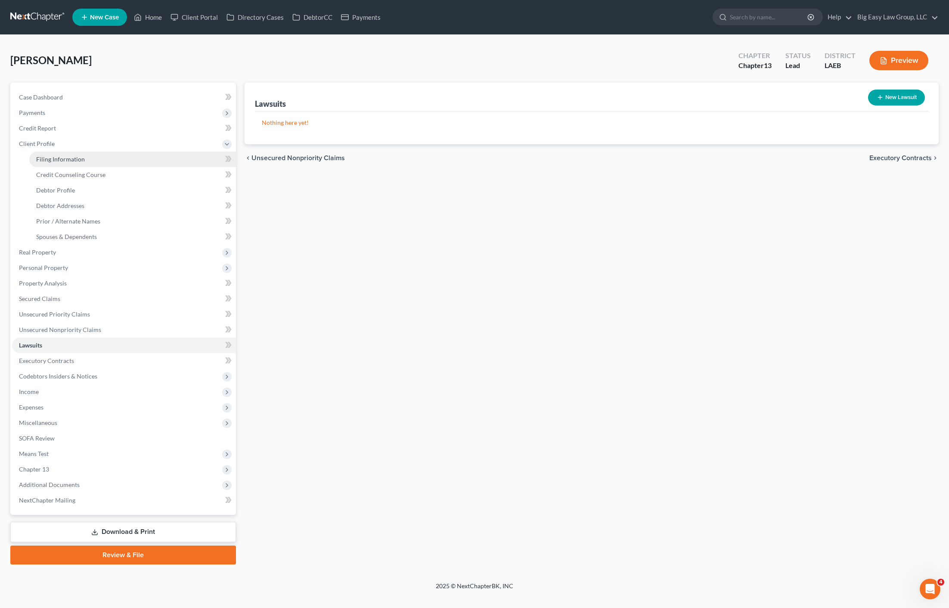
click at [80, 166] on link "Filing Information" at bounding box center [132, 160] width 207 height 16
select select "1"
select select "0"
select select "3"
select select "19"
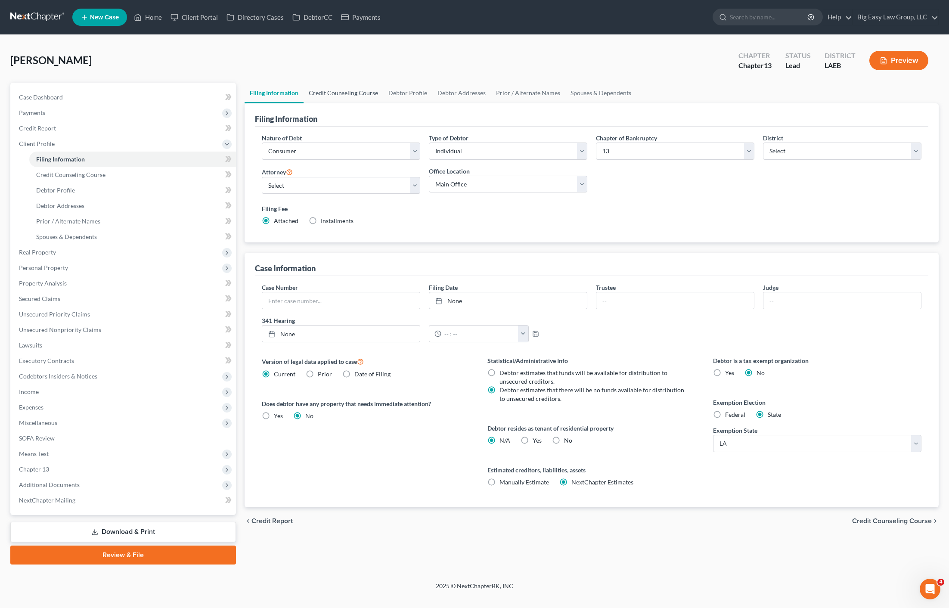
click at [355, 99] on link "Credit Counseling Course" at bounding box center [344, 93] width 80 height 21
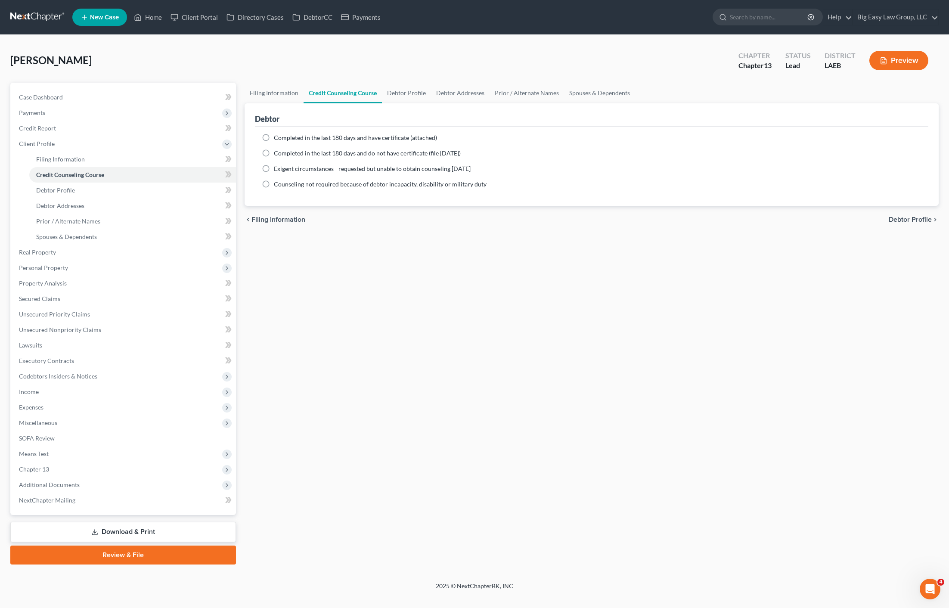
click at [326, 155] on span "Completed in the last 180 days and do not have certificate (file [DATE])" at bounding box center [367, 152] width 187 height 7
click at [283, 155] on input "Completed in the last 180 days and do not have certificate (file [DATE])" at bounding box center [280, 152] width 6 height 6
radio input "true"
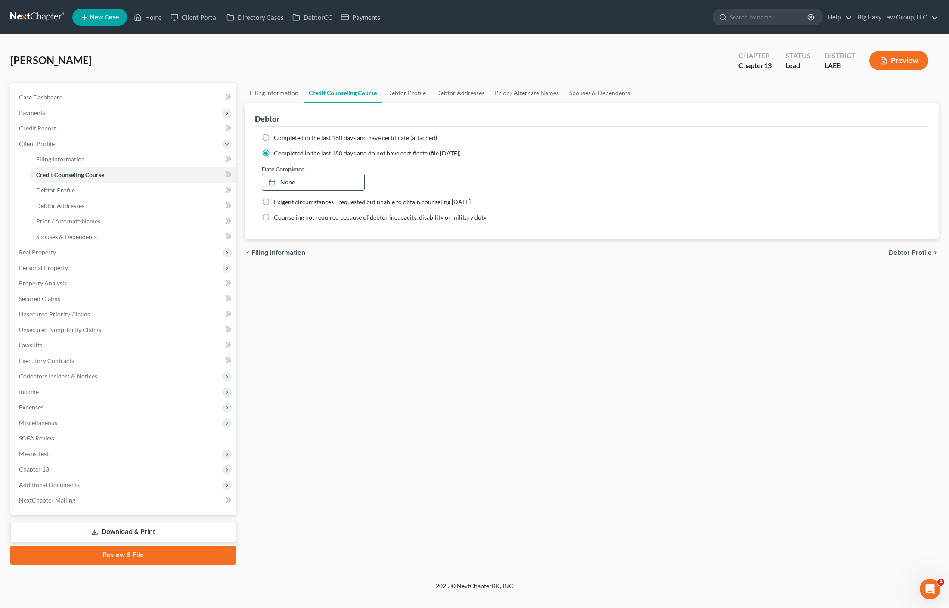
type input "[DATE]"
click at [292, 186] on link "None" at bounding box center [313, 182] width 102 height 16
drag, startPoint x: 319, startPoint y: 280, endPoint x: 401, endPoint y: 179, distance: 129.9
click at [320, 179] on link "[DATE]" at bounding box center [313, 182] width 102 height 16
click at [378, 182] on div "[DATE]" at bounding box center [424, 182] width 103 height 16
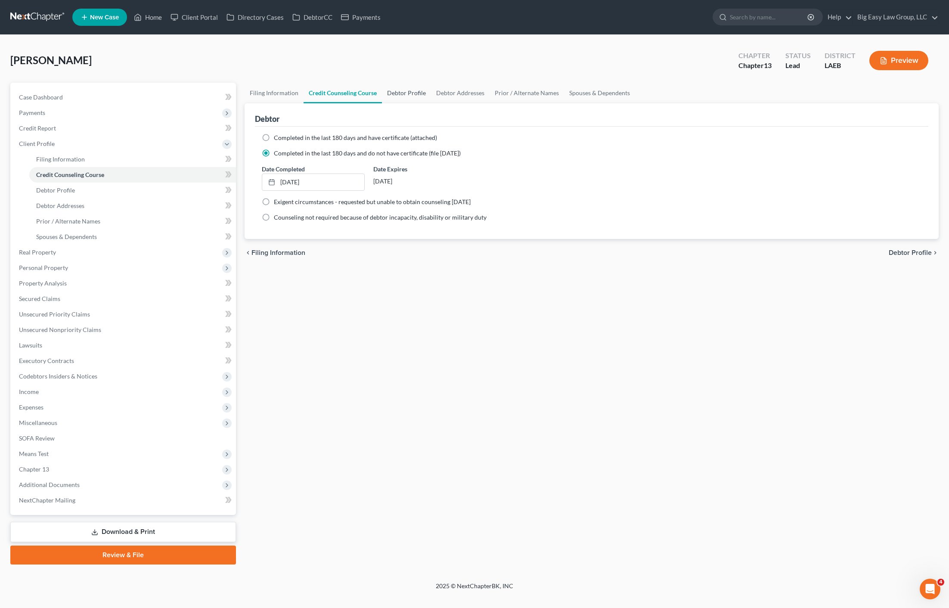
click at [401, 94] on link "Debtor Profile" at bounding box center [406, 93] width 49 height 21
select select "0"
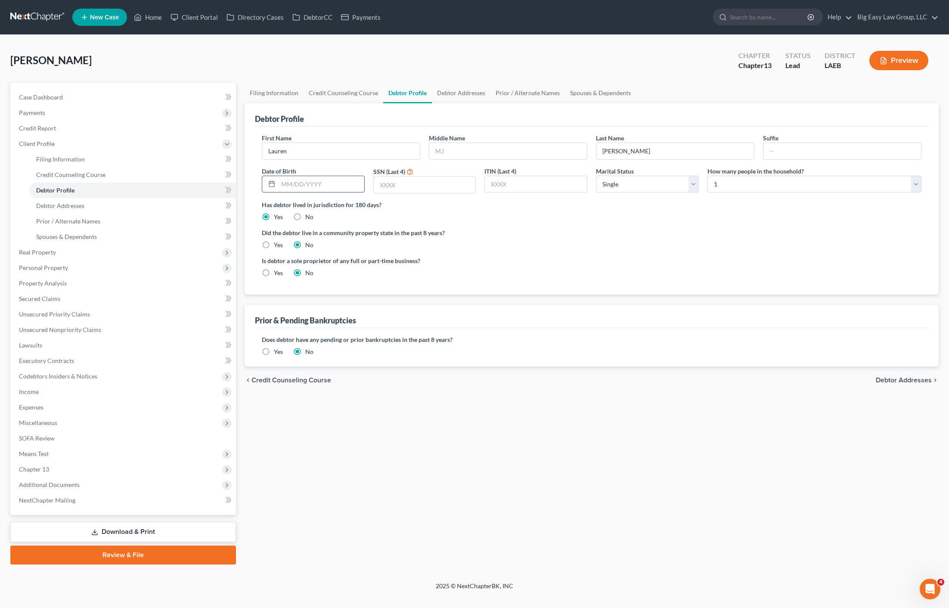
click at [302, 176] on input "text" at bounding box center [321, 184] width 86 height 16
type input "[DATE]"
click at [401, 198] on div "First Name [PERSON_NAME] Middle Name Last Name [PERSON_NAME] Date of Birth [DEM…" at bounding box center [592, 167] width 668 height 67
click at [405, 190] on input "text" at bounding box center [425, 185] width 102 height 16
type input "0229"
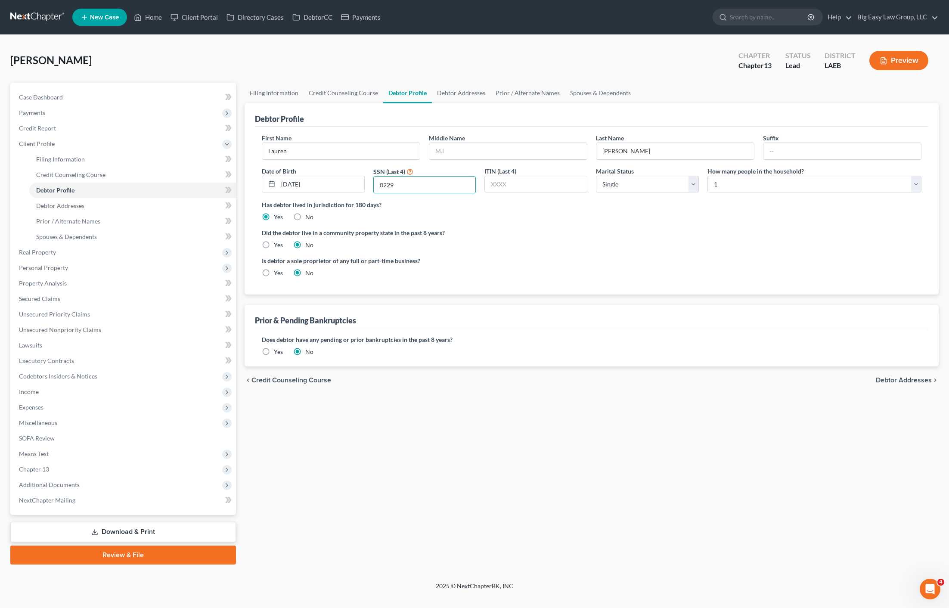
click at [910, 74] on div "Chapter Chapter 13 Status Lead District LAEB Preview" at bounding box center [833, 60] width 211 height 31
click at [918, 61] on button "Preview" at bounding box center [899, 60] width 59 height 19
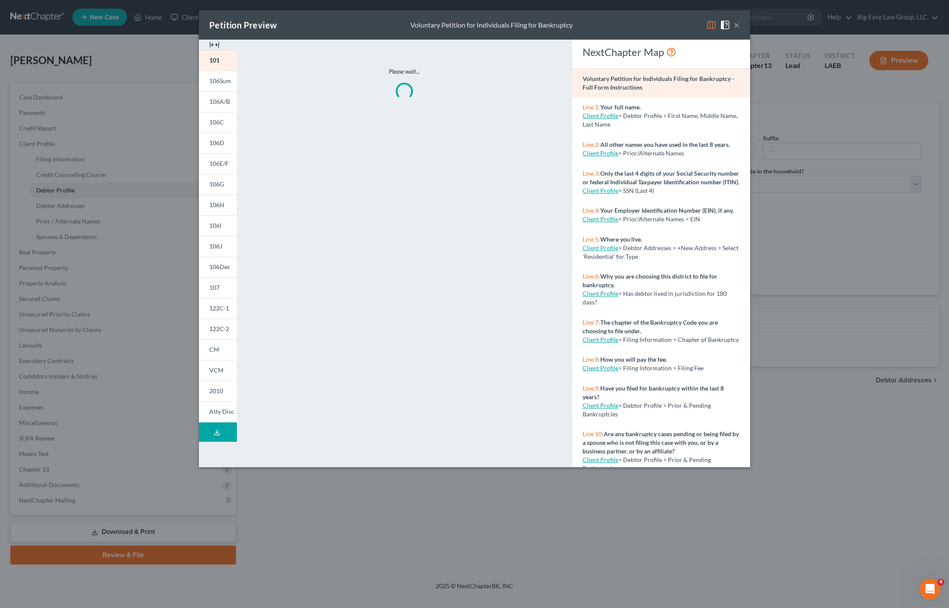
click at [734, 25] on button "×" at bounding box center [737, 25] width 6 height 10
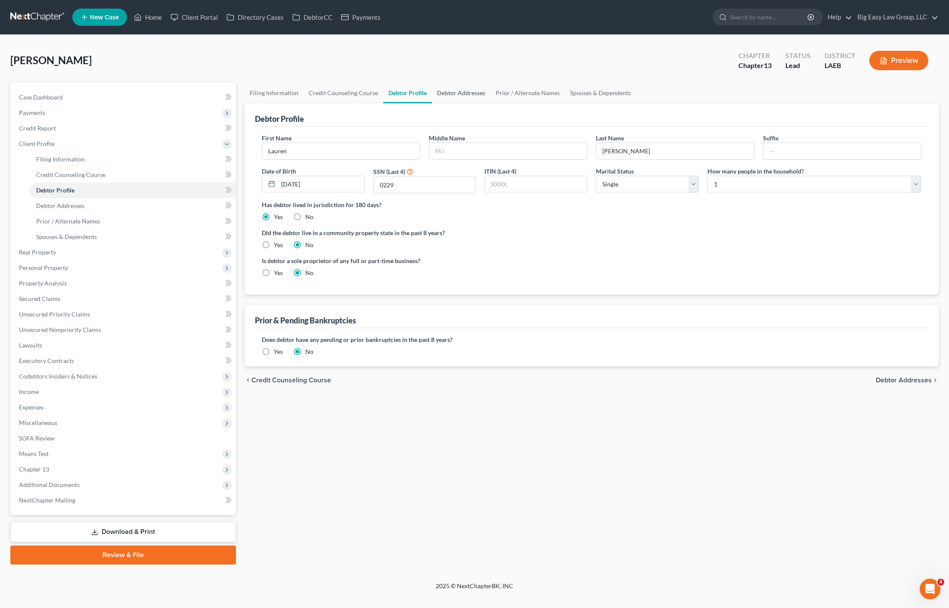
click at [446, 97] on link "Debtor Addresses" at bounding box center [461, 93] width 59 height 21
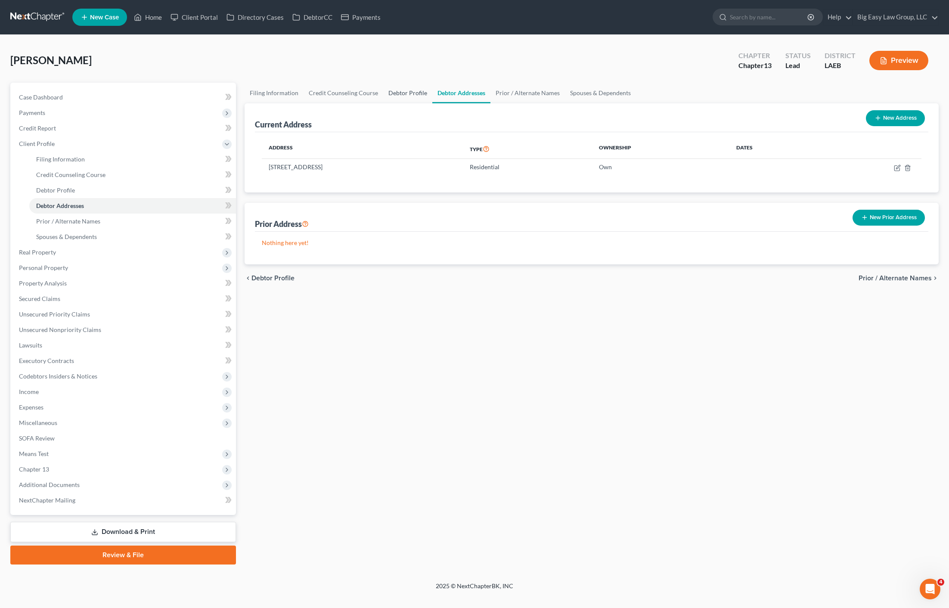
click at [402, 96] on link "Debtor Profile" at bounding box center [407, 93] width 49 height 21
select select "0"
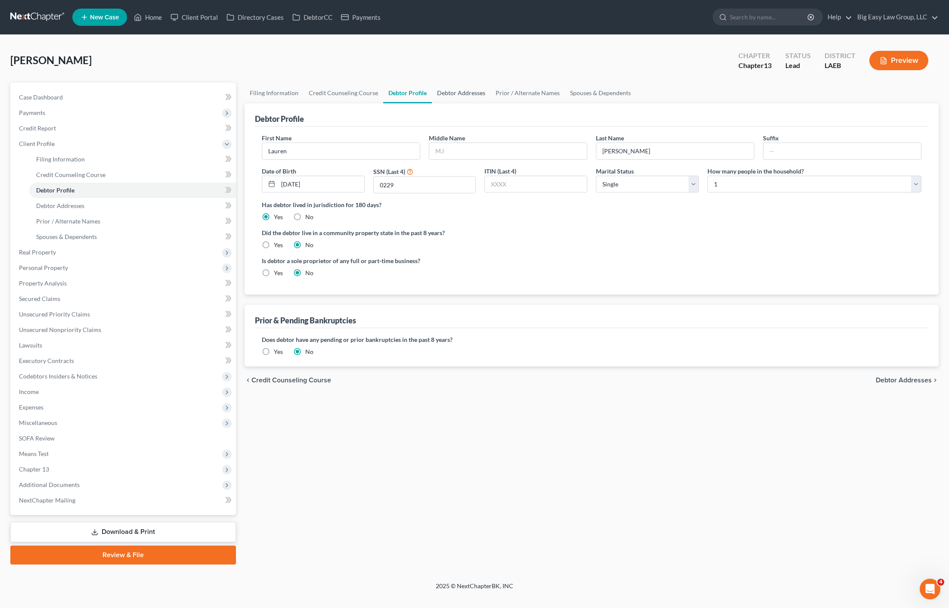
click at [475, 92] on link "Debtor Addresses" at bounding box center [461, 93] width 59 height 21
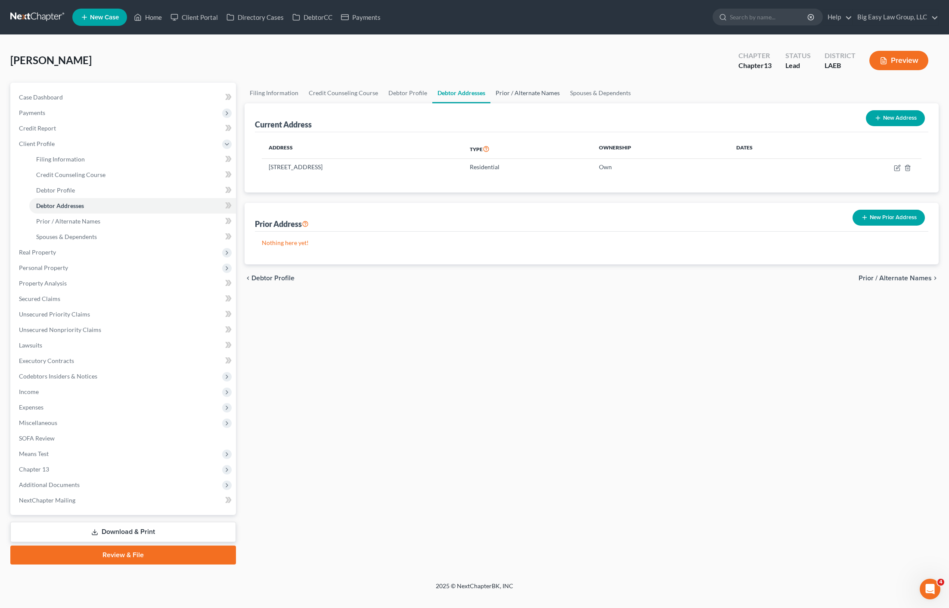
click at [539, 98] on link "Prior / Alternate Names" at bounding box center [528, 93] width 75 height 21
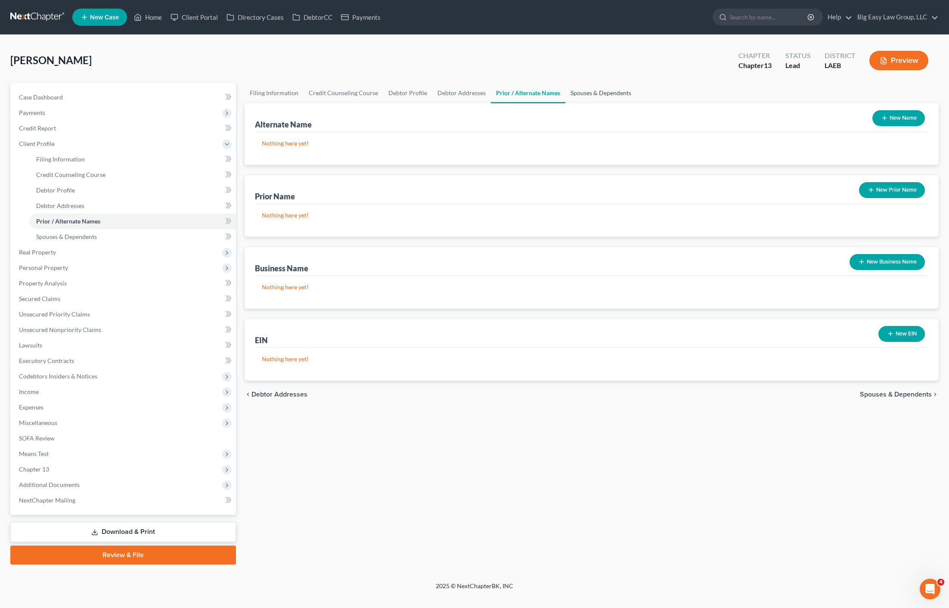
click at [600, 87] on link "Spouses & Dependents" at bounding box center [601, 93] width 71 height 21
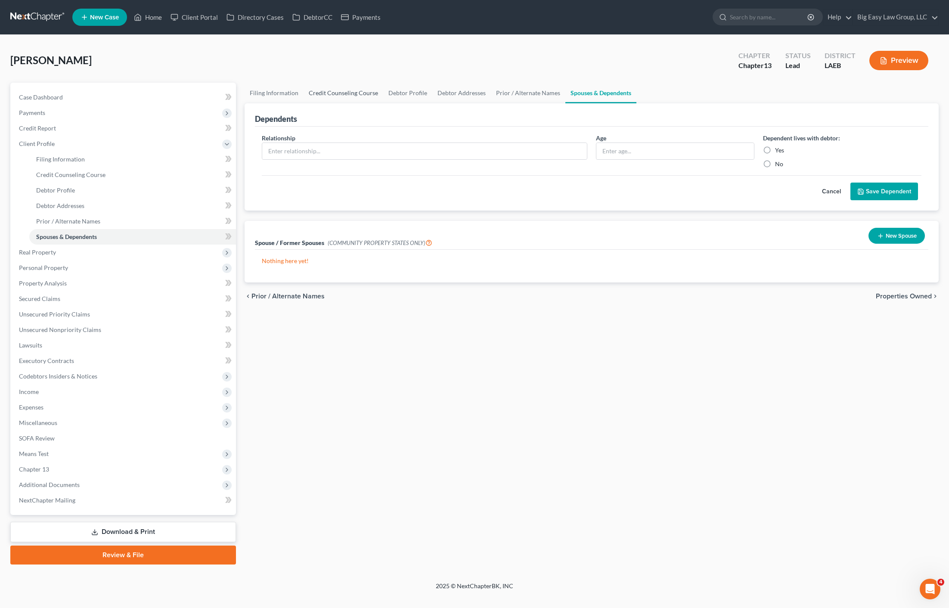
click at [346, 101] on link "Credit Counseling Course" at bounding box center [344, 93] width 80 height 21
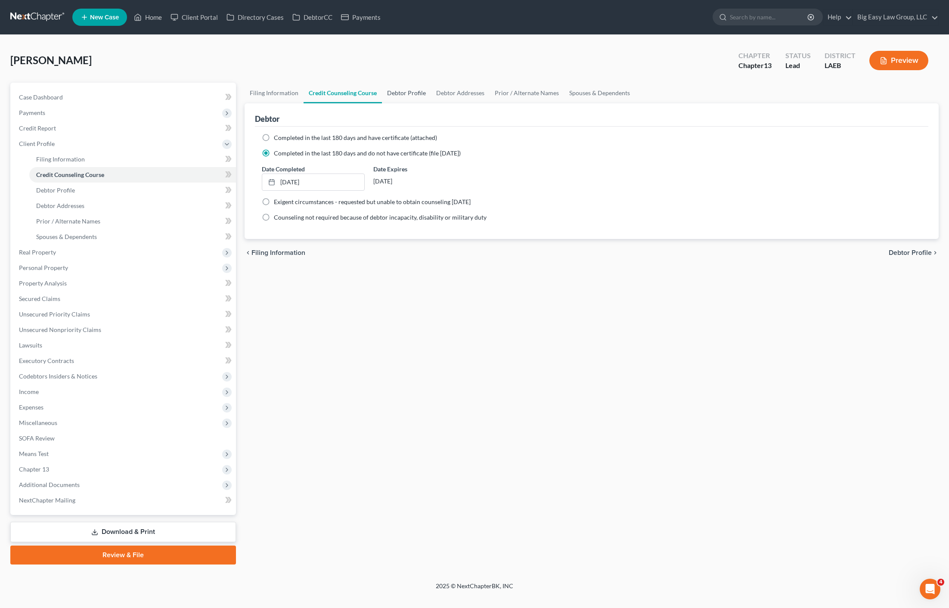
click at [414, 99] on link "Debtor Profile" at bounding box center [406, 93] width 49 height 21
select select "0"
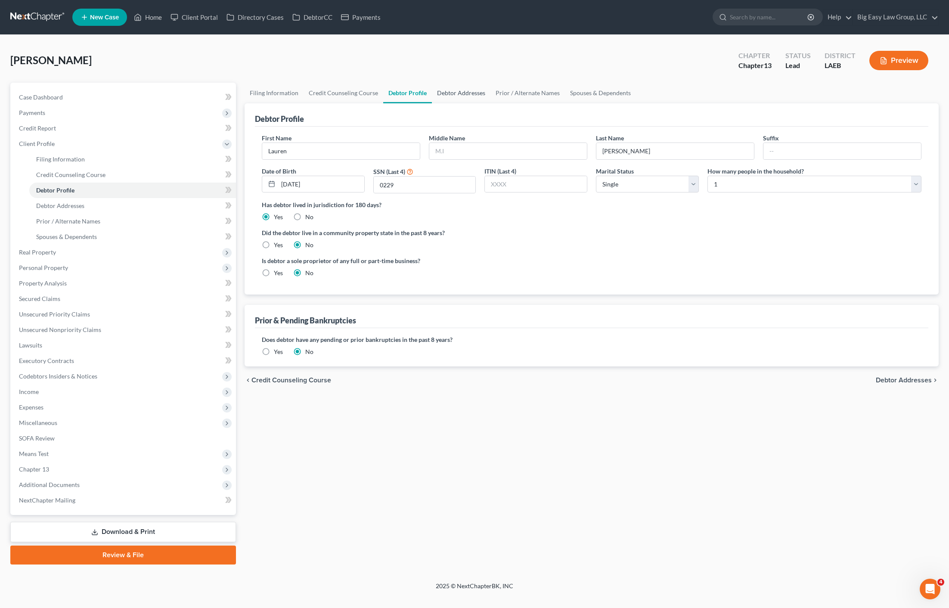
click at [470, 96] on link "Debtor Addresses" at bounding box center [461, 93] width 59 height 21
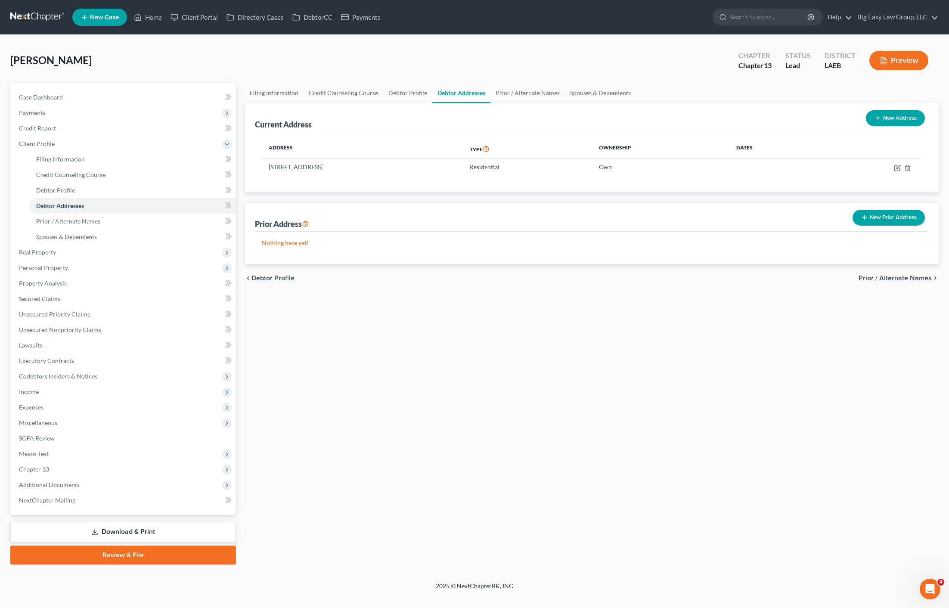
click at [163, 26] on ul "New Case Home Client Portal Directory Cases DebtorCC Payments - No Result - See…" at bounding box center [505, 17] width 867 height 22
click at [166, 21] on link "Home" at bounding box center [148, 17] width 37 height 16
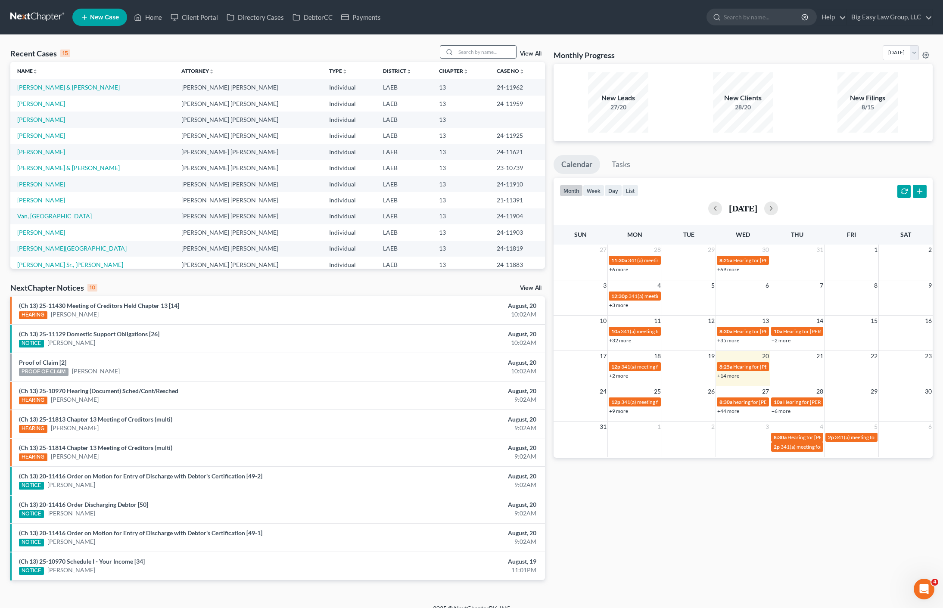
click at [482, 55] on input "search" at bounding box center [486, 52] width 60 height 12
type input "[PERSON_NAME]"
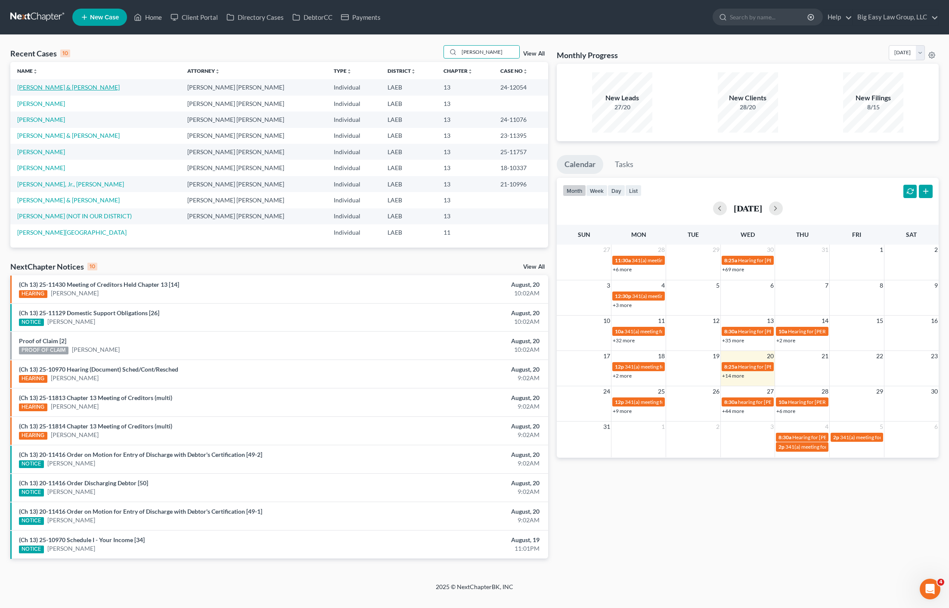
click at [56, 84] on link "[PERSON_NAME] & [PERSON_NAME]" at bounding box center [68, 87] width 103 height 7
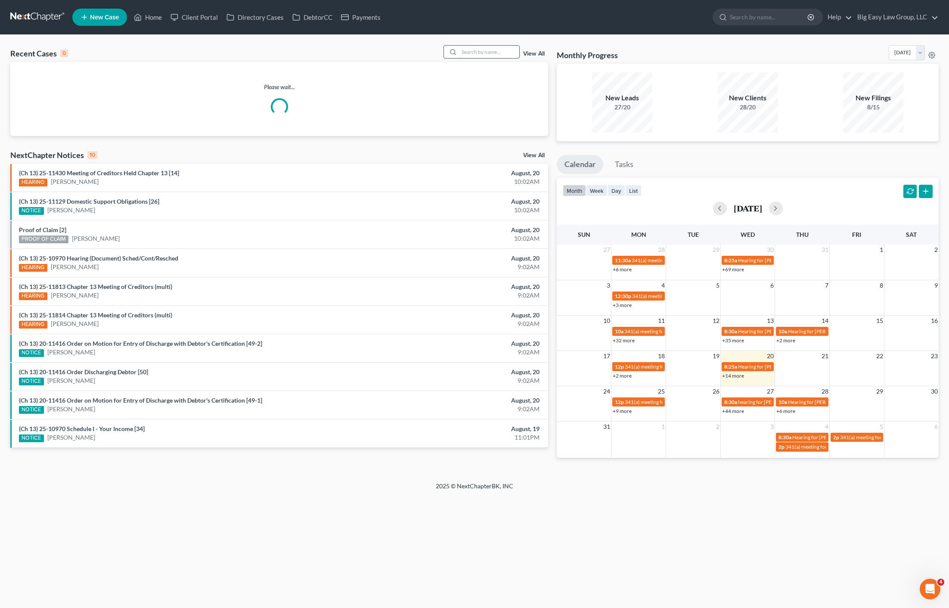
click at [492, 55] on input "search" at bounding box center [489, 52] width 60 height 12
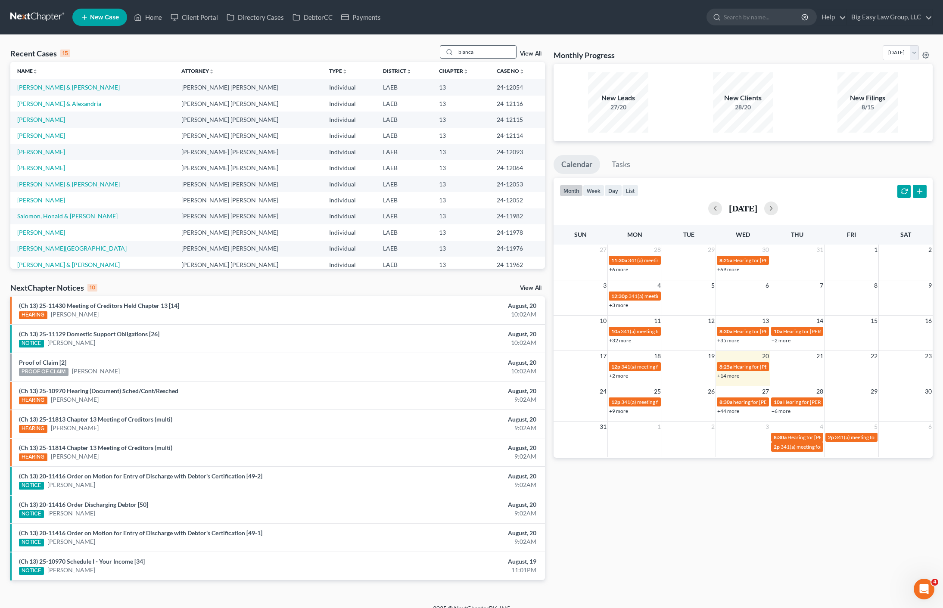
type input "bianca"
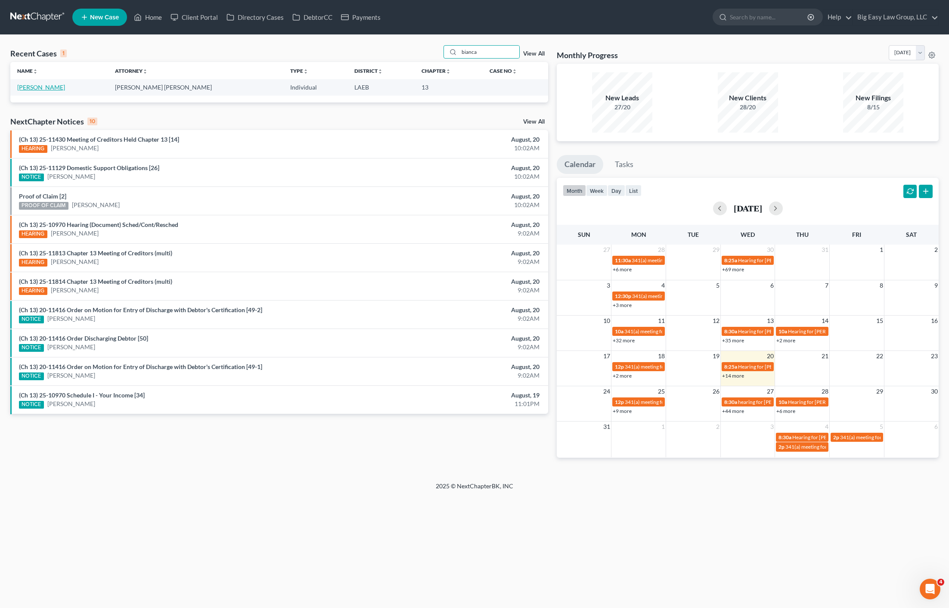
click at [38, 87] on link "[PERSON_NAME]" at bounding box center [41, 87] width 48 height 7
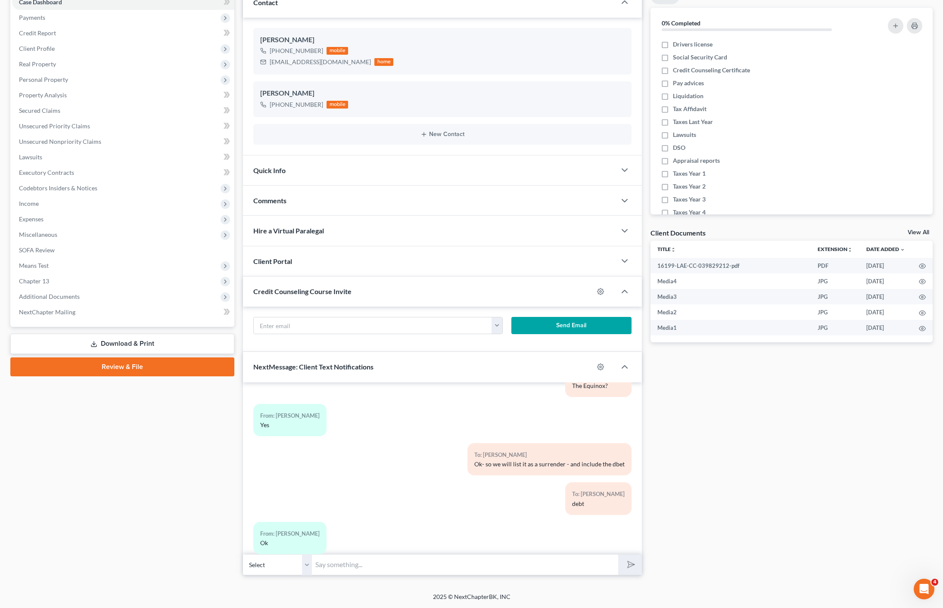
scroll to position [1554, 0]
click at [466, 559] on input "text" at bounding box center [465, 564] width 306 height 21
click at [441, 566] on input "Appointment set" at bounding box center [465, 564] width 306 height 21
click at [618, 555] on button "submit" at bounding box center [630, 565] width 24 height 20
type input "Appointment set [DATE] 3pm- please bring your $350.00[PERSON_NAME]"
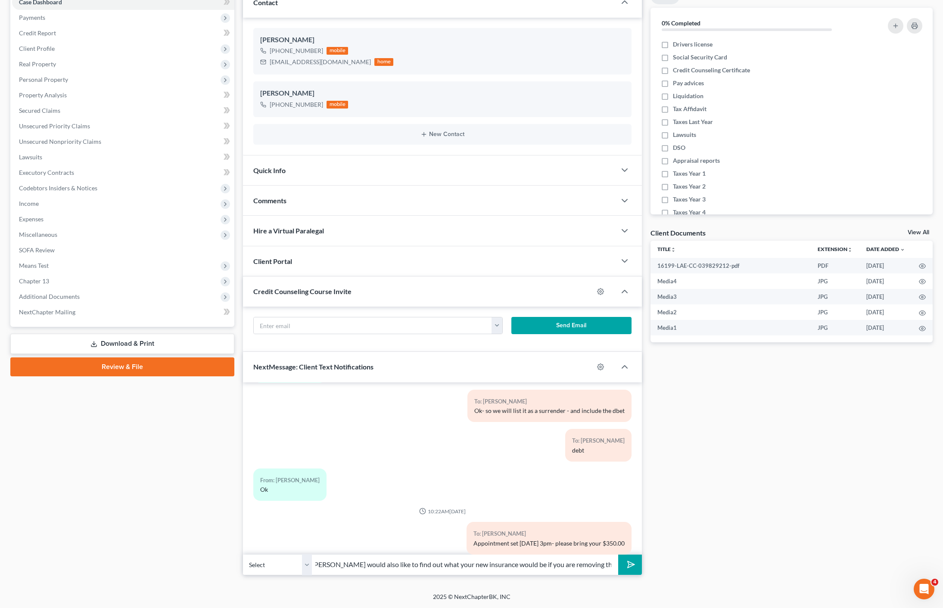
scroll to position [0, 2]
type input "[PERSON_NAME] would also like to find out what your new insurance would be if y…"
click at [618, 555] on button "submit" at bounding box center [630, 565] width 24 height 20
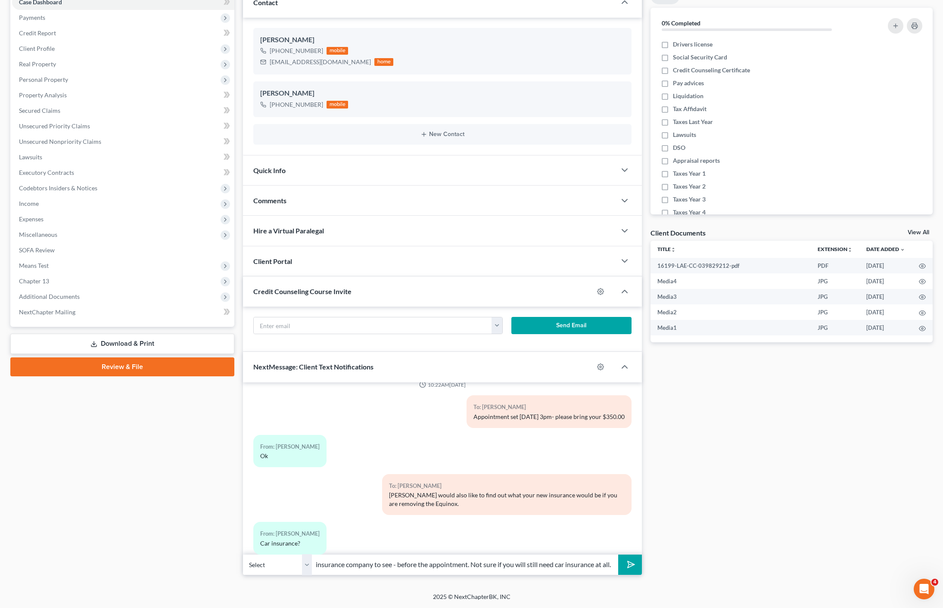
scroll to position [0, 83]
type input "Maybe make a call to your insurance company to see - before the appointment. No…"
click at [618, 555] on button "submit" at bounding box center [630, 565] width 24 height 20
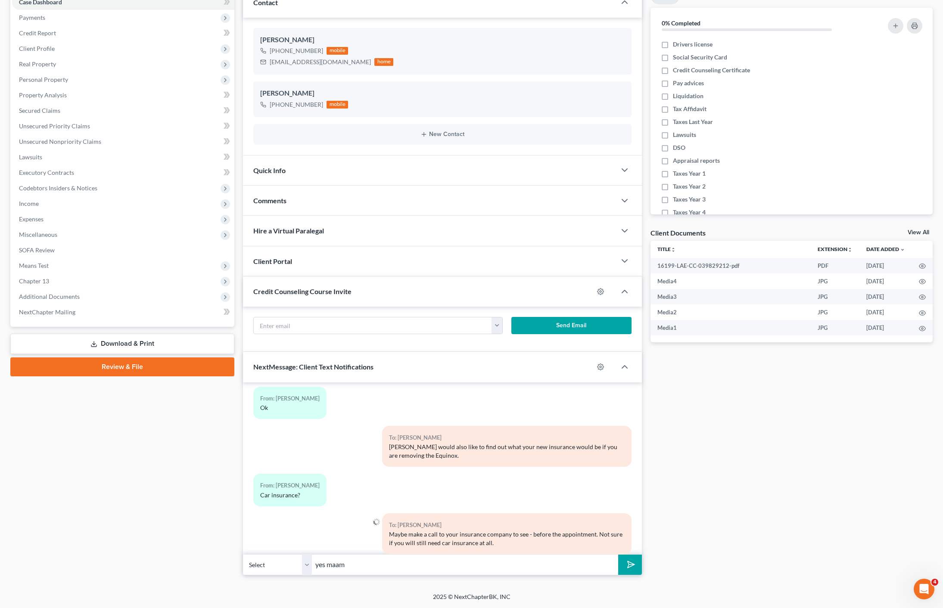
click at [494, 569] on input "yes maam" at bounding box center [465, 564] width 306 height 21
type input "yes maam"
click at [618, 555] on button "submit" at bounding box center [630, 565] width 24 height 20
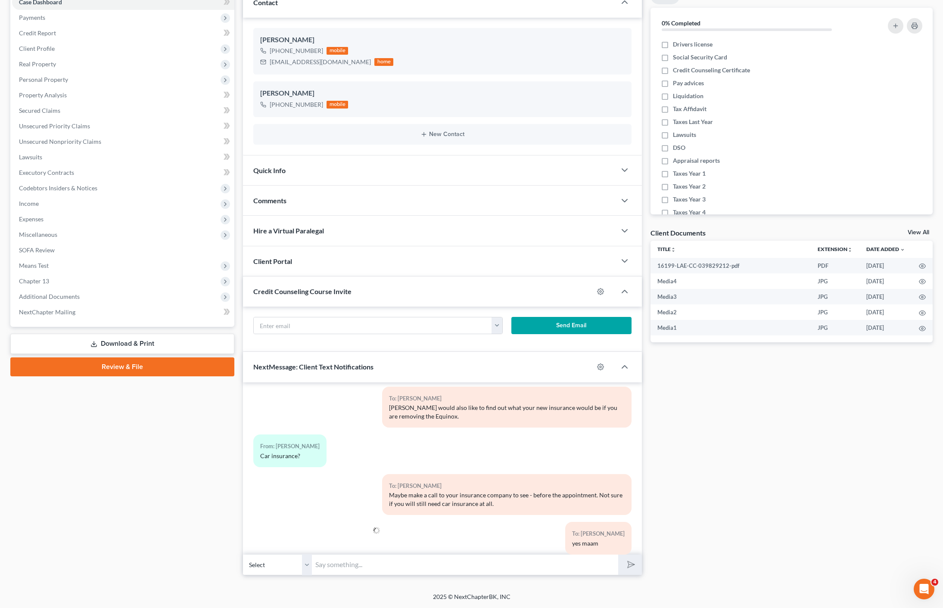
drag, startPoint x: 586, startPoint y: 497, endPoint x: 562, endPoint y: 529, distance: 40.2
click at [586, 497] on div "To: [PERSON_NAME] Maybe make a call to your insurance company to see - before t…" at bounding box center [506, 494] width 249 height 41
click at [515, 503] on div "To: [PERSON_NAME] Maybe make a call to your insurance company to see - before t…" at bounding box center [507, 498] width 258 height 48
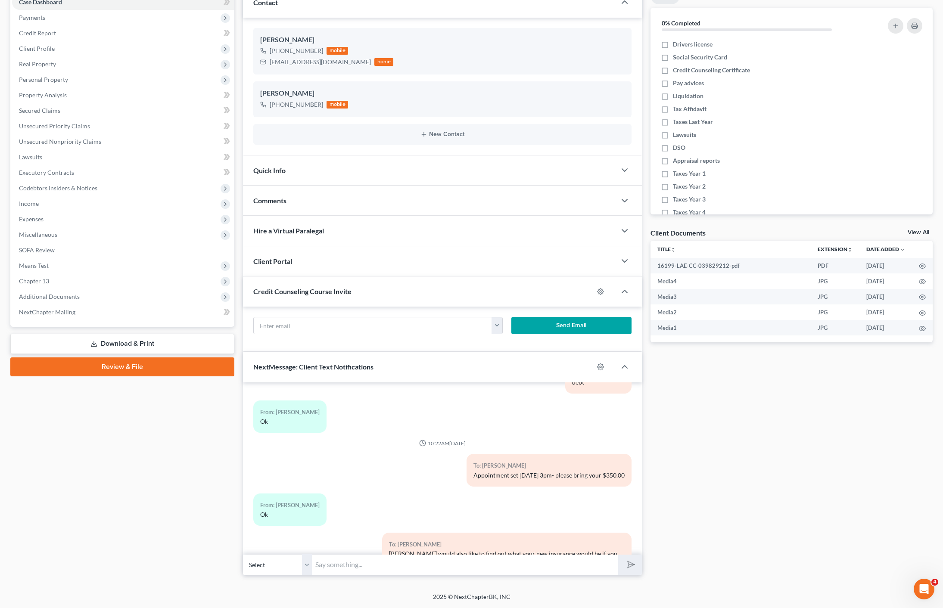
scroll to position [1642, 0]
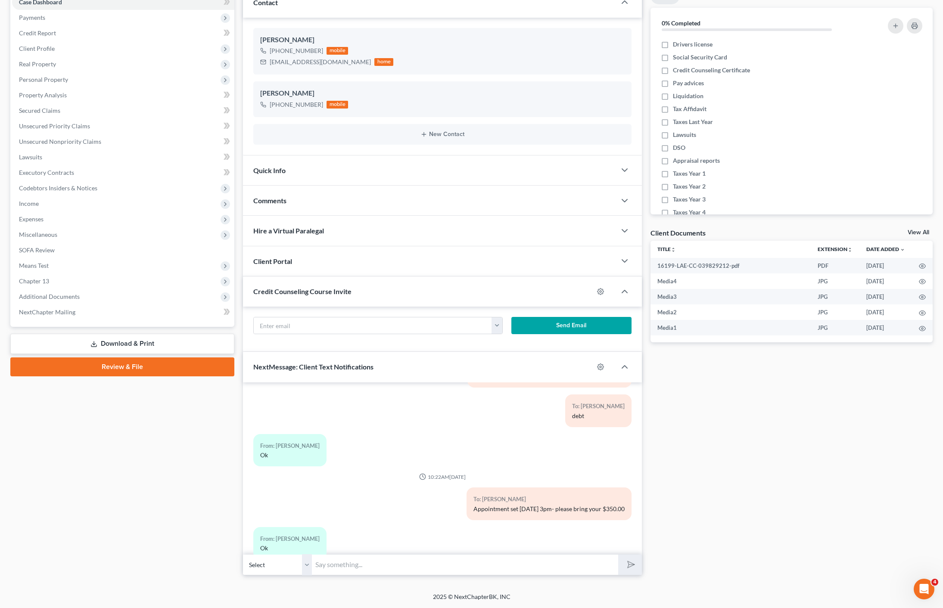
click at [516, 557] on input "text" at bounding box center [465, 564] width 306 height 21
type input "The Laplace address is [STREET_ADDRESS]"
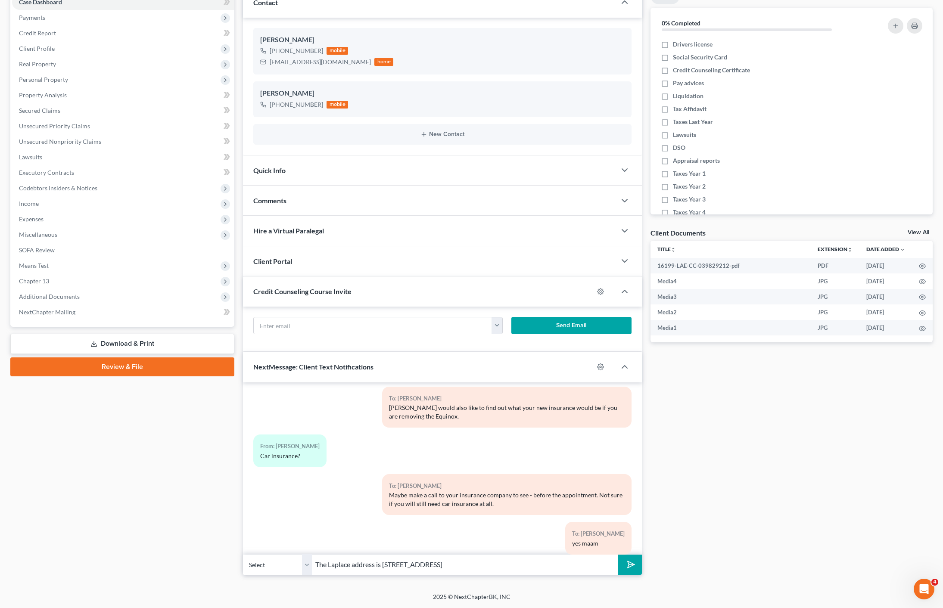
drag, startPoint x: 466, startPoint y: 565, endPoint x: 363, endPoint y: 603, distance: 109.7
click at [320, 575] on input "The Laplace address is [STREET_ADDRESS]" at bounding box center [465, 564] width 306 height 21
drag, startPoint x: 437, startPoint y: 563, endPoint x: 303, endPoint y: 538, distance: 135.8
click at [303, 538] on div "01:09PM[DATE] To: [PERSON_NAME] This is the text line for Big Easy Law To: [PER…" at bounding box center [442, 478] width 398 height 193
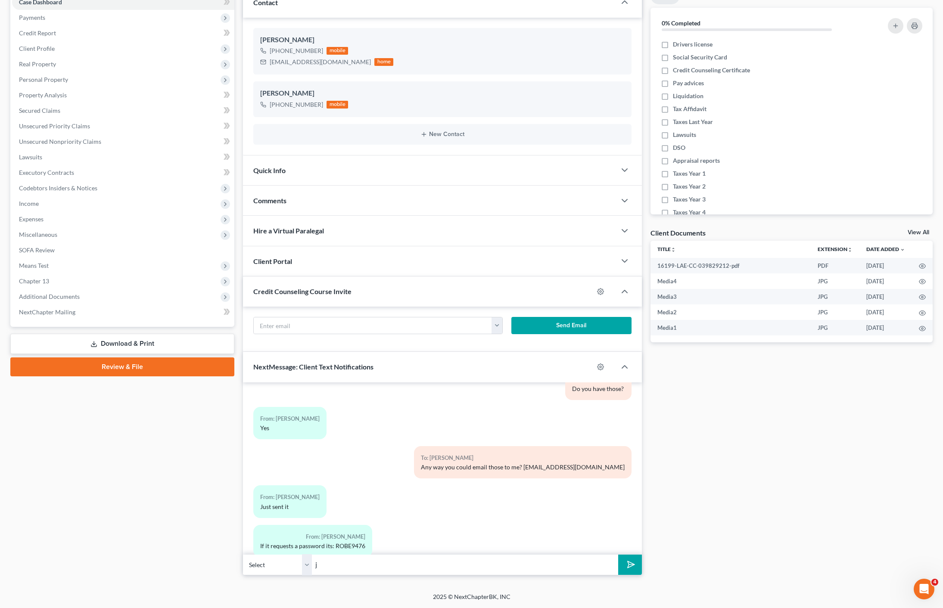
scroll to position [1861, 0]
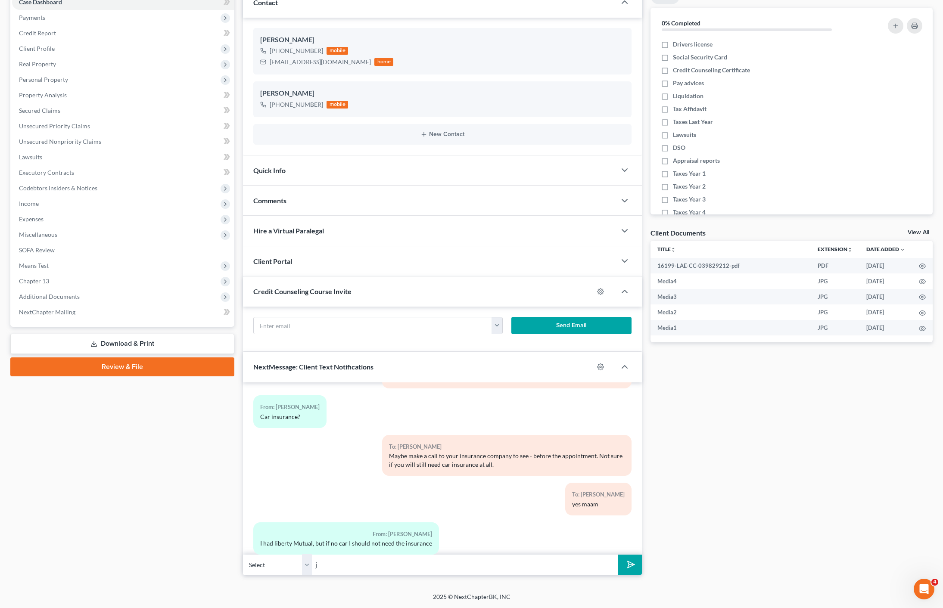
type input "j"
drag, startPoint x: 280, startPoint y: 465, endPoint x: 379, endPoint y: 479, distance: 100.1
click at [280, 465] on div "To: [PERSON_NAME] Maybe make a call to your insurance company to see - before t…" at bounding box center [442, 459] width 386 height 48
click at [381, 544] on div "From: [PERSON_NAME] I had liberty Mutual, but if no car I should not need the i…" at bounding box center [378, 541] width 258 height 39
click at [362, 563] on input "j" at bounding box center [465, 564] width 306 height 21
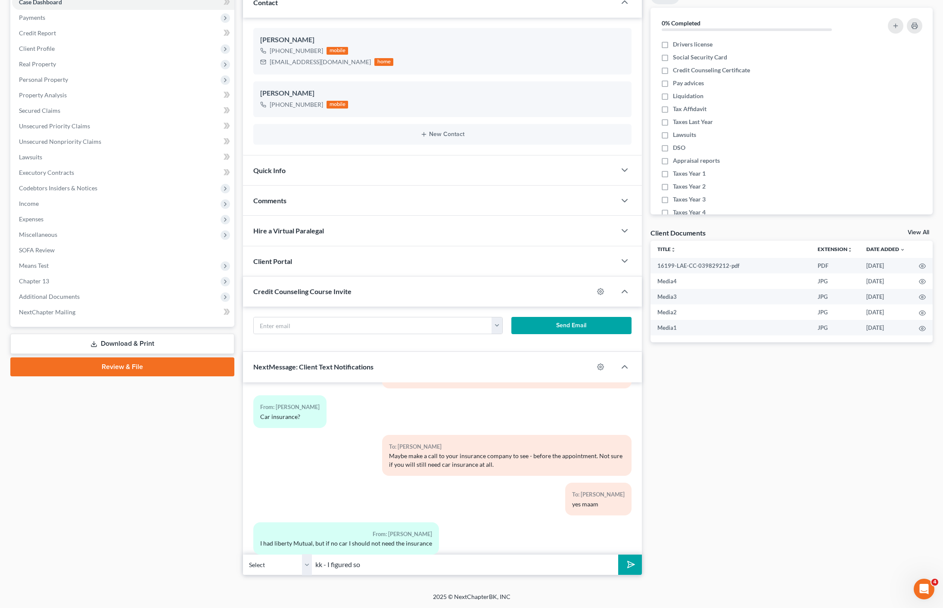
type input "kk - I figured so"
click at [618, 555] on button "submit" at bounding box center [630, 565] width 24 height 20
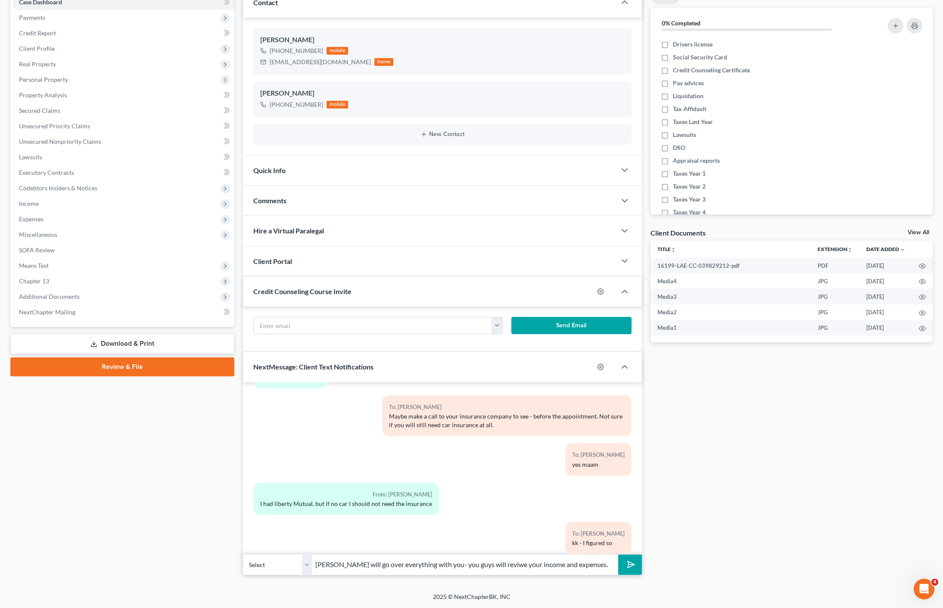
click at [618, 555] on button "submit" at bounding box center [630, 565] width 24 height 20
type input "[PERSON_NAME] will go over everything with you- you guys will reviwe your incom…"
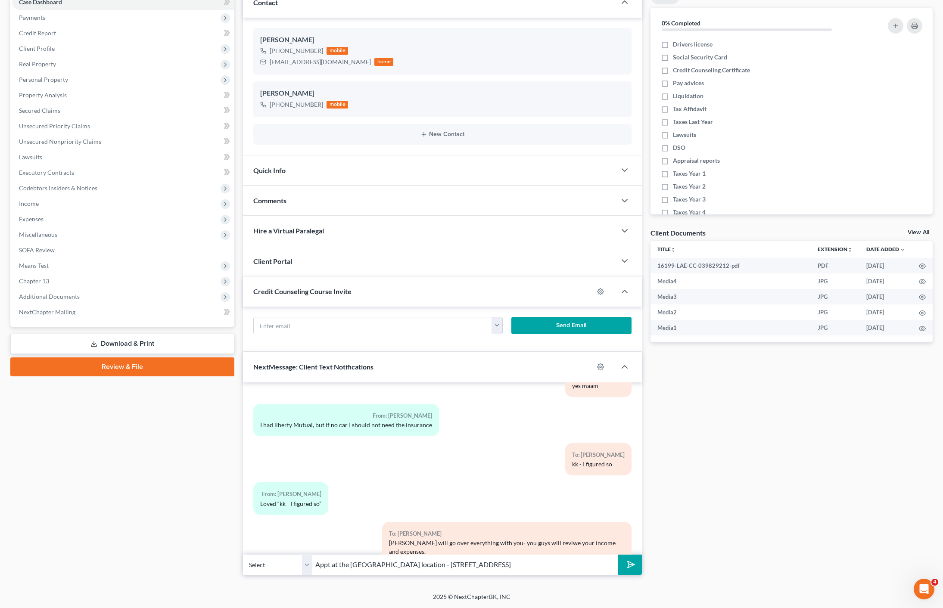
scroll to position [2027, 0]
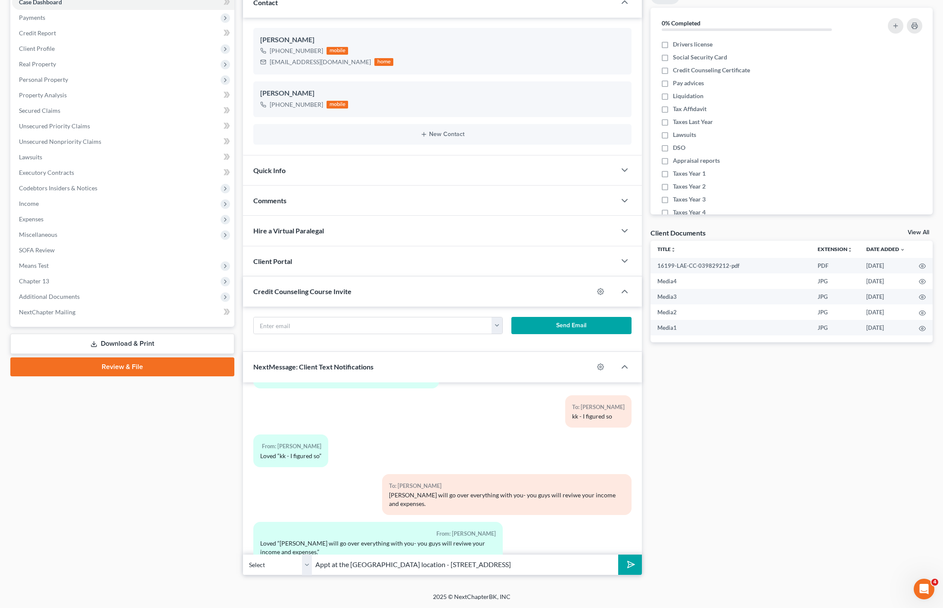
type input "Appt at the [GEOGRAPHIC_DATA] location - [STREET_ADDRESS]"
click at [618, 555] on button "submit" at bounding box center [630, 565] width 24 height 20
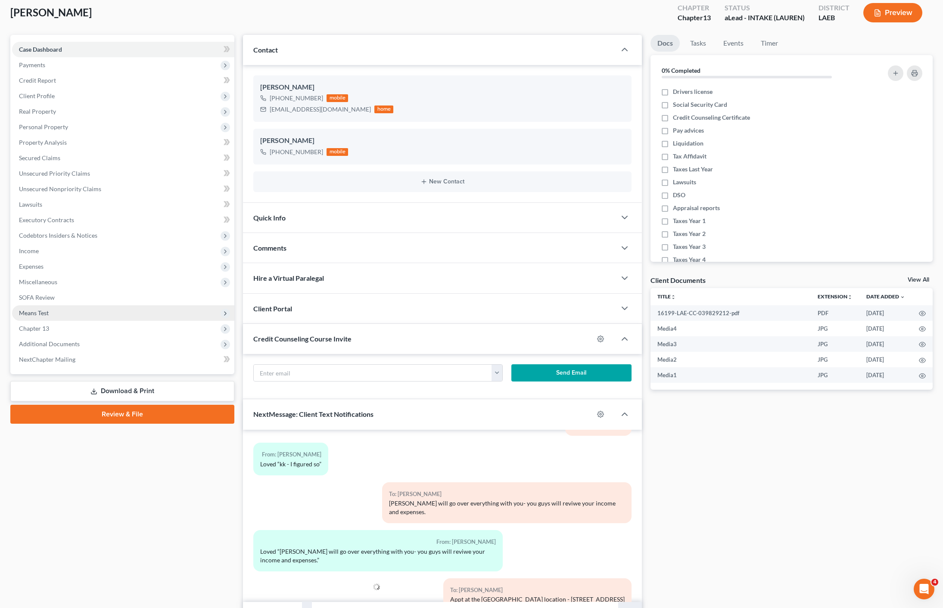
scroll to position [0, 0]
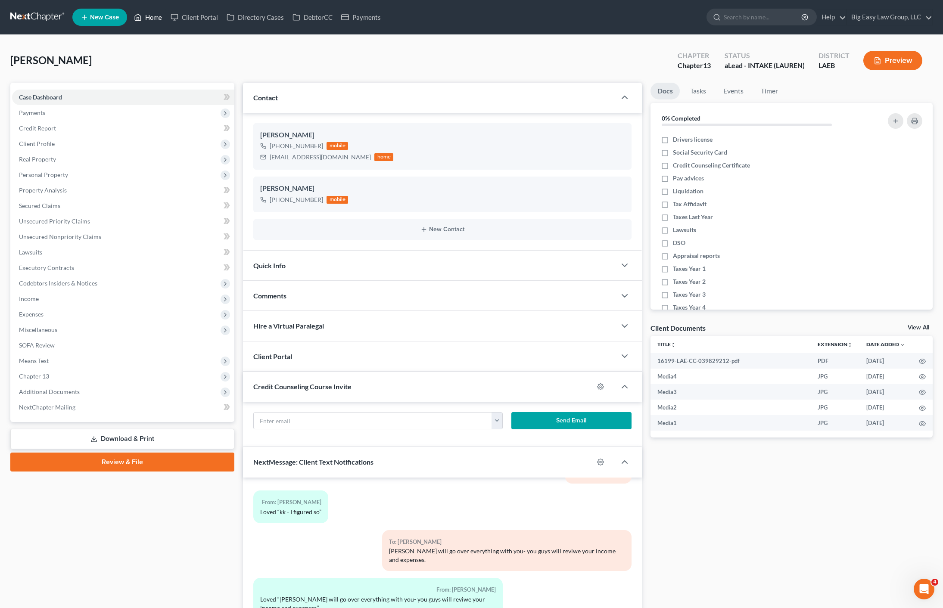
click at [157, 12] on link "Home" at bounding box center [148, 17] width 37 height 16
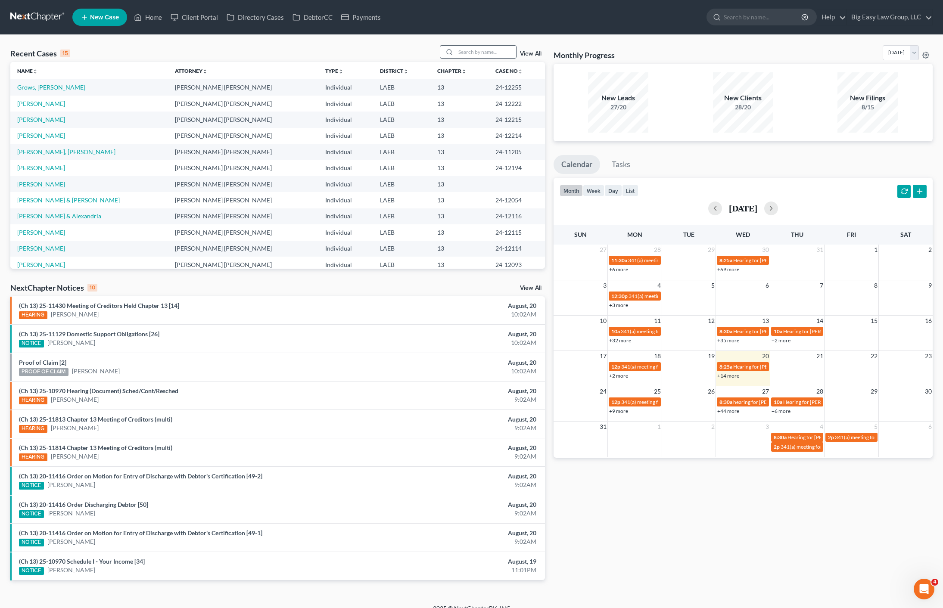
click at [485, 54] on input "search" at bounding box center [486, 52] width 60 height 12
type input "[PERSON_NAME]"
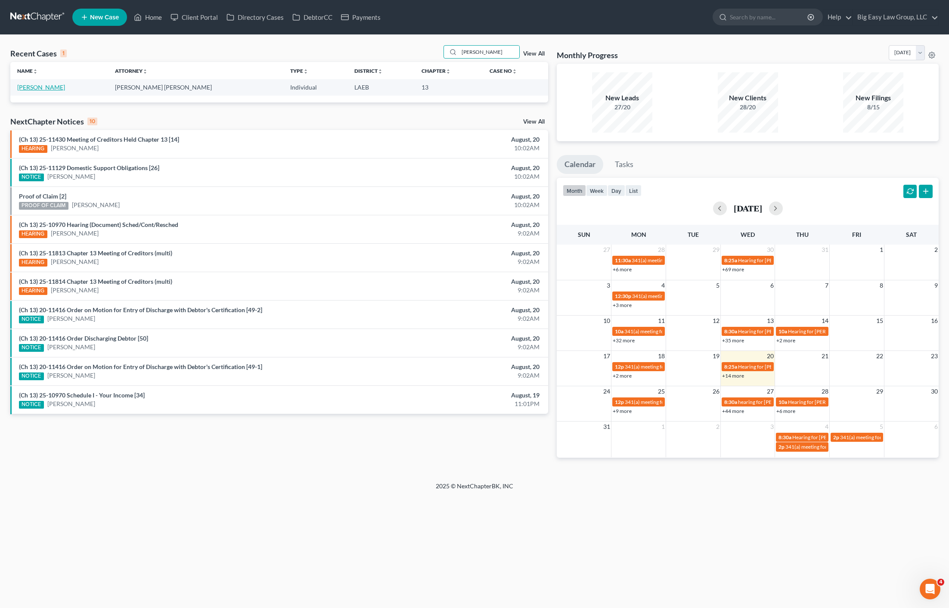
click at [34, 87] on link "[PERSON_NAME]" at bounding box center [41, 87] width 48 height 7
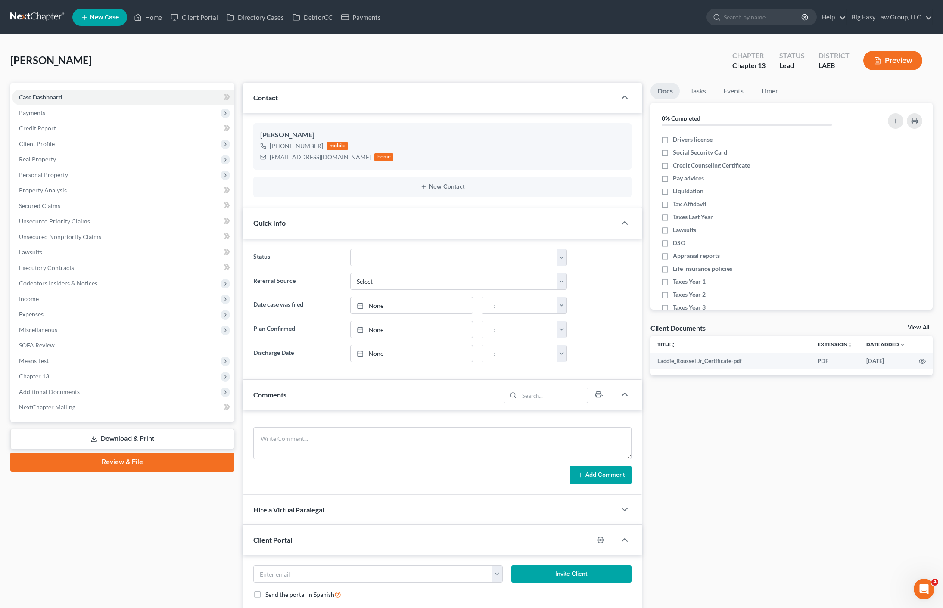
scroll to position [295, 0]
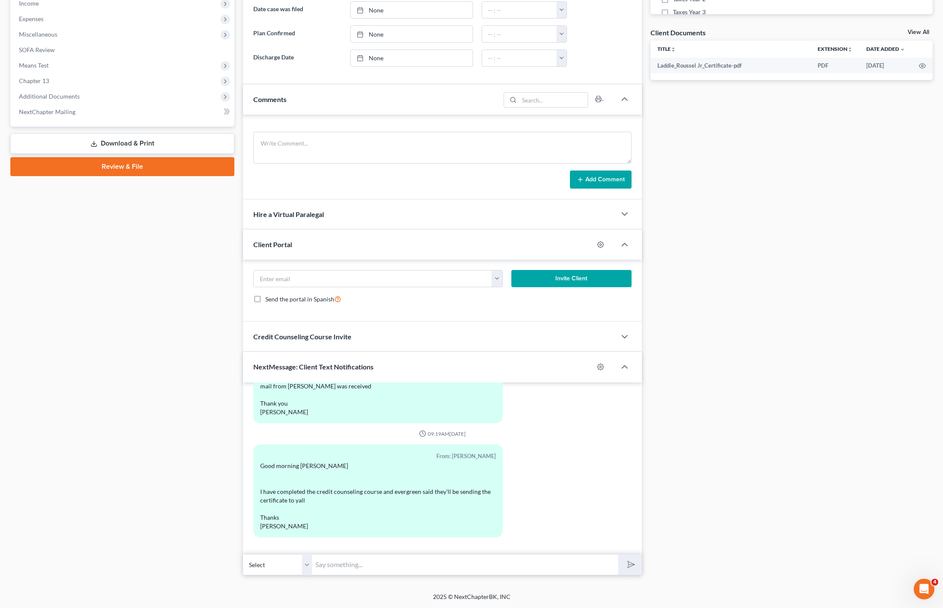
click at [349, 564] on input "text" at bounding box center [465, 564] width 306 height 21
click at [618, 555] on button "submit" at bounding box center [630, 565] width 24 height 20
type input "Reminder: Appointment [DATE] at 4:30 / address: [STREET_ADDRESS]"
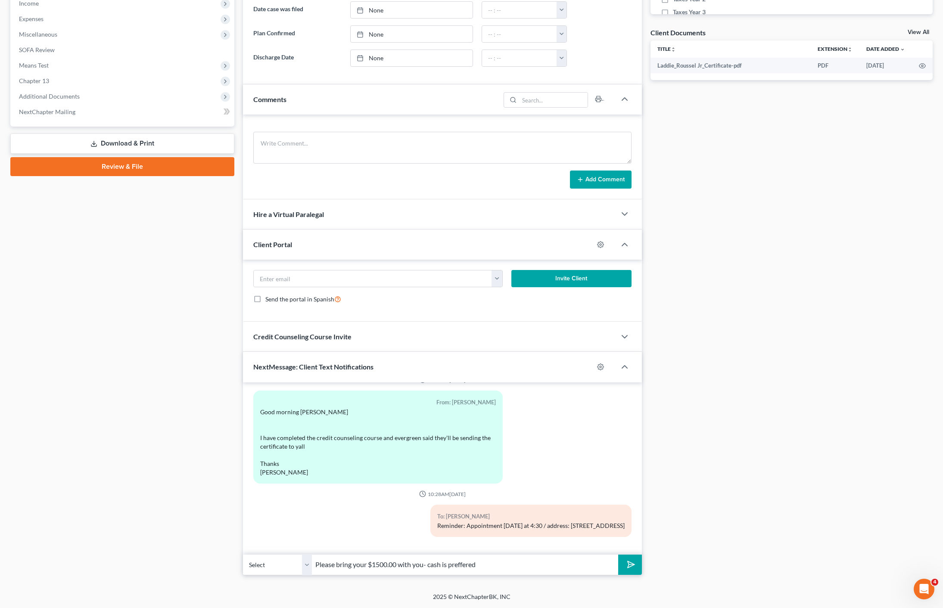
type input "Please bring your $1500.00 with you- cash is preffered"
click at [618, 555] on button "submit" at bounding box center [630, 565] width 24 height 20
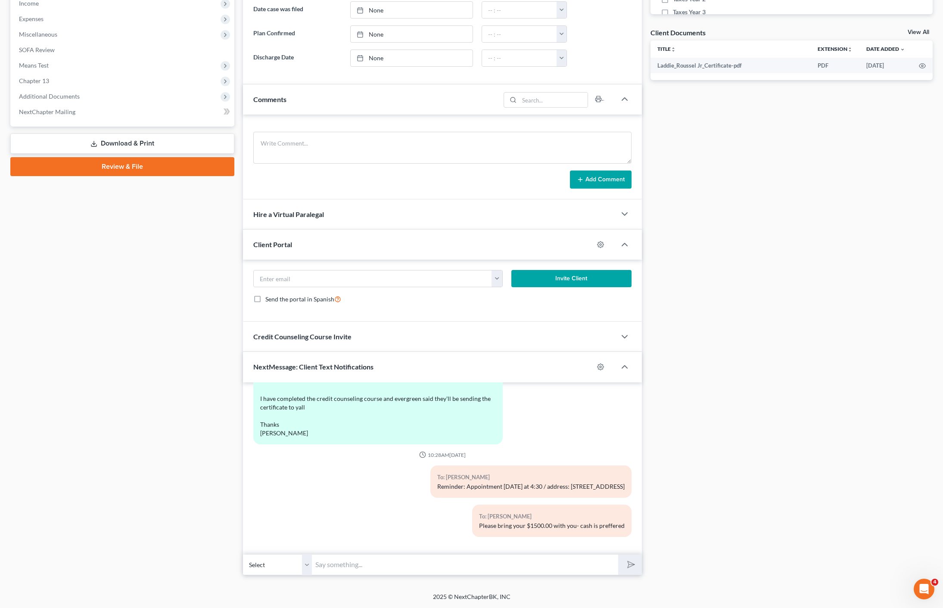
click at [476, 562] on input "text" at bounding box center [465, 564] width 306 height 21
click at [562, 477] on div "To: [PERSON_NAME]" at bounding box center [530, 477] width 187 height 10
click at [535, 566] on input "text" at bounding box center [465, 564] width 306 height 21
type input "- [PERSON_NAME] at Big Easy Law"
click at [634, 566] on button "submit" at bounding box center [630, 565] width 24 height 20
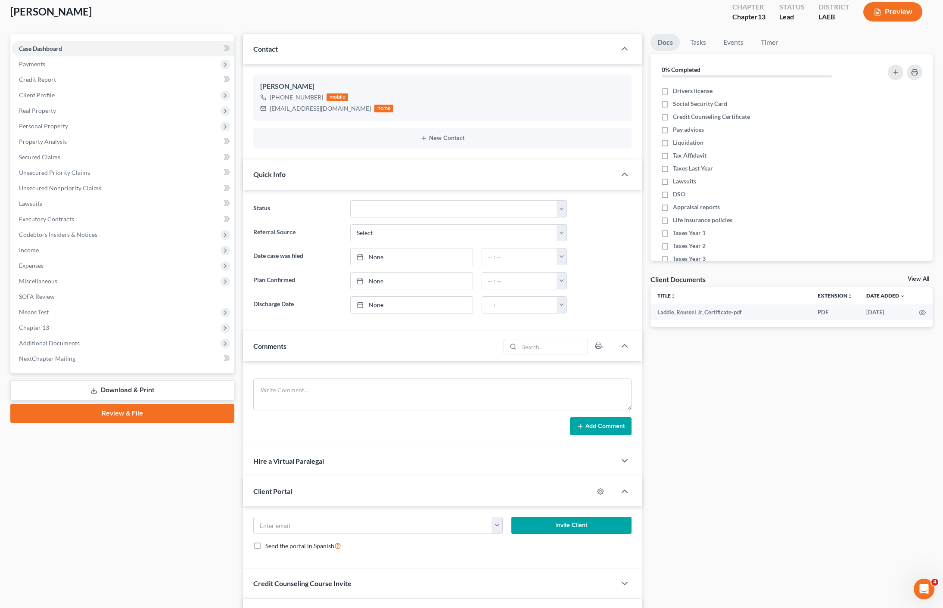
scroll to position [0, 0]
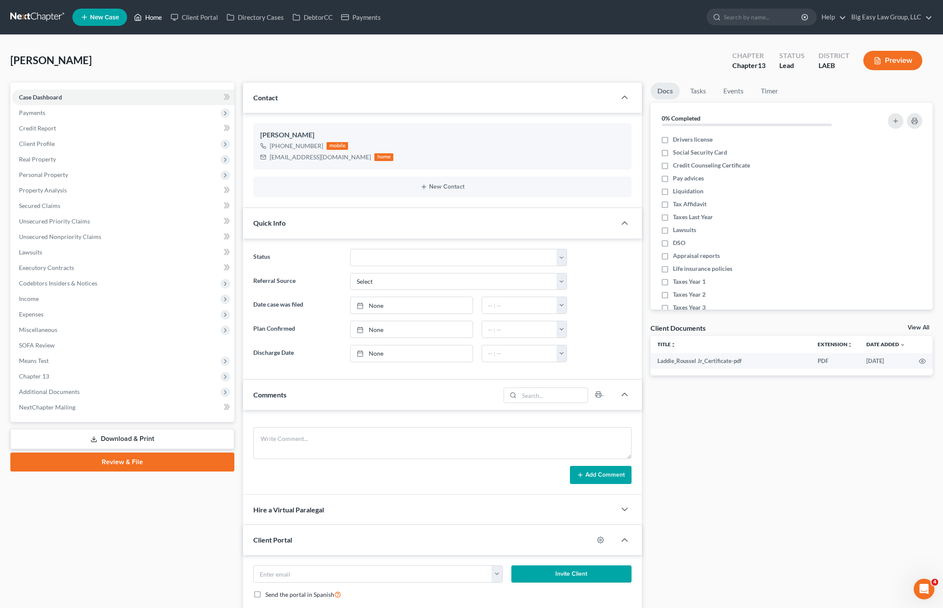
drag, startPoint x: 153, startPoint y: 21, endPoint x: 194, endPoint y: 44, distance: 47.4
click at [153, 21] on link "Home" at bounding box center [148, 17] width 37 height 16
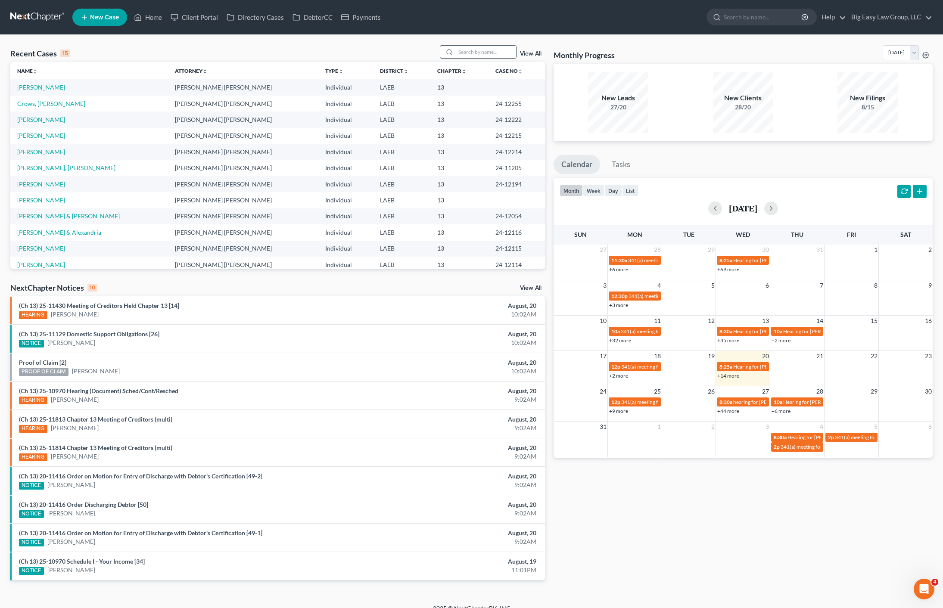
click at [490, 53] on input "search" at bounding box center [486, 52] width 60 height 12
type input "[PERSON_NAME]"
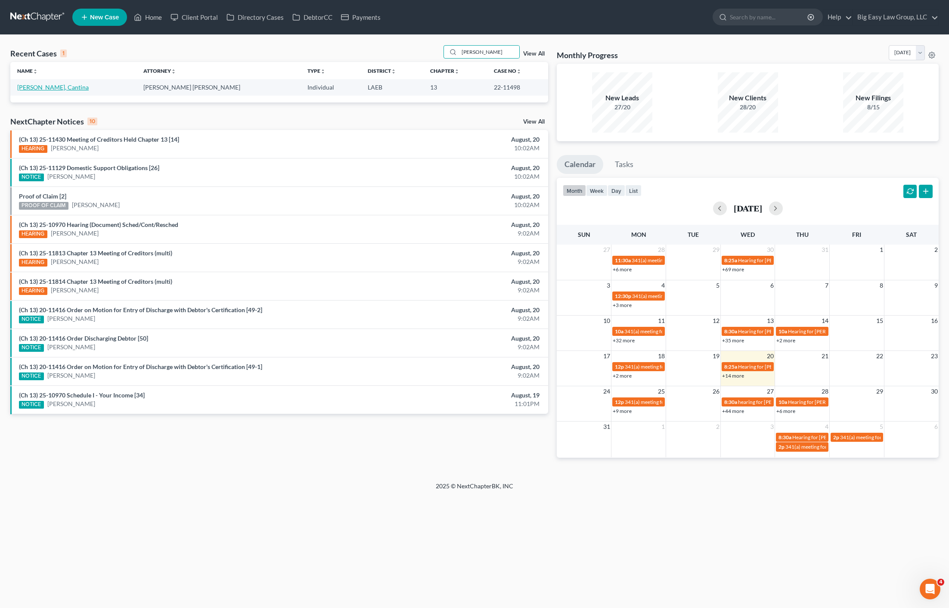
drag, startPoint x: 47, startPoint y: 84, endPoint x: 67, endPoint y: 115, distance: 36.4
click at [47, 84] on link "[PERSON_NAME], Cantina" at bounding box center [52, 87] width 71 height 7
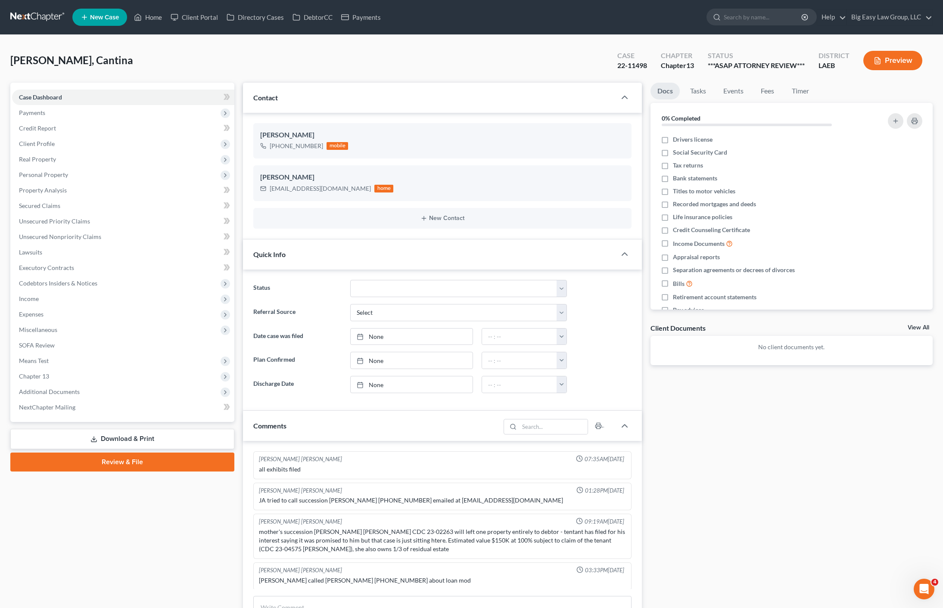
drag, startPoint x: 75, startPoint y: 395, endPoint x: 99, endPoint y: 462, distance: 71.3
click at [75, 395] on span "Additional Documents" at bounding box center [49, 391] width 61 height 7
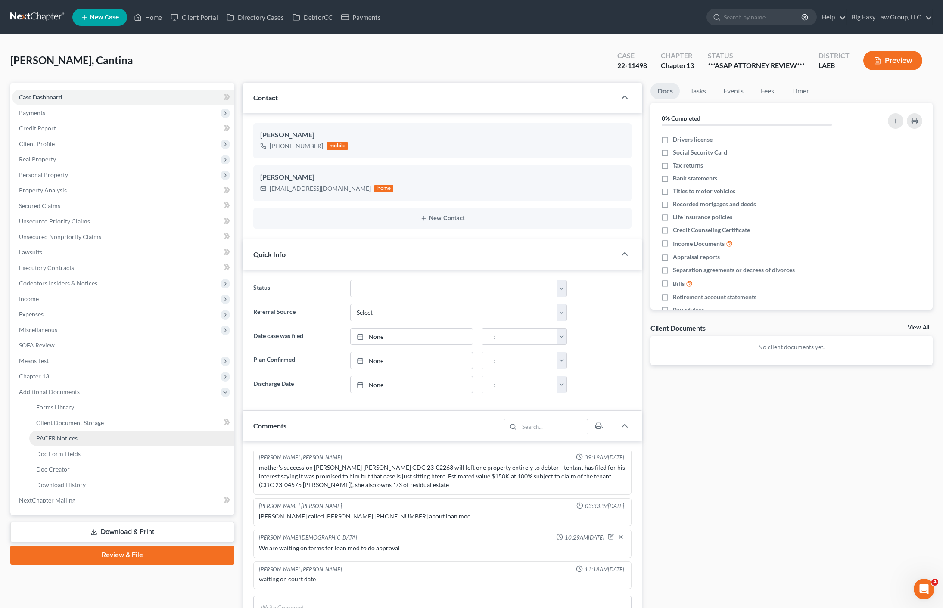
scroll to position [1134, 0]
click at [90, 438] on link "PACER Notices" at bounding box center [131, 439] width 205 height 16
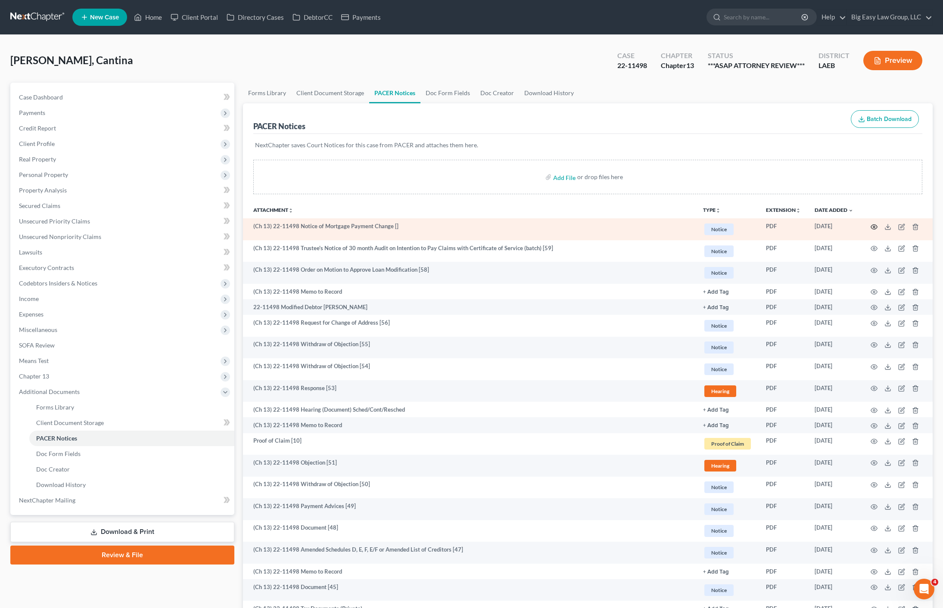
click at [874, 225] on icon "button" at bounding box center [873, 227] width 7 height 7
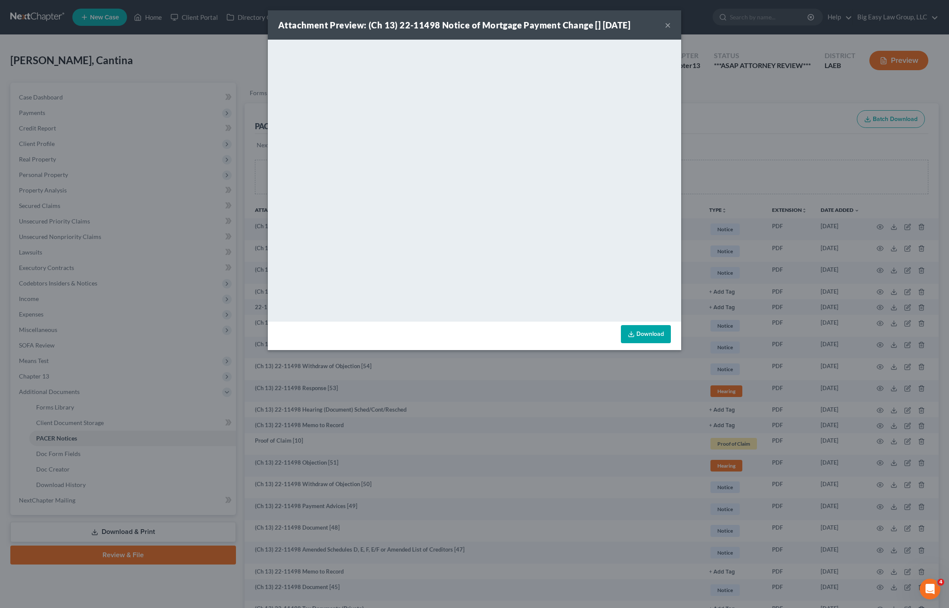
click at [651, 329] on link "Download" at bounding box center [646, 334] width 50 height 18
drag, startPoint x: 202, startPoint y: 75, endPoint x: 161, endPoint y: 34, distance: 57.9
click at [202, 75] on div "Attachment Preview: (Ch 13) 22-11498 Notice of Mortgage Payment Change [] [DATE…" at bounding box center [474, 304] width 949 height 608
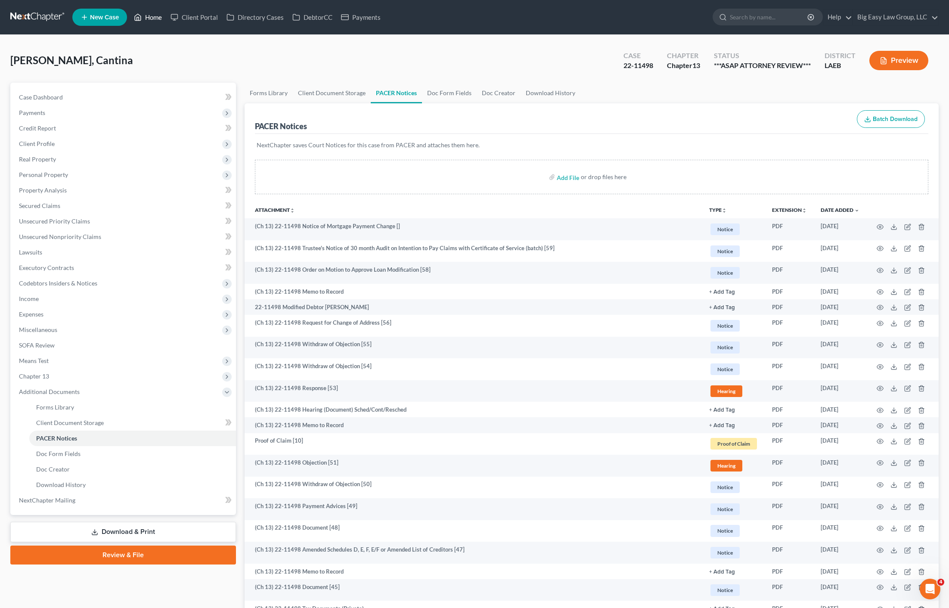
click at [158, 17] on link "Home" at bounding box center [148, 17] width 37 height 16
click at [155, 19] on link "Home" at bounding box center [148, 17] width 37 height 16
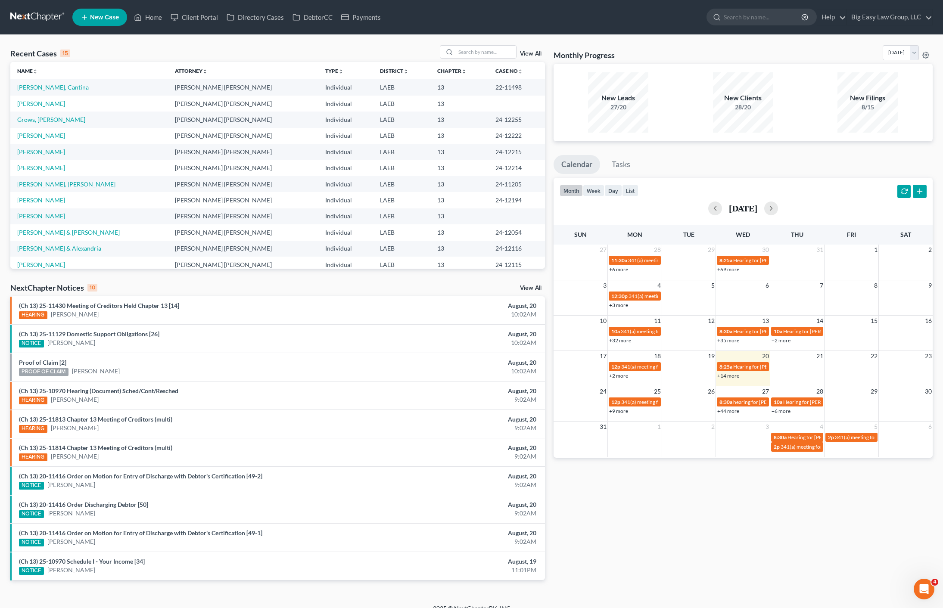
click at [41, 93] on td "[PERSON_NAME], Cantina" at bounding box center [89, 87] width 158 height 16
click at [44, 90] on link "[PERSON_NAME], Cantina" at bounding box center [52, 87] width 71 height 7
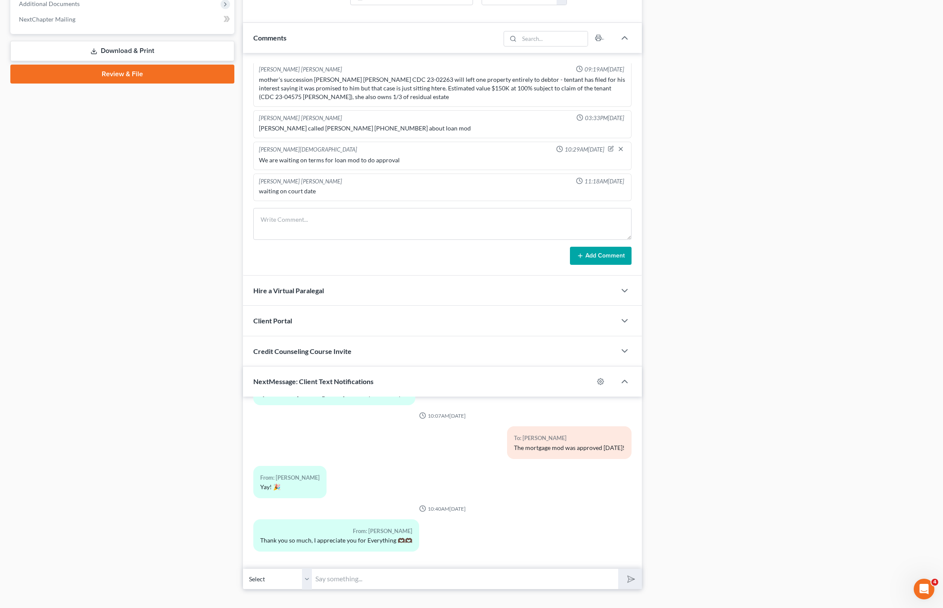
scroll to position [402, 0]
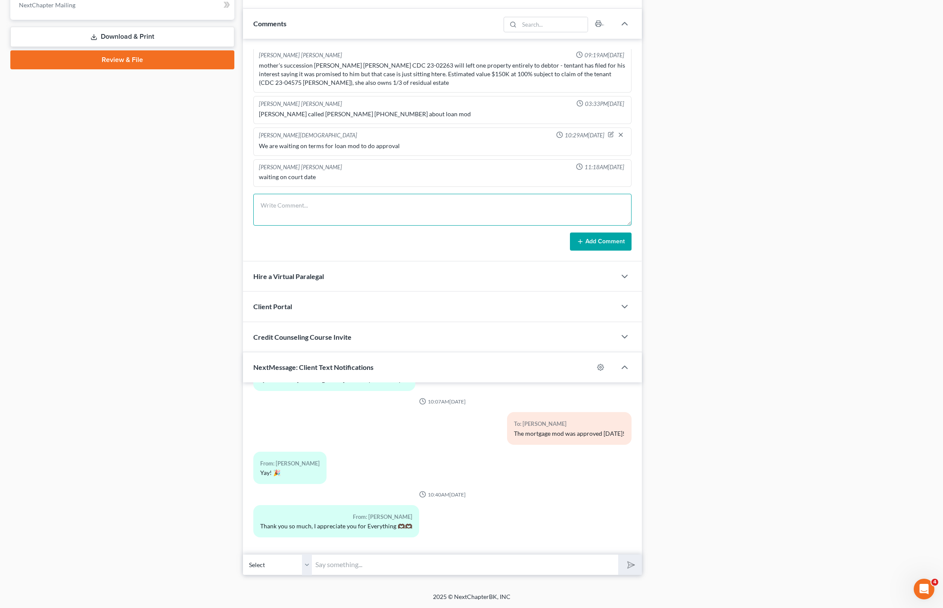
click at [340, 222] on textarea at bounding box center [442, 210] width 378 height 32
drag, startPoint x: 407, startPoint y: 210, endPoint x: 302, endPoint y: 211, distance: 105.1
click at [218, 205] on div "Petition Navigation Case Dashboard Payments Invoices Payments Payments Credit R…" at bounding box center [471, 127] width 931 height 895
type textarea "emailed notice of mtg change [DATE] for [DATE]"
click at [610, 244] on button "Add Comment" at bounding box center [601, 242] width 62 height 18
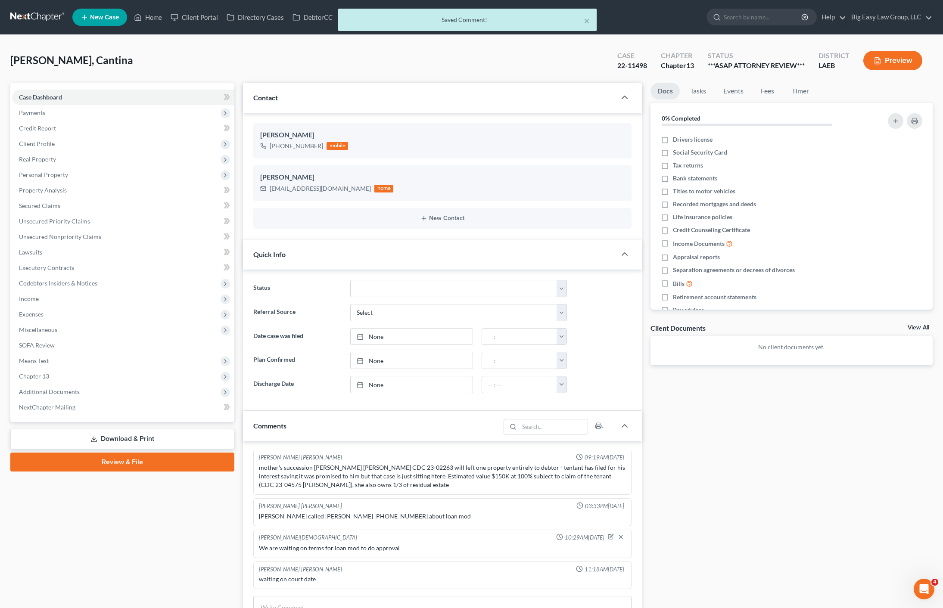
scroll to position [96, 0]
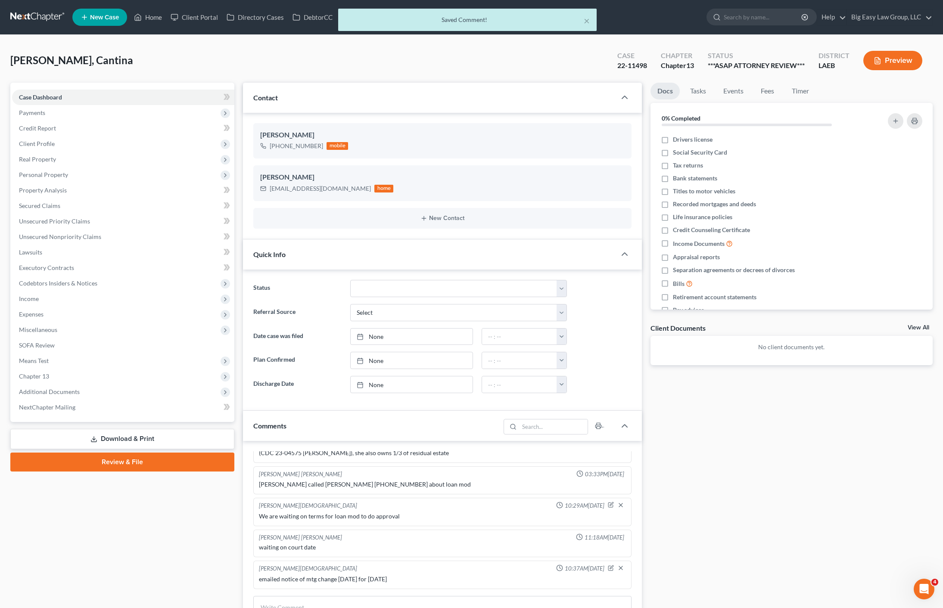
click at [140, 19] on div "× Saved Comment!" at bounding box center [467, 22] width 943 height 27
drag, startPoint x: 143, startPoint y: 17, endPoint x: 175, endPoint y: 16, distance: 32.8
click at [144, 17] on div "× Saved Comment!" at bounding box center [467, 22] width 943 height 27
drag, startPoint x: 151, startPoint y: 23, endPoint x: 241, endPoint y: 22, distance: 90.0
click at [151, 23] on div "× Saved Comment!" at bounding box center [467, 22] width 943 height 27
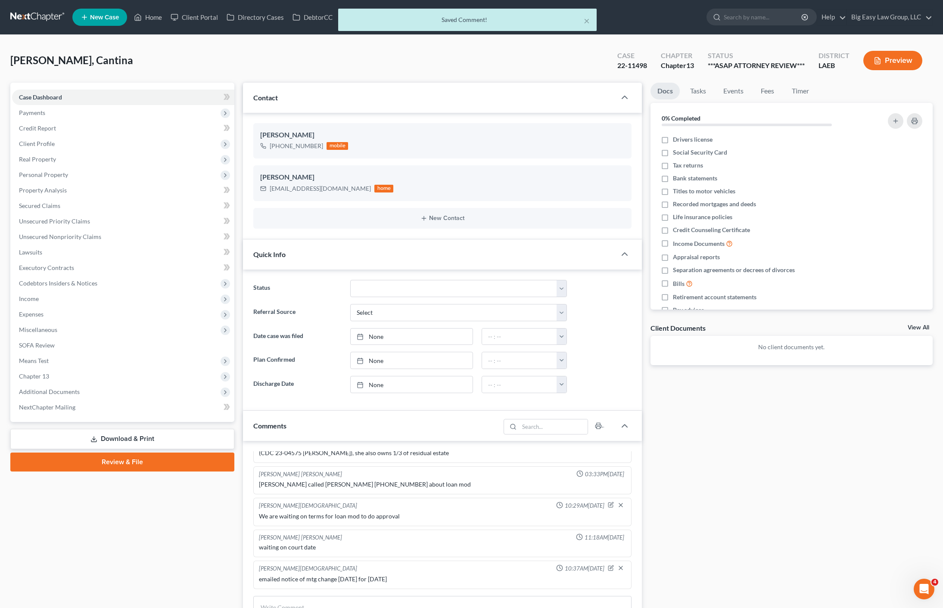
click at [157, 19] on div "× Saved Comment!" at bounding box center [467, 22] width 943 height 27
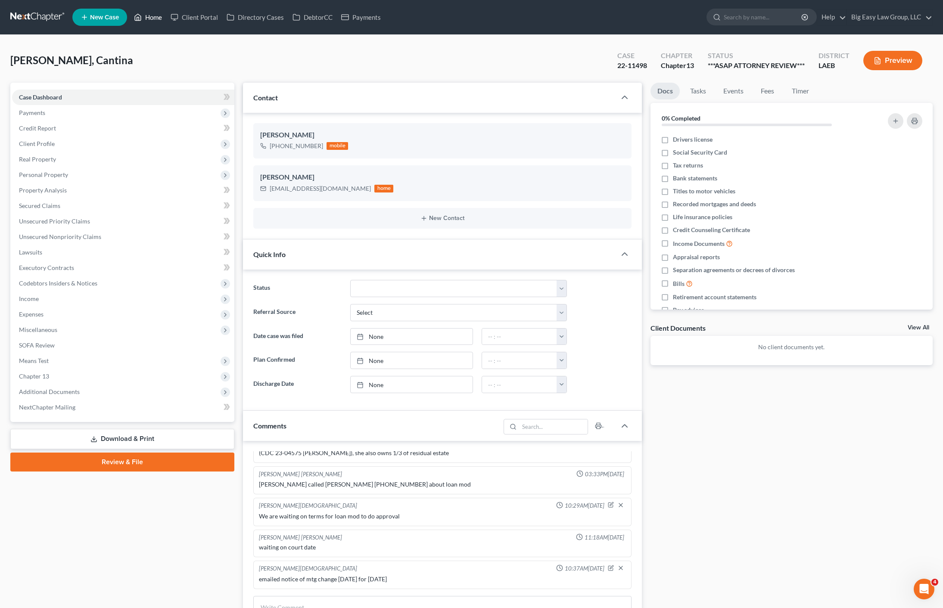
click at [147, 19] on link "Home" at bounding box center [148, 17] width 37 height 16
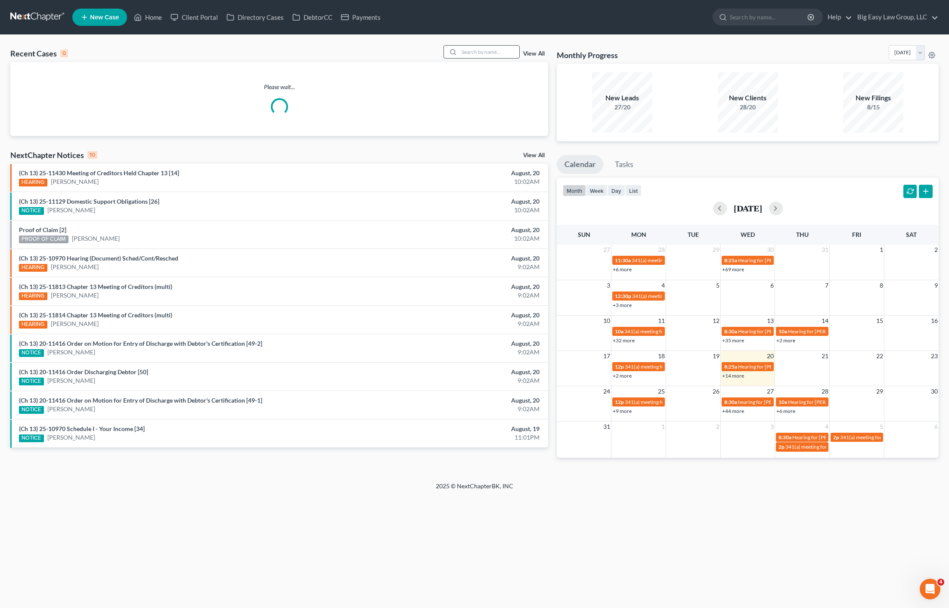
click at [511, 55] on input "search" at bounding box center [489, 52] width 60 height 12
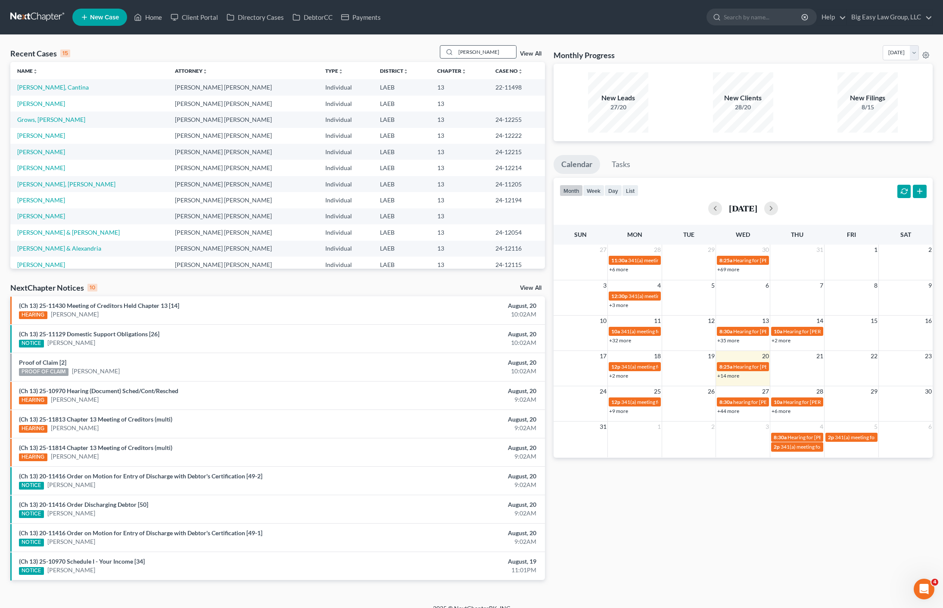
type input "[PERSON_NAME]"
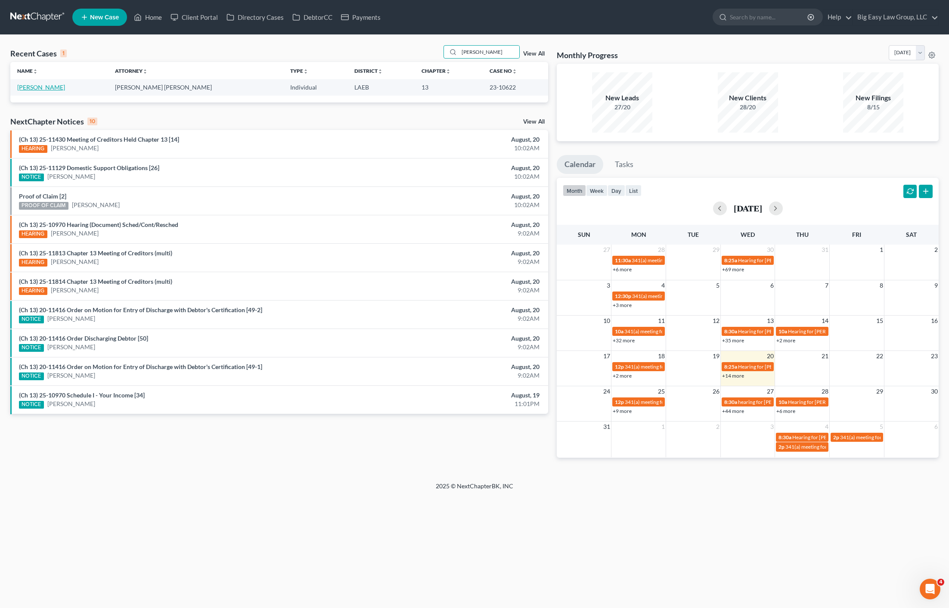
drag, startPoint x: 47, startPoint y: 89, endPoint x: 372, endPoint y: 120, distance: 326.6
click at [47, 89] on link "[PERSON_NAME]" at bounding box center [41, 87] width 48 height 7
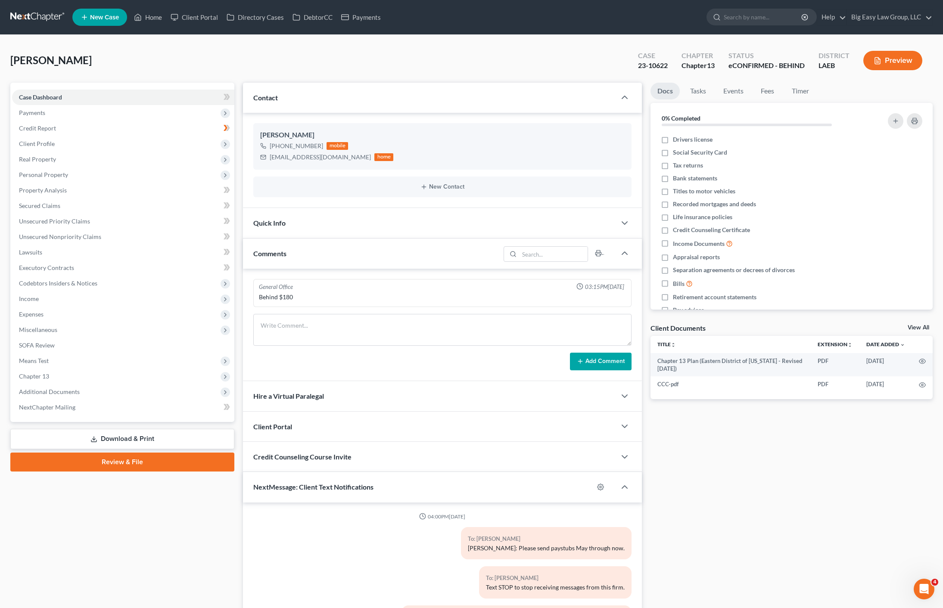
scroll to position [463, 0]
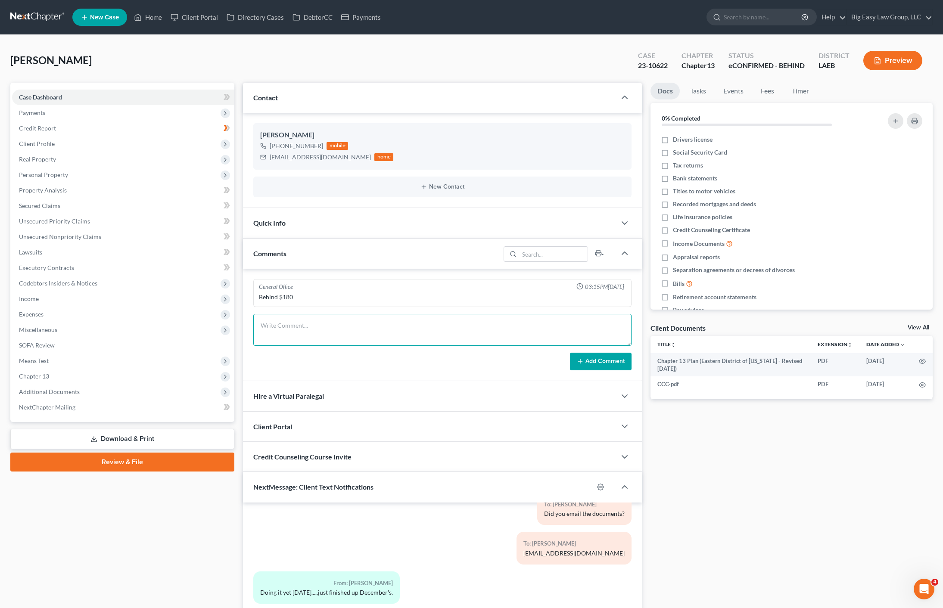
drag, startPoint x: 384, startPoint y: 325, endPoint x: 403, endPoint y: 336, distance: 22.0
click at [385, 325] on textarea at bounding box center [442, 330] width 378 height 32
paste textarea "emailed notice of mtg change [DATE] for [DATE]"
click at [310, 324] on textarea "emailed notice of mtg change [DATE] for [DATE]" at bounding box center [442, 330] width 378 height 32
click at [351, 324] on textarea "emailed notice of mtg change [DATE] for [DATE]" at bounding box center [442, 330] width 378 height 32
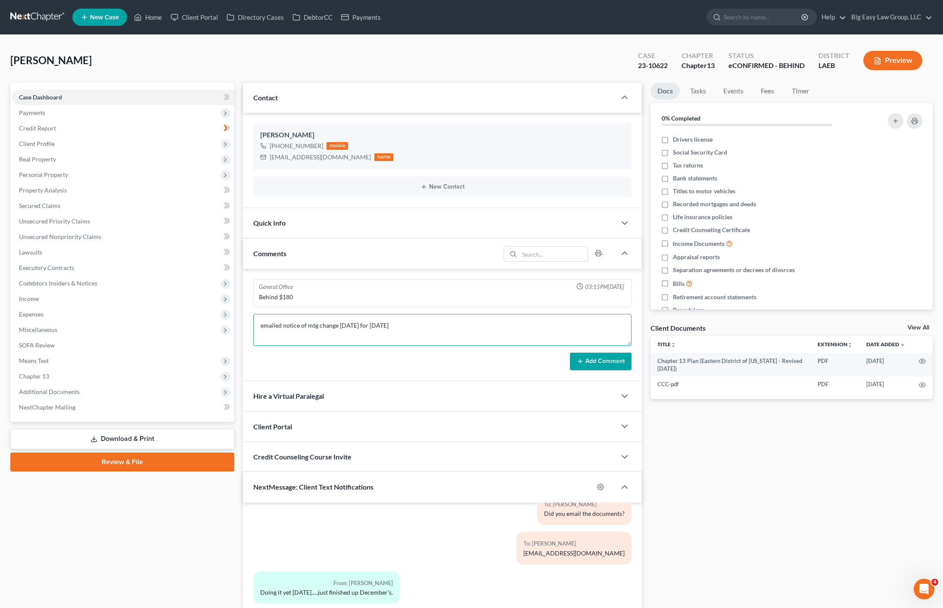
type textarea "emailed notice of mtg change [DATE] for [DATE]"
click at [624, 354] on button "Add Comment" at bounding box center [601, 362] width 62 height 18
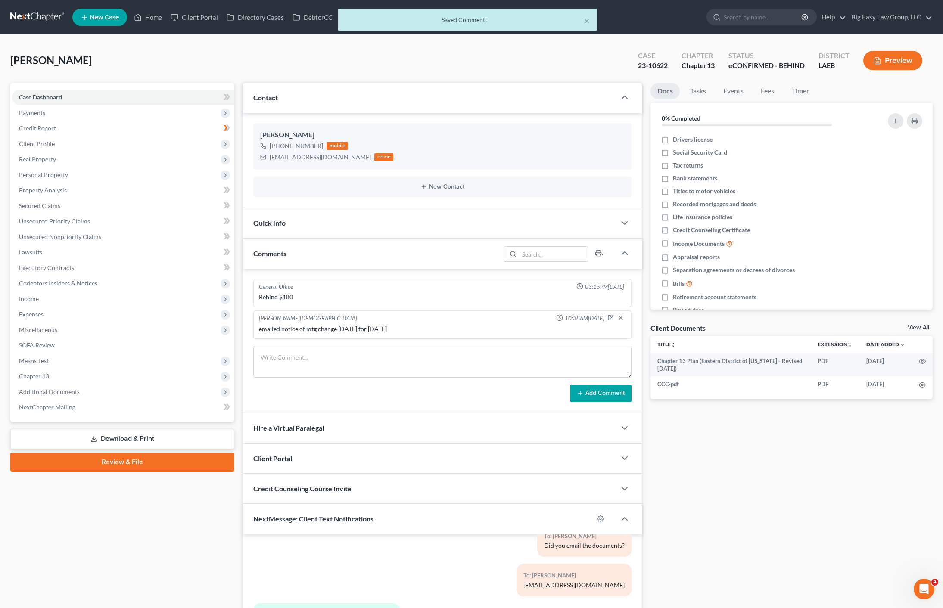
drag, startPoint x: 167, startPoint y: 18, endPoint x: 154, endPoint y: 19, distance: 13.0
click at [167, 18] on div "× Saved Comment!" at bounding box center [467, 22] width 943 height 27
drag, startPoint x: 153, startPoint y: 19, endPoint x: 199, endPoint y: 96, distance: 90.2
click at [153, 19] on div "× Saved Comment!" at bounding box center [467, 22] width 943 height 27
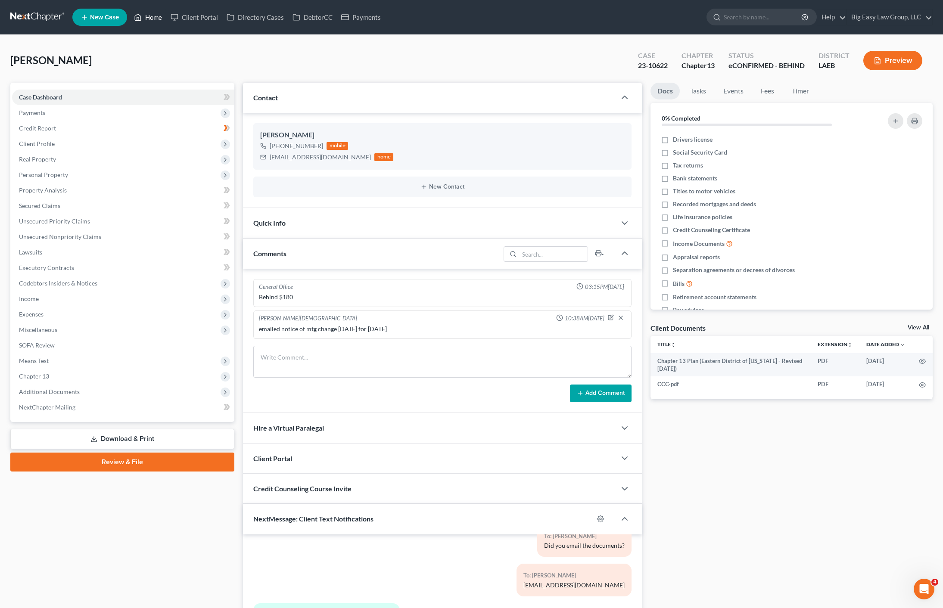
click at [148, 17] on link "Home" at bounding box center [148, 17] width 37 height 16
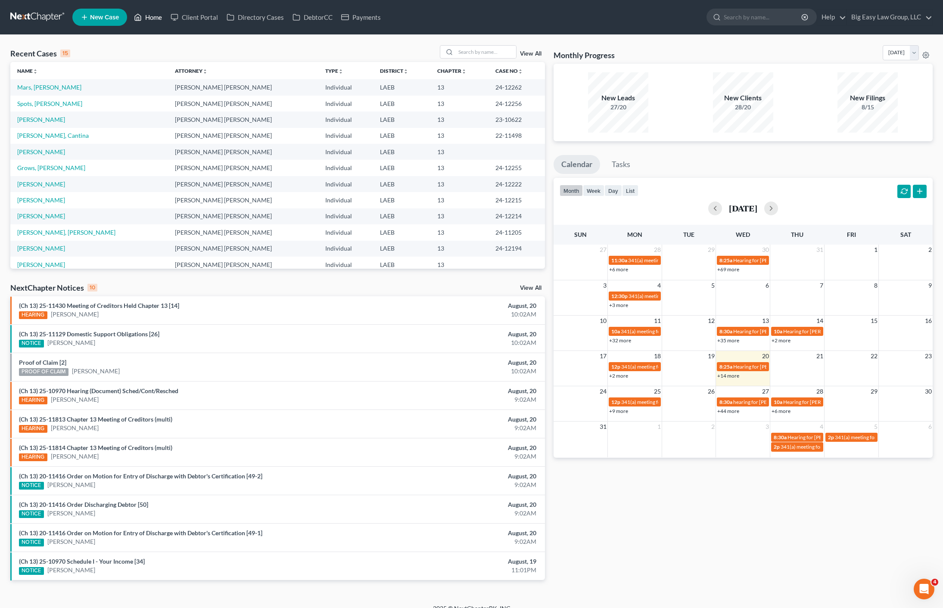
click at [155, 12] on link "Home" at bounding box center [148, 17] width 37 height 16
click at [161, 22] on link "Home" at bounding box center [148, 17] width 37 height 16
